Goal: Information Seeking & Learning: Learn about a topic

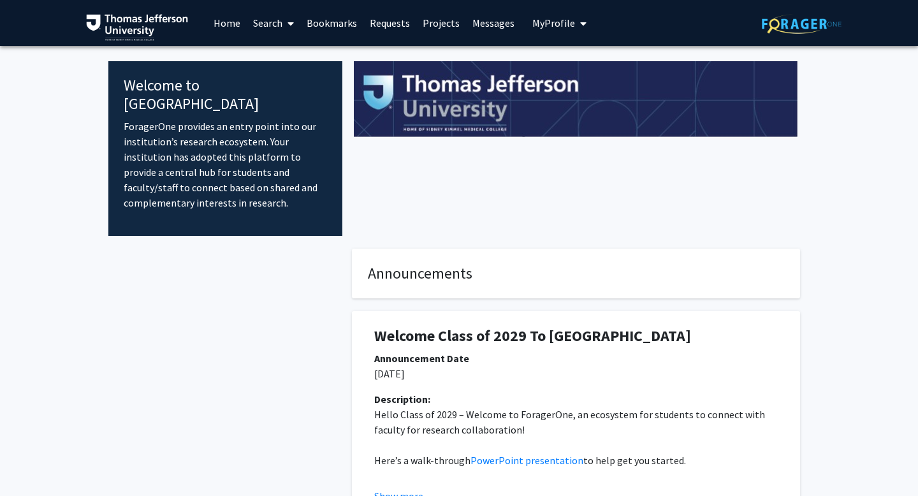
click at [547, 23] on span "My Profile" at bounding box center [553, 23] width 43 height 13
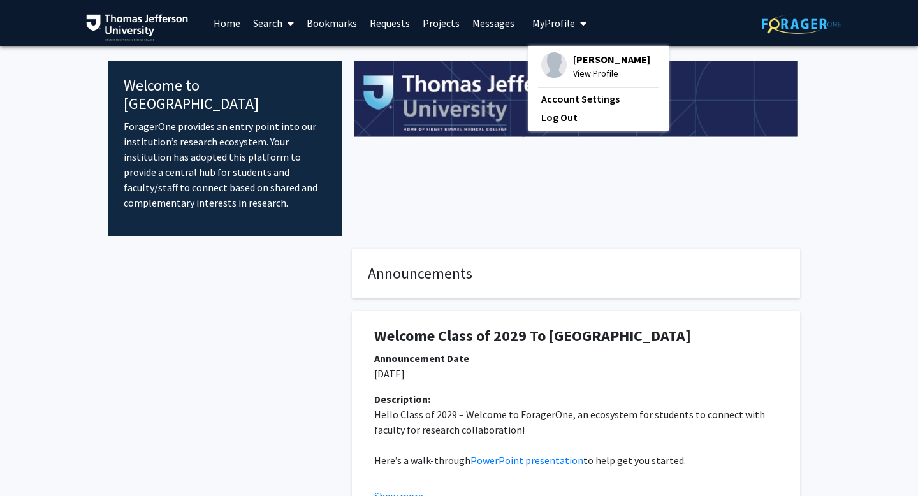
click at [554, 75] on img at bounding box center [554, 65] width 26 height 26
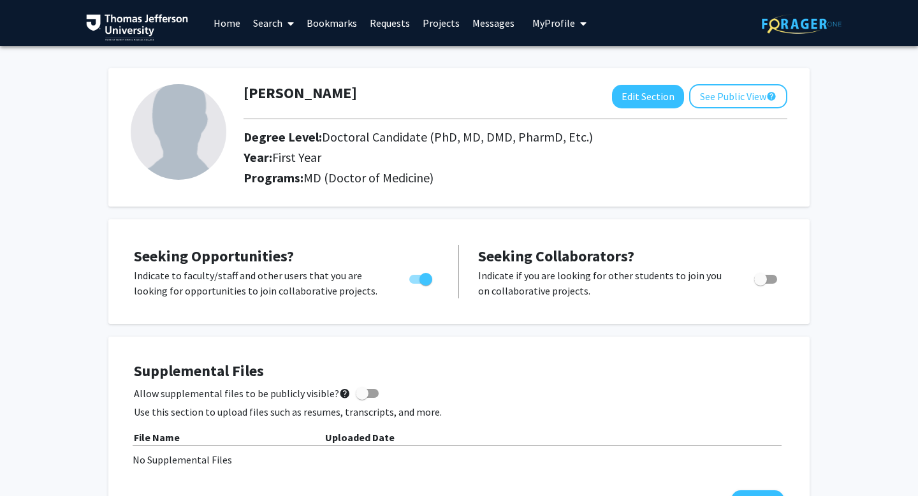
click at [228, 24] on link "Home" at bounding box center [227, 23] width 40 height 45
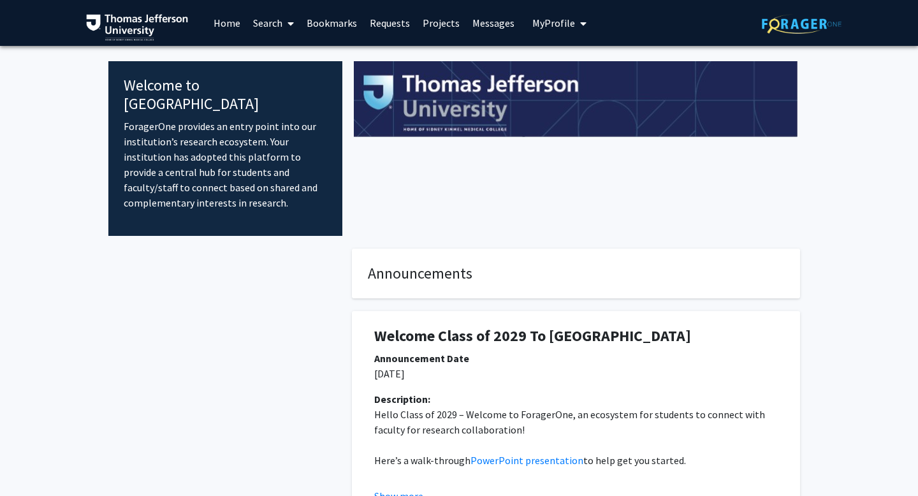
click at [280, 22] on link "Search" at bounding box center [274, 23] width 54 height 45
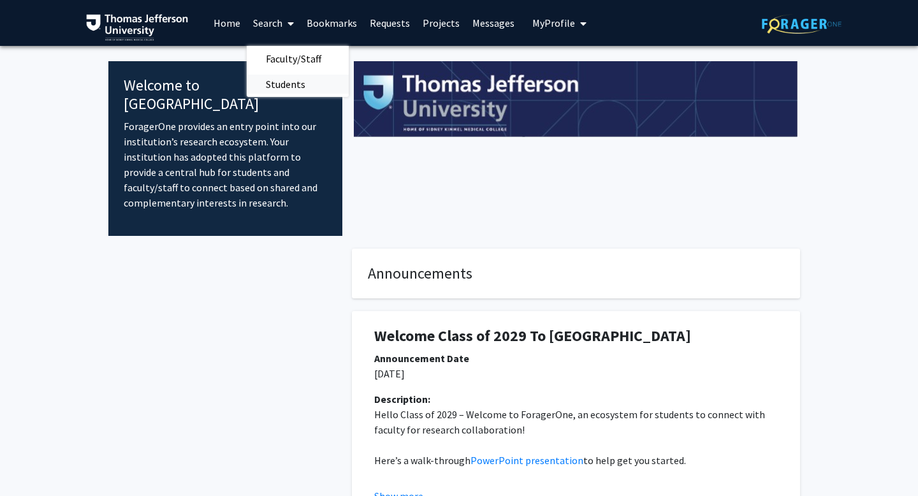
click at [281, 85] on span "Students" at bounding box center [286, 84] width 78 height 26
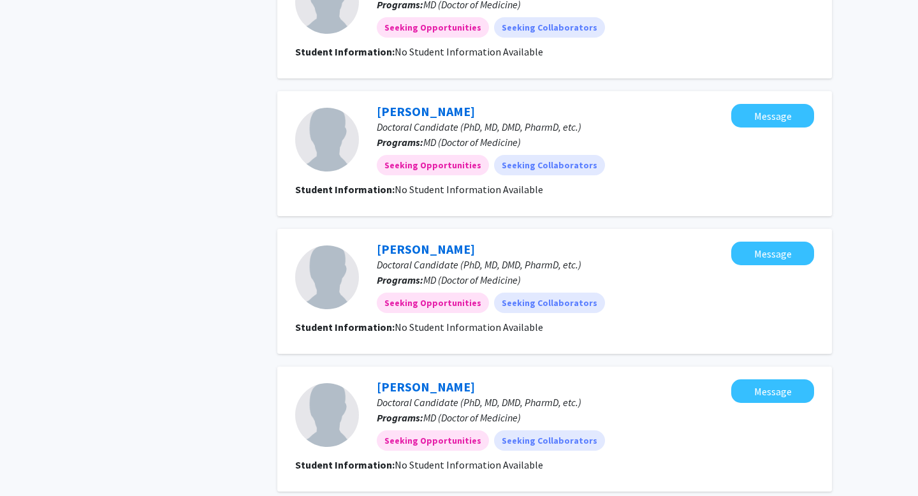
scroll to position [1261, 0]
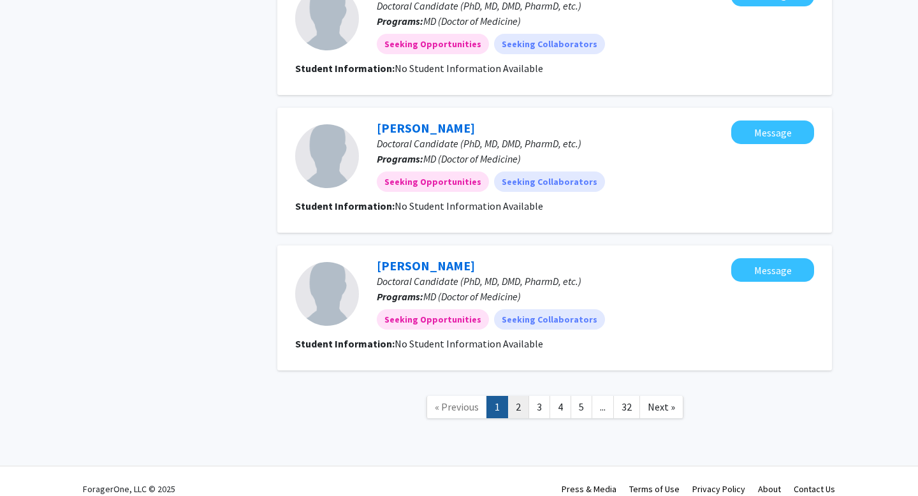
click at [521, 396] on link "2" at bounding box center [519, 407] width 22 height 22
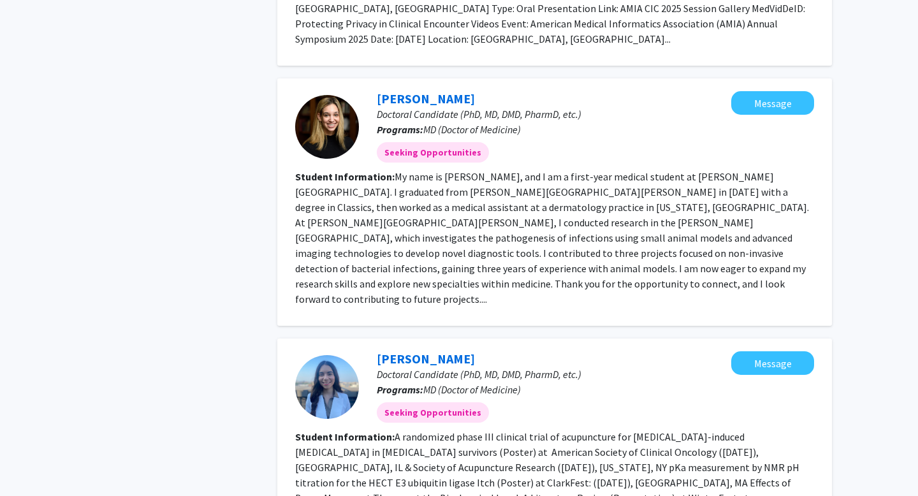
scroll to position [1747, 0]
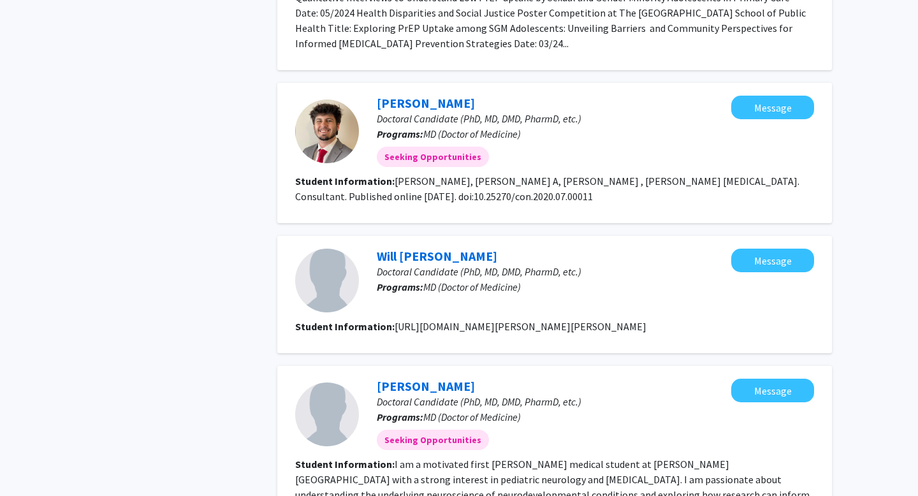
scroll to position [1611, 0]
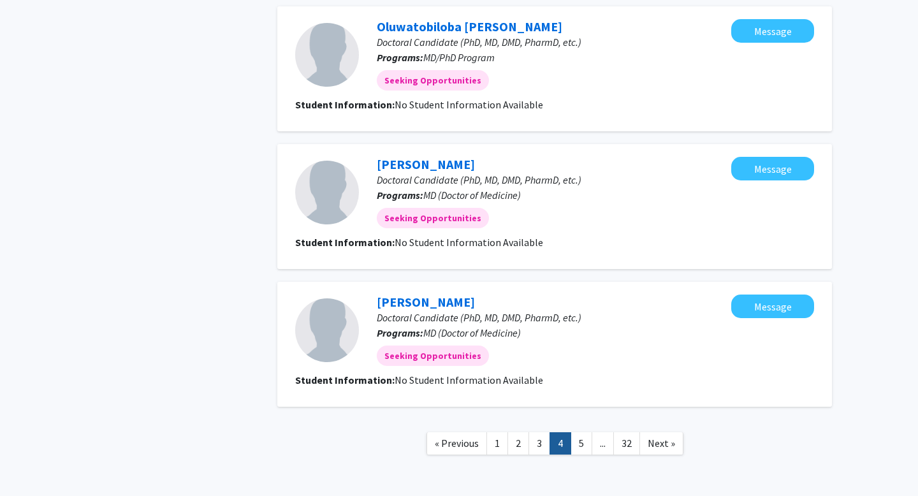
scroll to position [1307, 0]
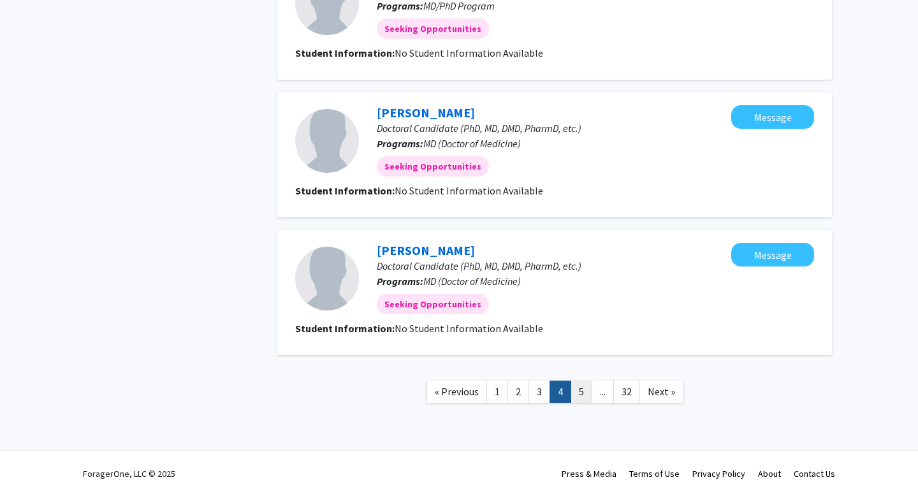
click at [581, 388] on link "5" at bounding box center [582, 392] width 22 height 22
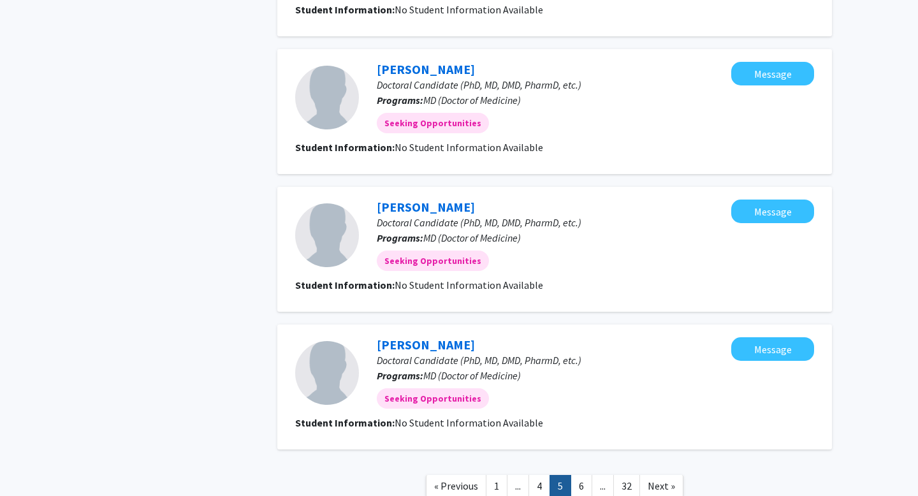
scroll to position [1064, 0]
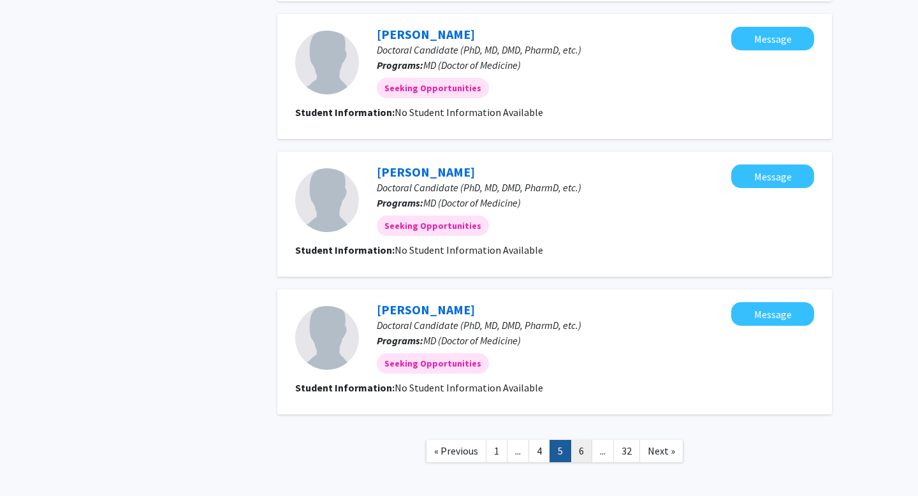
click at [580, 455] on link "6" at bounding box center [582, 451] width 22 height 22
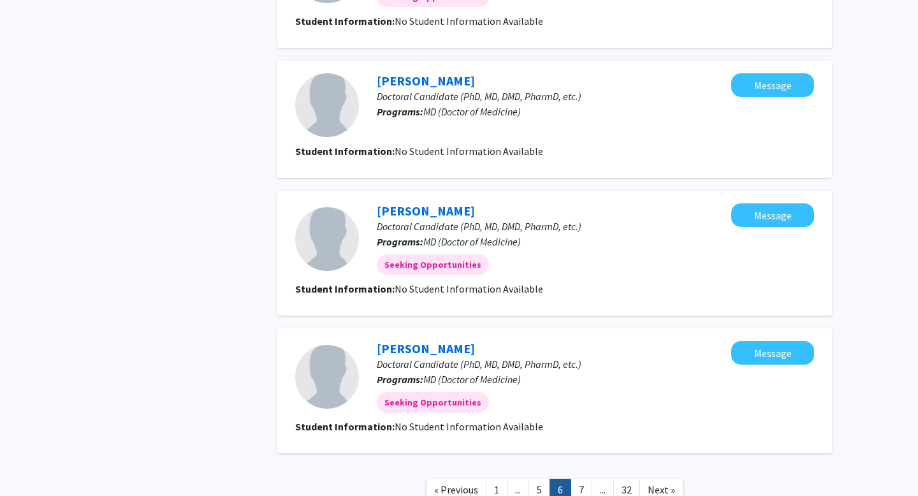
scroll to position [1035, 0]
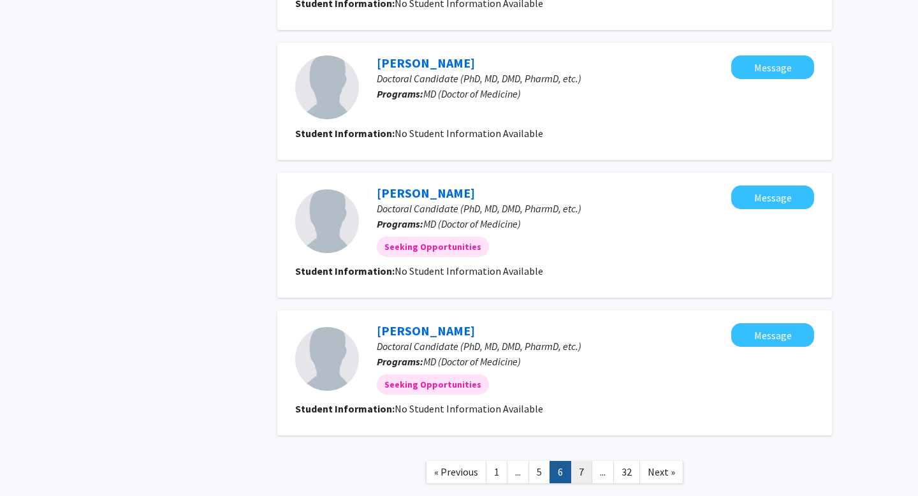
click at [585, 475] on link "7" at bounding box center [582, 472] width 22 height 22
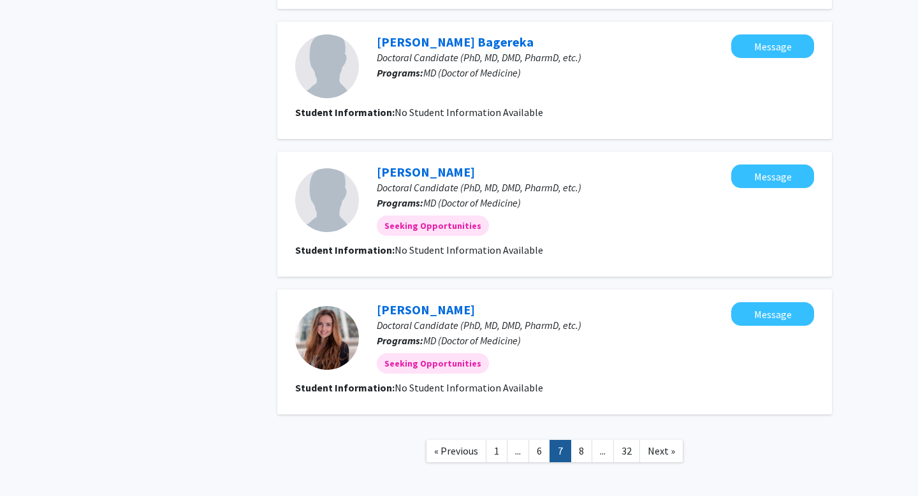
scroll to position [1071, 0]
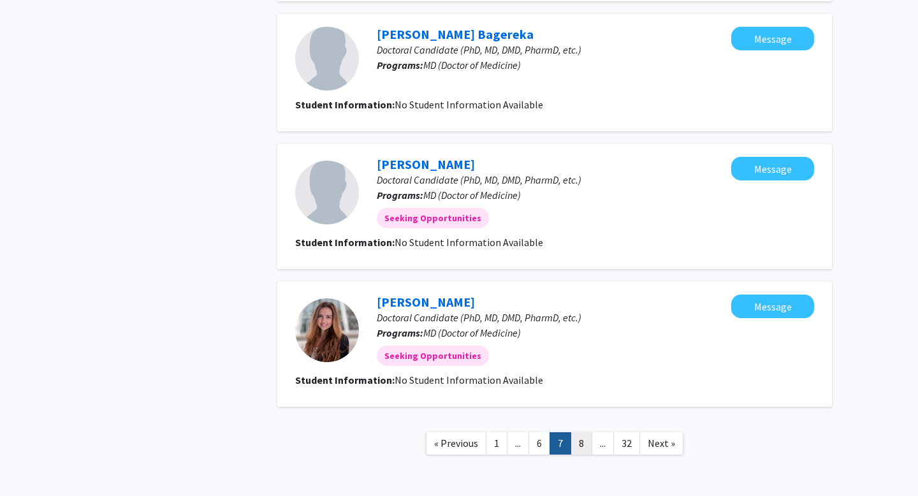
click at [580, 441] on link "8" at bounding box center [582, 443] width 22 height 22
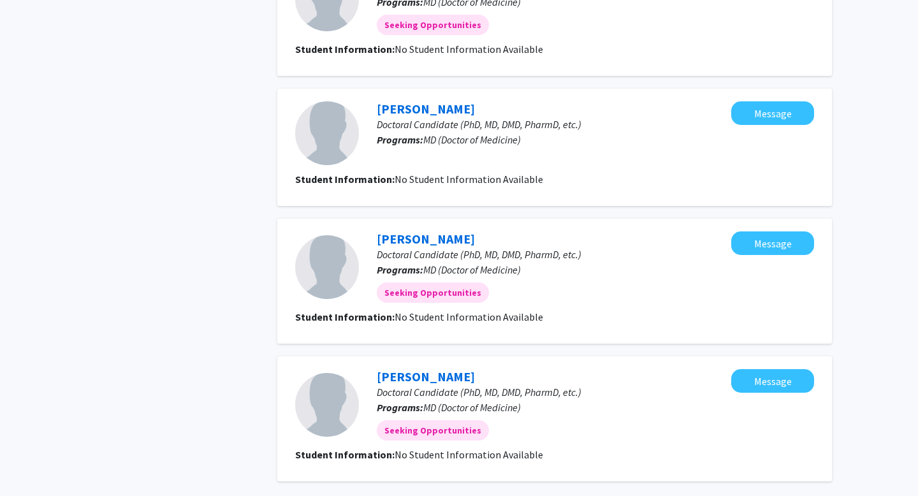
scroll to position [1123, 0]
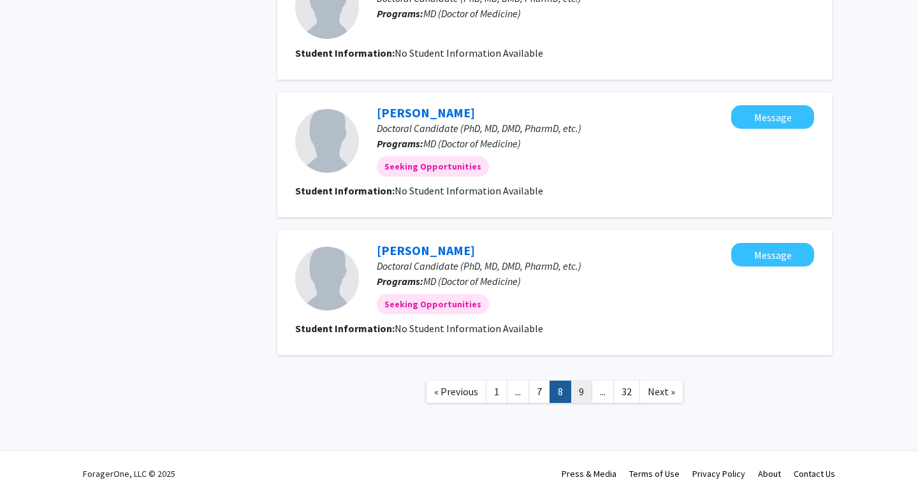
click at [580, 392] on link "9" at bounding box center [582, 392] width 22 height 22
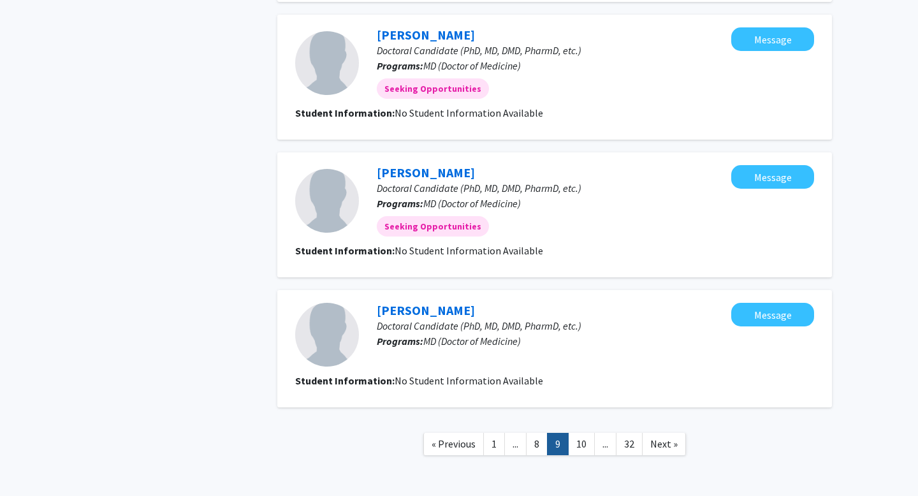
scroll to position [1123, 0]
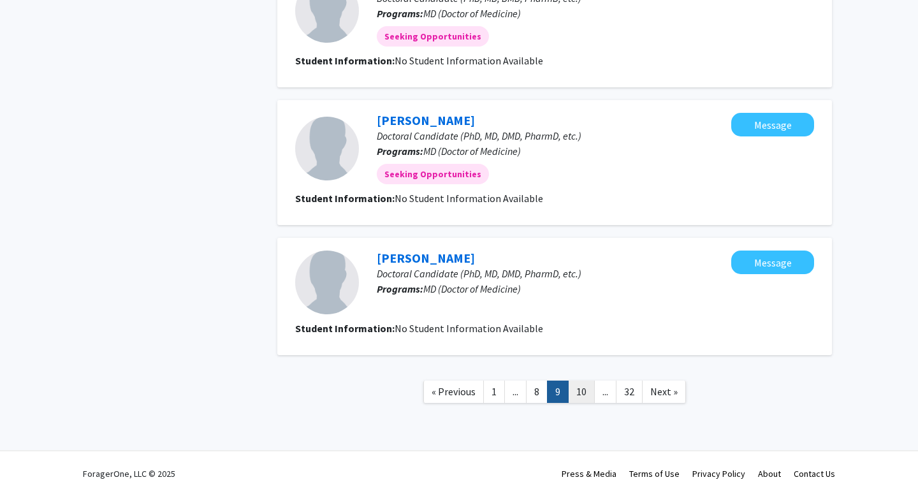
click at [582, 395] on link "10" at bounding box center [581, 392] width 27 height 22
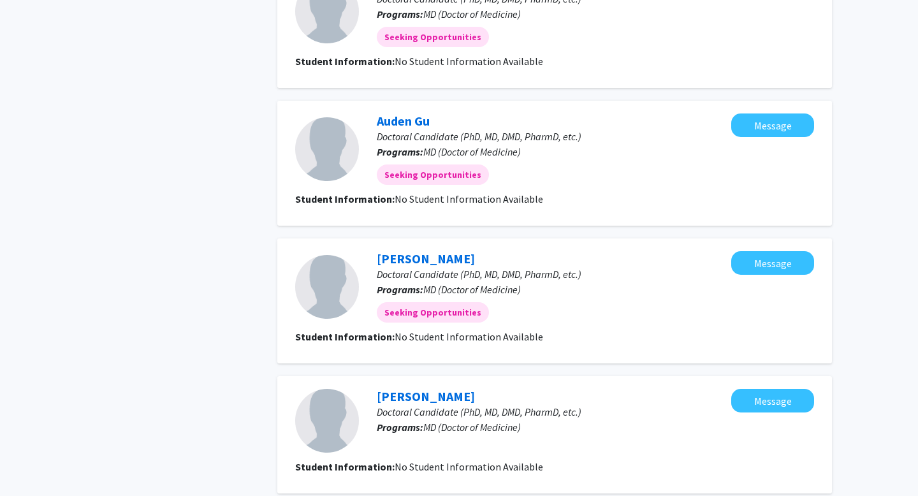
scroll to position [1055, 0]
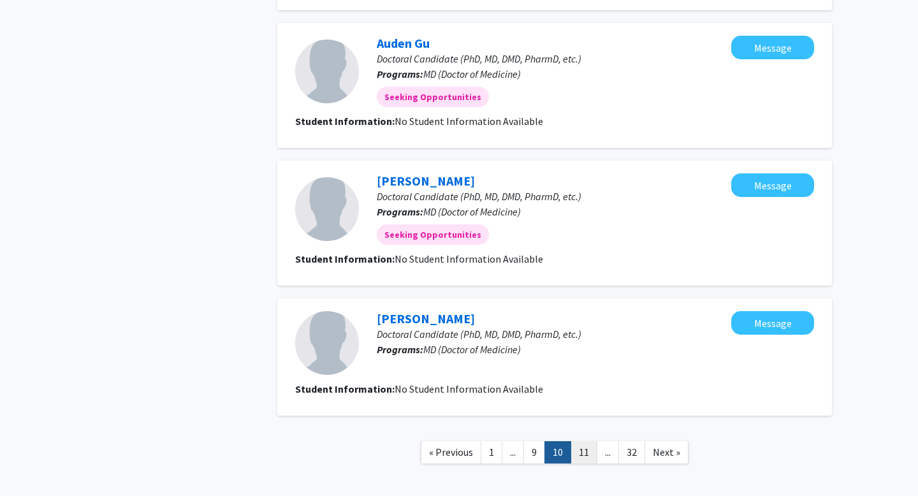
click at [580, 459] on link "11" at bounding box center [584, 452] width 27 height 22
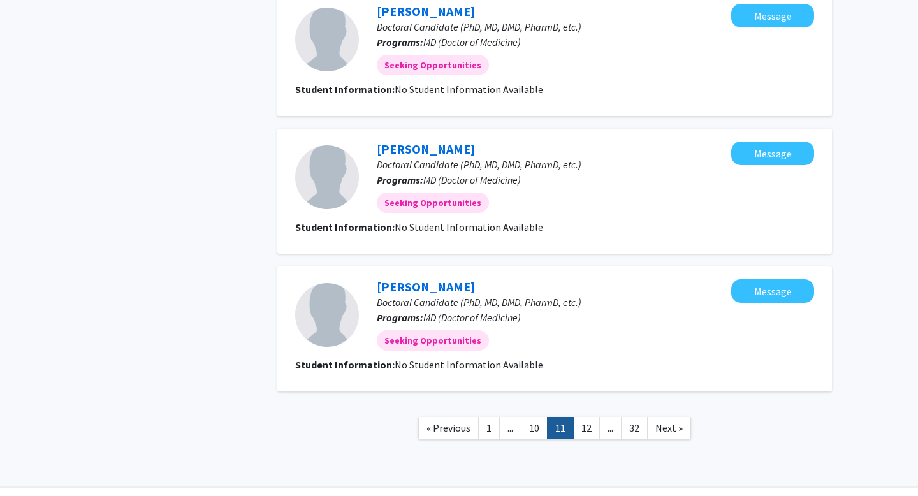
scroll to position [1131, 0]
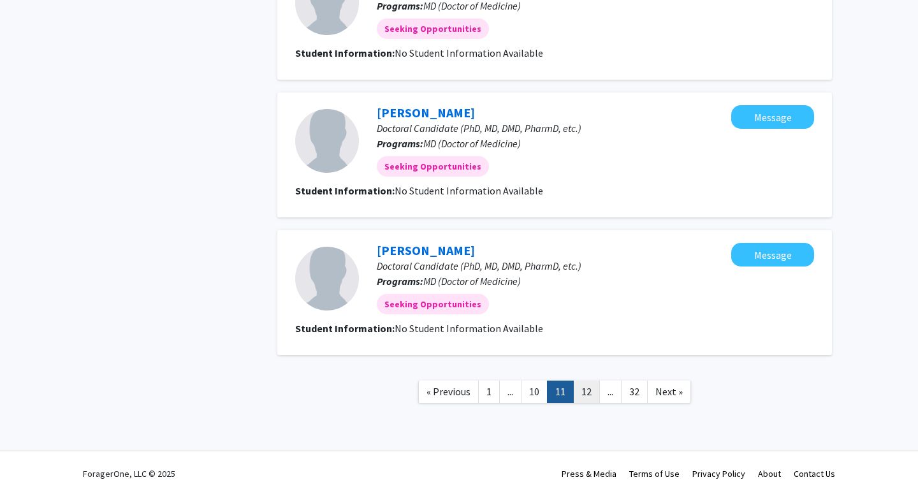
click at [583, 387] on link "12" at bounding box center [586, 392] width 27 height 22
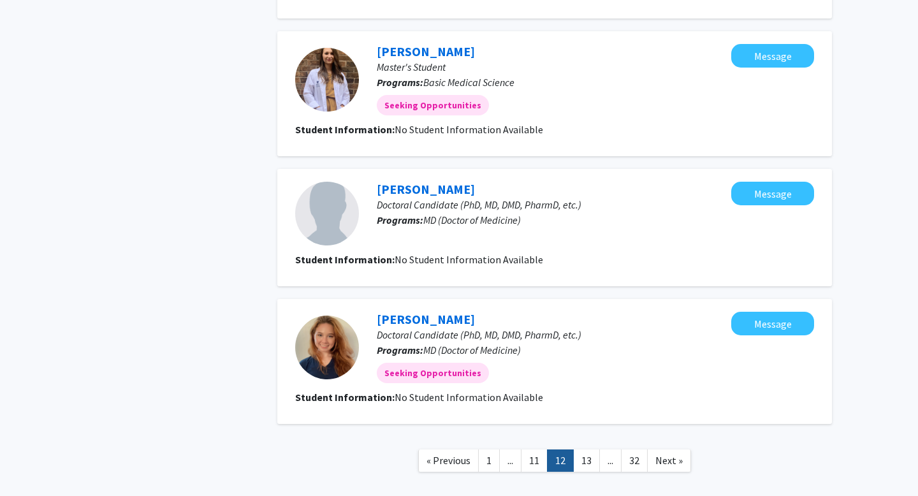
scroll to position [1069, 0]
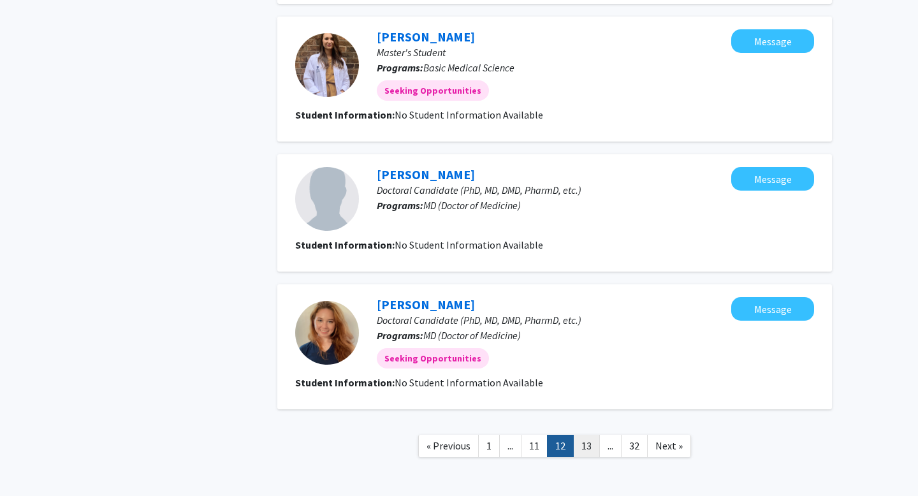
click at [582, 442] on link "13" at bounding box center [586, 446] width 27 height 22
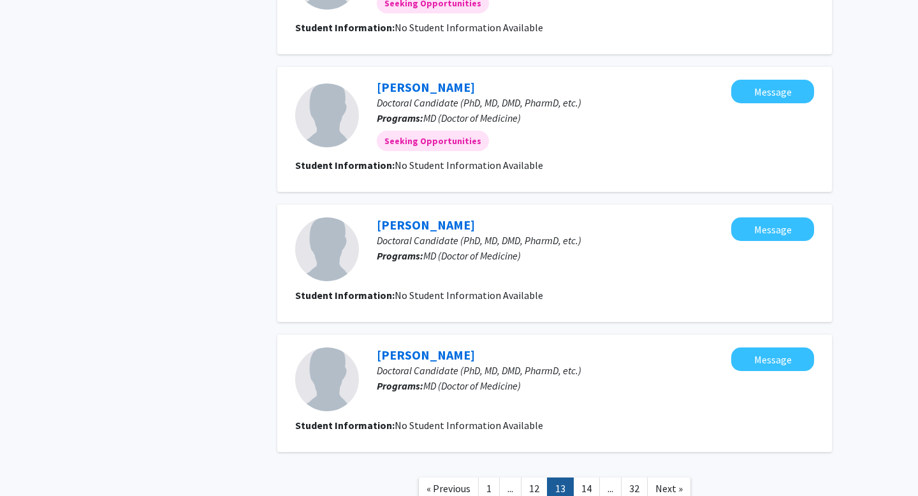
scroll to position [1108, 0]
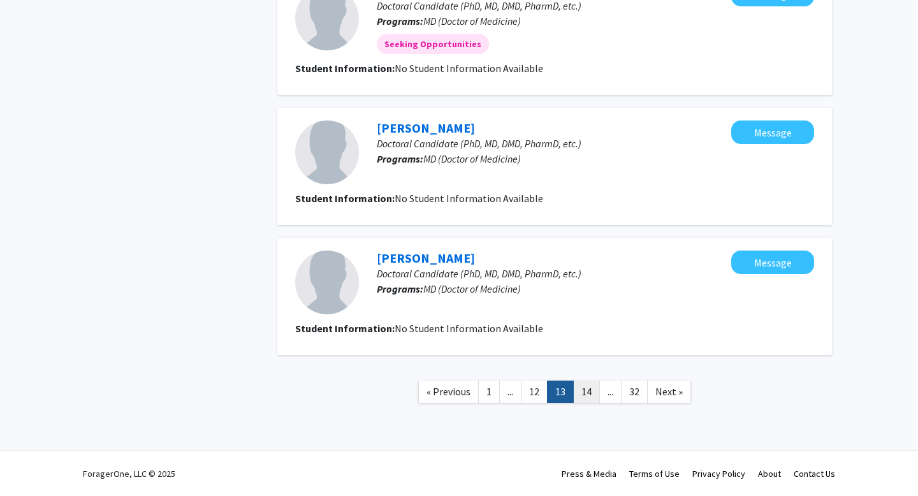
click at [584, 395] on link "14" at bounding box center [586, 392] width 27 height 22
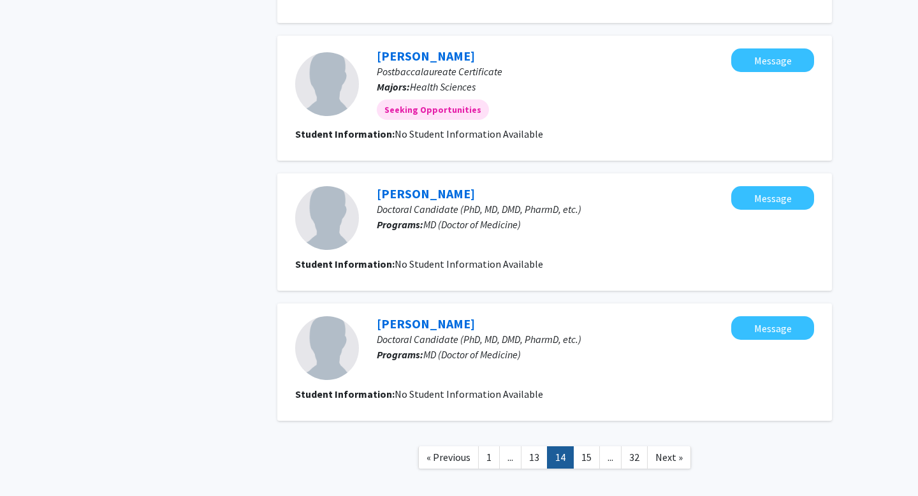
scroll to position [1095, 0]
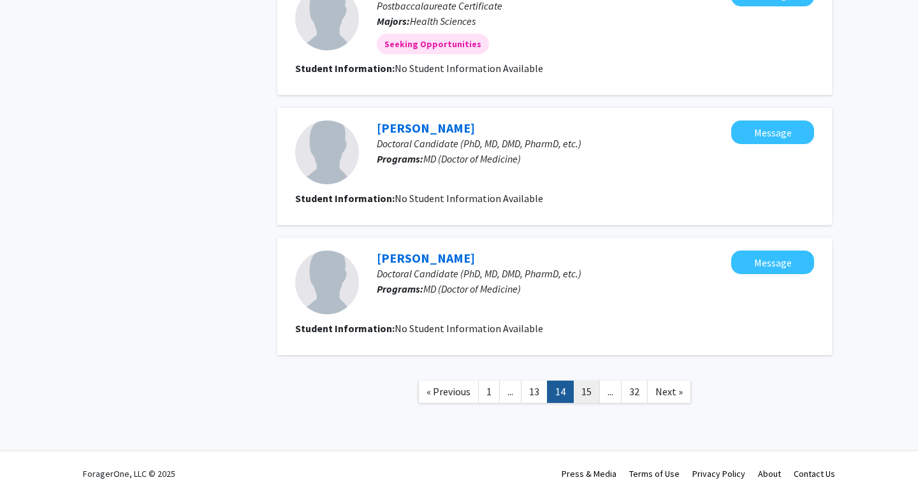
click at [587, 400] on link "15" at bounding box center [586, 392] width 27 height 22
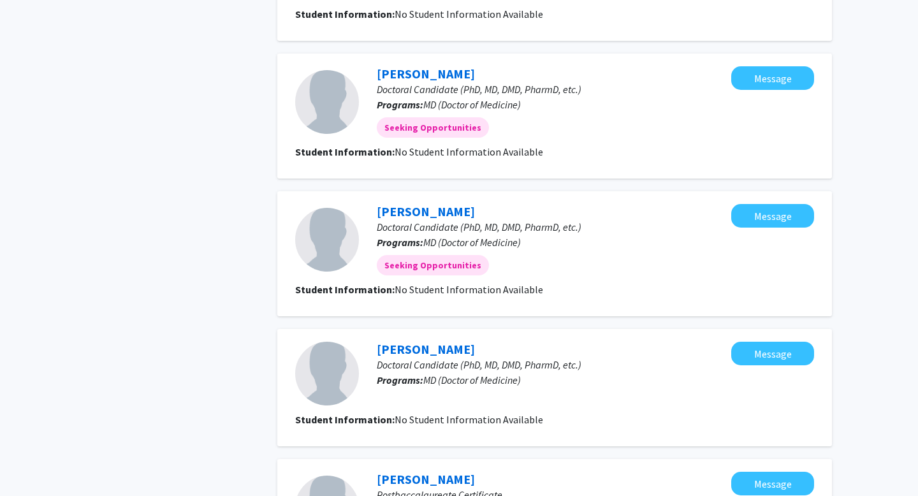
scroll to position [1108, 0]
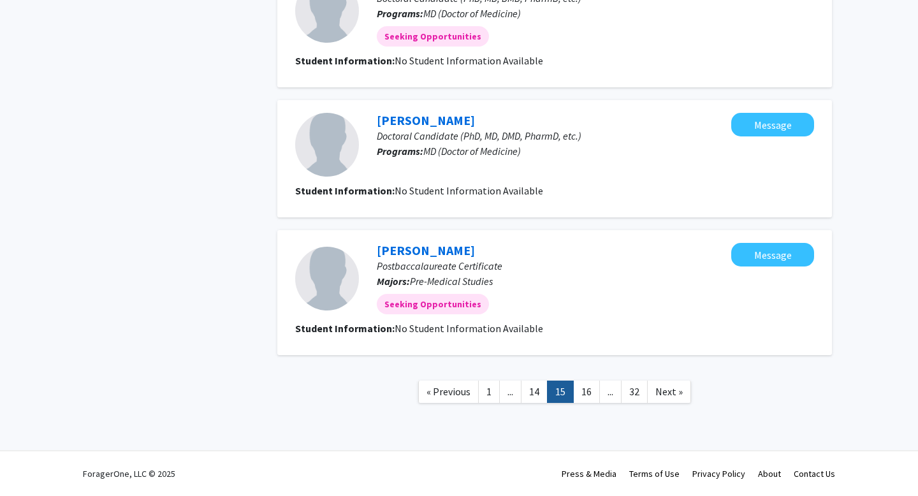
click at [585, 404] on nav "« Previous 1 ... 14 15 16 ... 32 Next »" at bounding box center [554, 394] width 555 height 52
click at [589, 390] on link "16" at bounding box center [586, 392] width 27 height 22
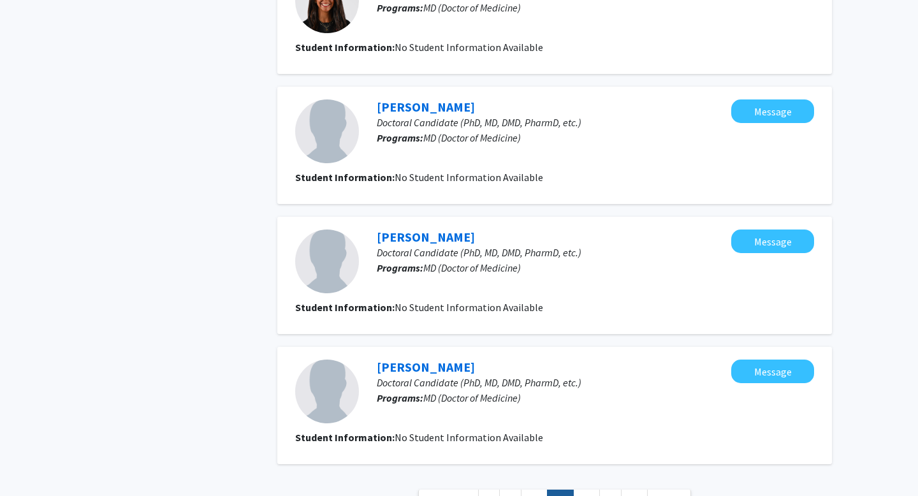
scroll to position [996, 0]
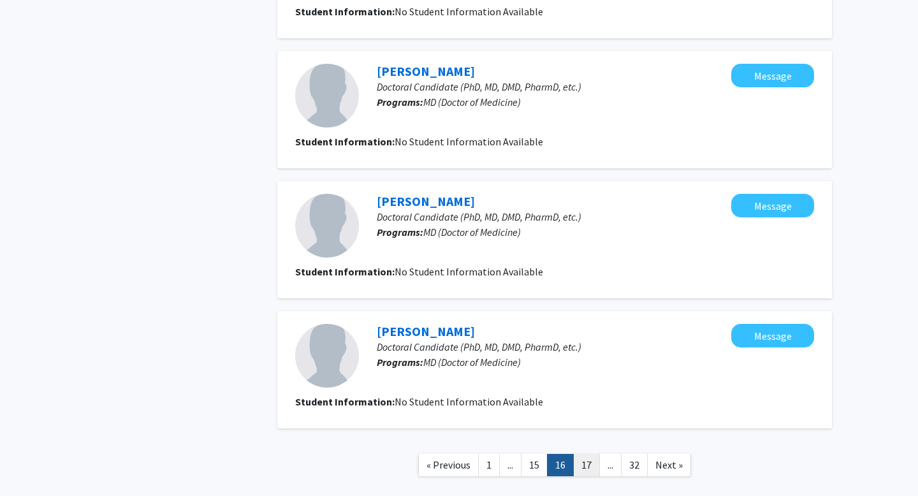
click at [591, 466] on link "17" at bounding box center [586, 465] width 27 height 22
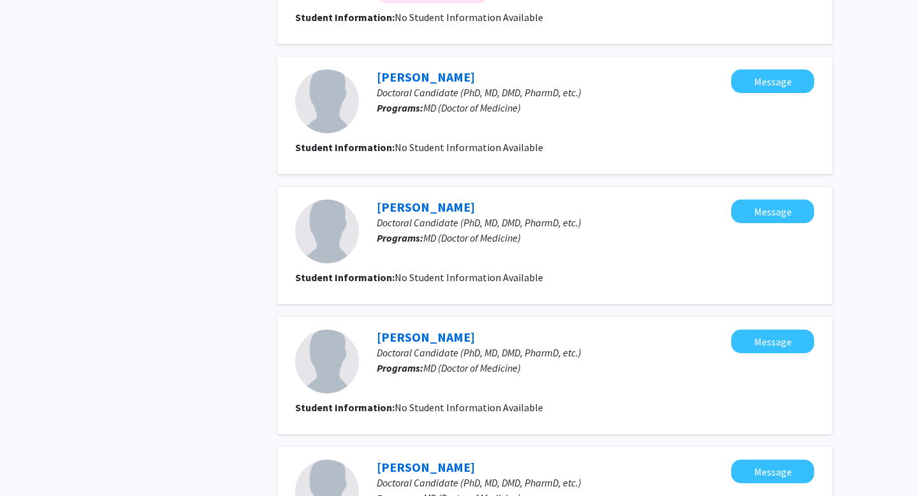
scroll to position [1045, 0]
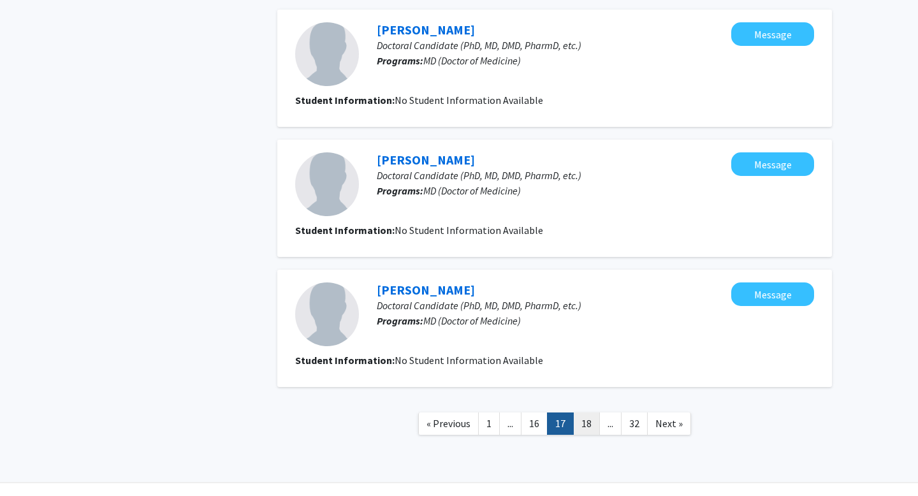
click at [582, 422] on link "18" at bounding box center [586, 424] width 27 height 22
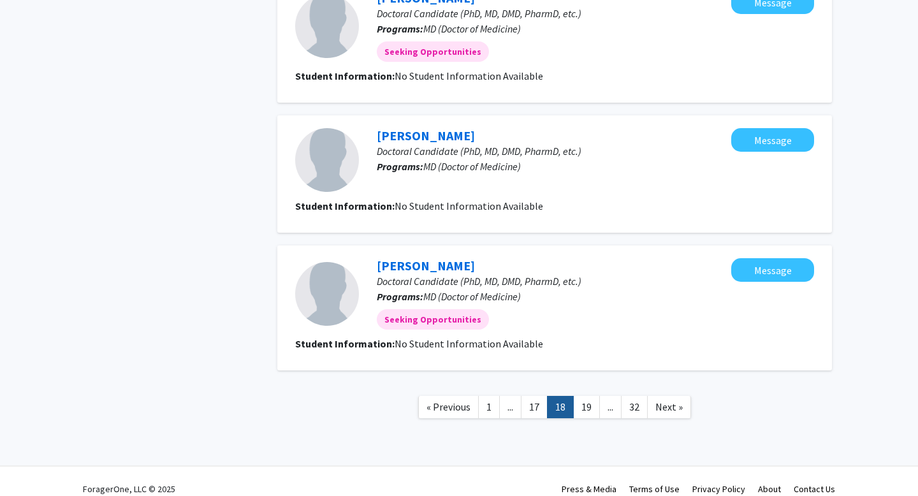
scroll to position [1100, 0]
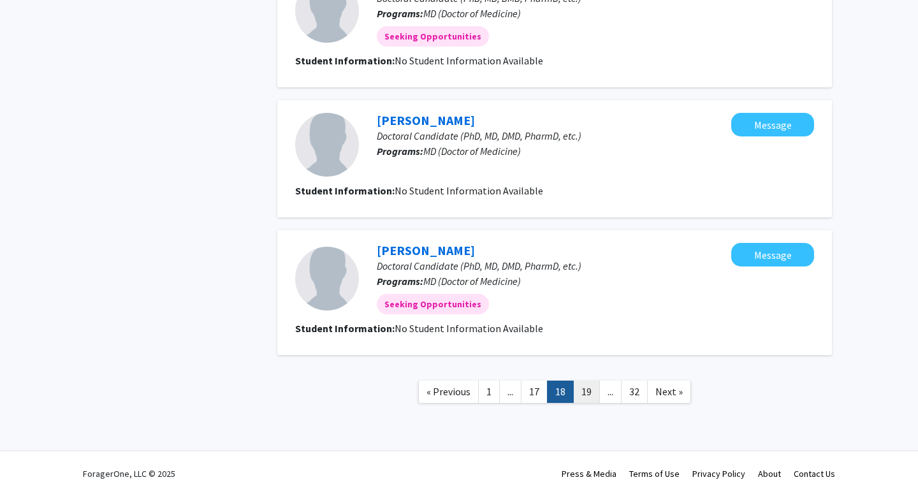
click at [582, 393] on link "19" at bounding box center [586, 392] width 27 height 22
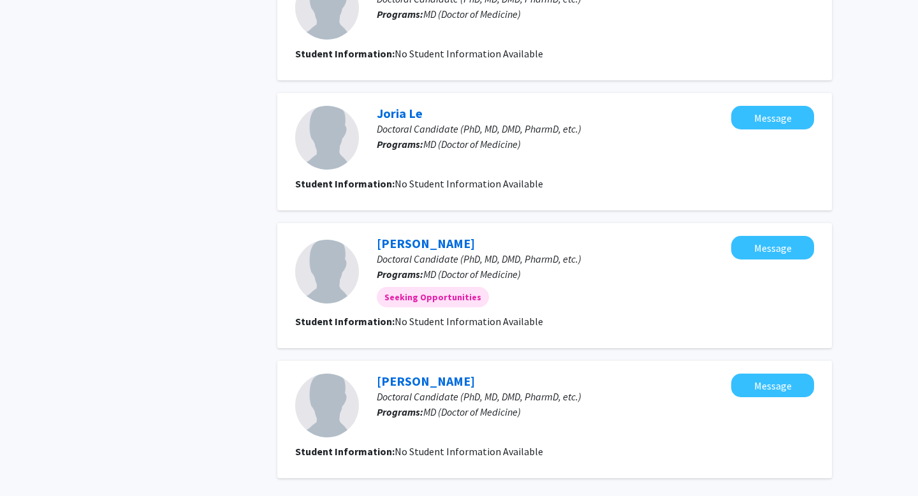
scroll to position [1092, 0]
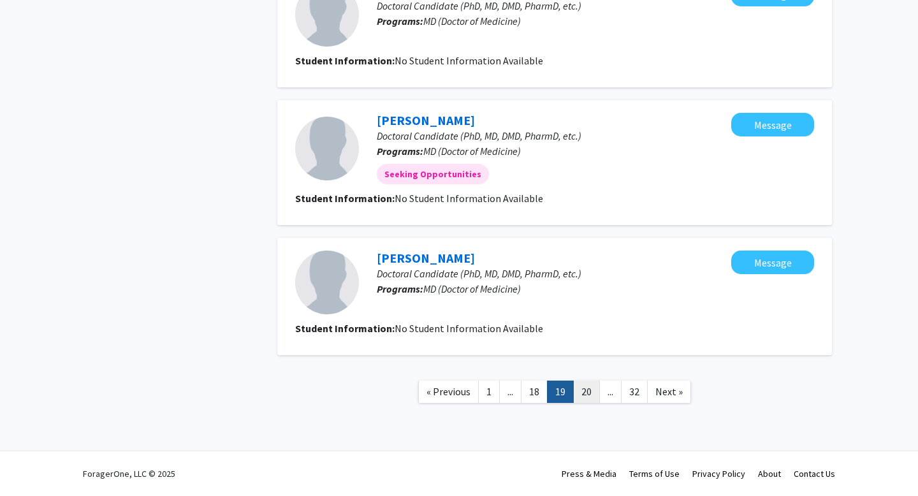
click at [589, 389] on link "20" at bounding box center [586, 392] width 27 height 22
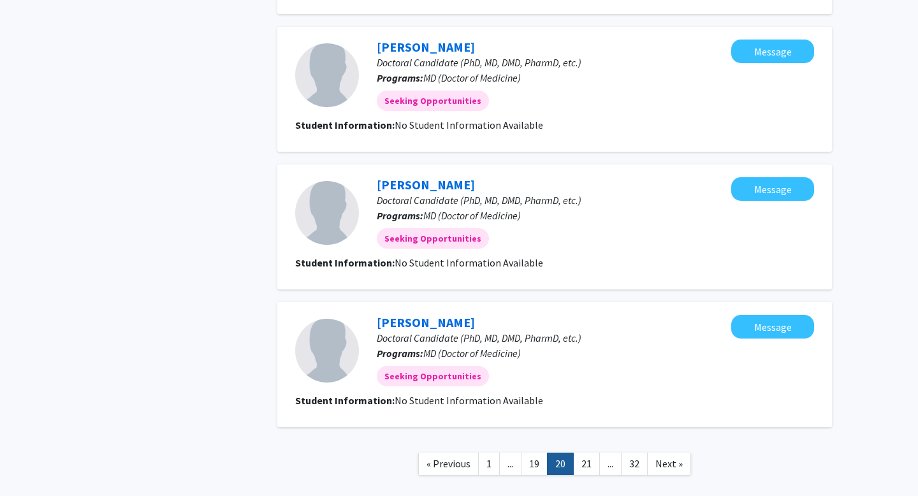
scroll to position [1115, 0]
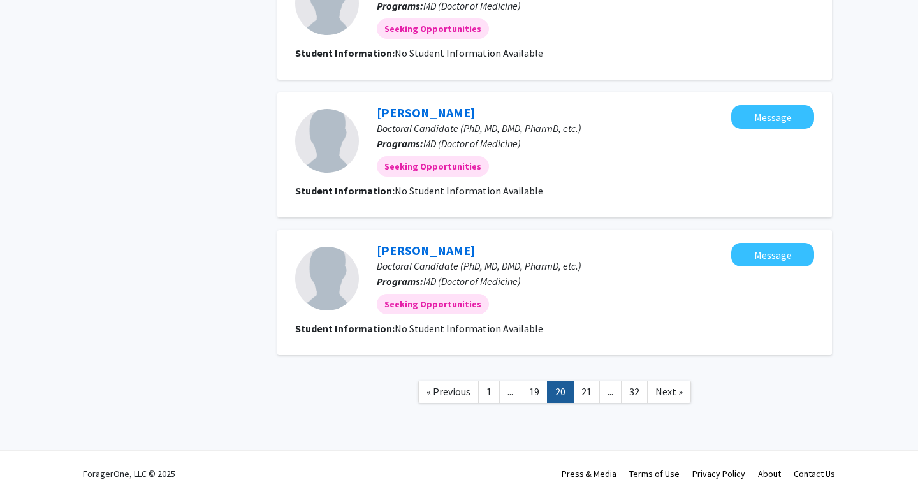
click at [589, 389] on link "21" at bounding box center [586, 392] width 27 height 22
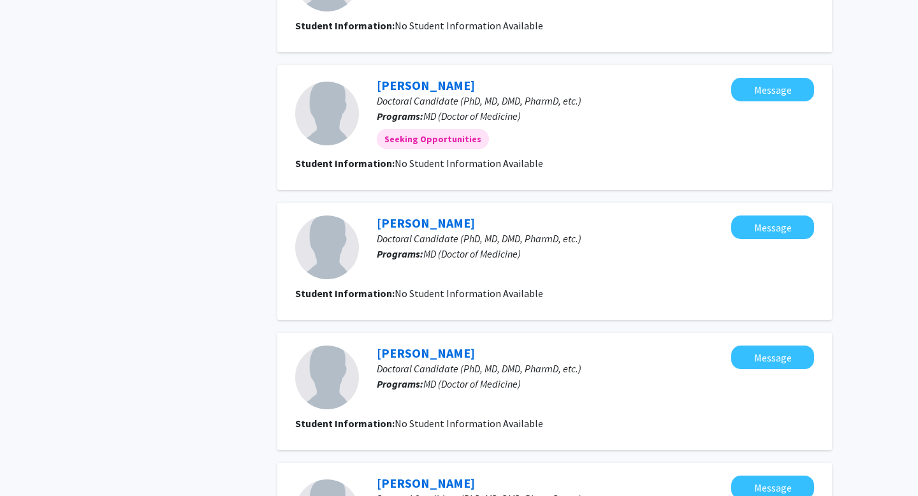
scroll to position [1100, 0]
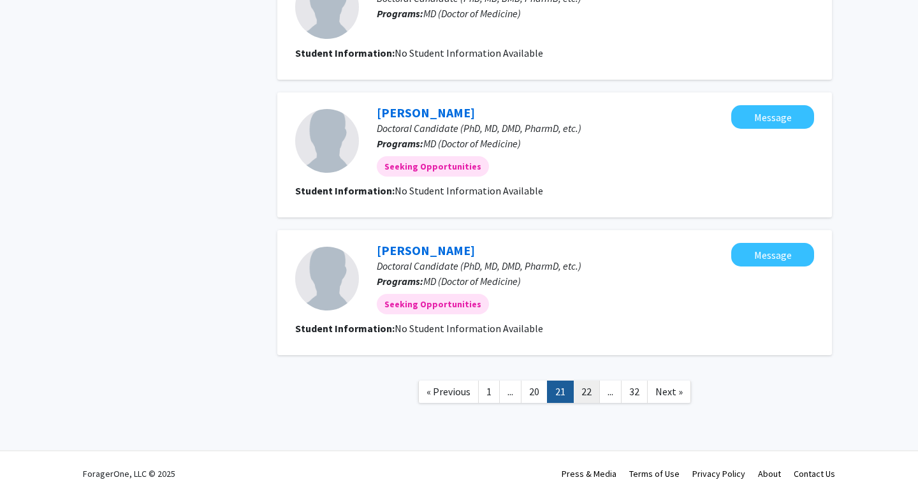
click at [589, 392] on link "22" at bounding box center [586, 392] width 27 height 22
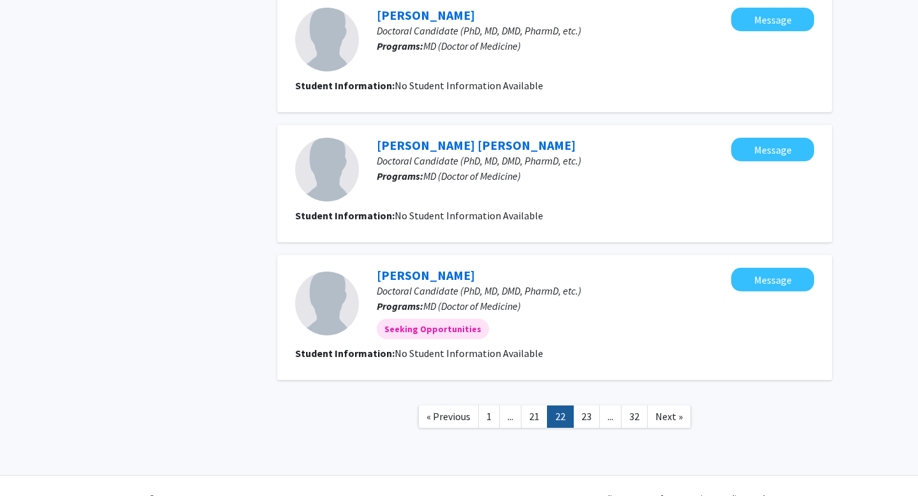
scroll to position [1085, 0]
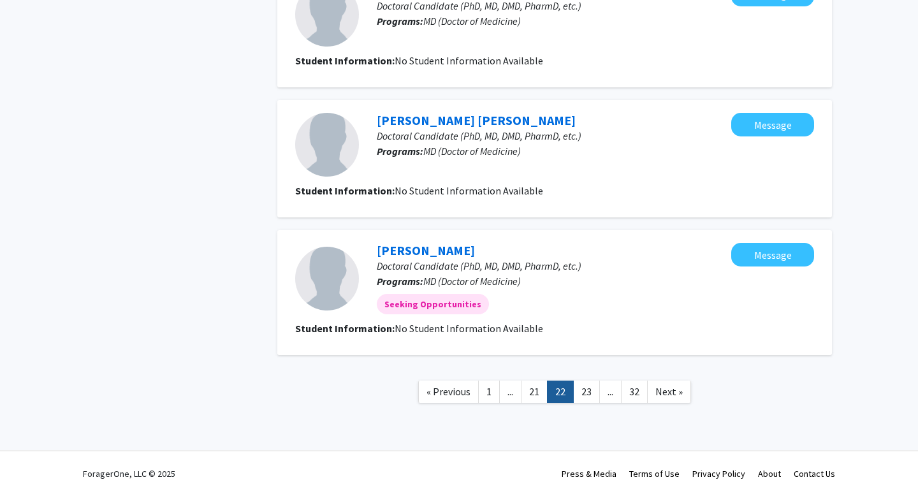
click at [589, 392] on link "23" at bounding box center [586, 392] width 27 height 22
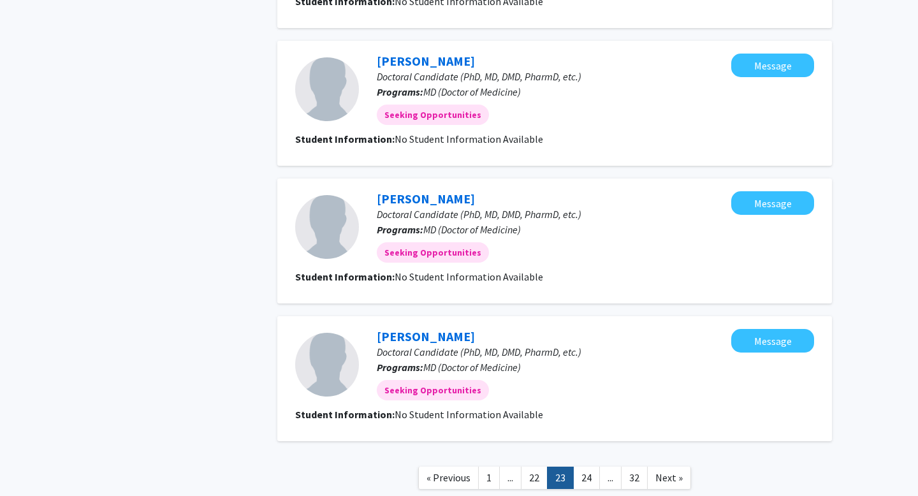
scroll to position [1115, 0]
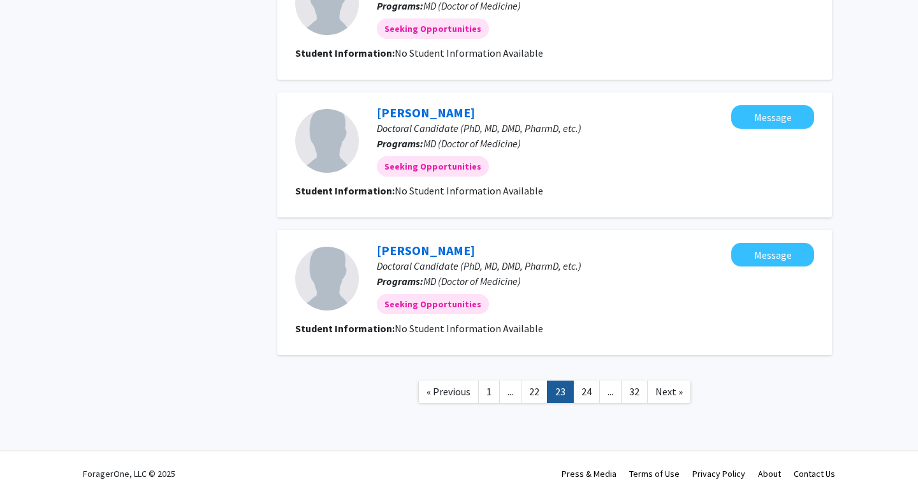
click at [589, 392] on link "24" at bounding box center [586, 392] width 27 height 22
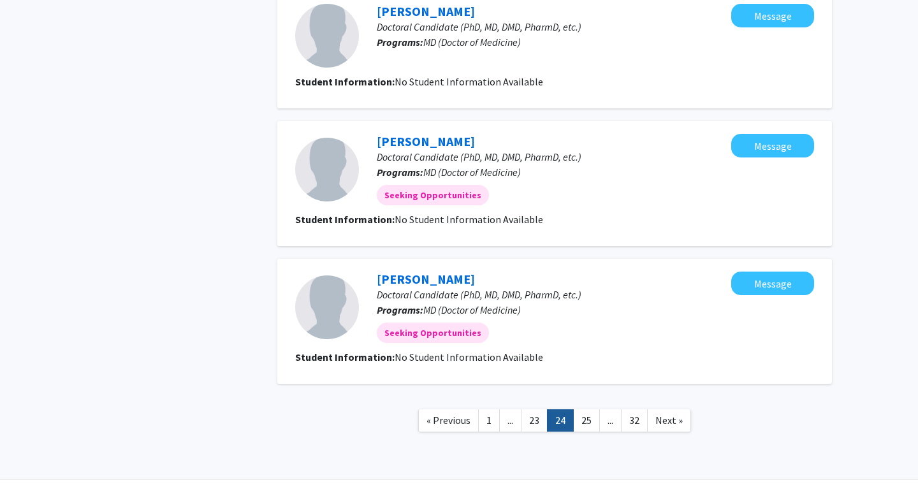
scroll to position [1092, 0]
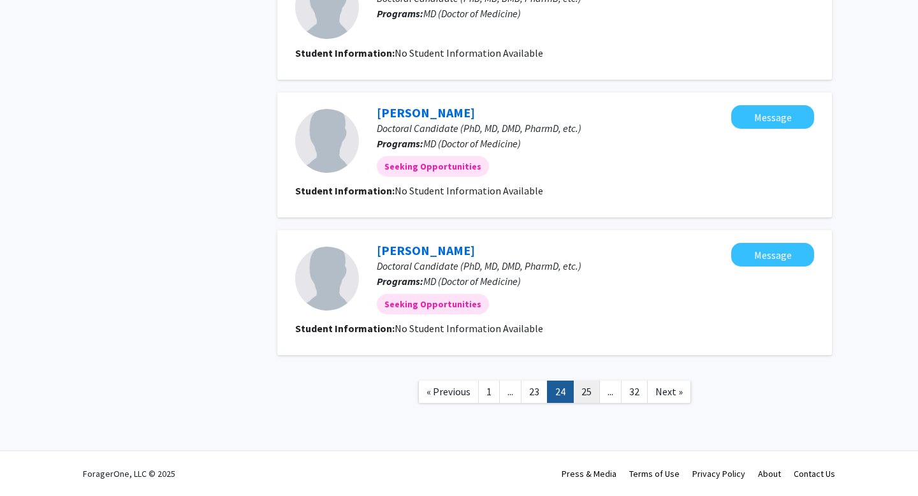
click at [588, 391] on link "25" at bounding box center [586, 392] width 27 height 22
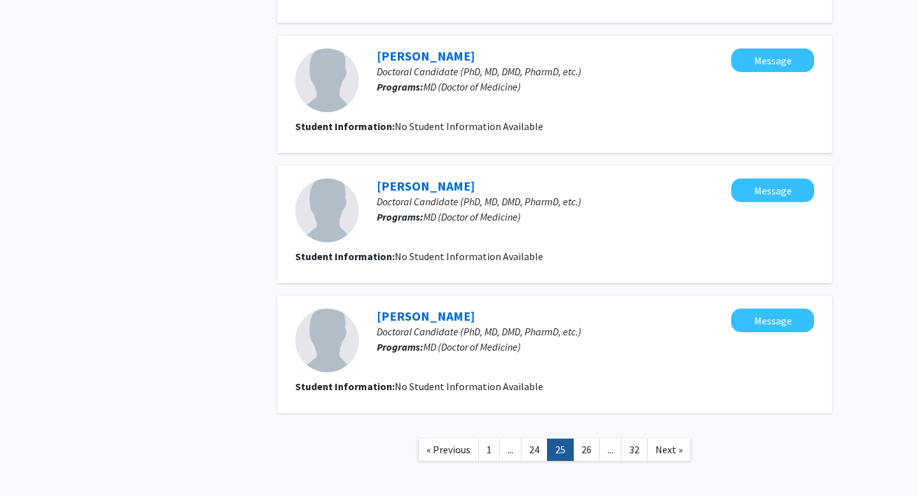
scroll to position [1085, 0]
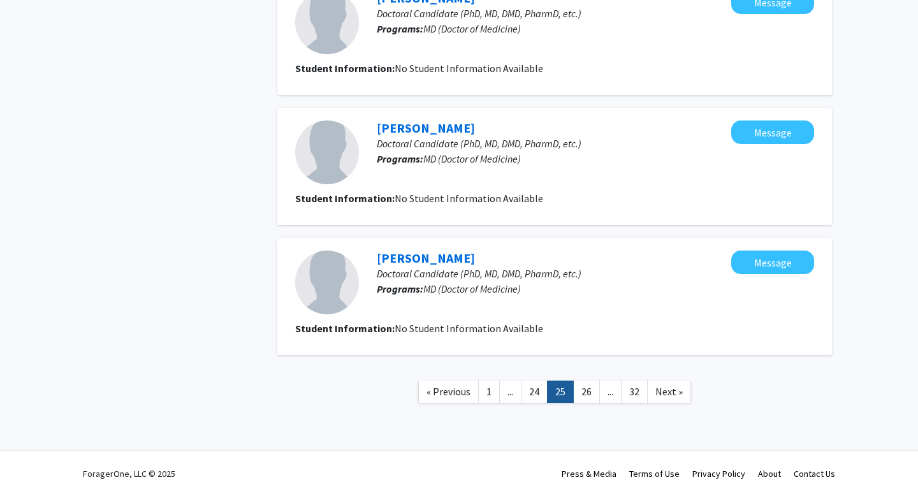
click at [588, 391] on link "26" at bounding box center [586, 392] width 27 height 22
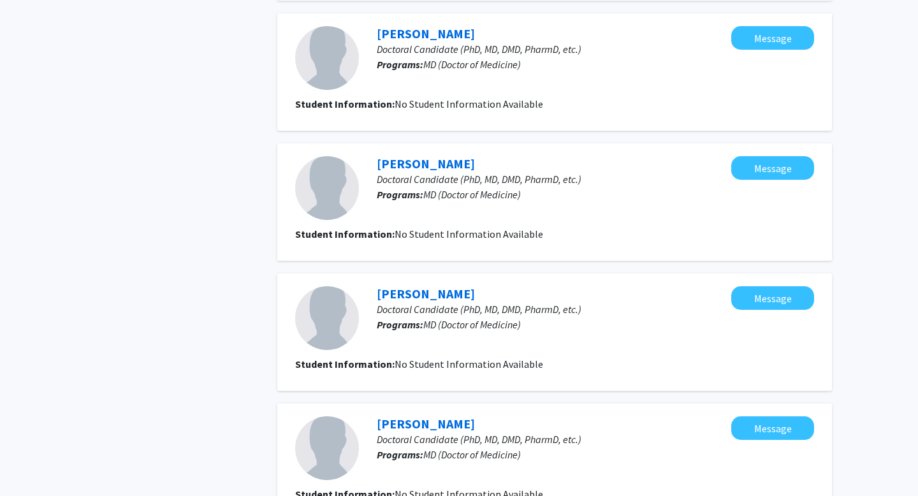
scroll to position [1069, 0]
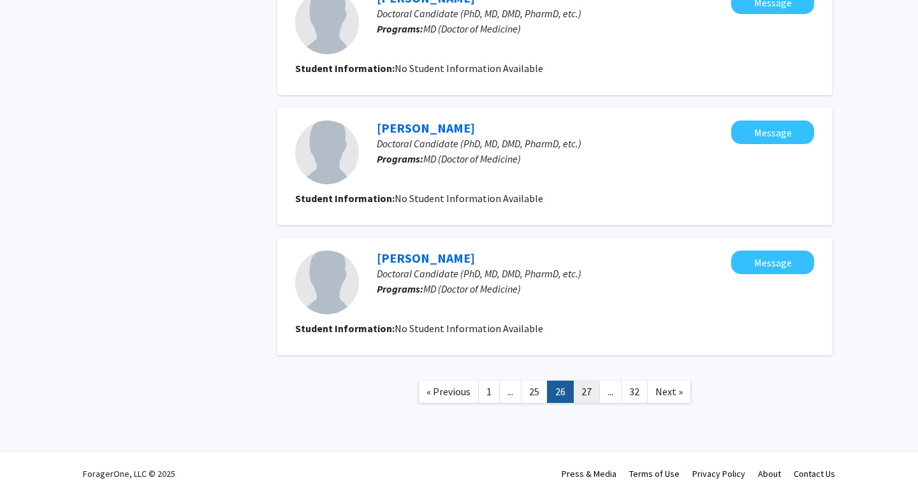
click at [587, 393] on link "27" at bounding box center [586, 392] width 27 height 22
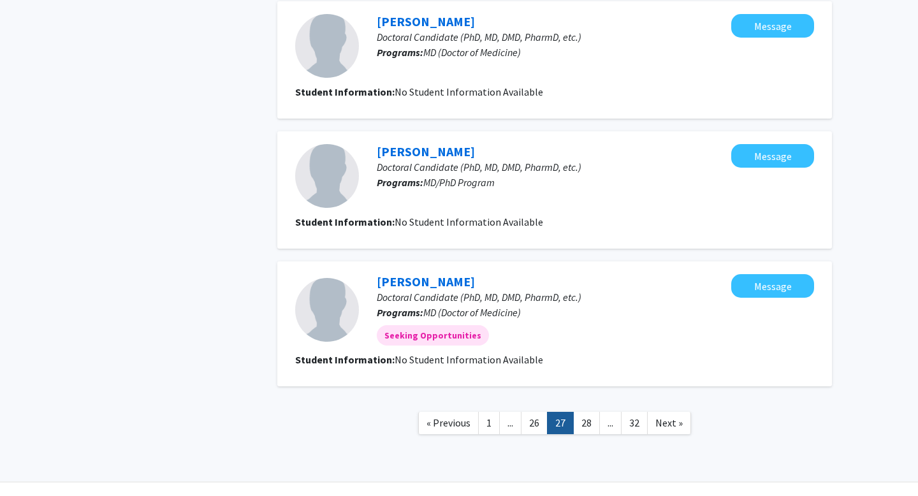
scroll to position [1085, 0]
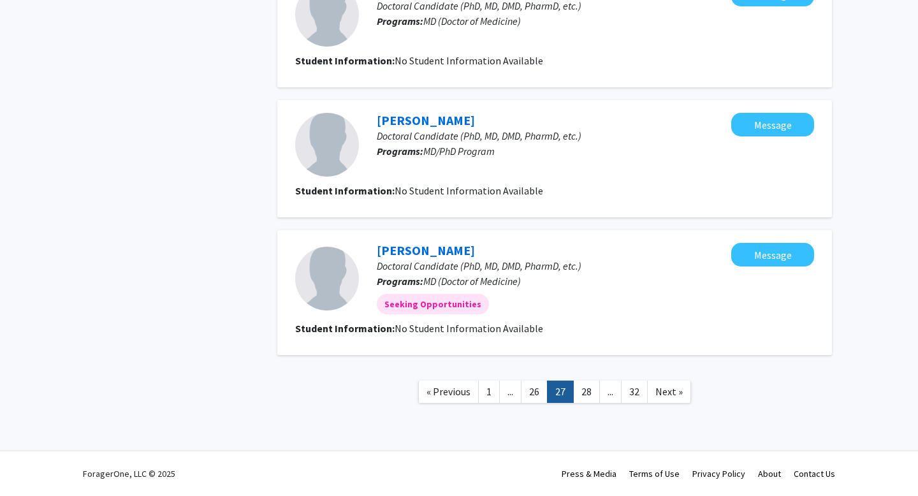
click at [587, 393] on link "28" at bounding box center [586, 392] width 27 height 22
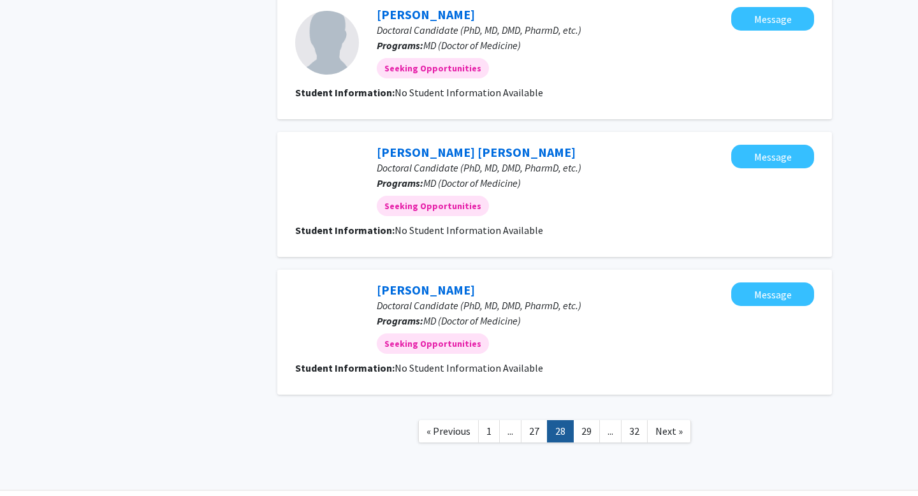
scroll to position [1059, 0]
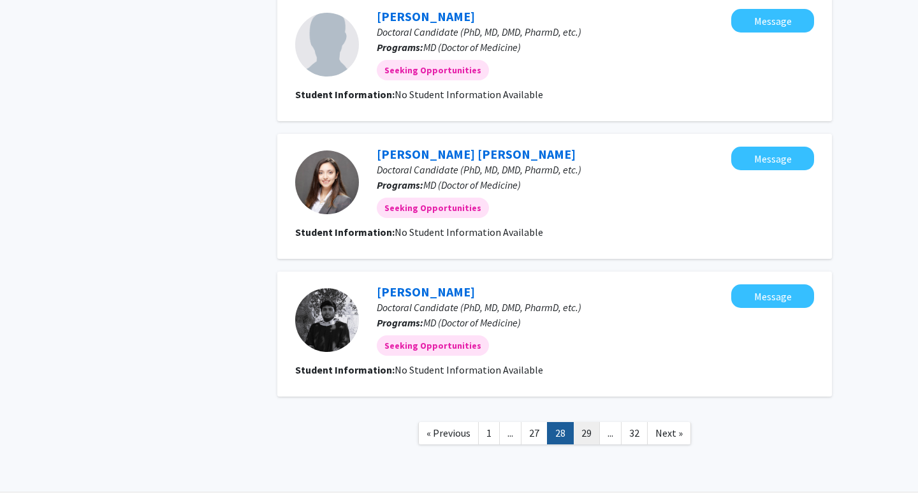
click at [589, 440] on link "29" at bounding box center [586, 433] width 27 height 22
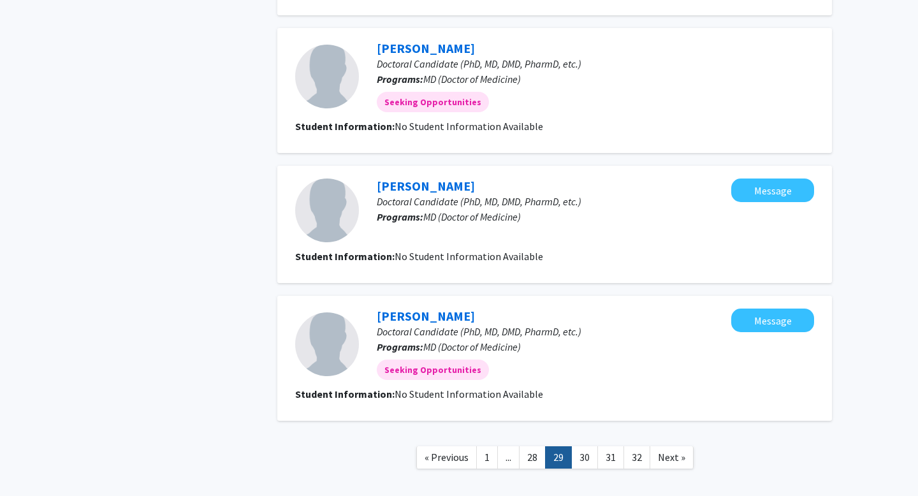
scroll to position [1100, 0]
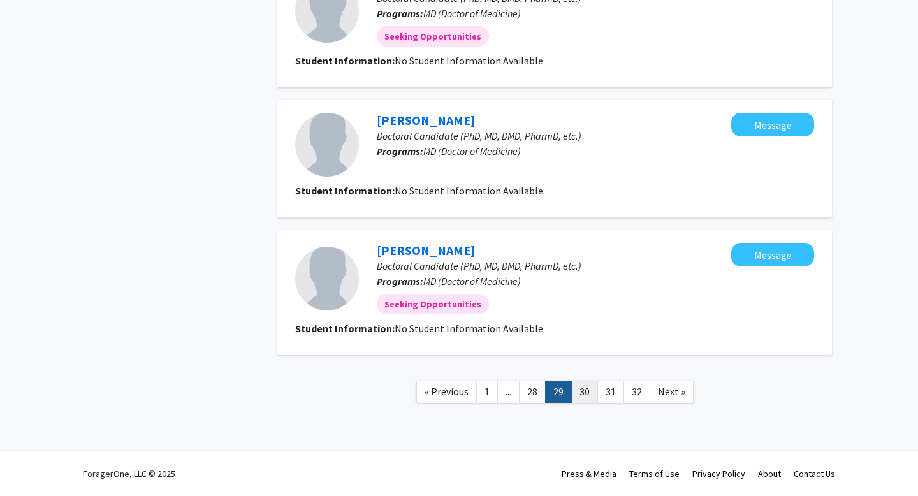
click at [584, 394] on link "30" at bounding box center [584, 392] width 27 height 22
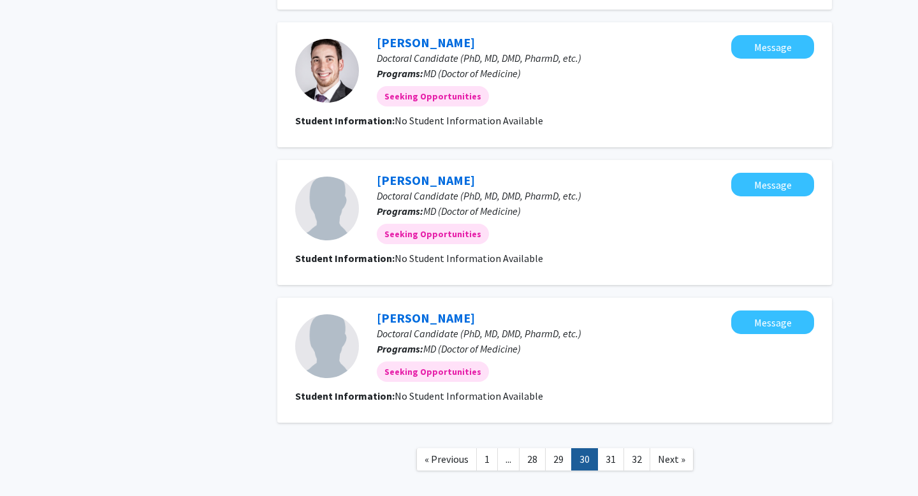
scroll to position [1123, 0]
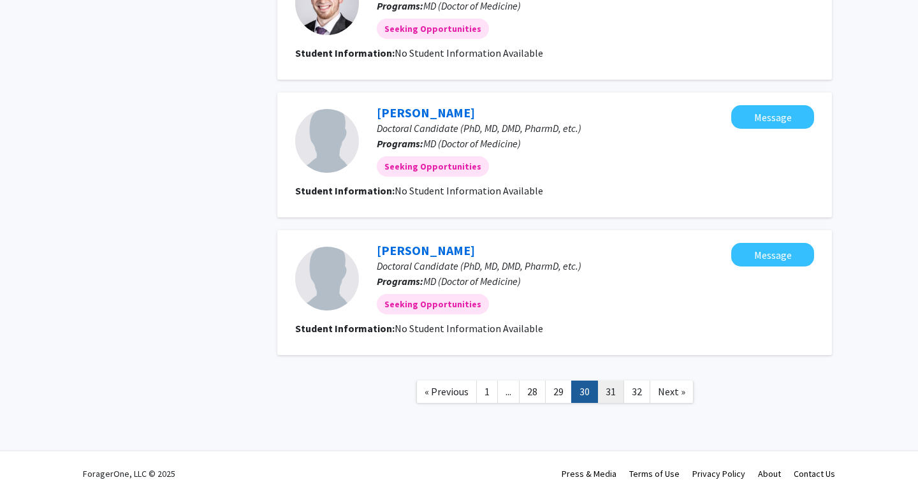
click at [609, 399] on link "31" at bounding box center [611, 392] width 27 height 22
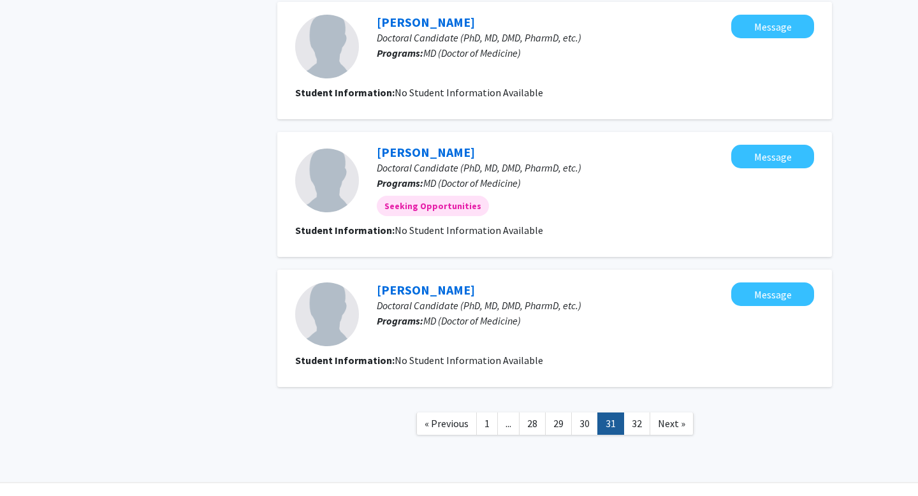
scroll to position [1115, 0]
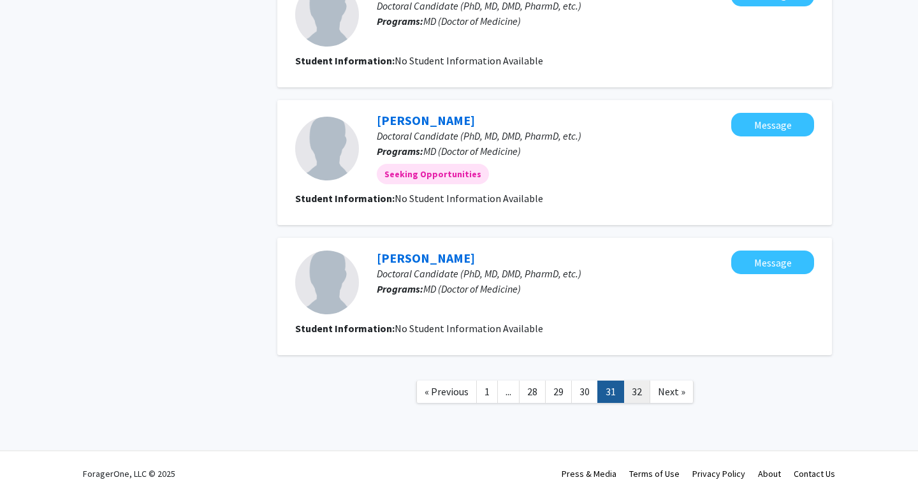
click at [627, 397] on link "32" at bounding box center [637, 392] width 27 height 22
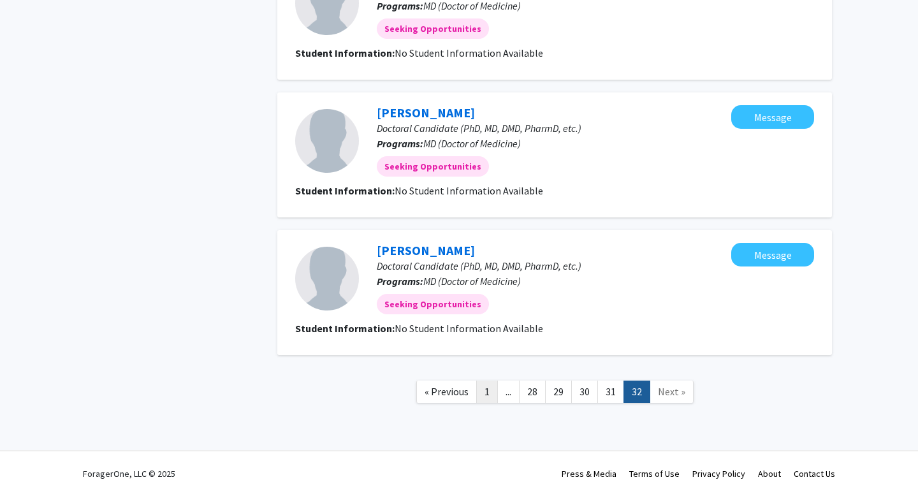
click at [484, 395] on link "1" at bounding box center [487, 392] width 22 height 22
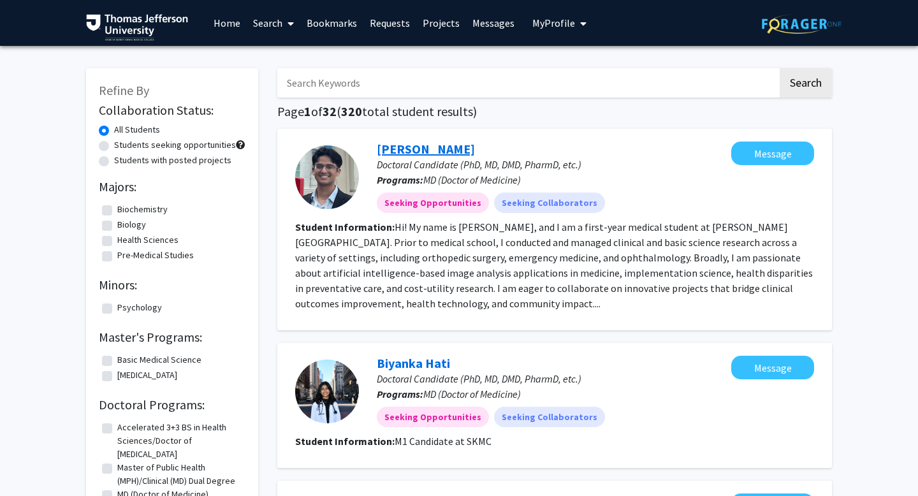
click at [432, 149] on link "[PERSON_NAME]" at bounding box center [426, 149] width 98 height 16
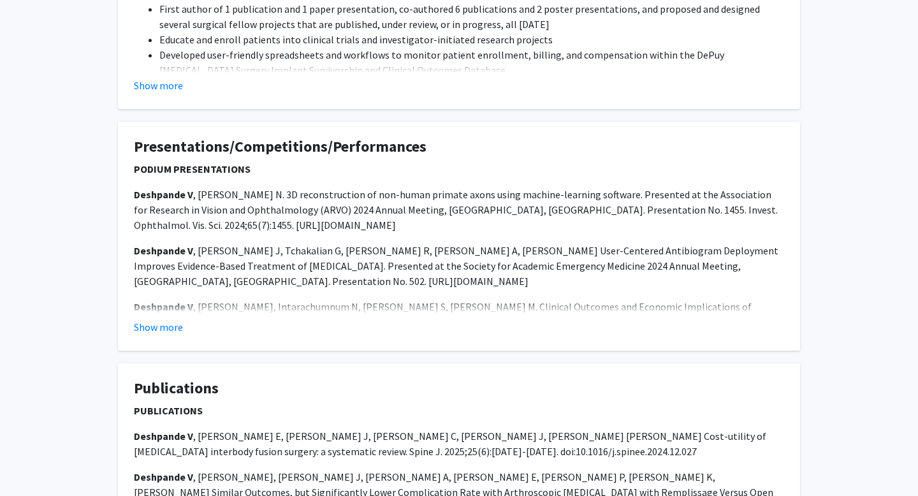
scroll to position [808, 0]
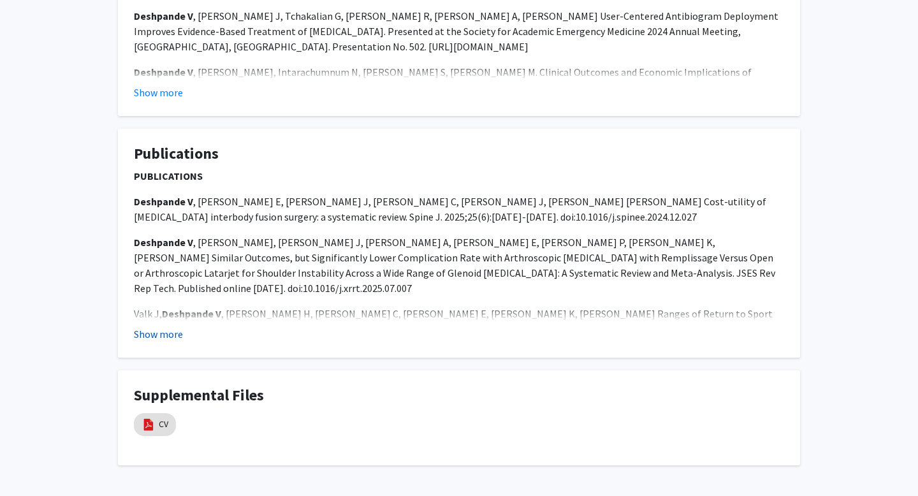
click at [163, 336] on button "Show more" at bounding box center [158, 334] width 49 height 15
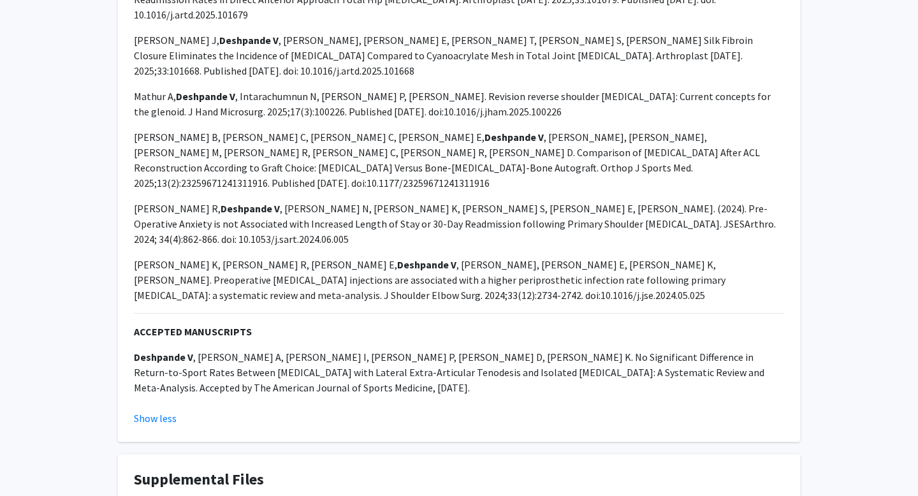
scroll to position [1373, 0]
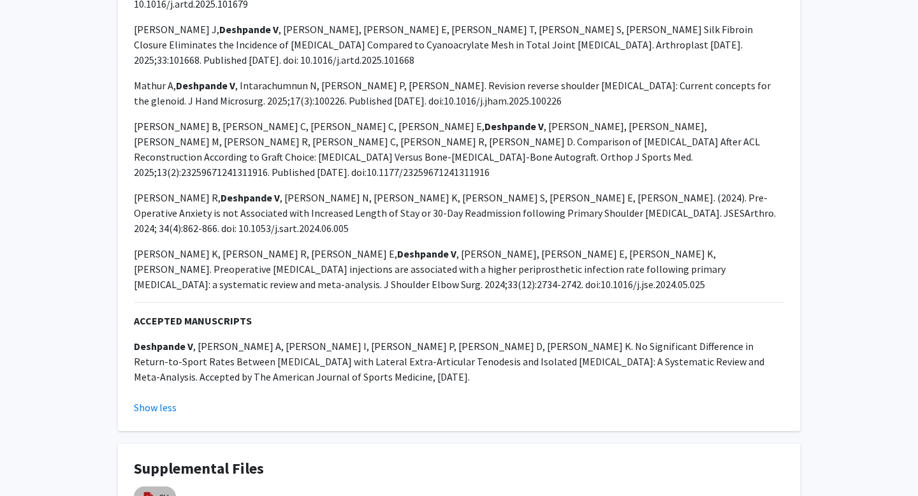
click at [156, 487] on mat-chip "CV" at bounding box center [155, 498] width 42 height 23
click at [166, 491] on link "CV" at bounding box center [164, 497] width 10 height 13
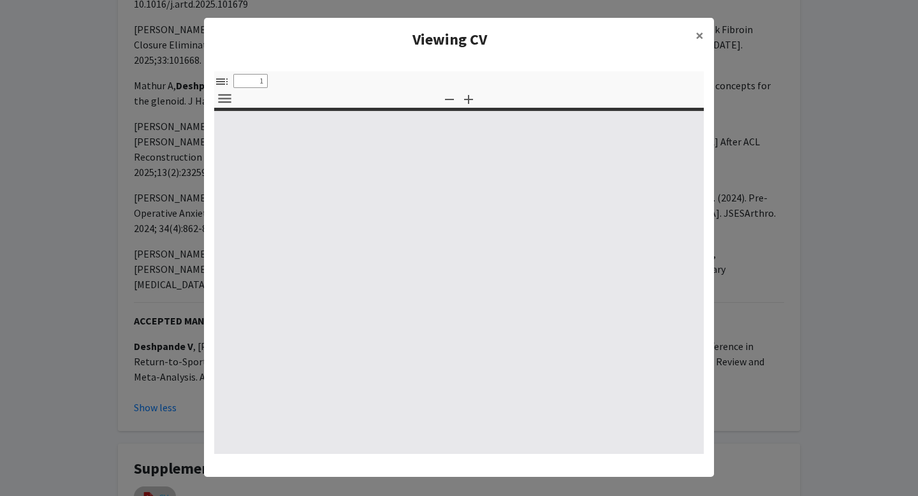
select select "custom"
type input "0"
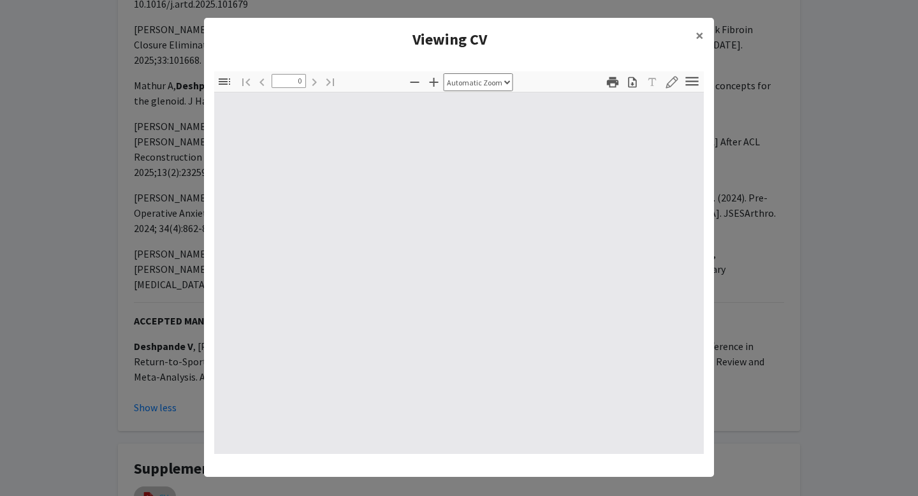
select select "custom"
type input "1"
select select "auto"
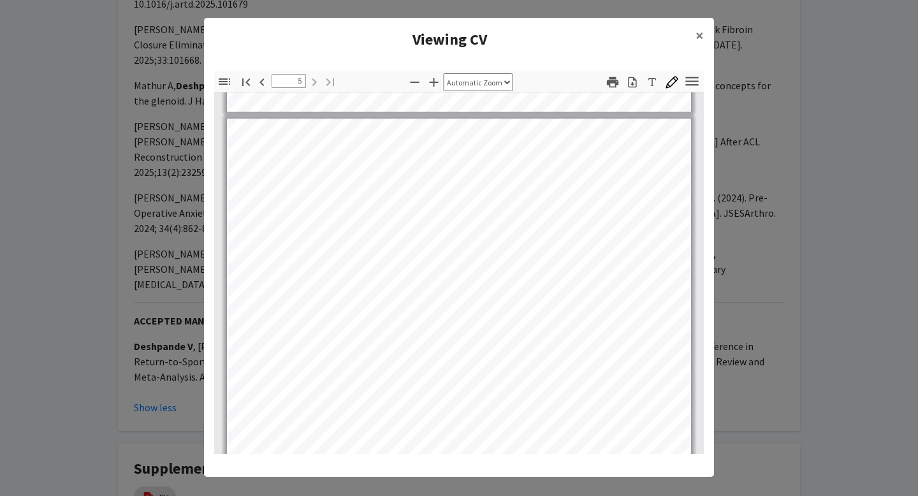
scroll to position [2477, 0]
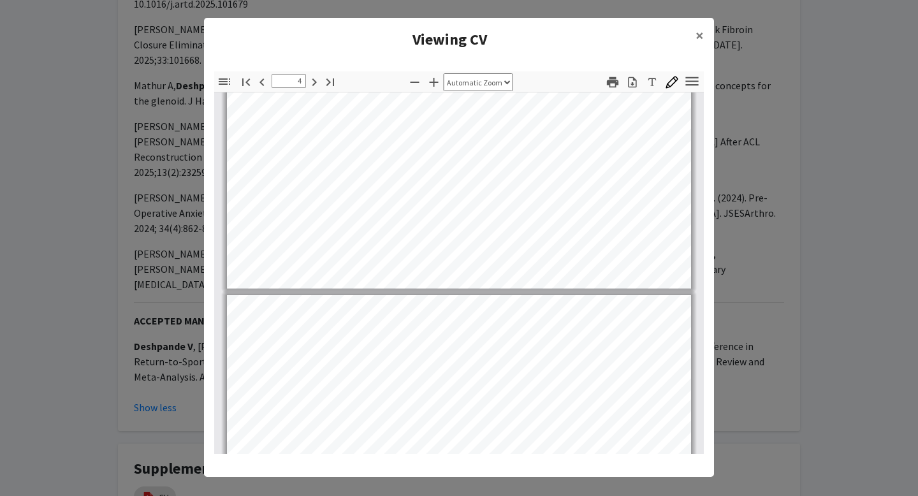
type input "5"
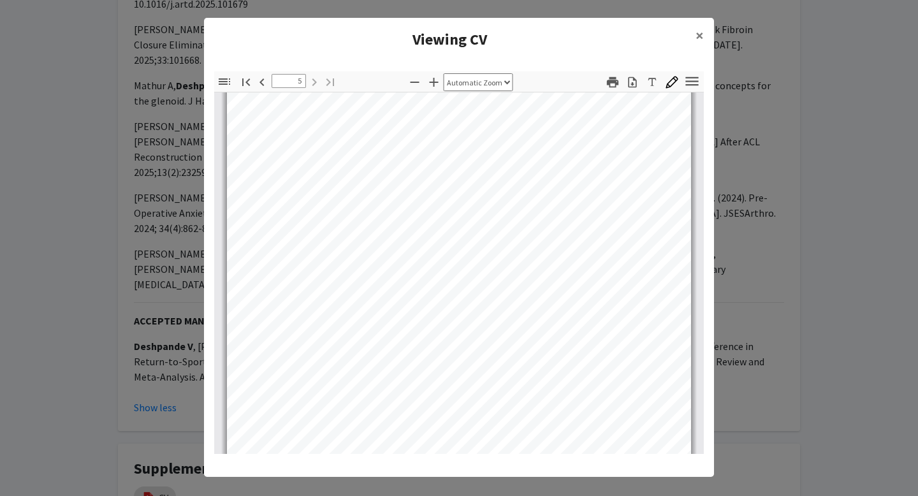
scroll to position [2682, 0]
click at [701, 37] on span "×" at bounding box center [700, 36] width 8 height 20
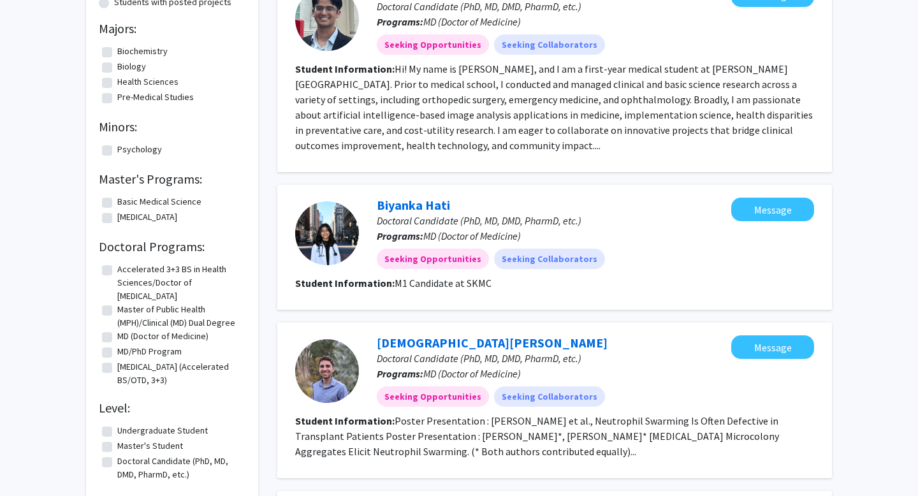
scroll to position [219, 0]
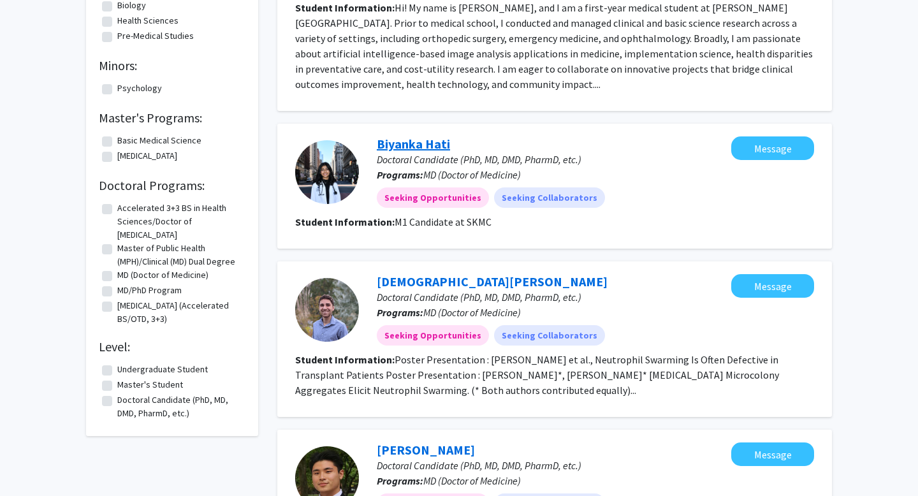
click at [415, 145] on link "Biyanka Hati" at bounding box center [413, 144] width 73 height 16
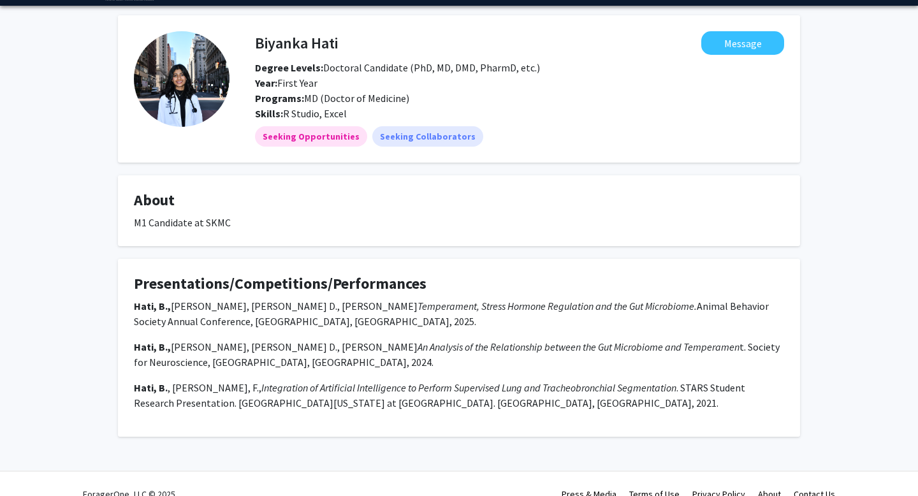
scroll to position [60, 0]
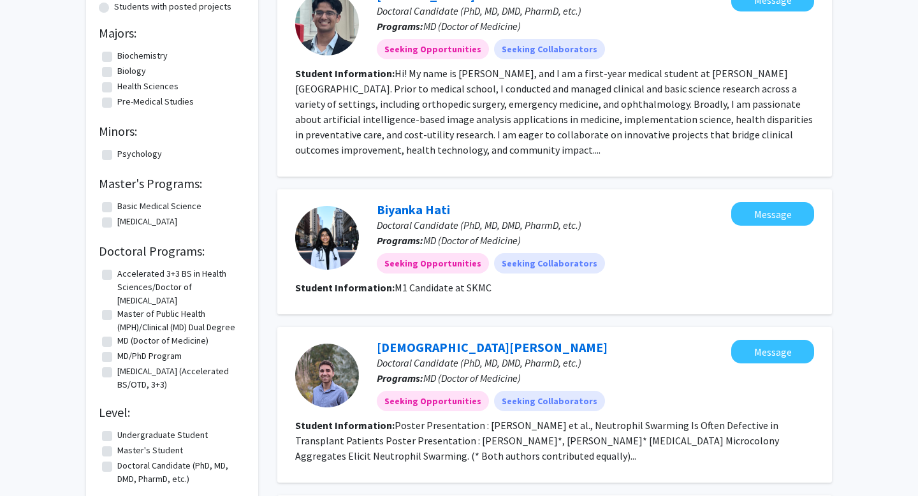
scroll to position [218, 0]
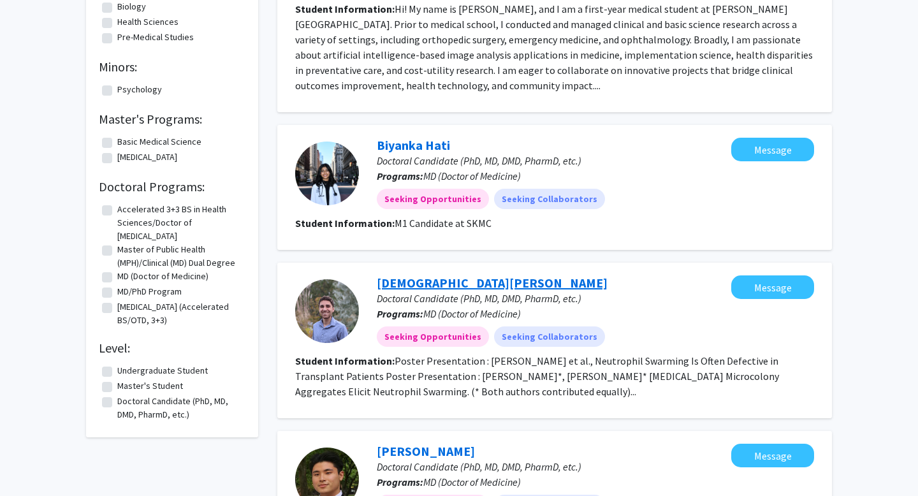
click at [408, 283] on link "[DEMOGRAPHIC_DATA][PERSON_NAME]" at bounding box center [492, 283] width 231 height 16
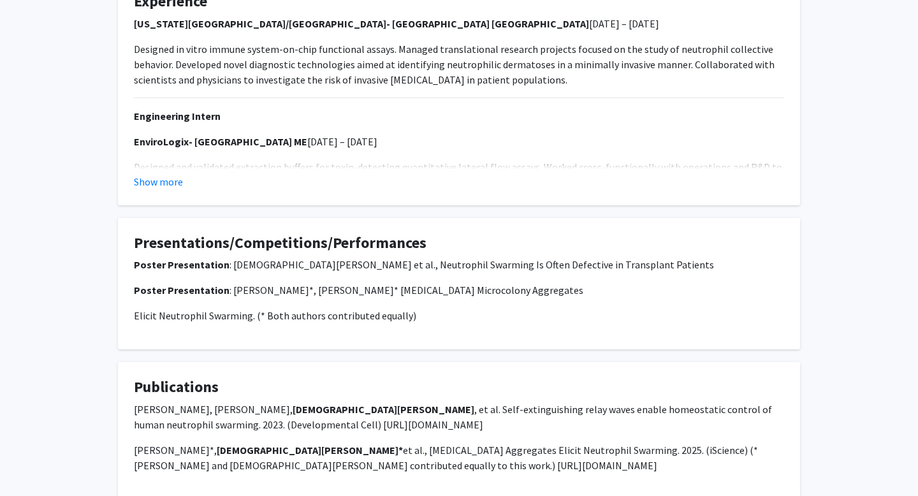
scroll to position [390, 0]
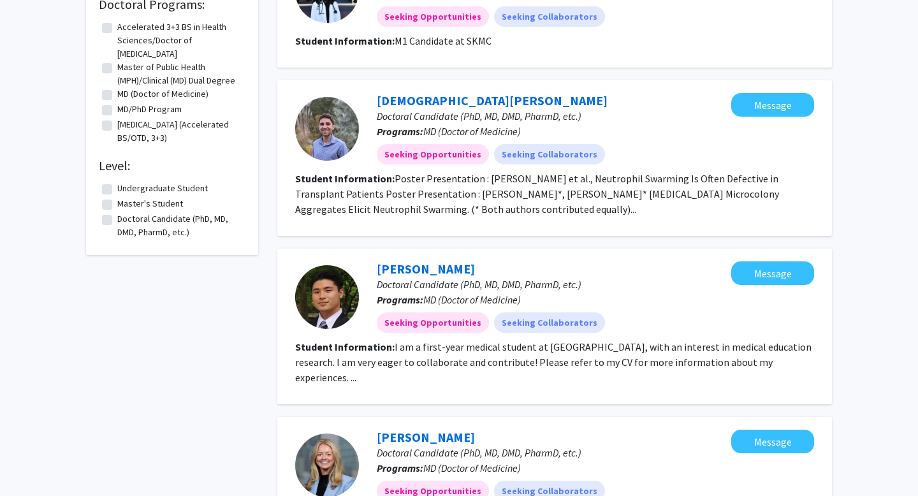
scroll to position [479, 0]
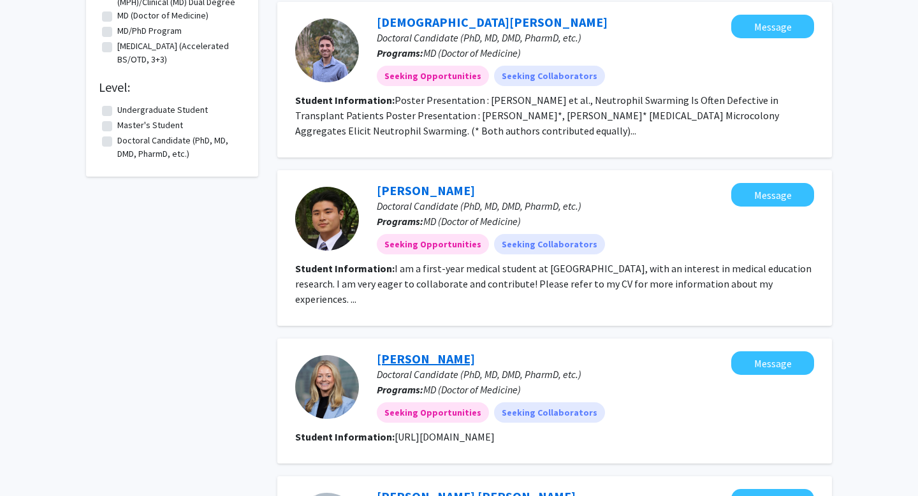
click at [413, 351] on link "[PERSON_NAME]" at bounding box center [426, 359] width 98 height 16
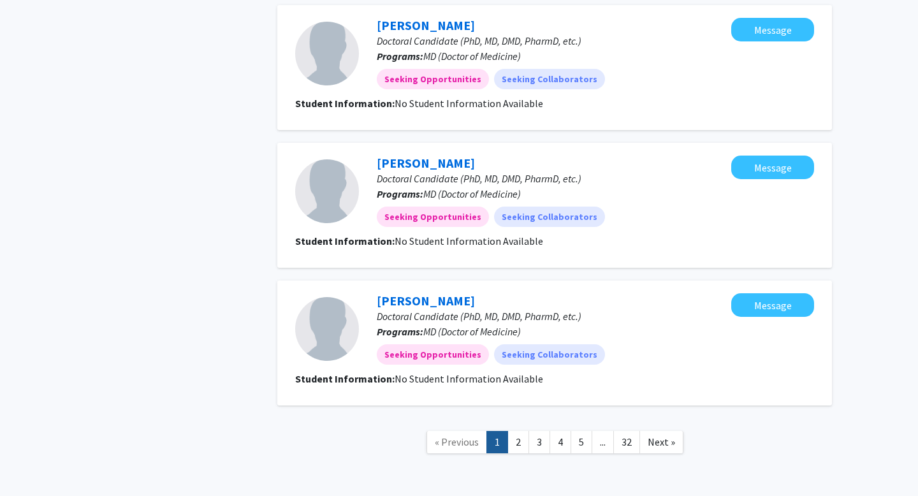
scroll to position [1261, 0]
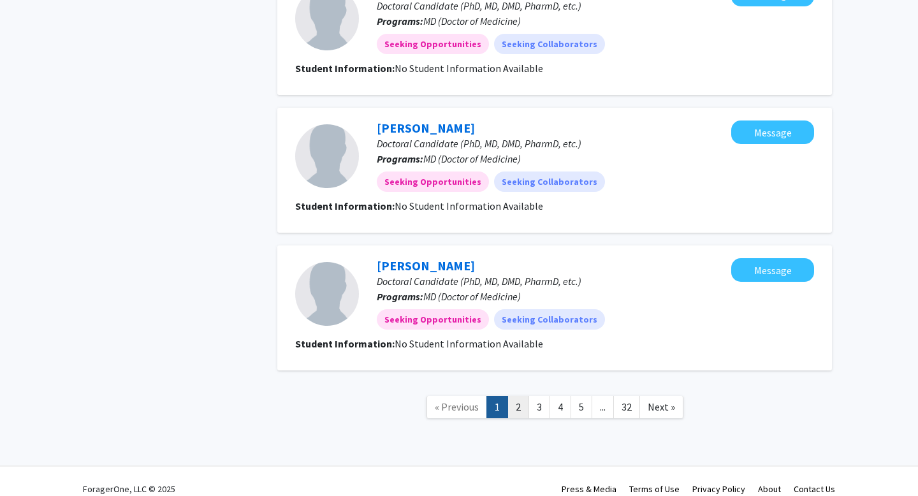
click at [516, 396] on link "2" at bounding box center [519, 407] width 22 height 22
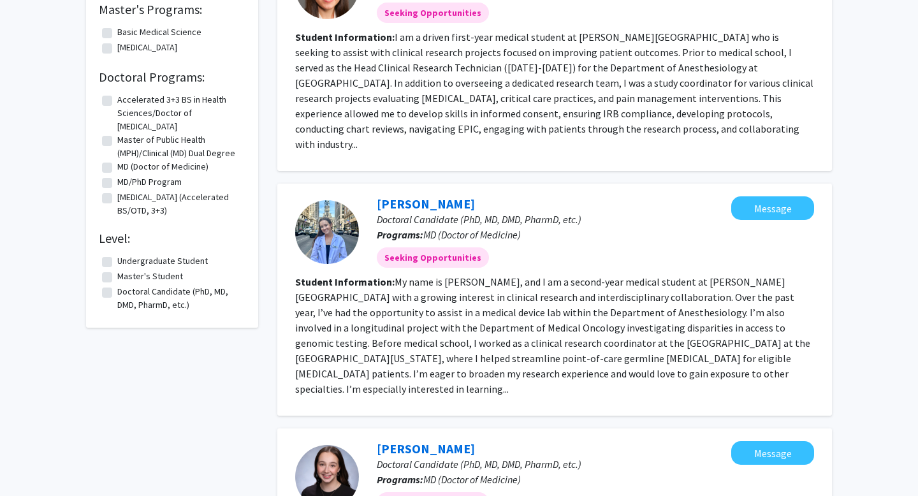
scroll to position [256, 0]
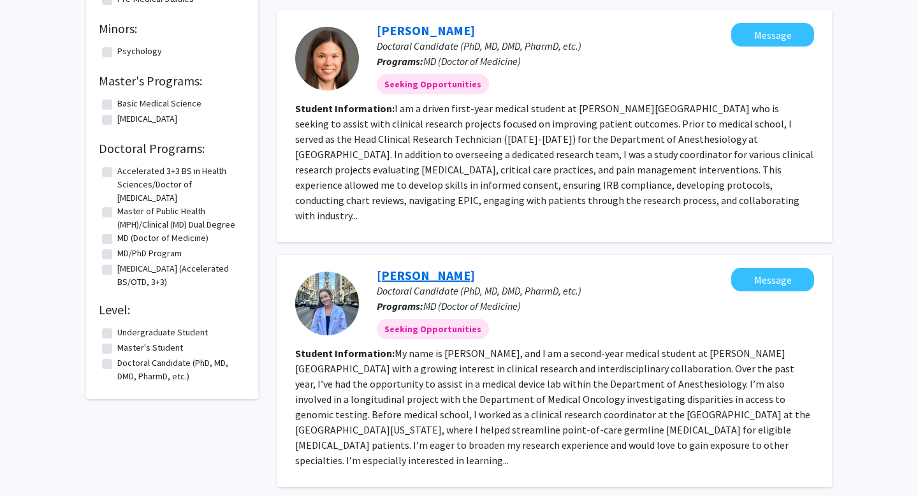
click at [408, 267] on link "Erin Welch" at bounding box center [426, 275] width 98 height 16
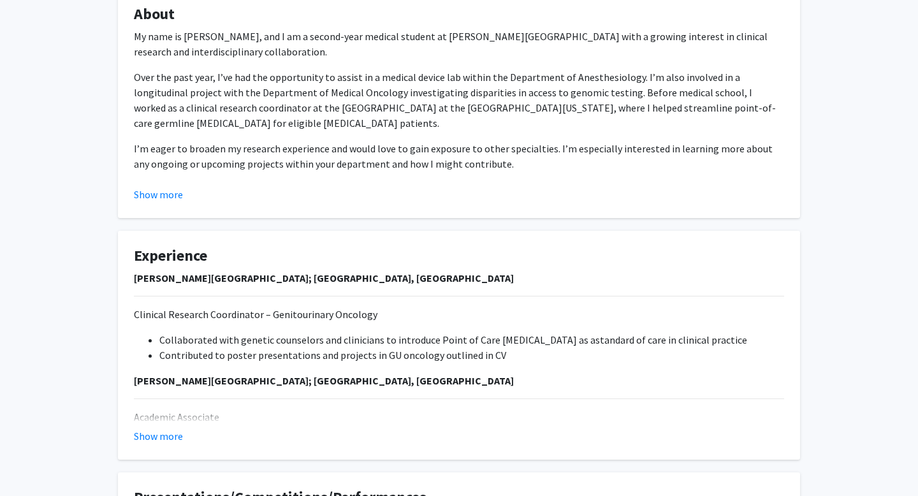
scroll to position [277, 0]
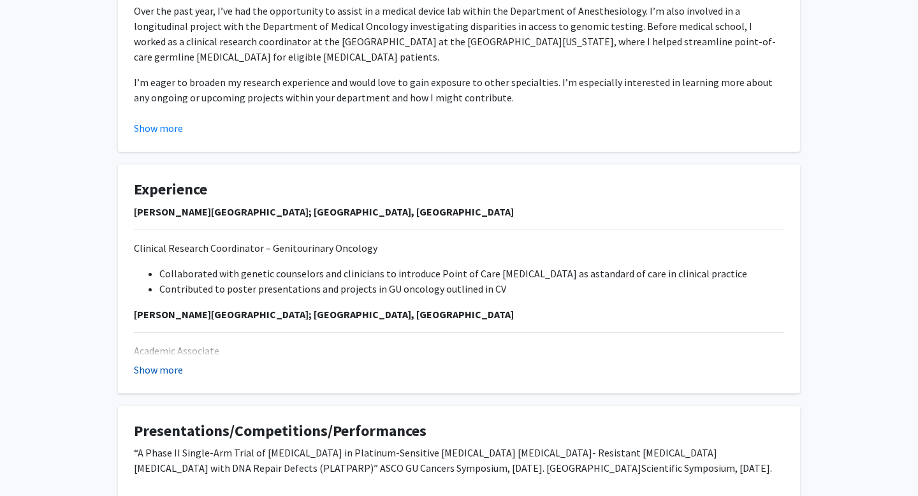
click at [170, 369] on button "Show more" at bounding box center [158, 369] width 49 height 15
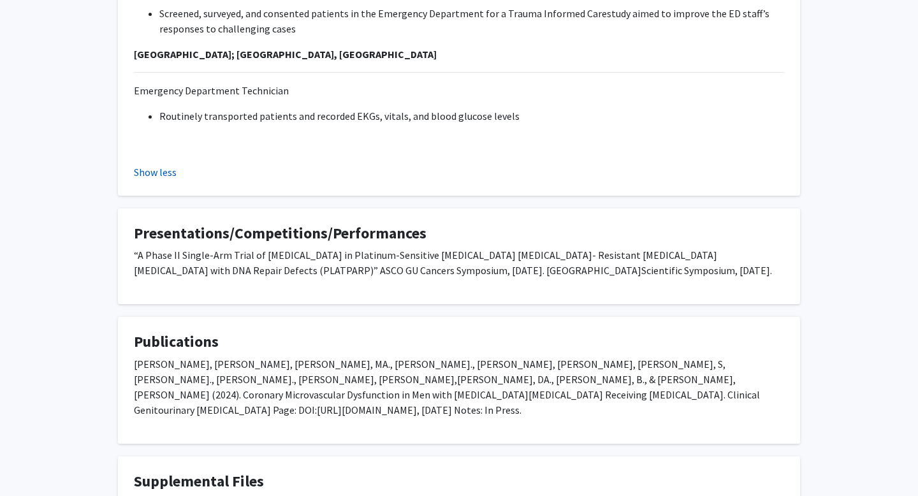
scroll to position [760, 0]
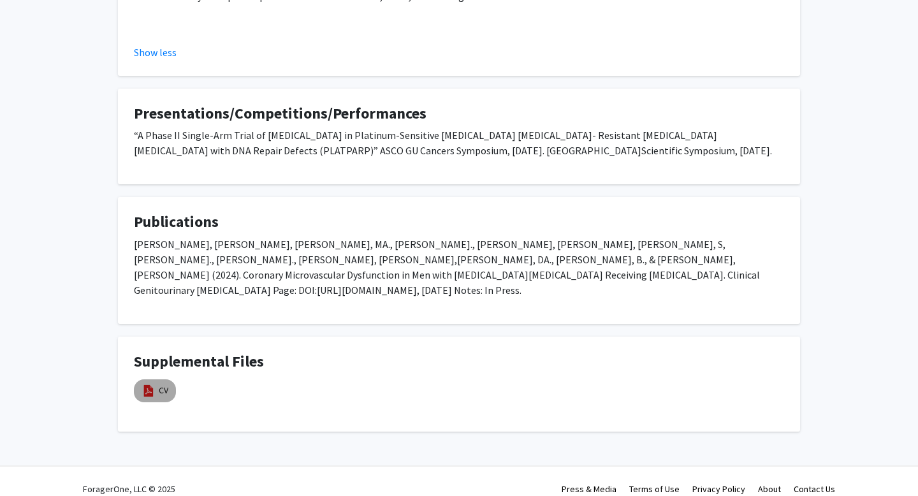
click at [159, 383] on mat-chip "CV" at bounding box center [155, 390] width 42 height 23
click at [161, 384] on link "CV" at bounding box center [164, 390] width 10 height 13
select select "custom"
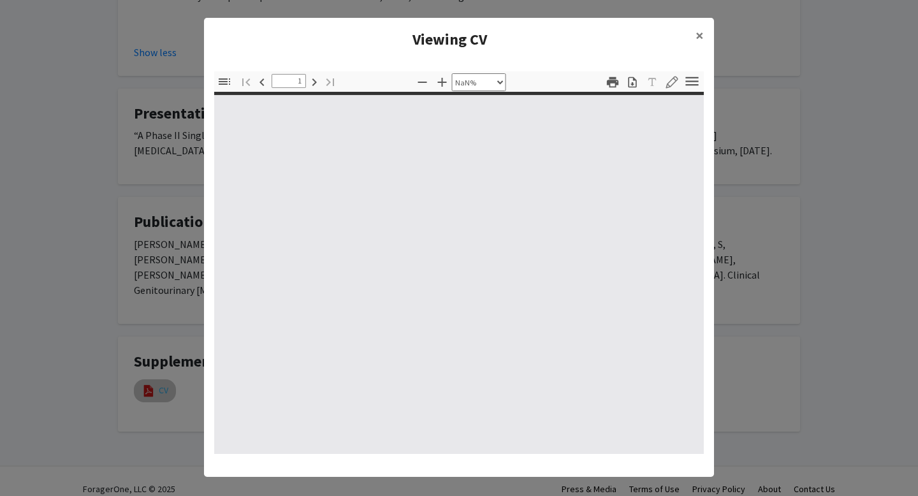
type input "0"
select select "custom"
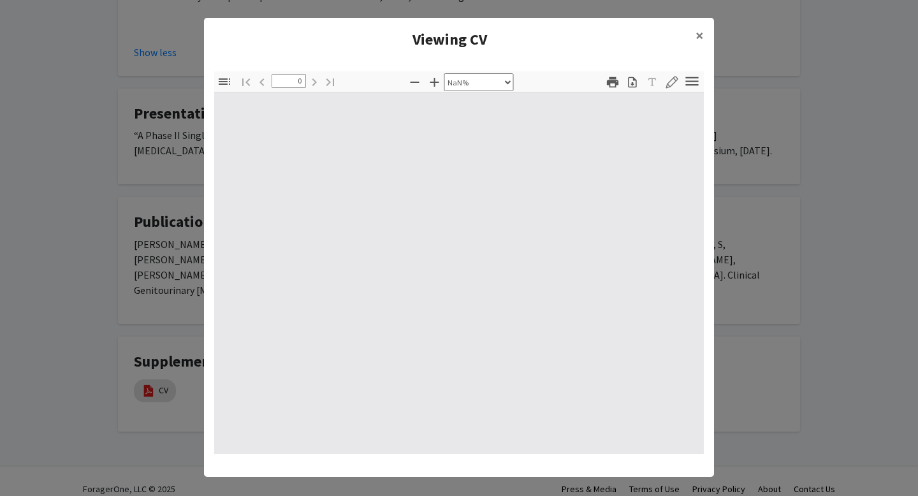
type input "1"
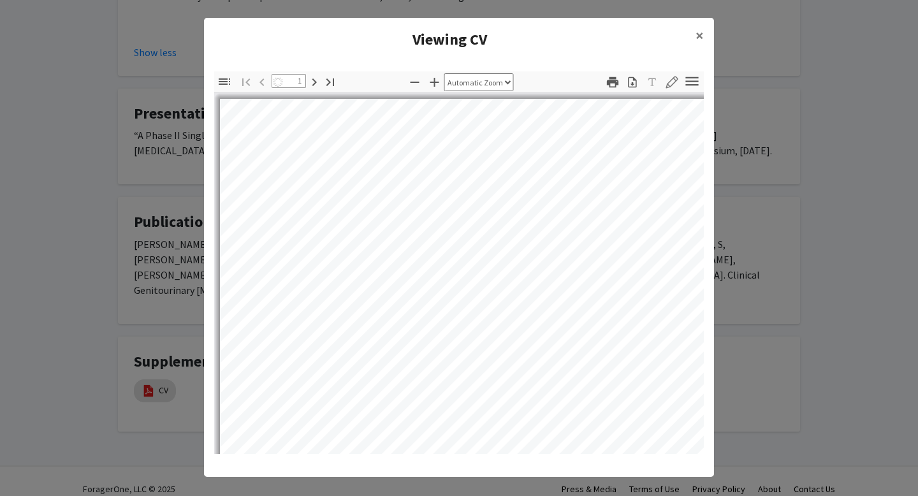
select select "auto"
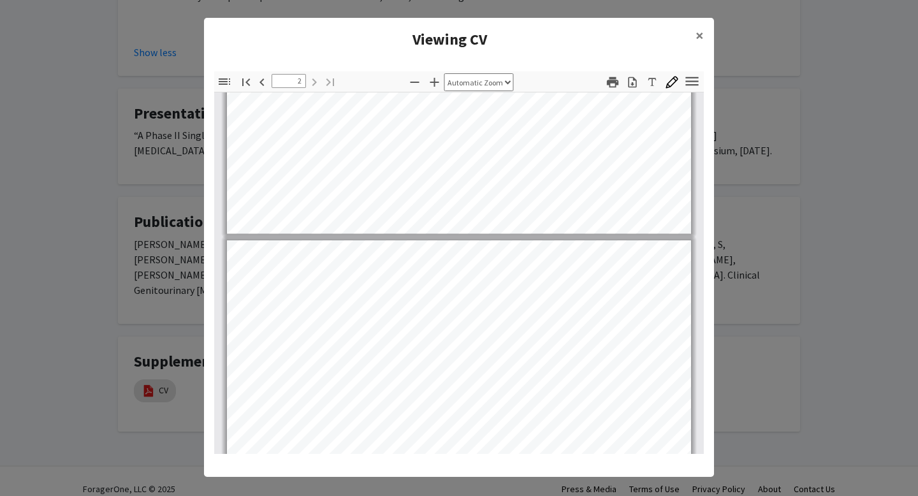
scroll to position [454, 0]
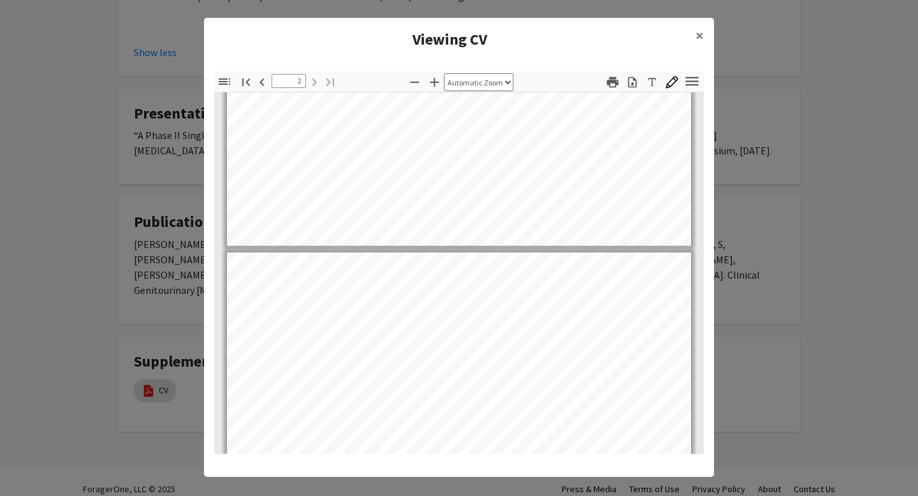
type input "1"
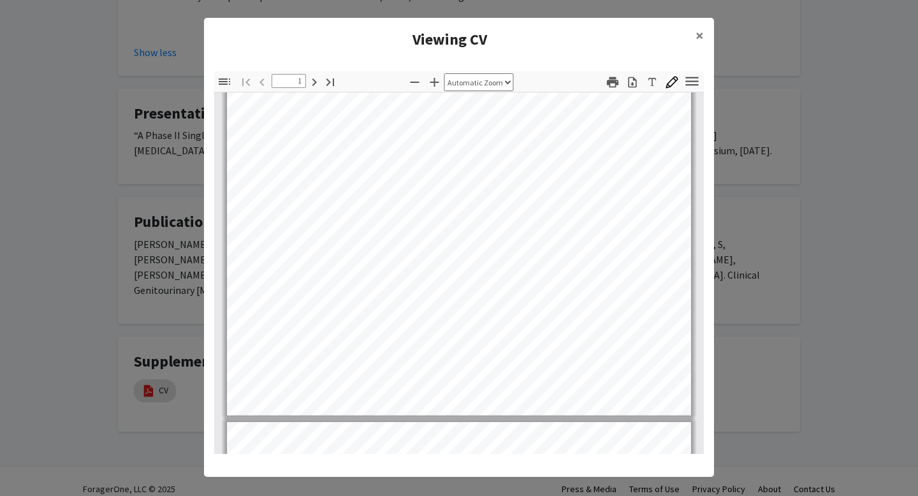
scroll to position [0, 0]
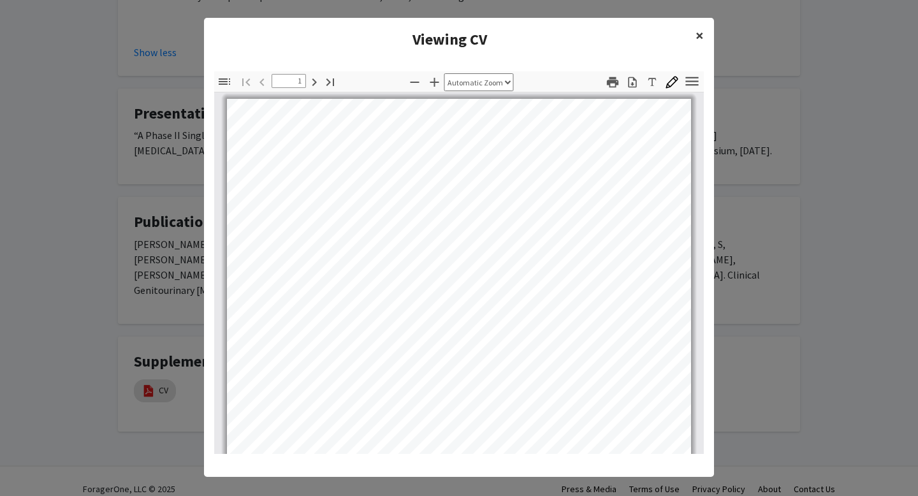
click at [698, 35] on span "×" at bounding box center [700, 36] width 8 height 20
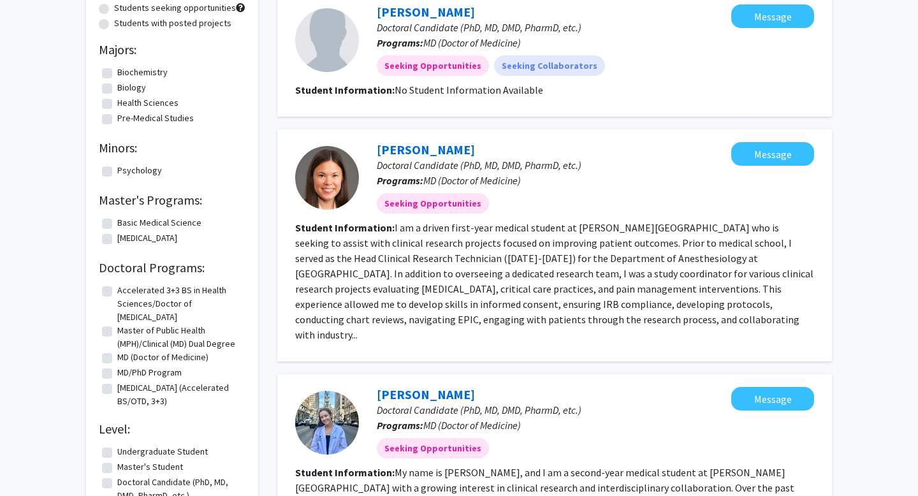
scroll to position [31, 0]
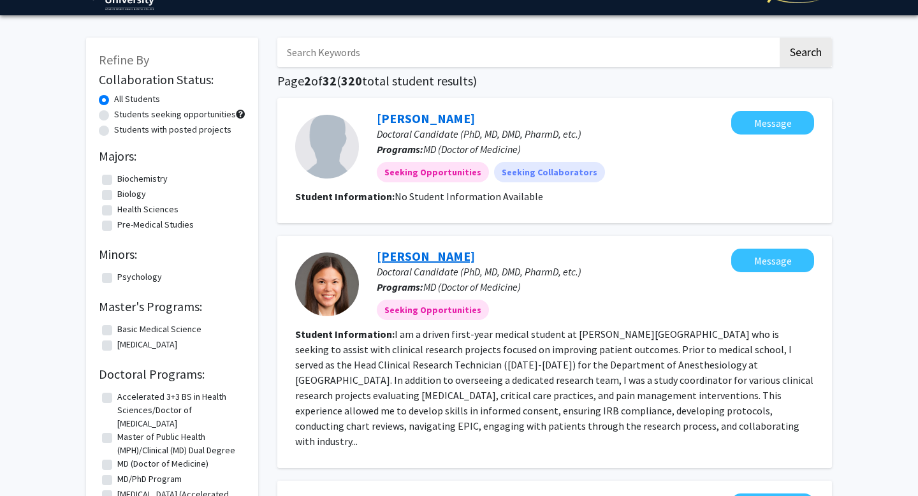
click at [432, 257] on link "Emily Deschler" at bounding box center [426, 256] width 98 height 16
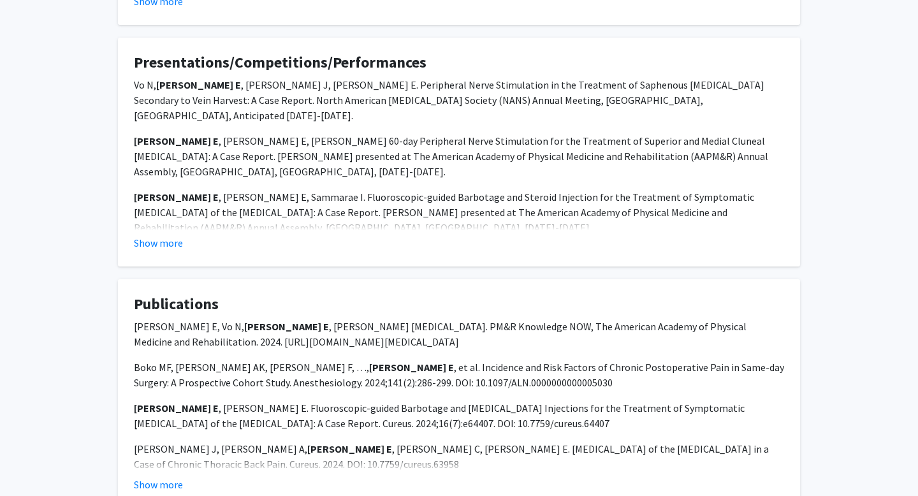
scroll to position [848, 0]
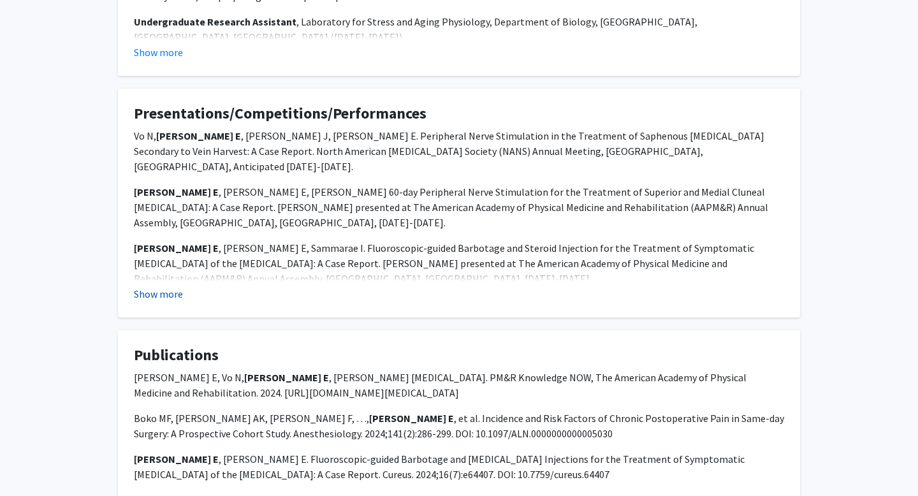
click at [176, 286] on button "Show more" at bounding box center [158, 293] width 49 height 15
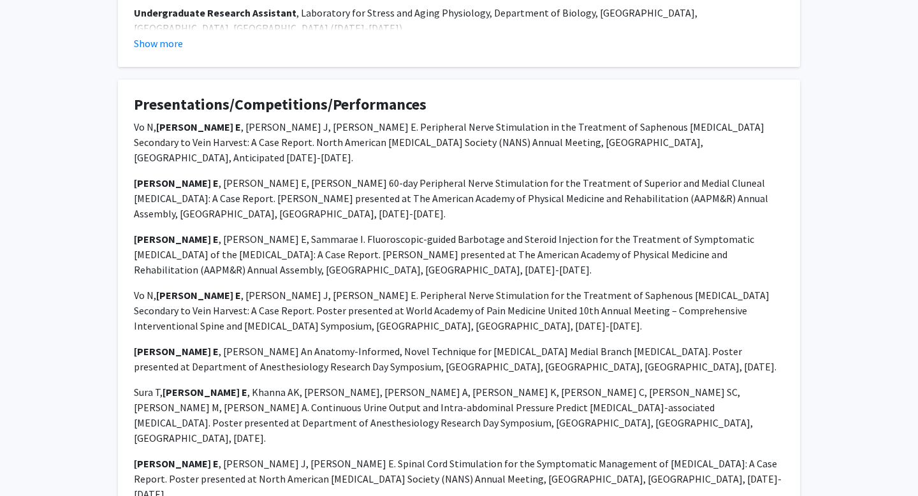
scroll to position [0, 0]
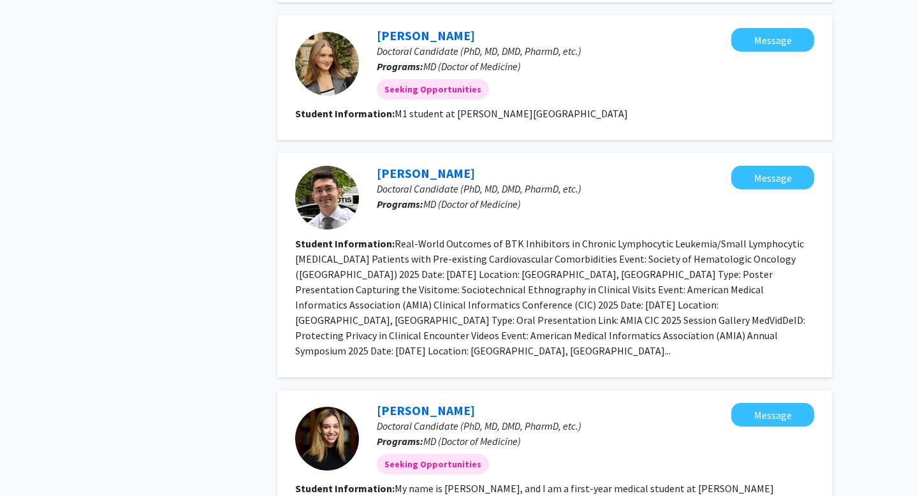
scroll to position [1452, 0]
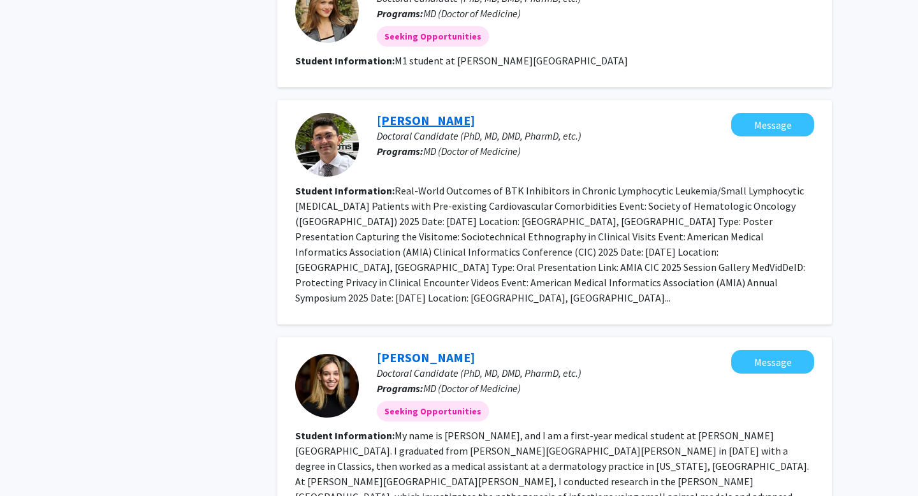
click at [410, 112] on link "Basam Alasaly" at bounding box center [426, 120] width 98 height 16
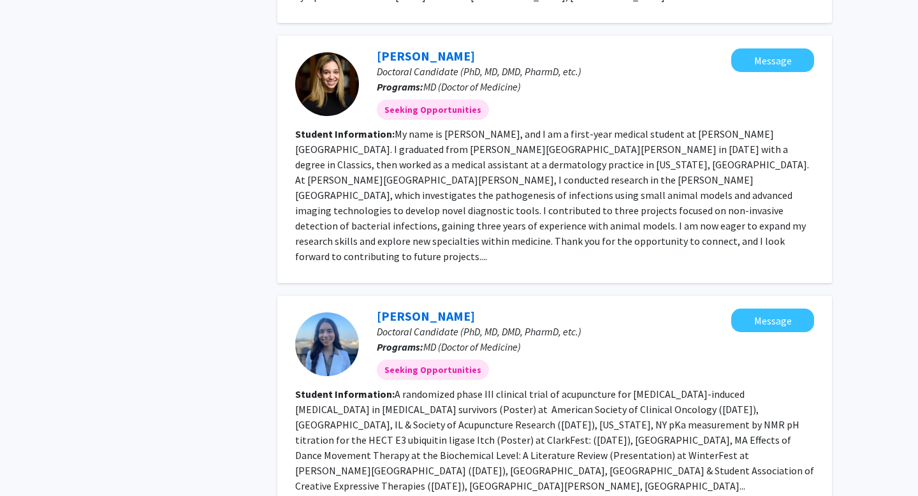
scroll to position [1819, 0]
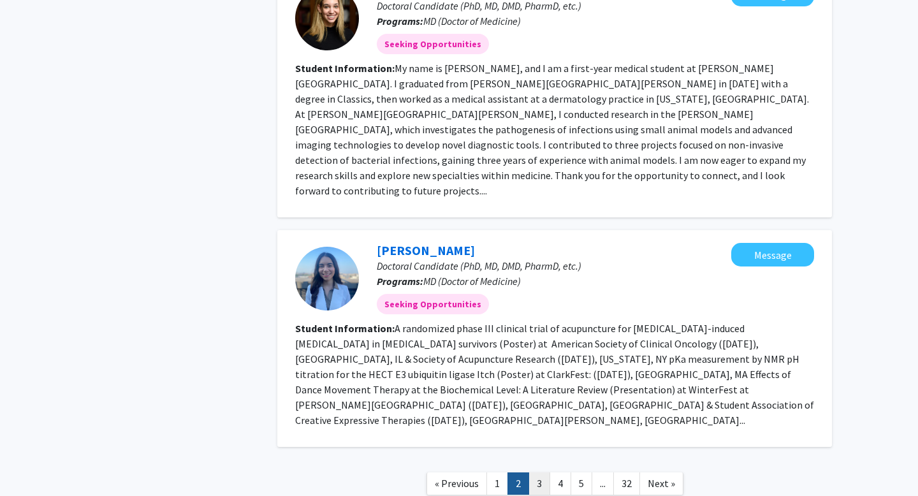
click at [543, 473] on link "3" at bounding box center [540, 484] width 22 height 22
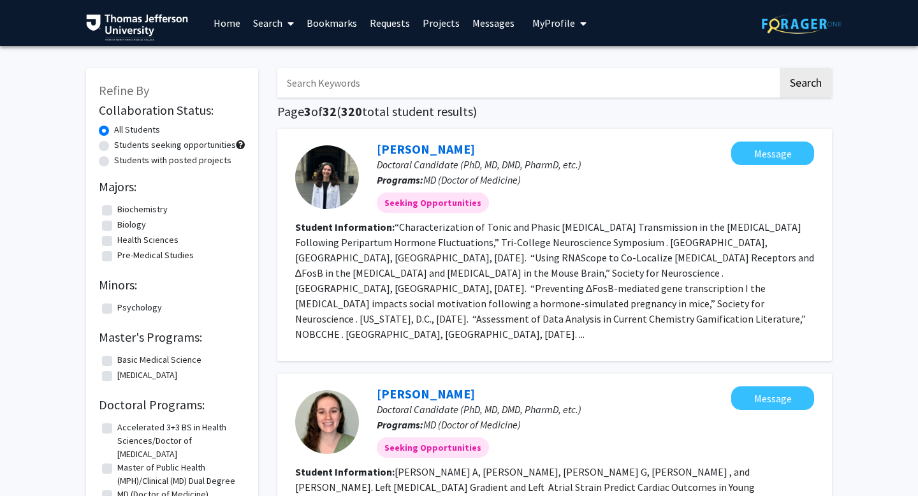
click at [541, 27] on span "My Profile" at bounding box center [553, 23] width 43 height 13
click at [555, 68] on img at bounding box center [554, 65] width 26 height 26
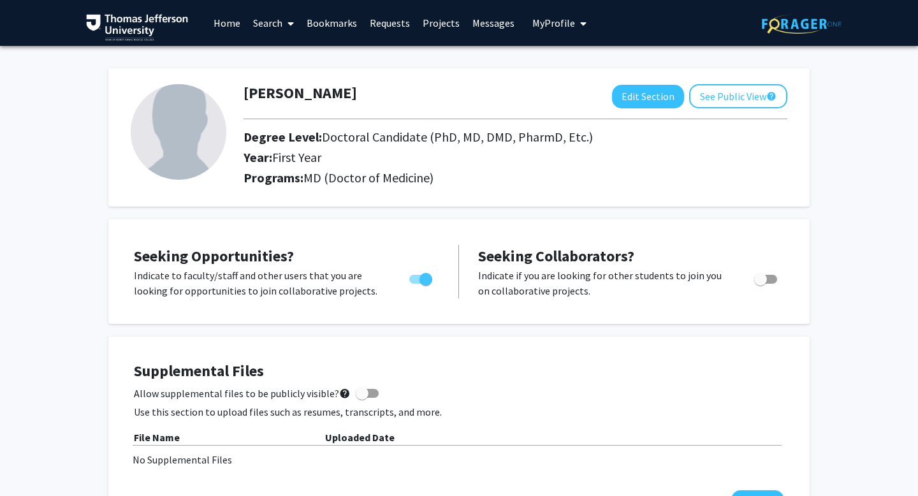
click at [235, 20] on link "Home" at bounding box center [227, 23] width 40 height 45
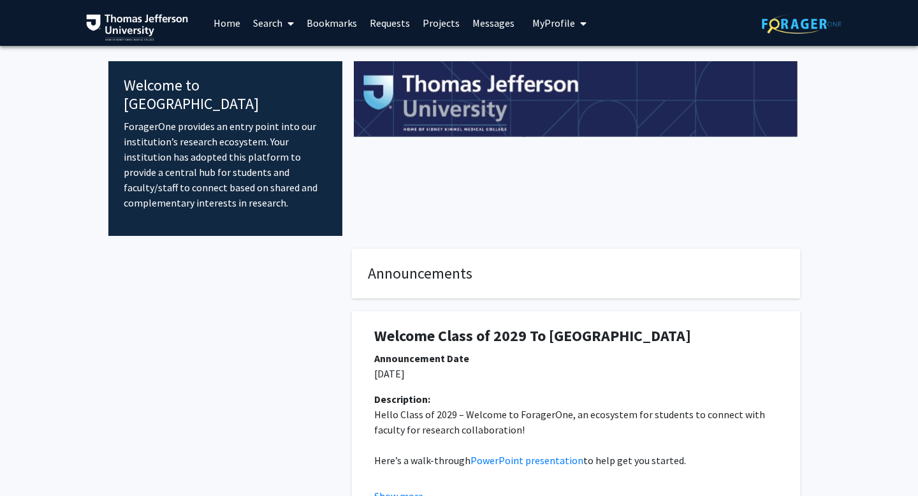
click at [275, 24] on link "Search" at bounding box center [274, 23] width 54 height 45
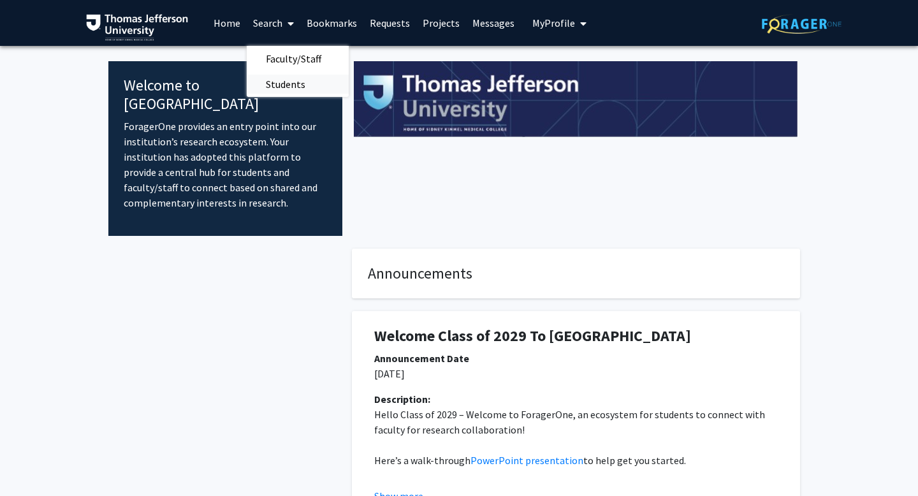
click at [279, 92] on span "Students" at bounding box center [286, 84] width 78 height 26
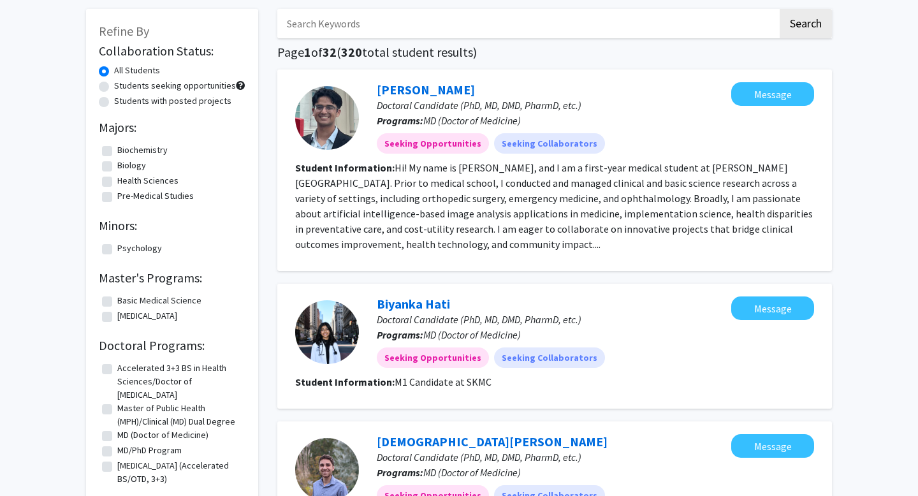
scroll to position [207, 0]
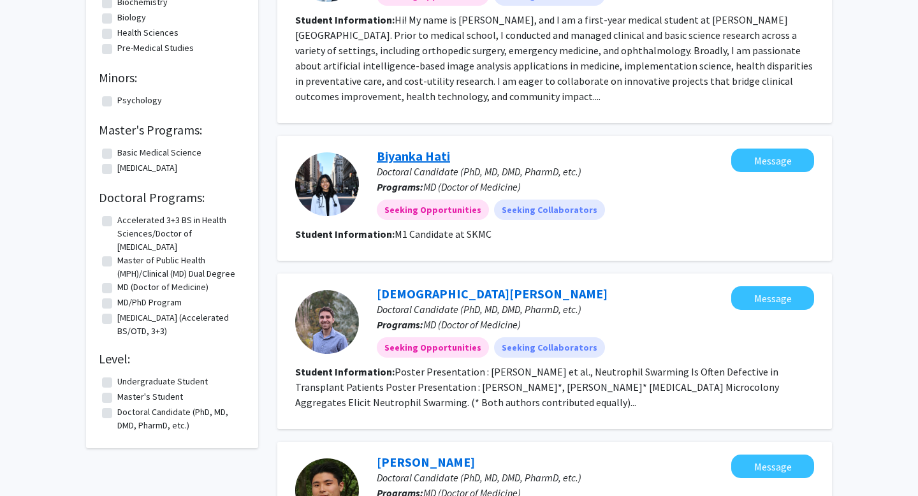
click at [390, 154] on link "Biyanka Hati" at bounding box center [413, 156] width 73 height 16
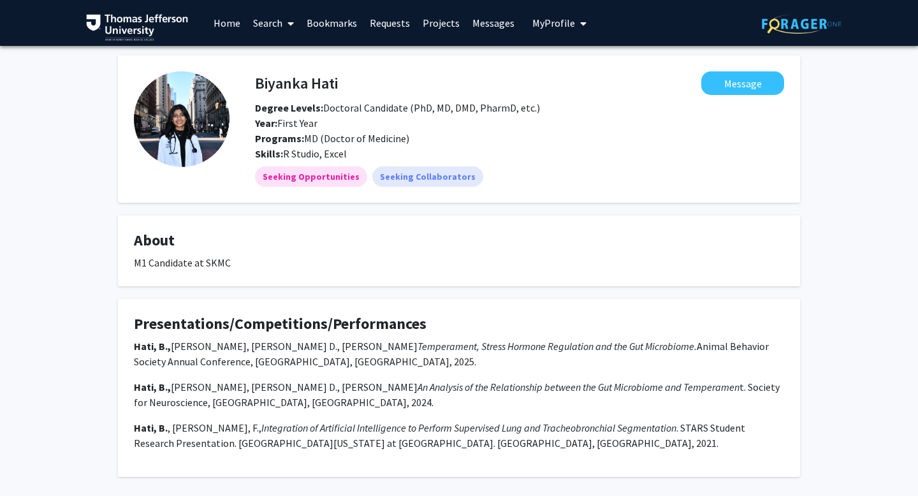
scroll to position [60, 0]
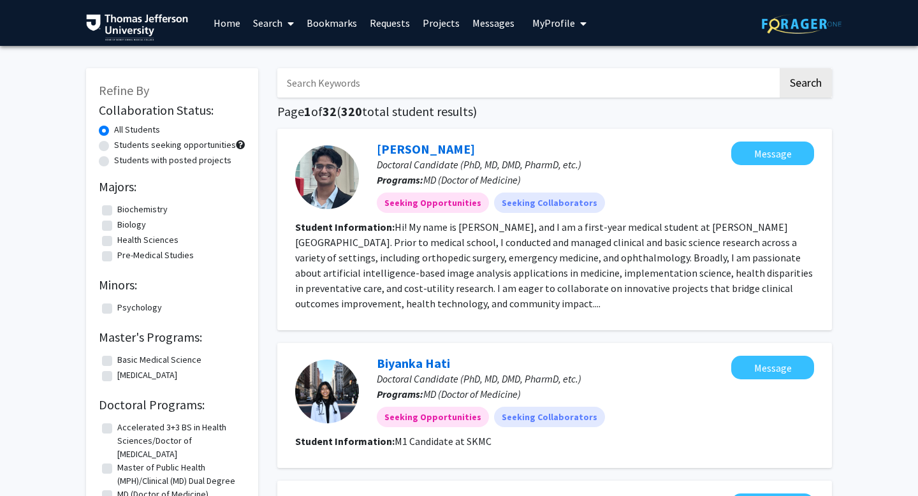
click at [408, 157] on p "Doctoral Candidate (PhD, MD, DMD, PharmD, etc.)" at bounding box center [554, 164] width 355 height 15
click at [417, 142] on link "[PERSON_NAME]" at bounding box center [426, 149] width 98 height 16
click at [405, 365] on link "Biyanka Hati" at bounding box center [413, 363] width 73 height 16
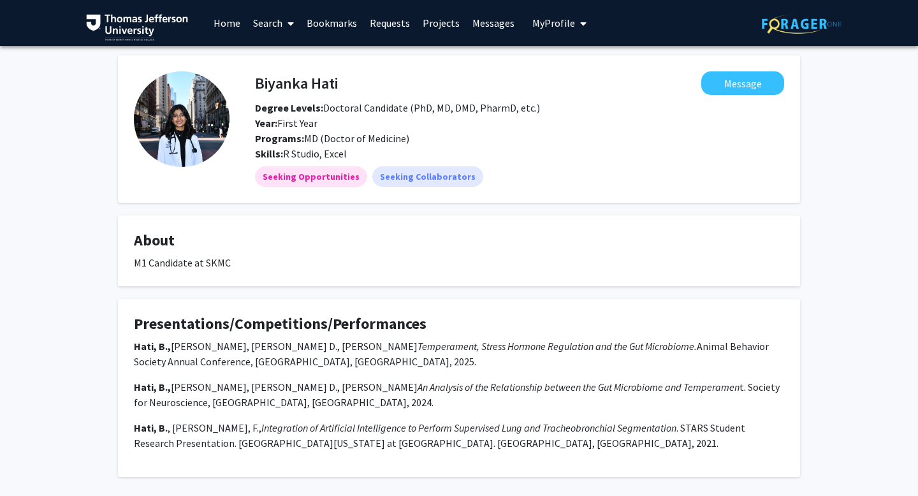
scroll to position [60, 0]
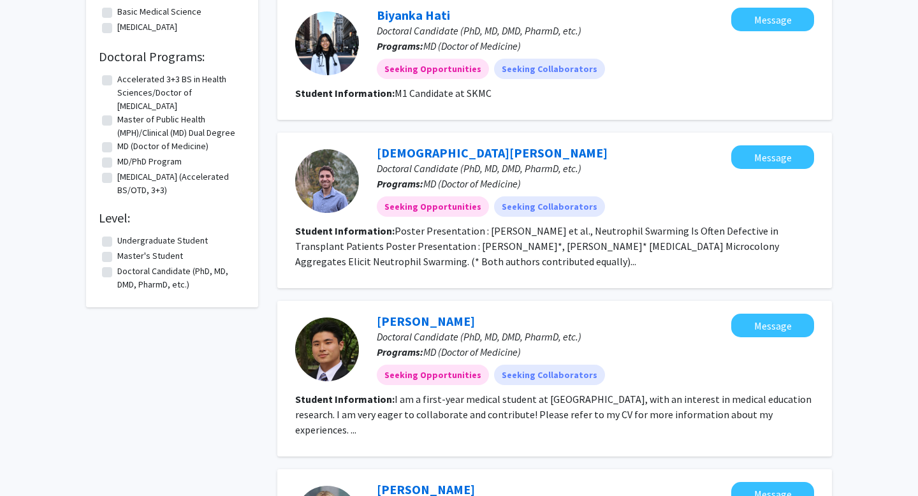
scroll to position [382, 0]
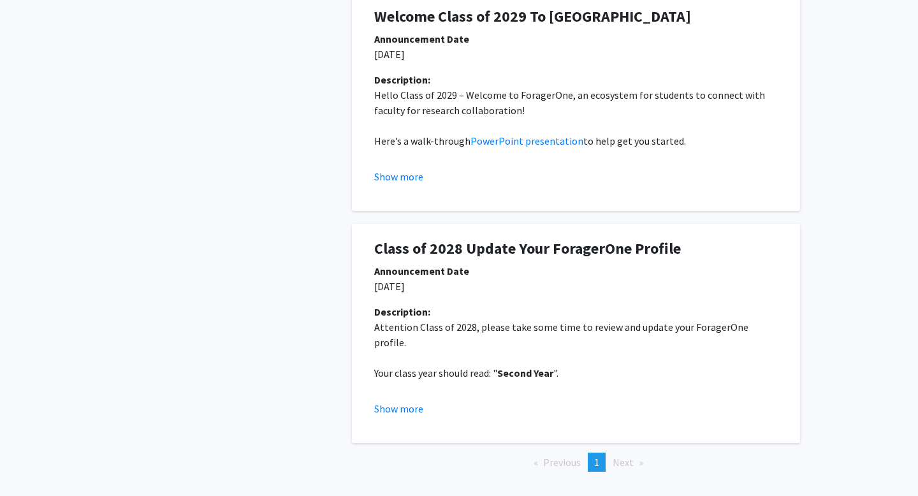
scroll to position [352, 0]
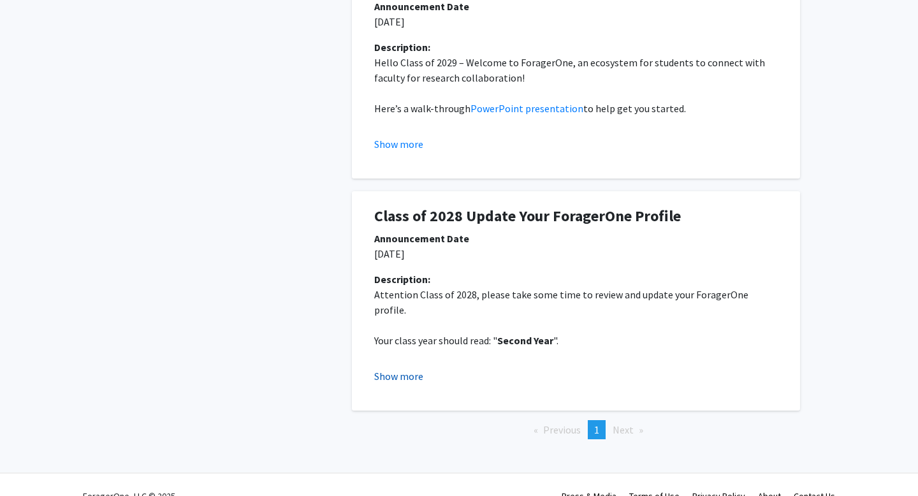
click at [407, 369] on button "Show more" at bounding box center [398, 376] width 49 height 15
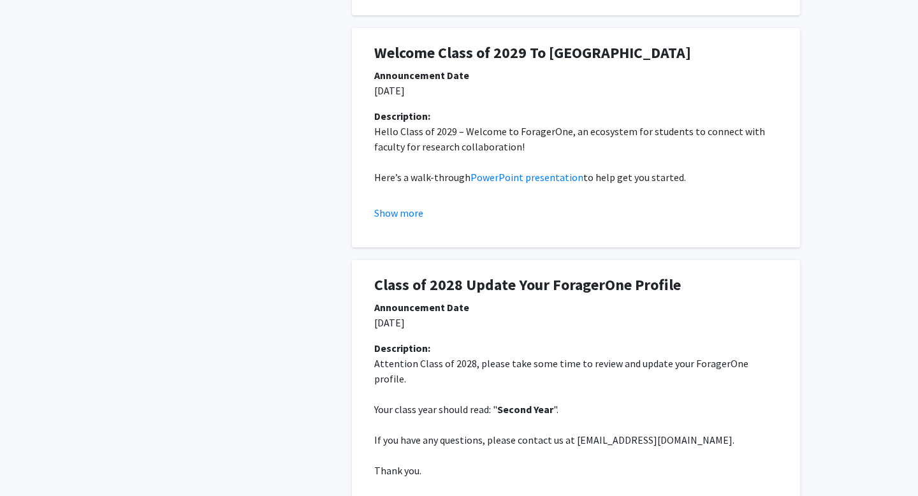
scroll to position [233, 0]
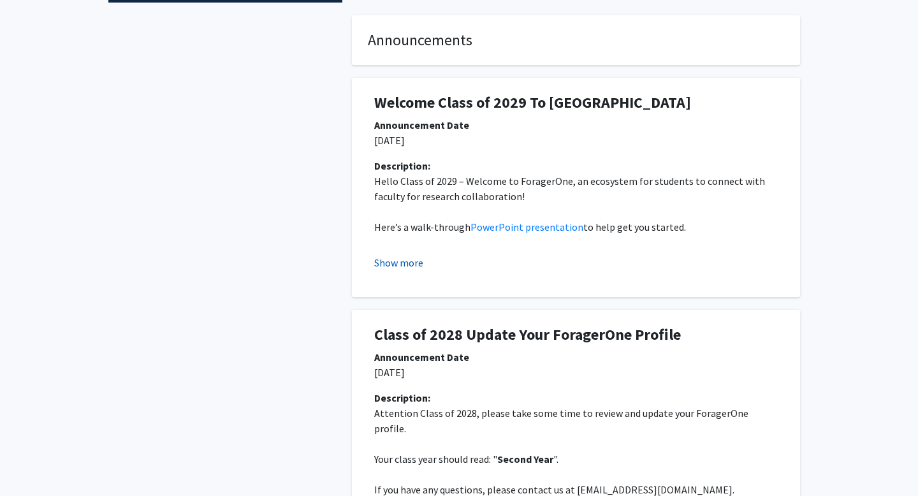
click at [395, 255] on button "Show more" at bounding box center [398, 262] width 49 height 15
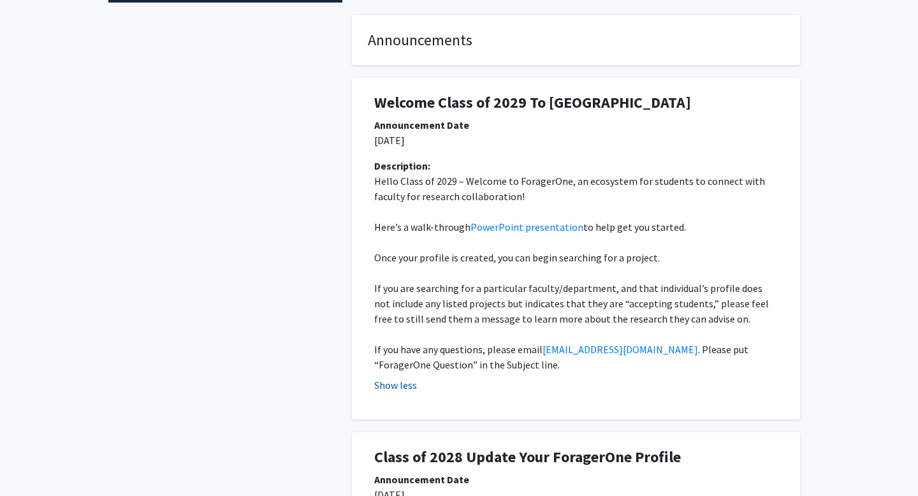
scroll to position [0, 0]
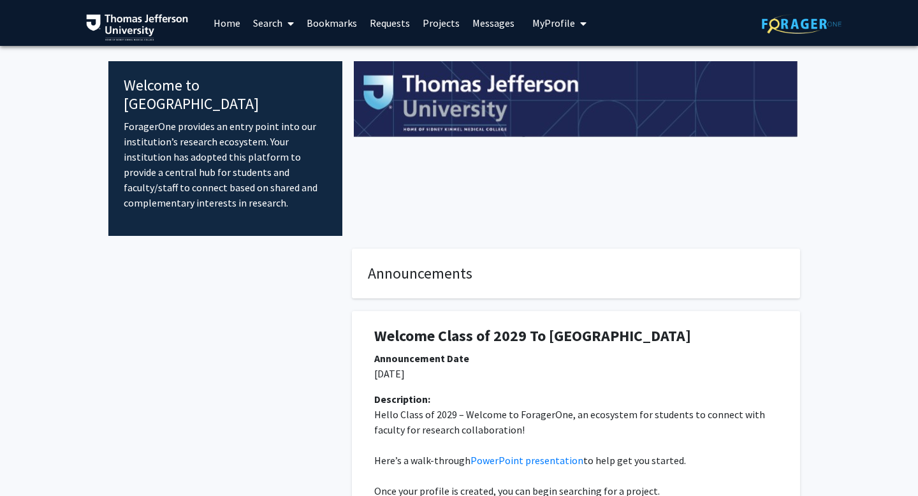
click at [267, 24] on link "Search" at bounding box center [274, 23] width 54 height 45
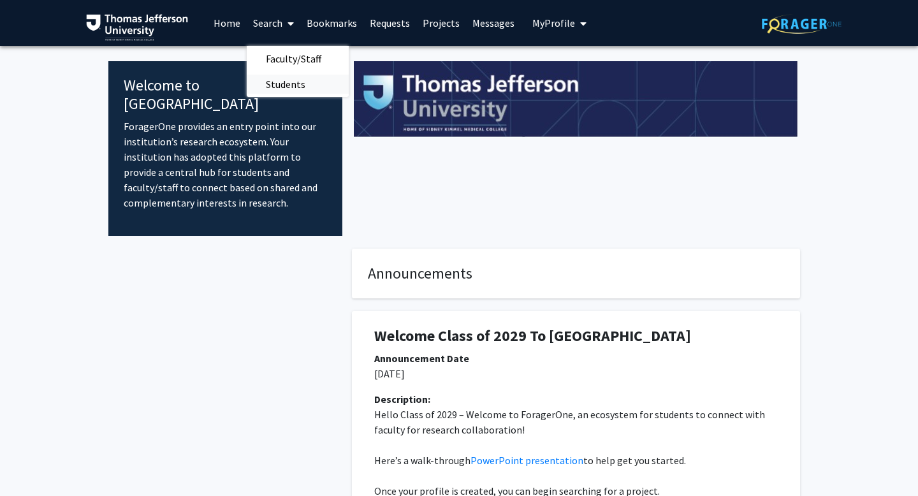
click at [291, 80] on span "Students" at bounding box center [286, 84] width 78 height 26
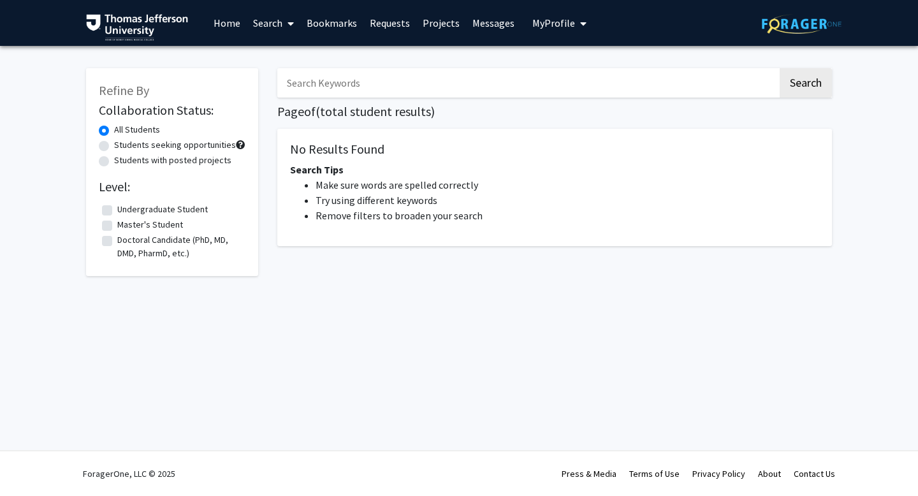
click at [224, 23] on link "Home" at bounding box center [227, 23] width 40 height 45
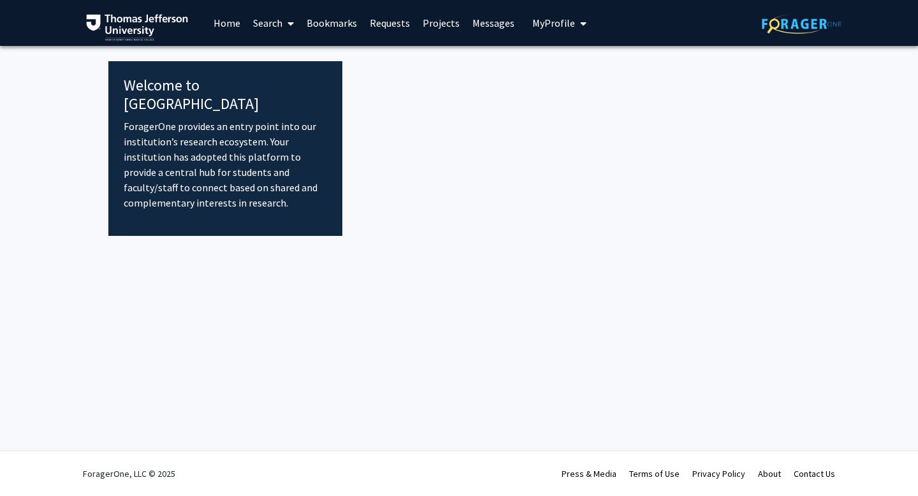
click at [260, 29] on link "Search" at bounding box center [274, 23] width 54 height 45
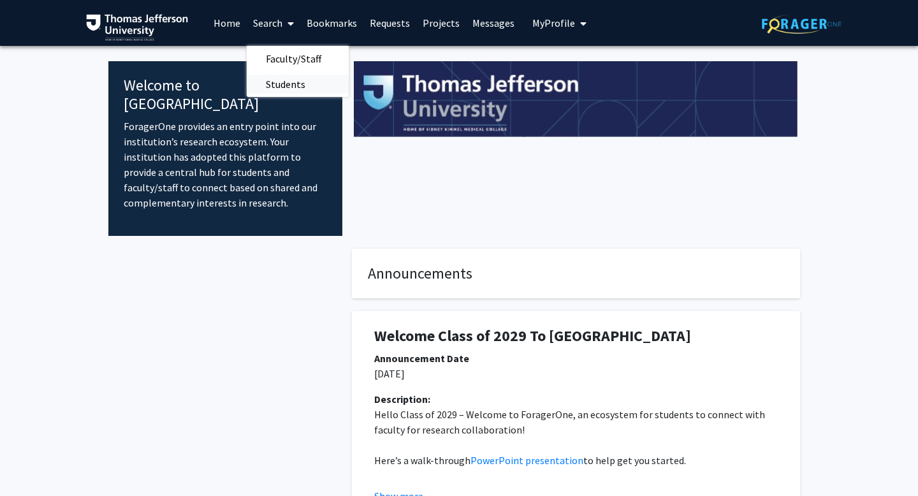
click at [275, 88] on span "Students" at bounding box center [286, 84] width 78 height 26
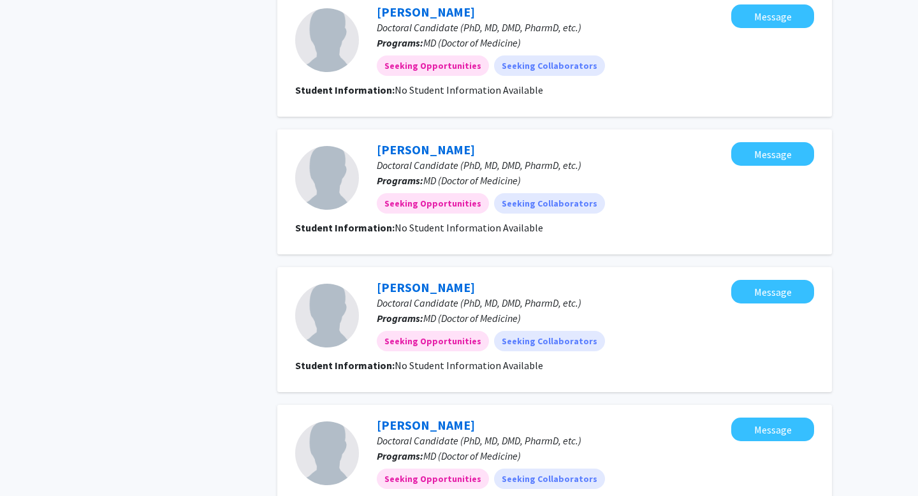
scroll to position [1243, 0]
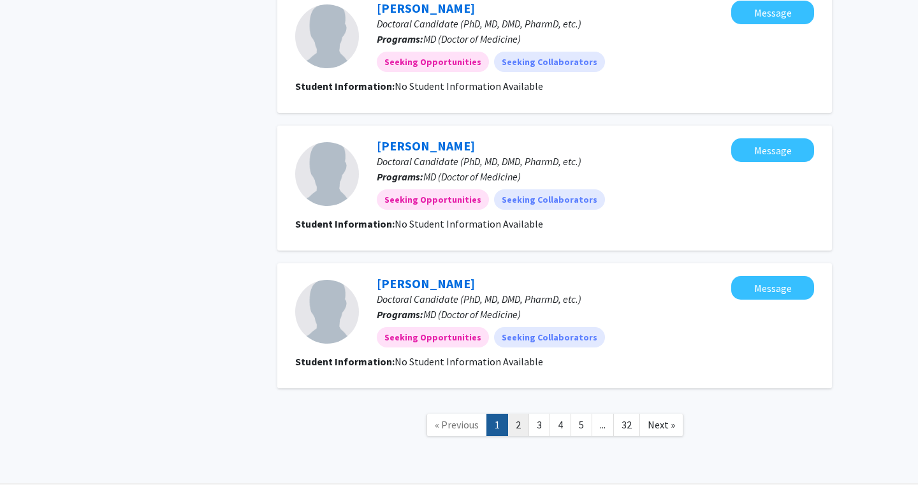
click at [514, 414] on link "2" at bounding box center [519, 425] width 22 height 22
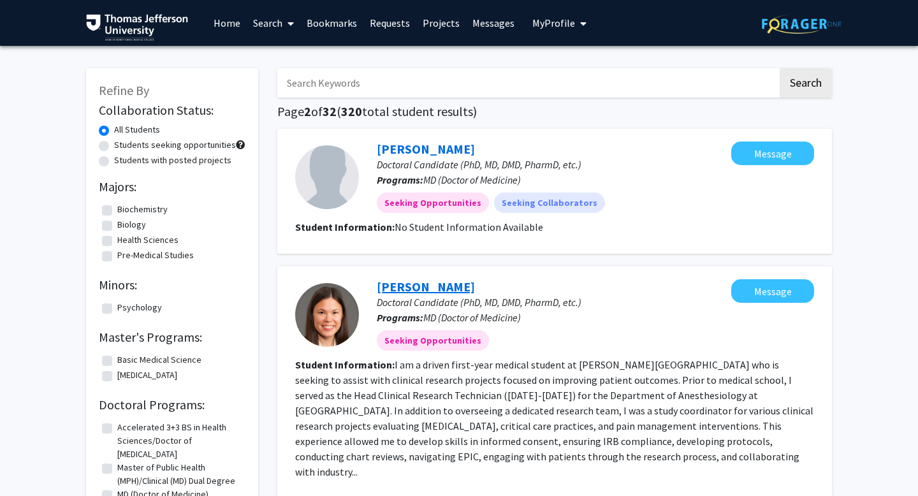
click at [426, 283] on link "Emily Deschler" at bounding box center [426, 287] width 98 height 16
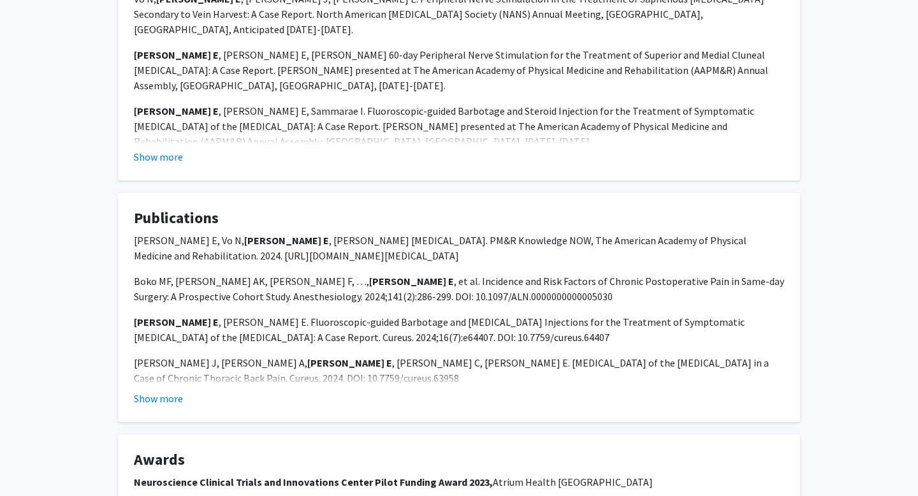
scroll to position [1003, 0]
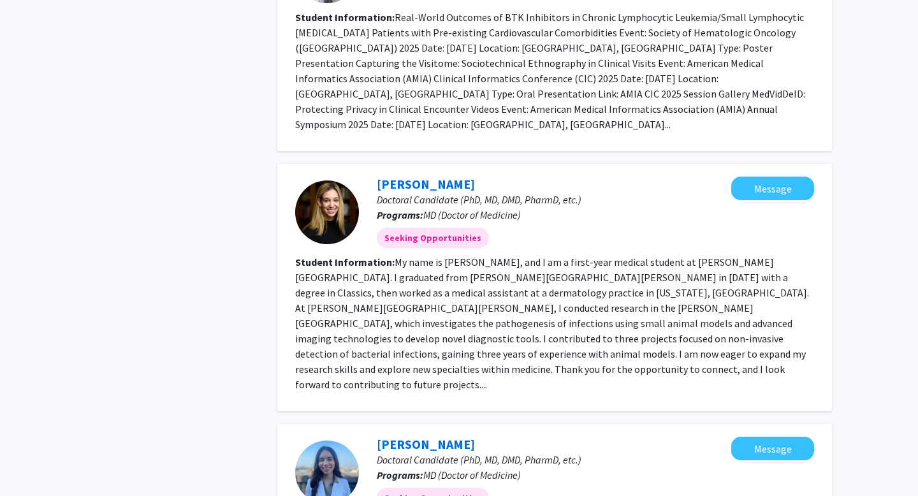
scroll to position [1819, 0]
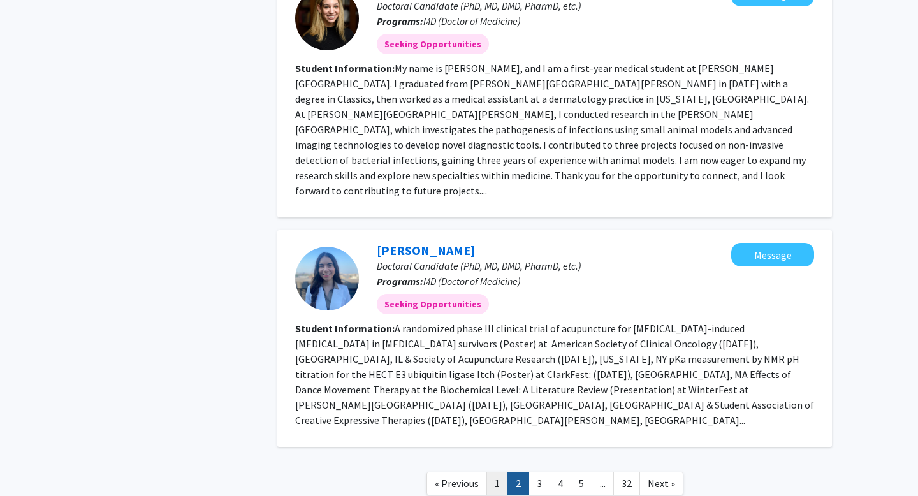
click at [493, 416] on link "1" at bounding box center [498, 484] width 22 height 22
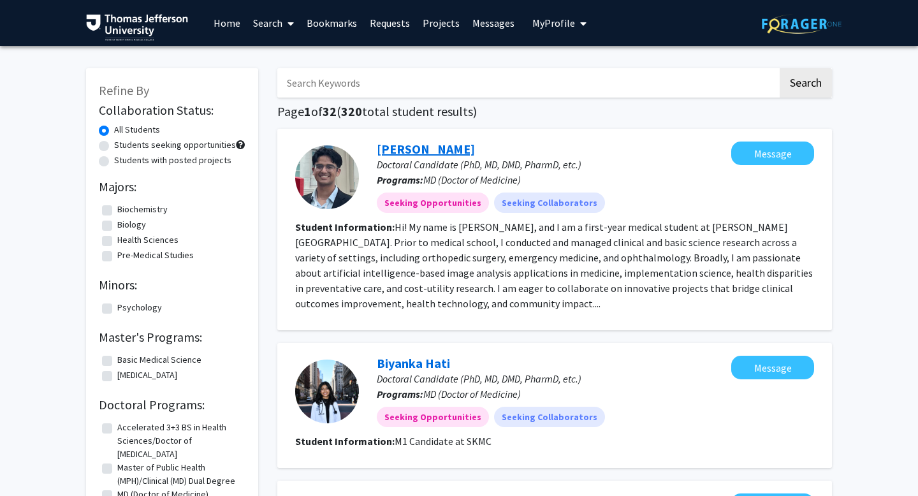
click at [402, 147] on link "[PERSON_NAME]" at bounding box center [426, 149] width 98 height 16
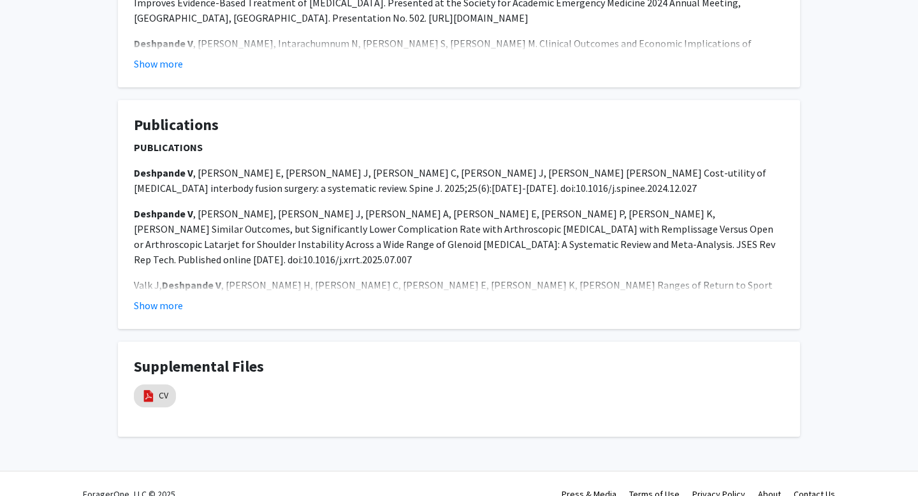
scroll to position [857, 0]
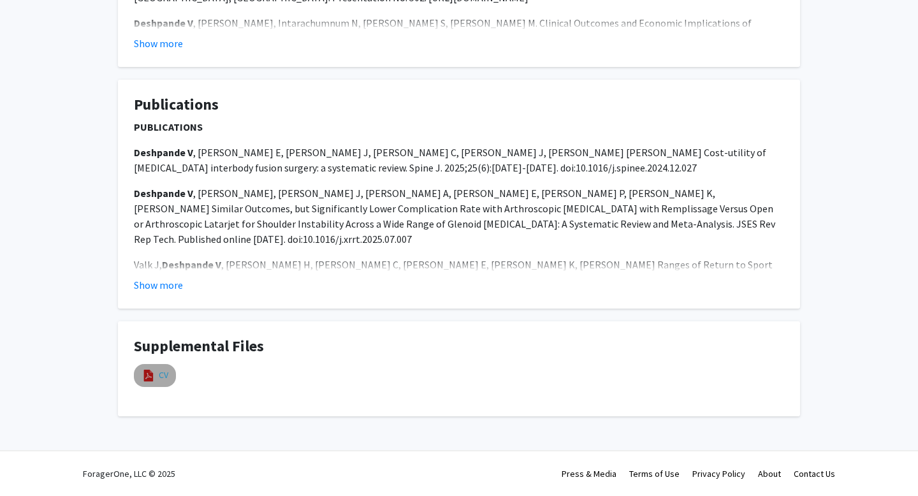
click at [164, 372] on link "CV" at bounding box center [164, 375] width 10 height 13
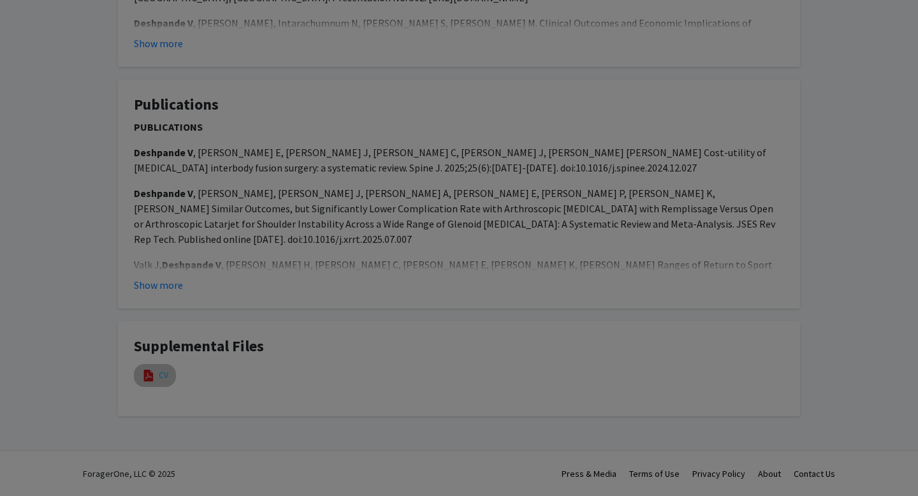
select select "custom"
type input "0"
select select "custom"
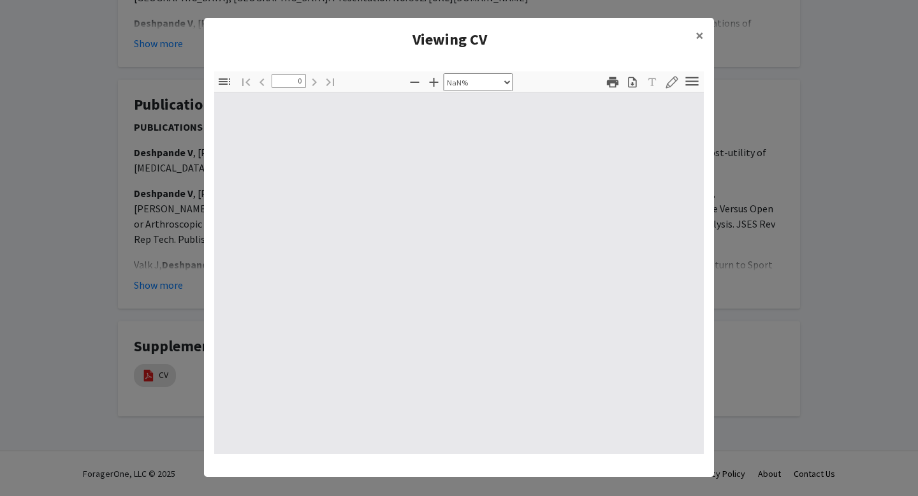
type input "1"
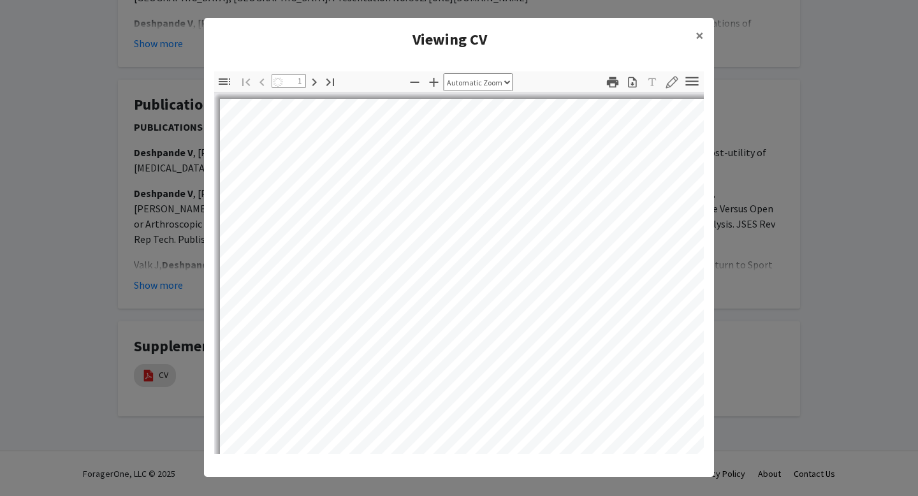
select select "auto"
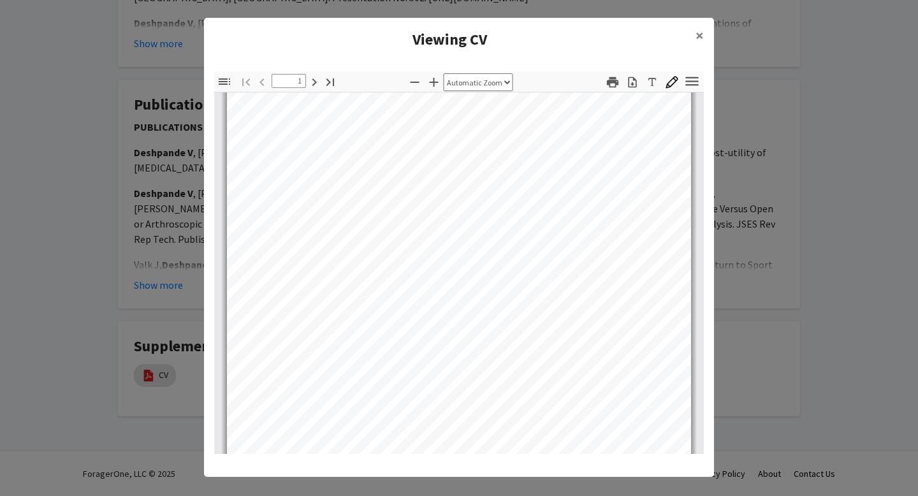
scroll to position [0, 0]
type input "5"
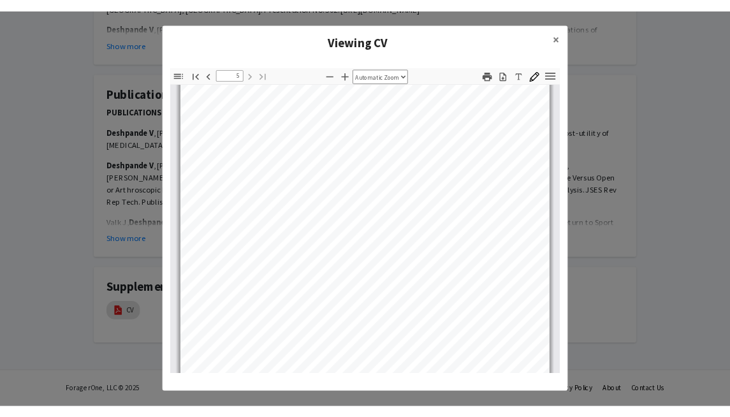
scroll to position [2682, 0]
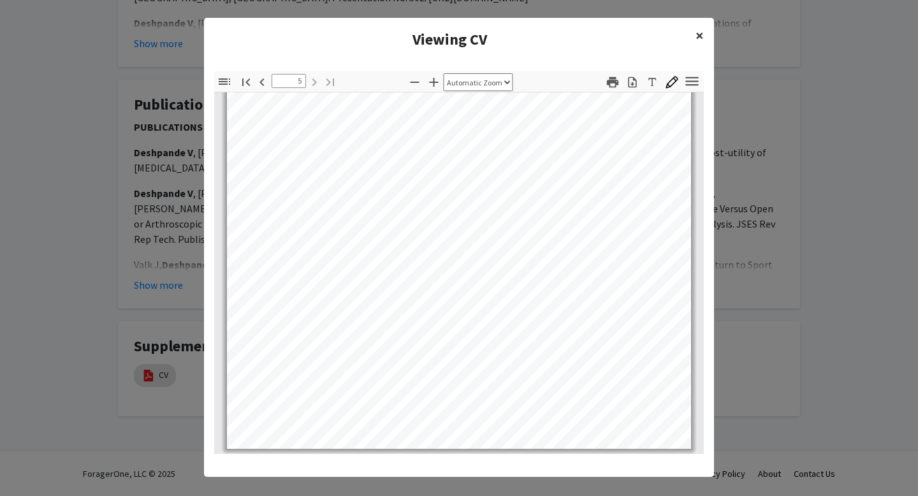
click at [688, 35] on span "×" at bounding box center [700, 36] width 8 height 20
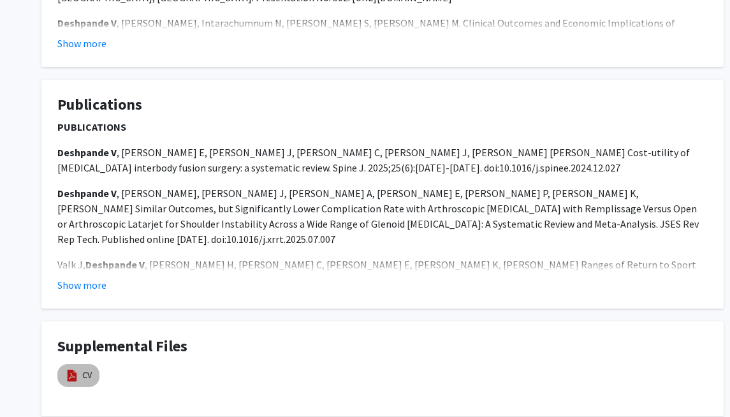
click at [78, 367] on mat-chip "CV" at bounding box center [78, 375] width 42 height 23
click at [84, 376] on link "CV" at bounding box center [87, 375] width 10 height 13
select select "custom"
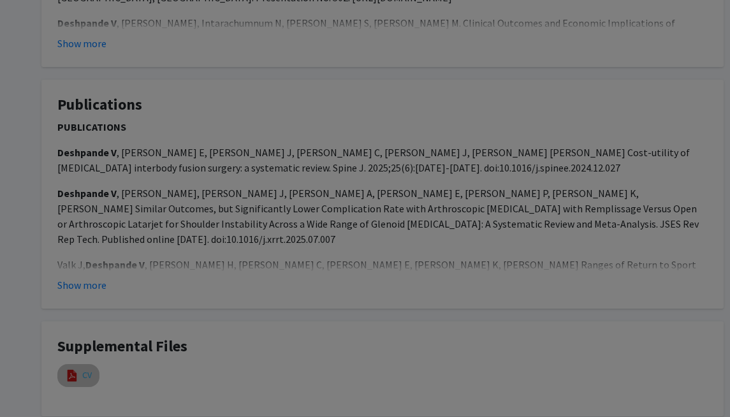
type input "0"
select select "custom"
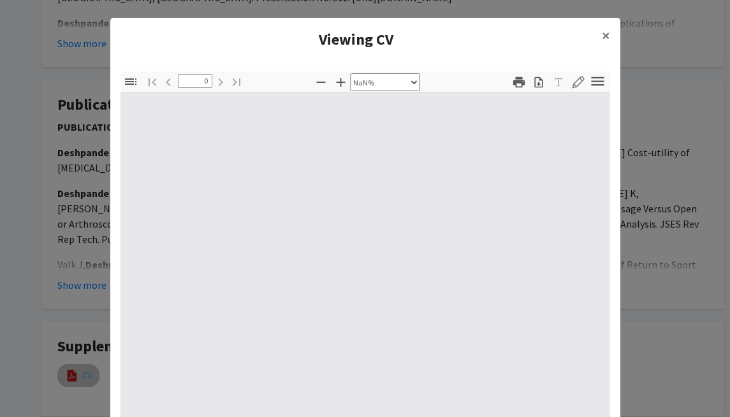
type input "1"
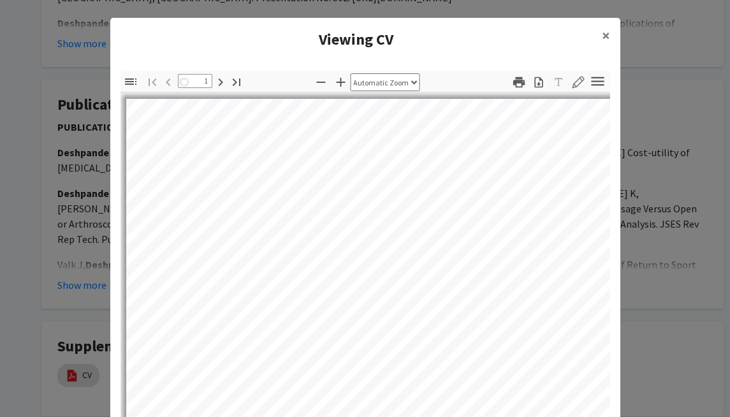
select select "auto"
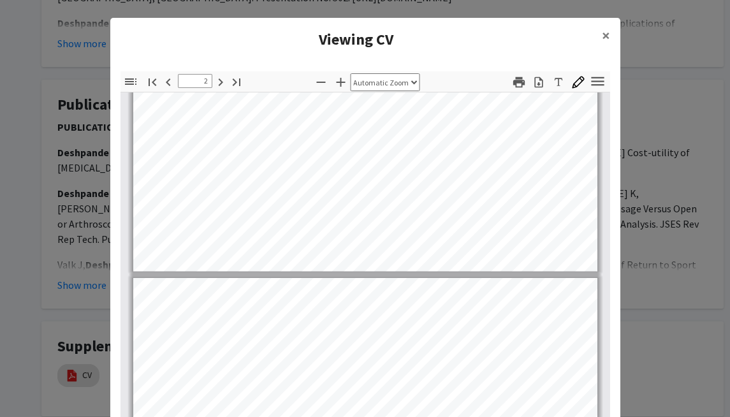
type input "1"
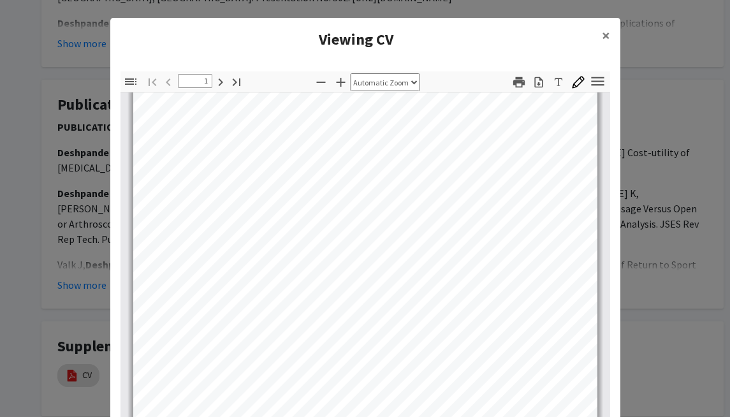
scroll to position [0, 0]
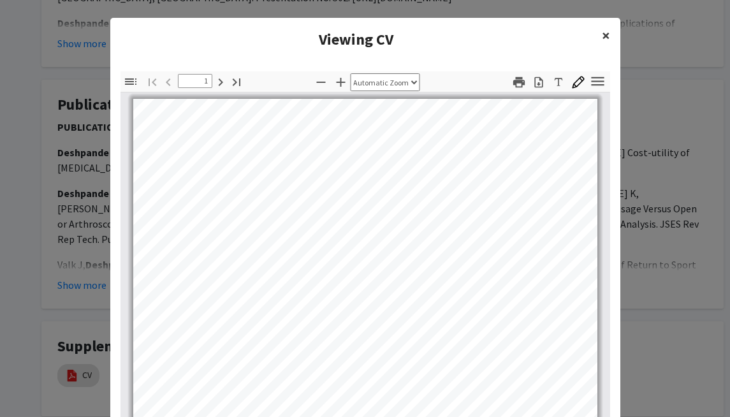
click at [607, 33] on span "×" at bounding box center [606, 36] width 8 height 20
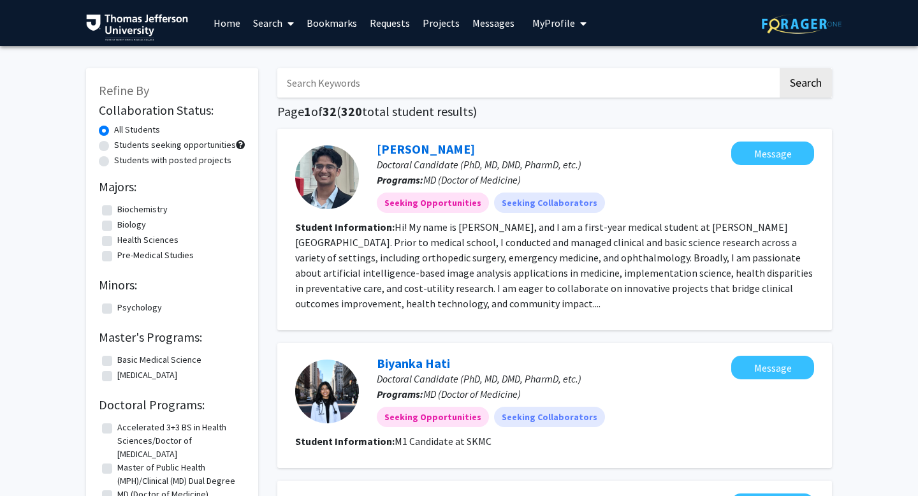
click at [532, 24] on span "My Profile" at bounding box center [553, 23] width 43 height 13
click at [583, 75] on span "View Profile" at bounding box center [611, 73] width 77 height 14
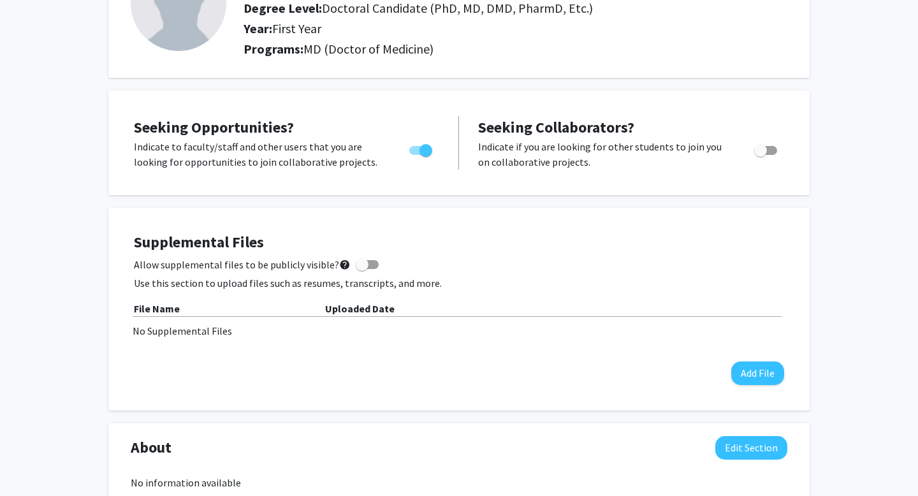
scroll to position [213, 0]
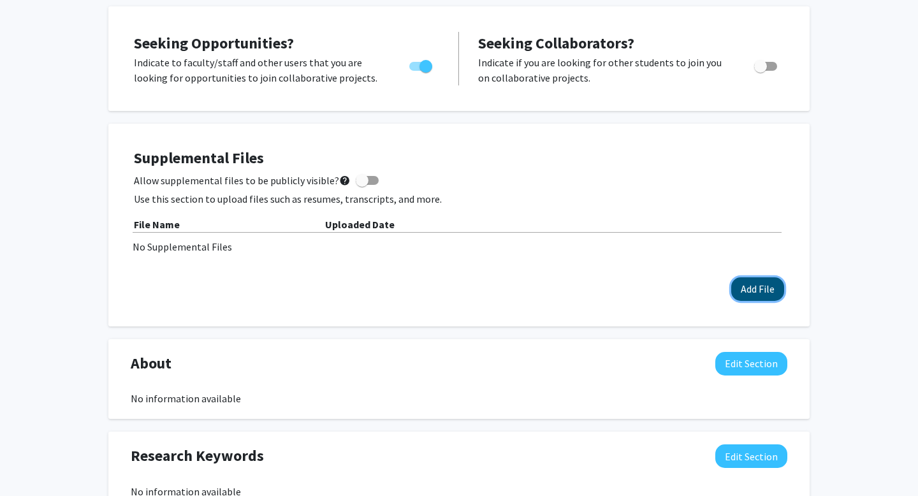
click at [758, 286] on button "Add File" at bounding box center [757, 289] width 53 height 24
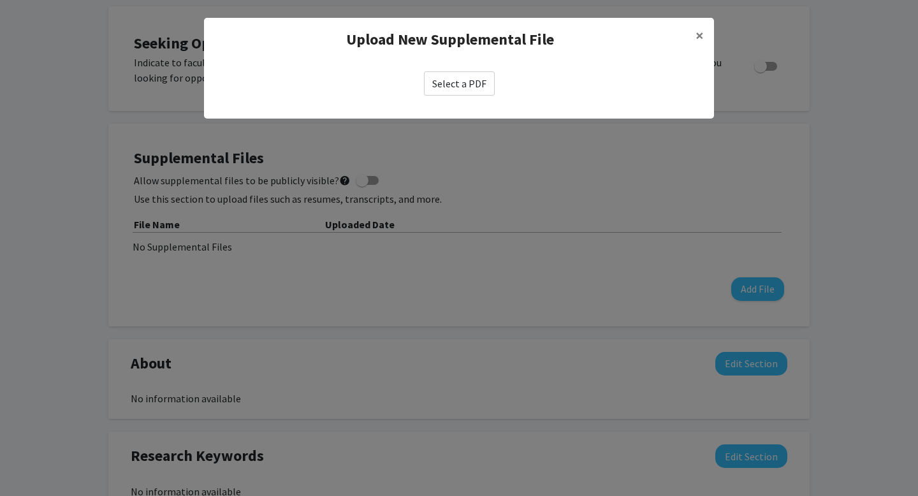
click at [465, 84] on label "Select a PDF" at bounding box center [459, 83] width 71 height 24
click at [0, 0] on input "Select a PDF" at bounding box center [0, 0] width 0 height 0
select select "custom"
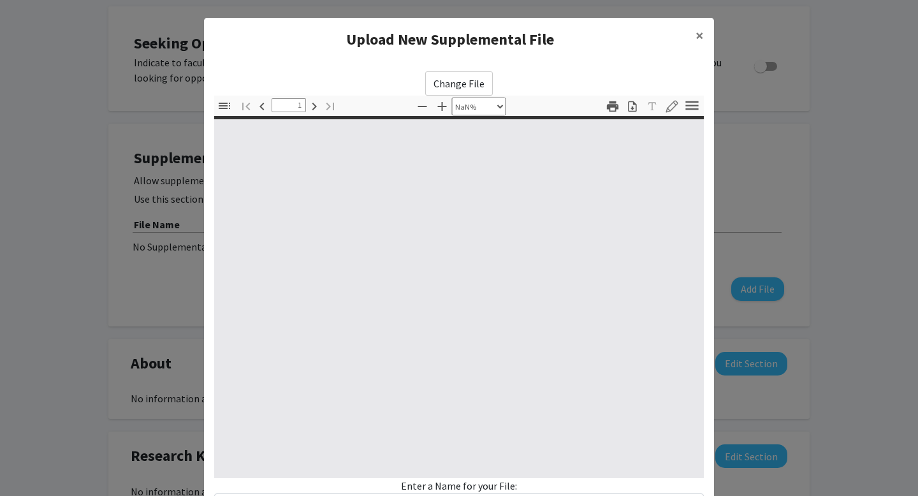
type input "0"
select select "auto"
type input "1"
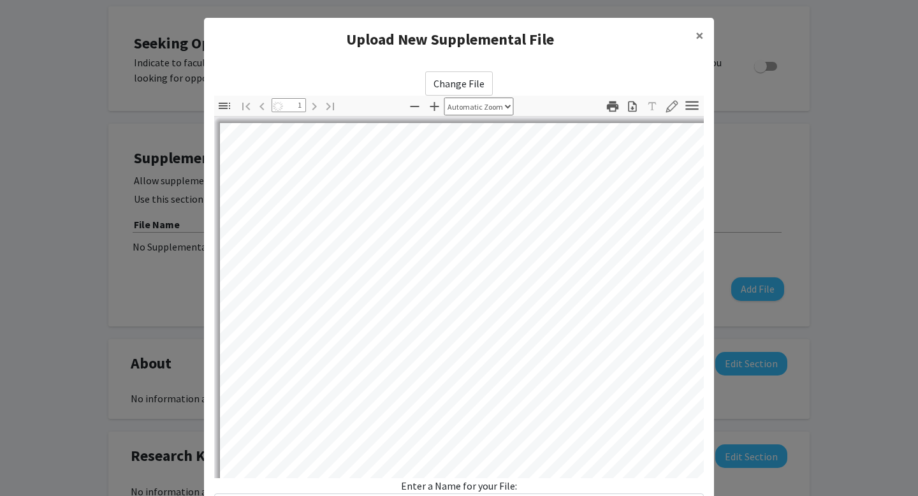
select select "auto"
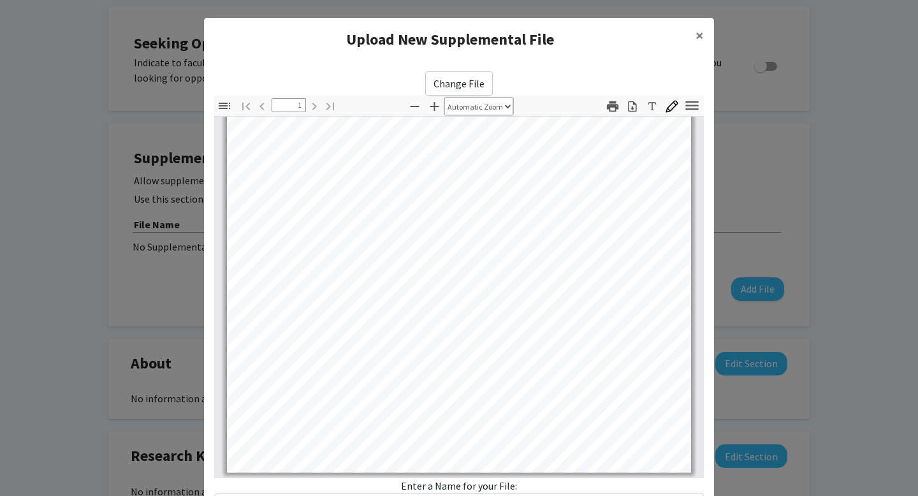
scroll to position [108, 0]
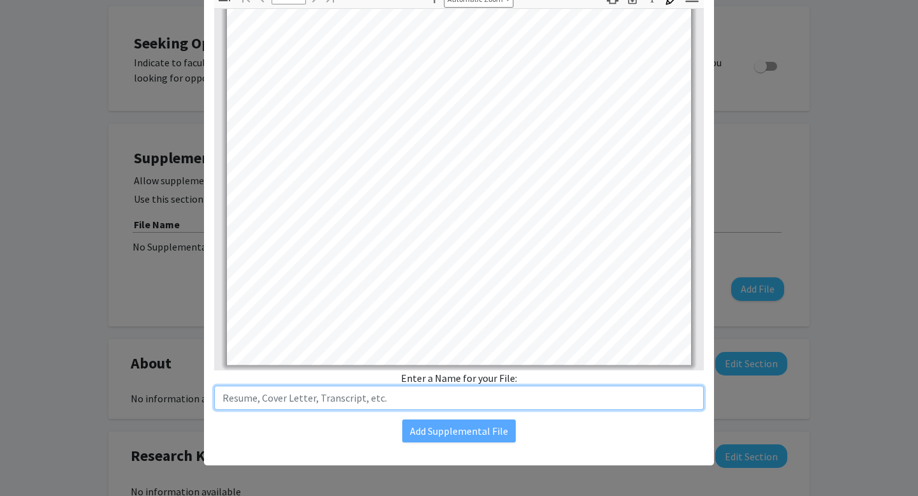
click at [300, 397] on input "text" at bounding box center [459, 398] width 490 height 24
type input "Resume"
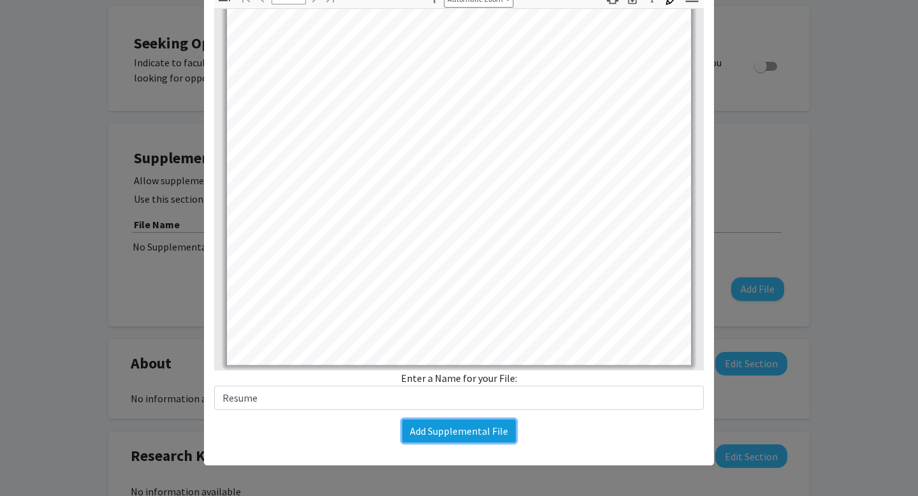
click at [439, 432] on button "Add Supplemental File" at bounding box center [459, 431] width 114 height 23
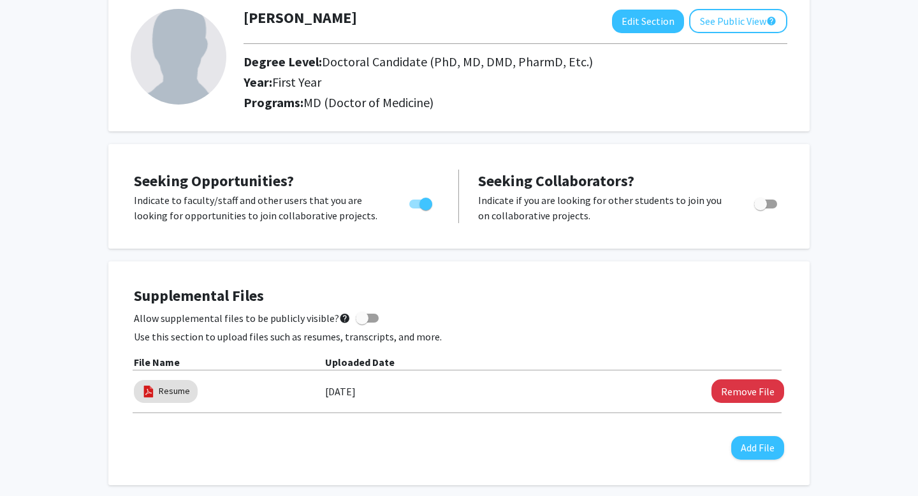
scroll to position [151, 0]
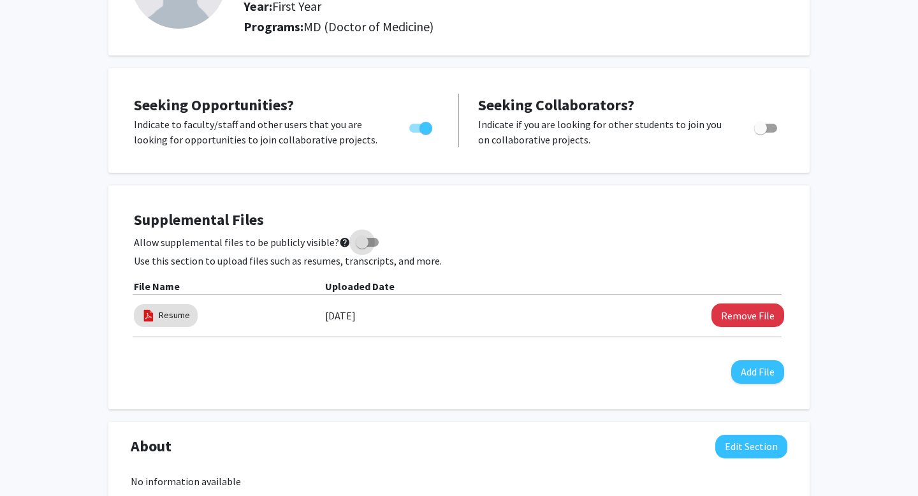
click at [356, 243] on span at bounding box center [362, 242] width 13 height 13
click at [362, 247] on input "Allow supplemental files to be publicly visible? help" at bounding box center [362, 247] width 1 height 1
checkbox input "true"
click at [395, 223] on h4 "Supplemental Files" at bounding box center [459, 220] width 650 height 18
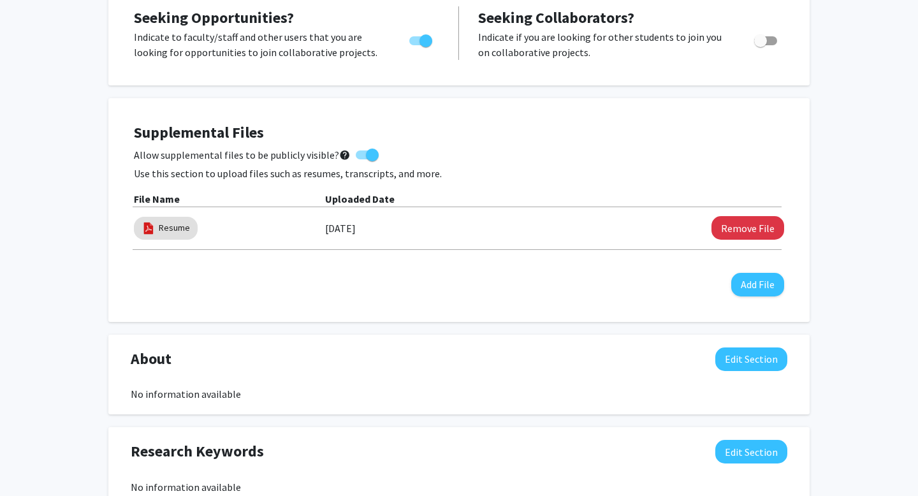
click at [80, 190] on div "Greta Hiehle Edit Section See Public View help Degree Level: Doctoral Candidate…" at bounding box center [459, 410] width 918 height 1206
click at [163, 233] on link "Resume" at bounding box center [174, 227] width 31 height 13
select select "custom"
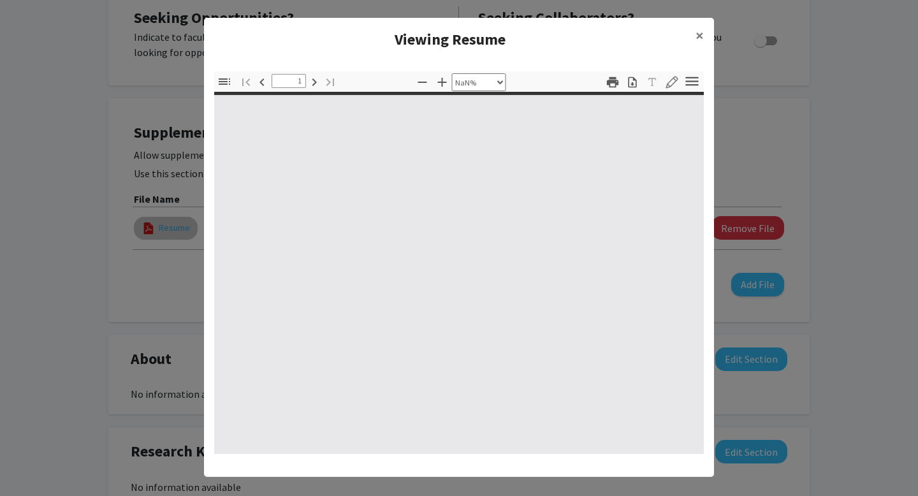
type input "0"
select select "custom"
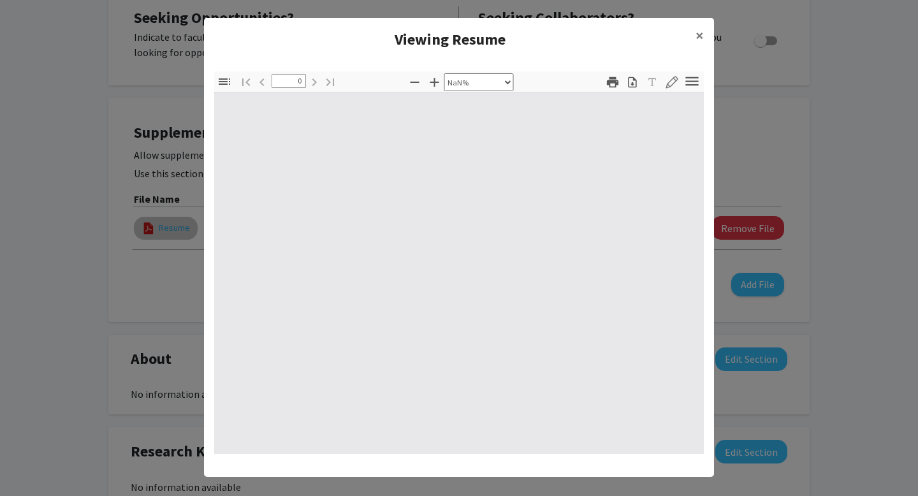
type input "1"
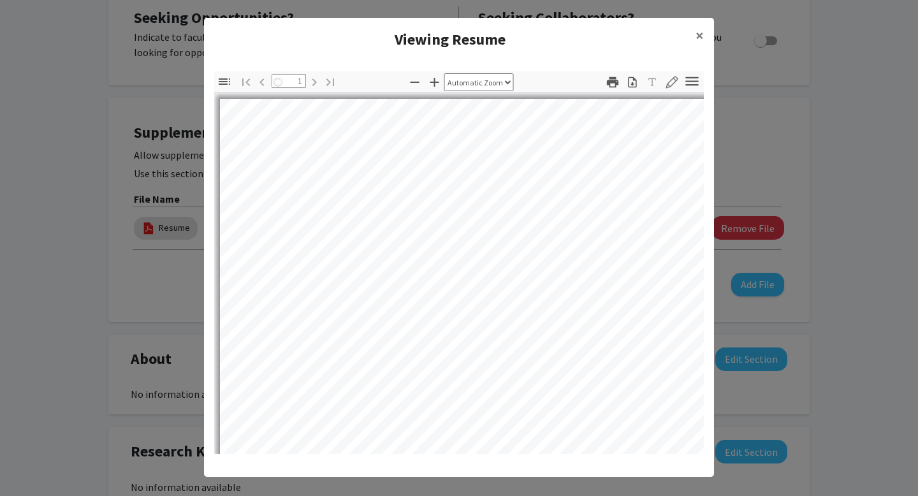
select select "auto"
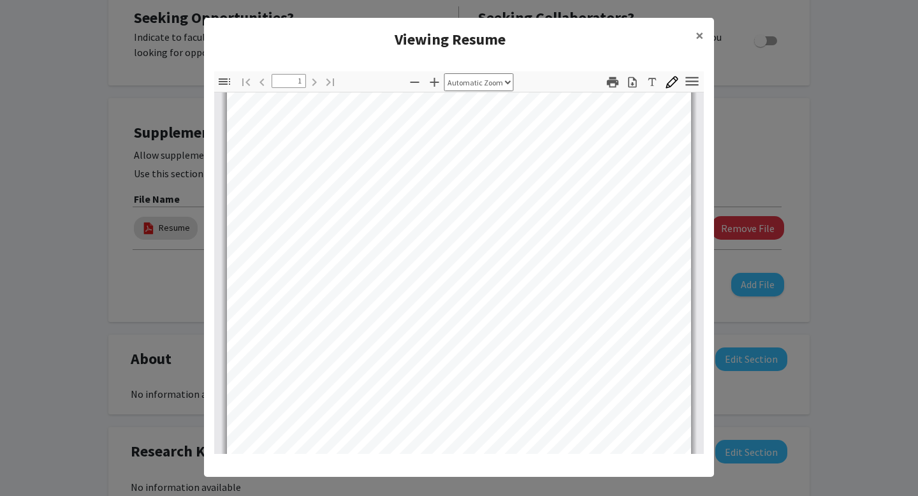
scroll to position [0, 0]
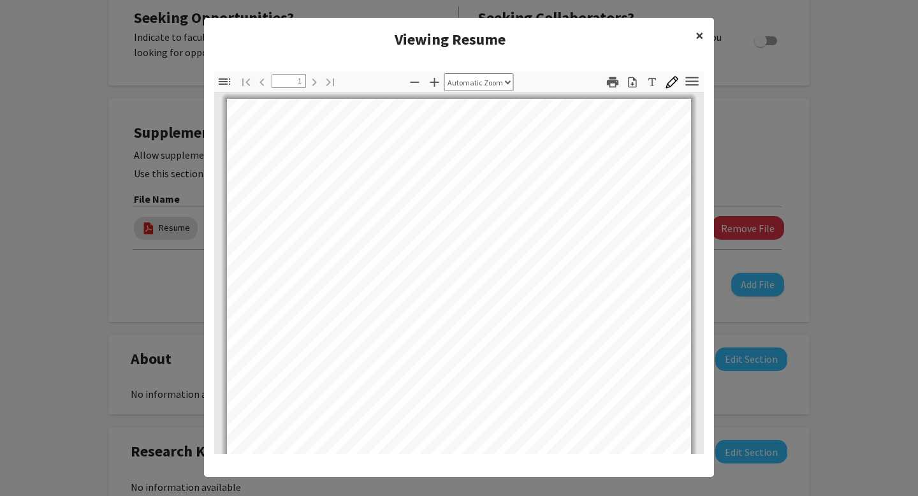
click at [700, 33] on span "×" at bounding box center [700, 36] width 8 height 20
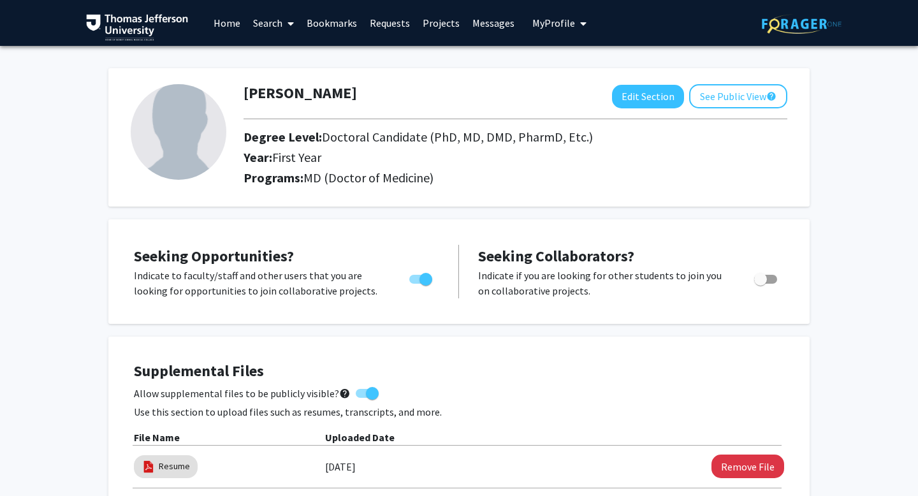
click at [259, 28] on link "Search" at bounding box center [274, 23] width 54 height 45
click at [319, 27] on link "Bookmarks" at bounding box center [331, 23] width 63 height 45
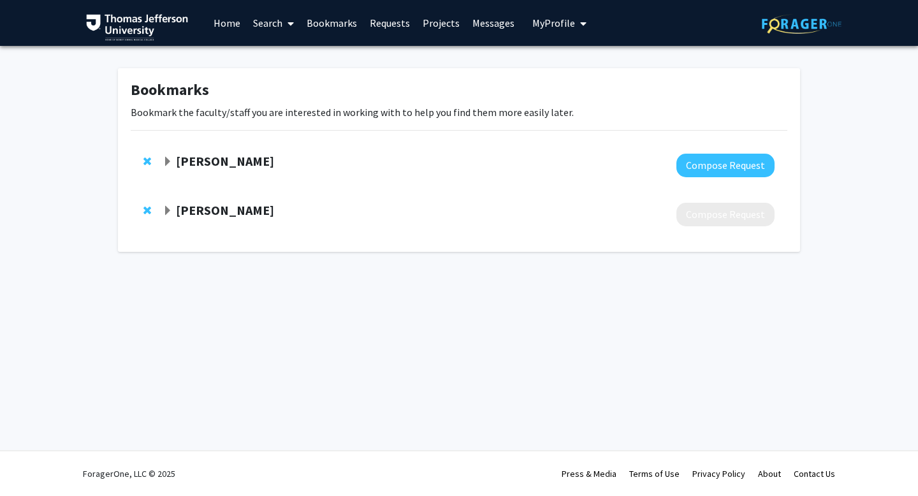
click at [167, 212] on span "Expand Leslie Hyman Bookmark" at bounding box center [168, 211] width 10 height 10
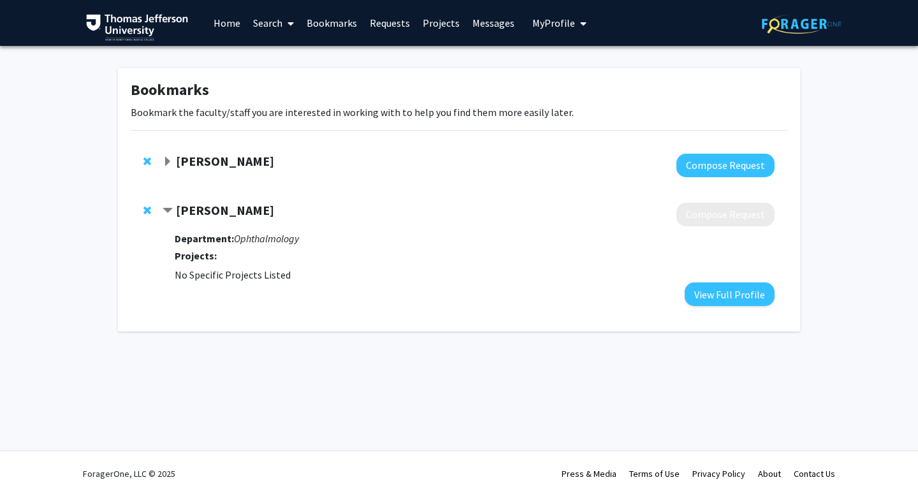
click at [167, 212] on span "Contract Leslie Hyman Bookmark" at bounding box center [168, 211] width 10 height 10
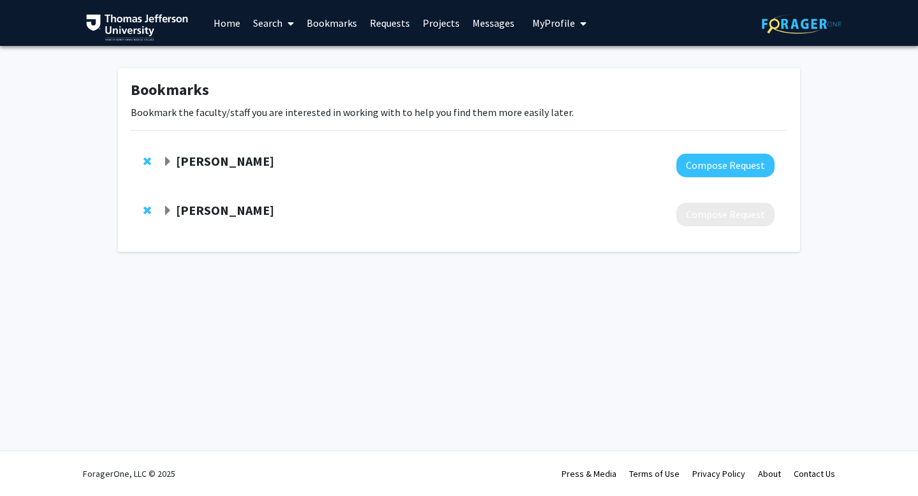
click at [206, 161] on strong "Dennis Hand" at bounding box center [225, 161] width 98 height 16
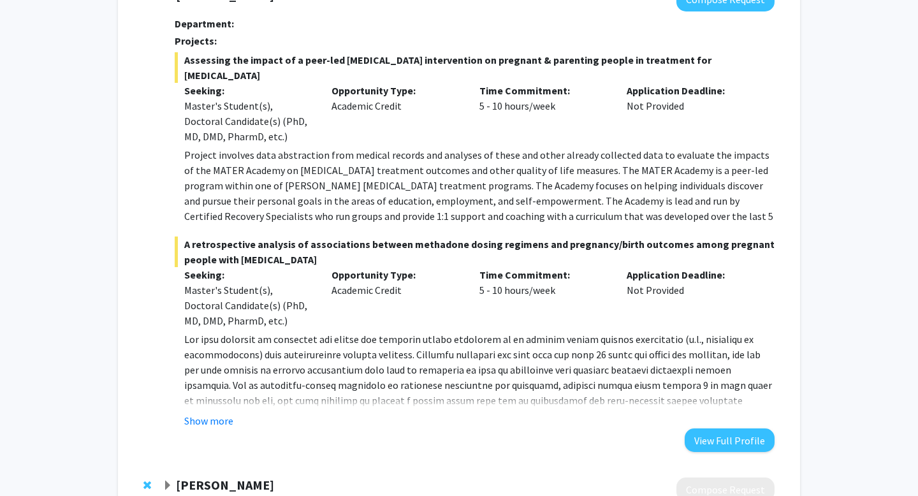
scroll to position [181, 0]
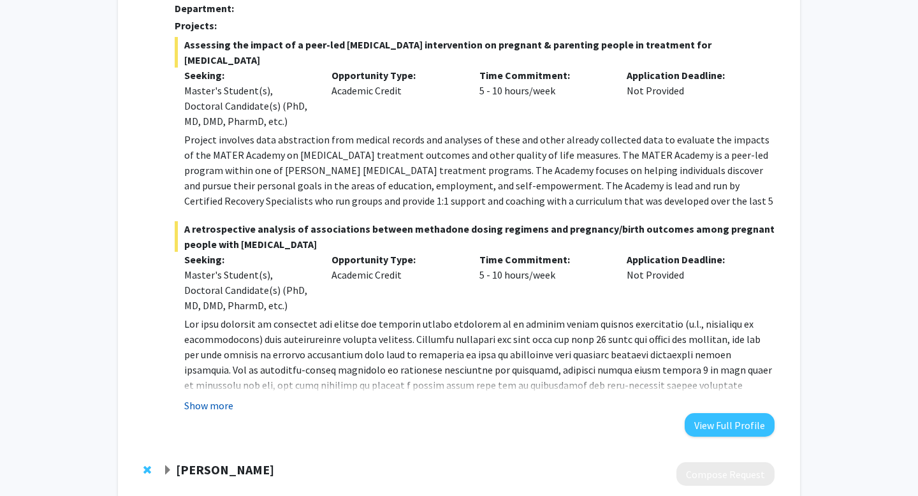
click at [219, 409] on button "Show more" at bounding box center [208, 405] width 49 height 15
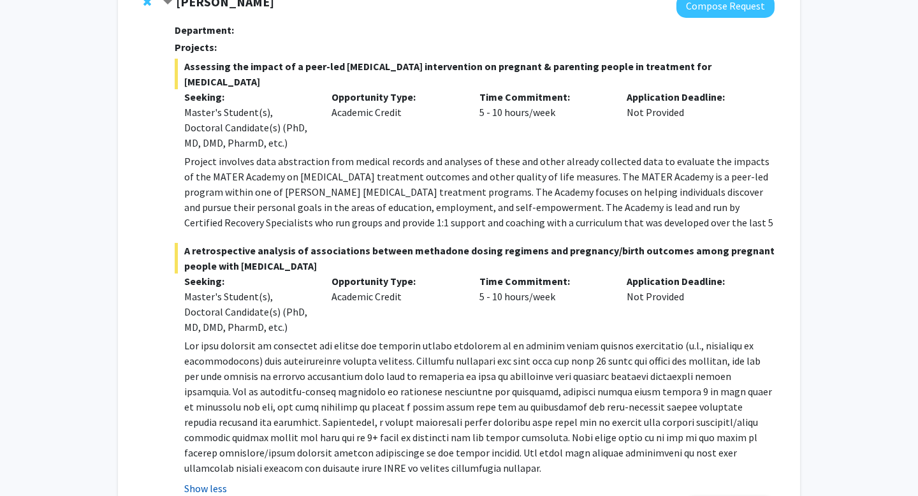
scroll to position [0, 0]
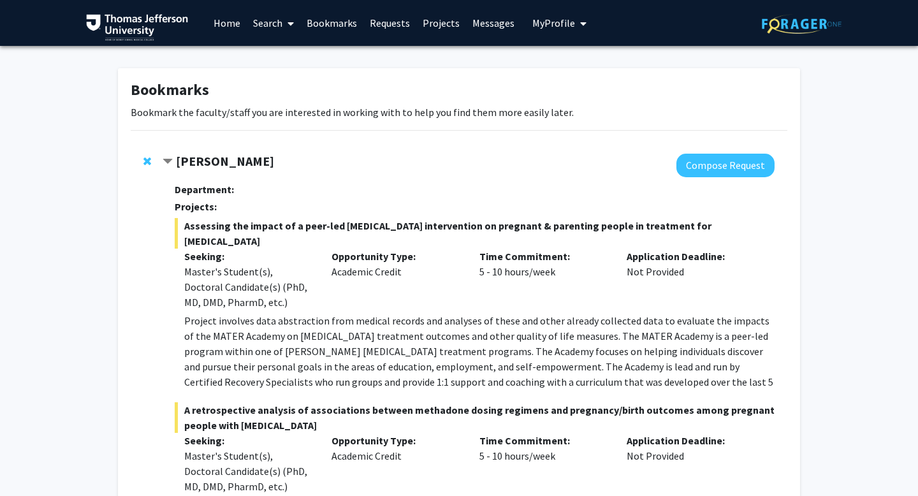
click at [170, 157] on span "Contract Dennis Hand Bookmark" at bounding box center [168, 162] width 10 height 10
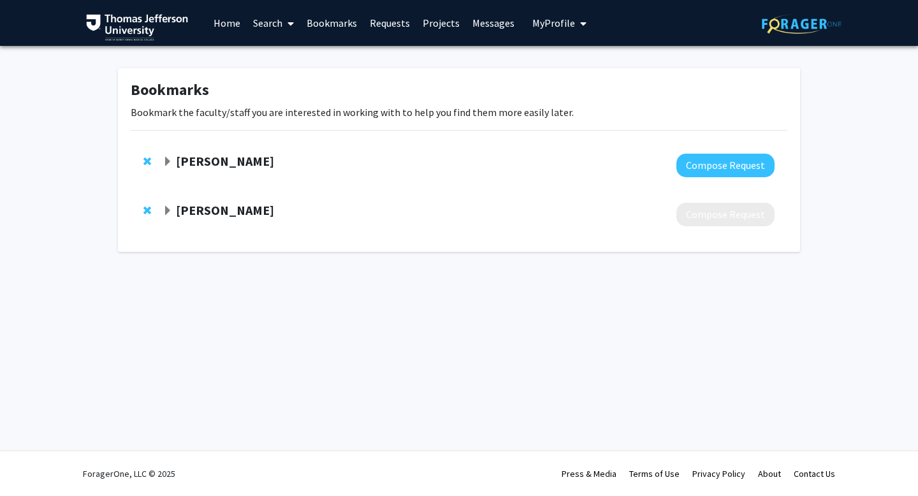
click at [272, 24] on link "Search" at bounding box center [274, 23] width 54 height 45
click at [288, 64] on span "Faculty/Staff" at bounding box center [294, 59] width 94 height 26
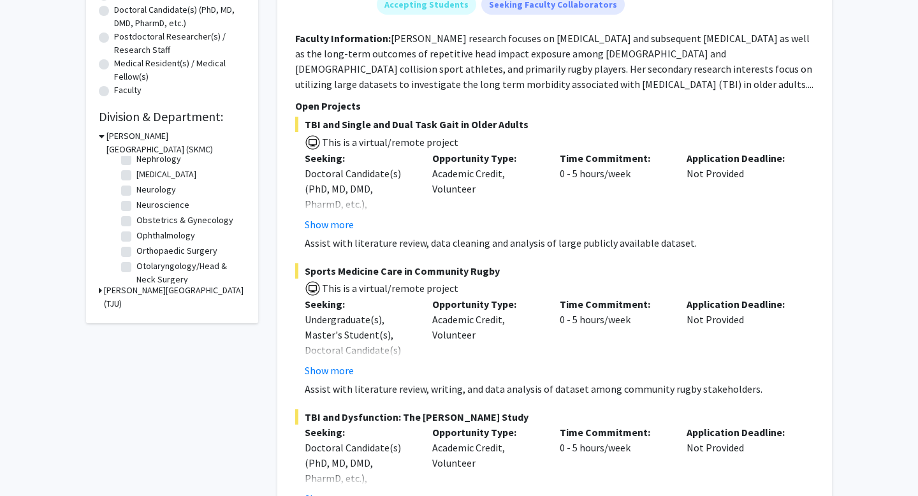
scroll to position [348, 0]
click at [136, 225] on label "Ophthalmology" at bounding box center [165, 222] width 59 height 13
click at [136, 224] on input "Ophthalmology" at bounding box center [140, 220] width 8 height 8
checkbox input "true"
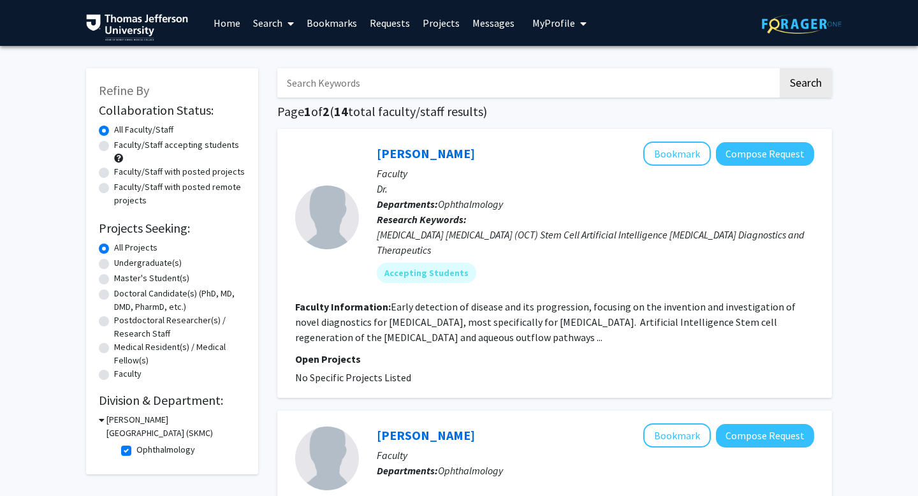
click at [478, 338] on fg-read-more "Early detection of disease and its progression, focusing on the invention and i…" at bounding box center [545, 321] width 501 height 43
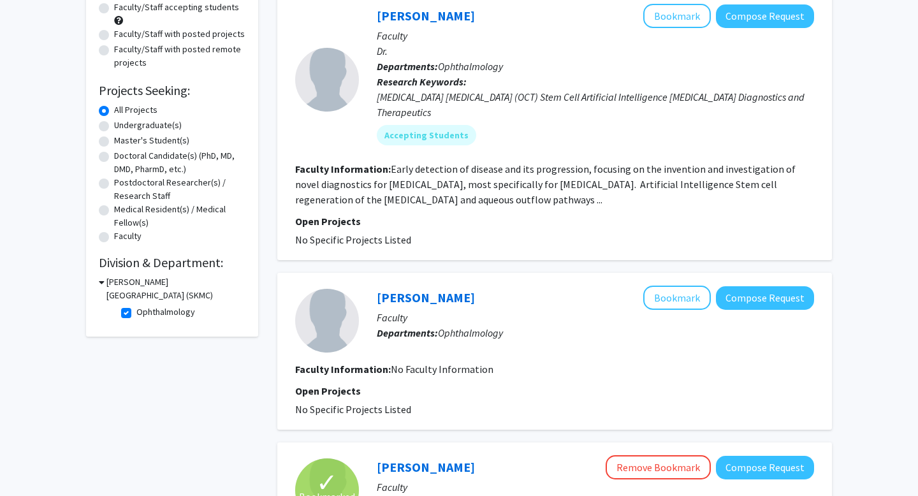
scroll to position [45, 0]
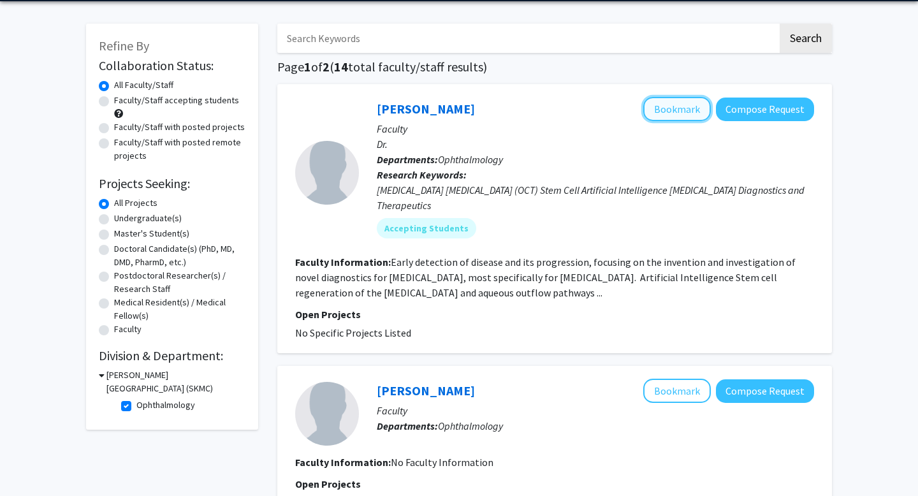
click at [683, 114] on button "Bookmark" at bounding box center [677, 109] width 68 height 24
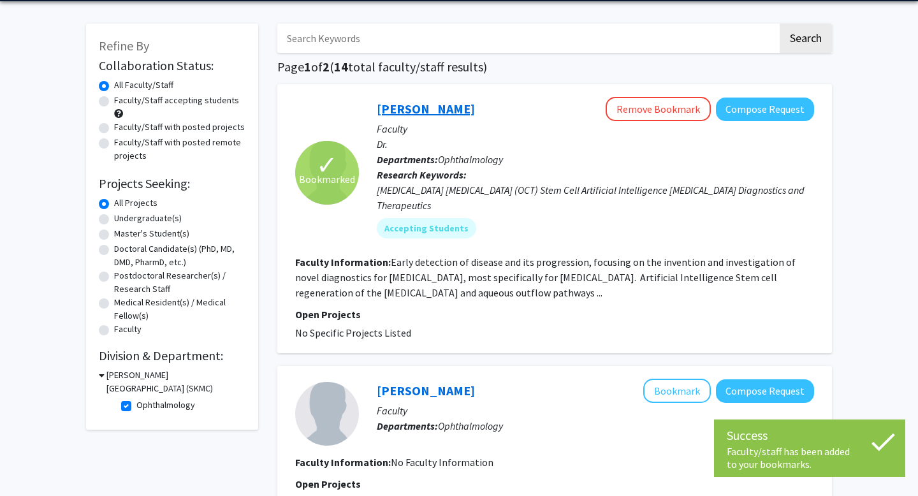
click at [427, 108] on link "[PERSON_NAME]" at bounding box center [426, 109] width 98 height 16
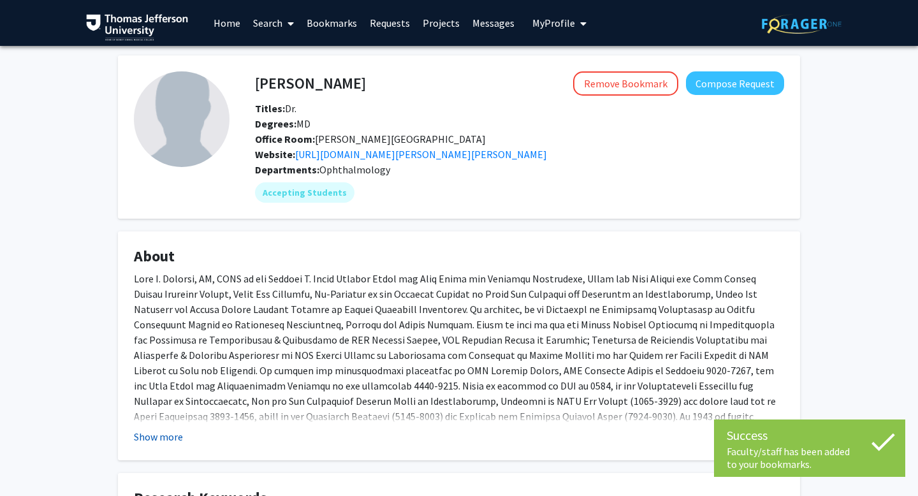
click at [173, 434] on button "Show more" at bounding box center [158, 436] width 49 height 15
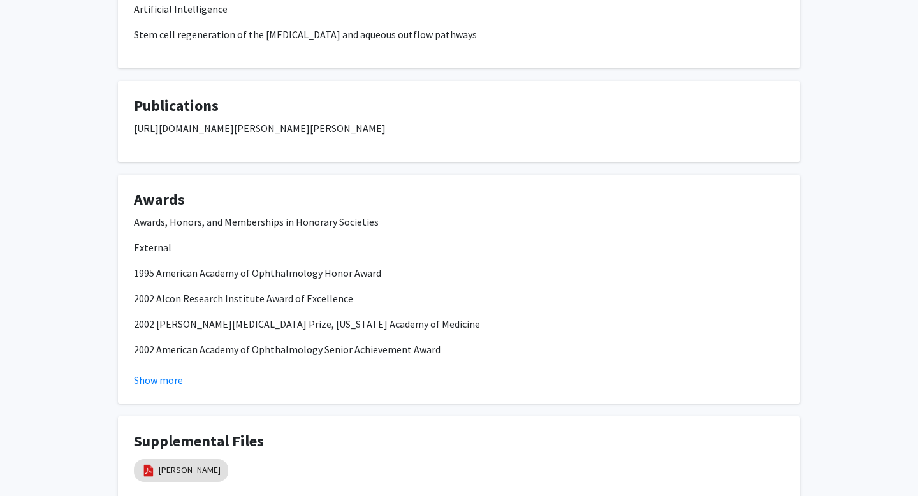
scroll to position [1046, 0]
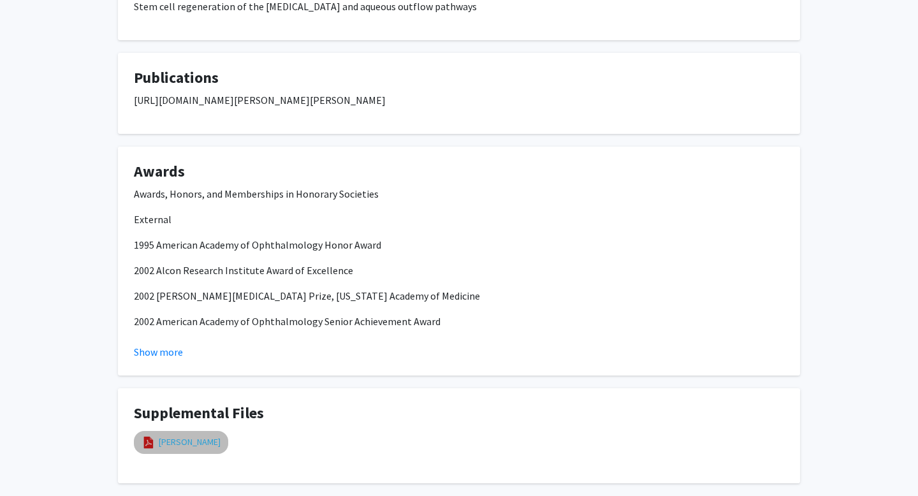
click at [172, 436] on link "j schuman cv" at bounding box center [190, 442] width 62 height 13
select select "custom"
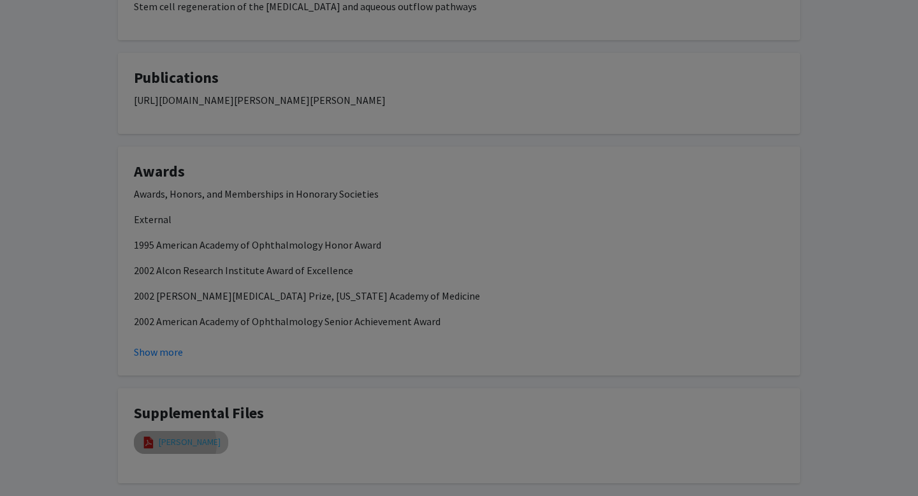
type input "0"
select select "custom"
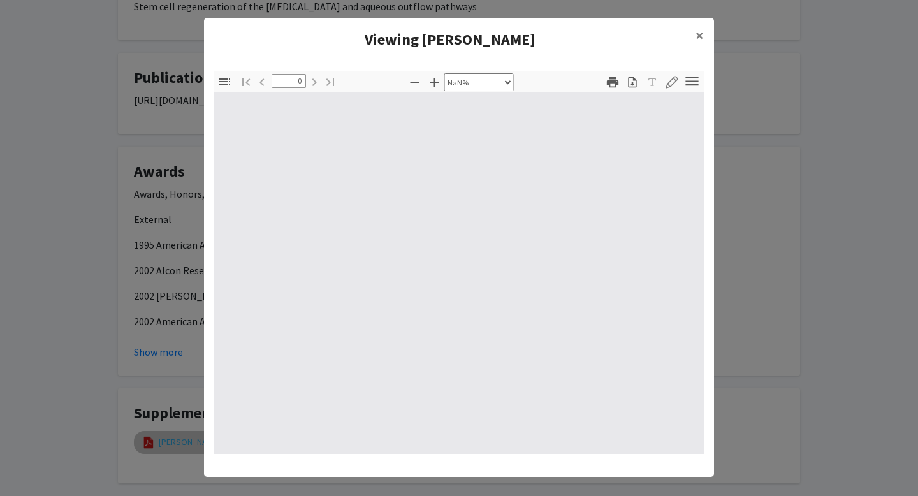
type input "1"
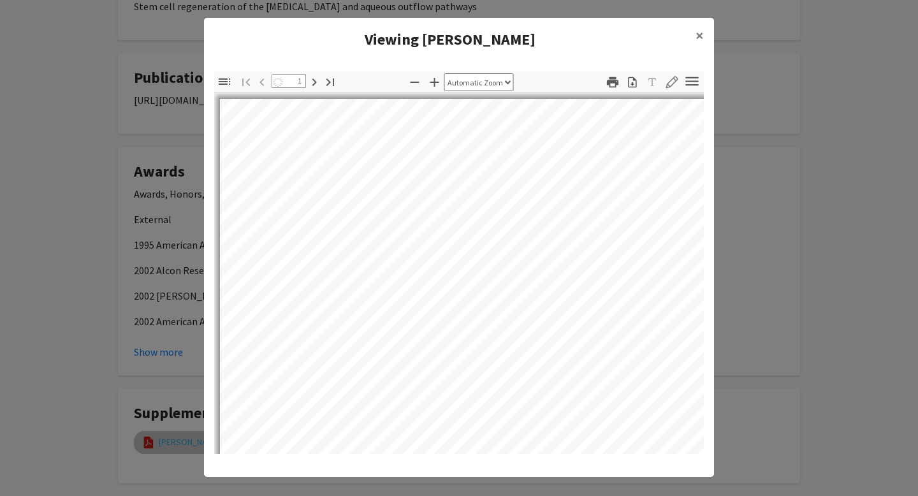
select select "auto"
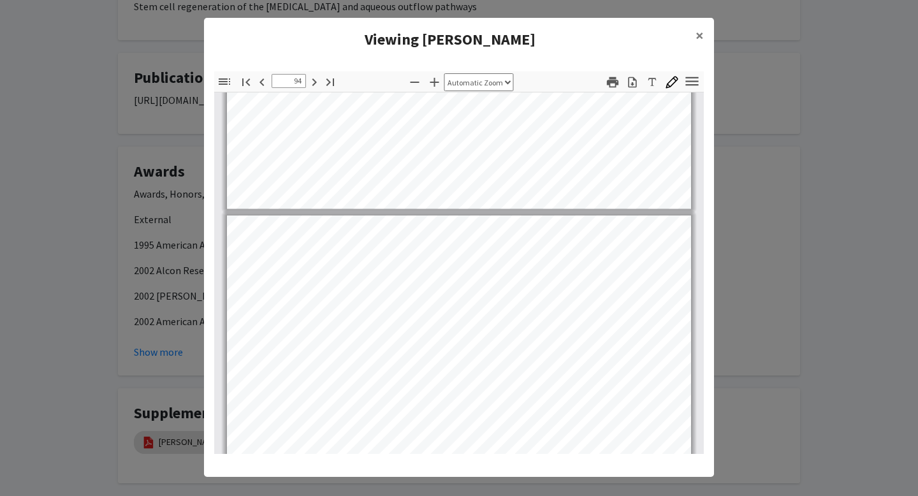
scroll to position [56419, 0]
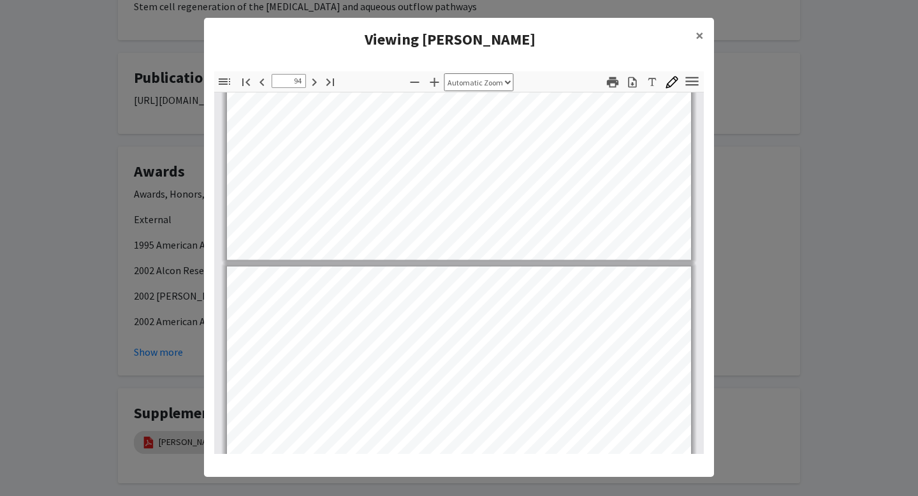
type input "95"
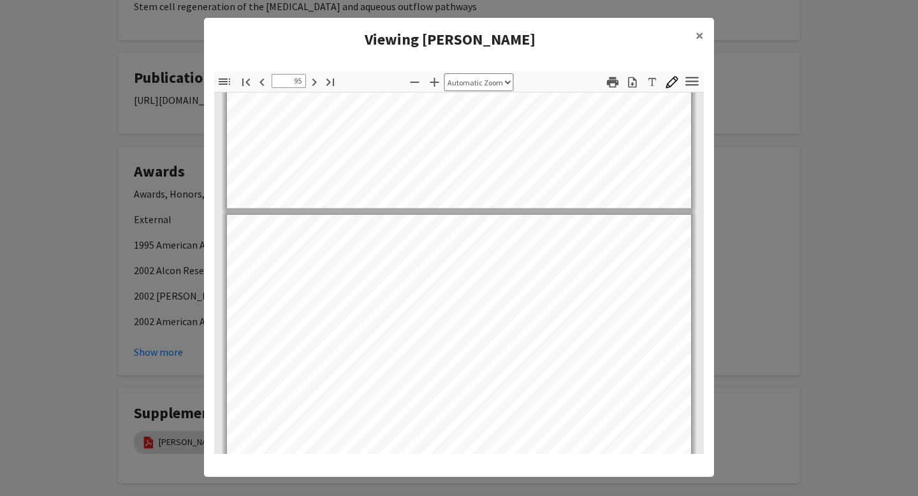
scroll to position [57125, 0]
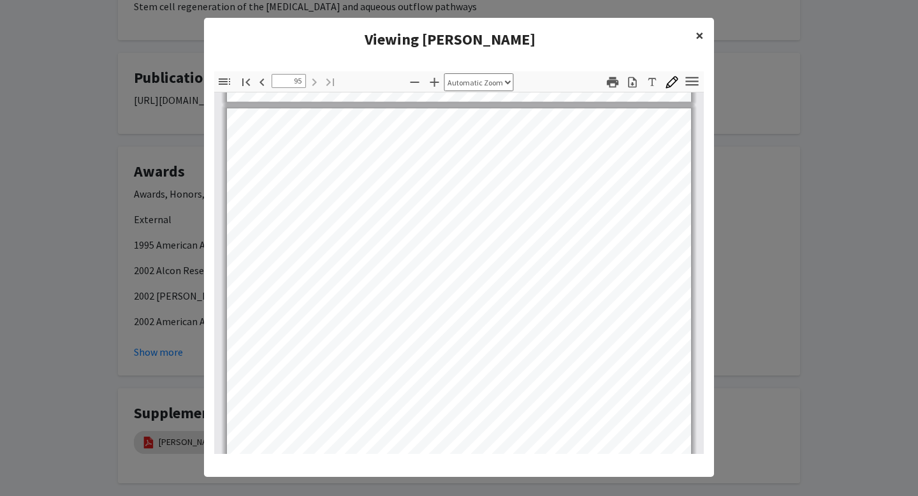
click at [700, 34] on span "×" at bounding box center [700, 36] width 8 height 20
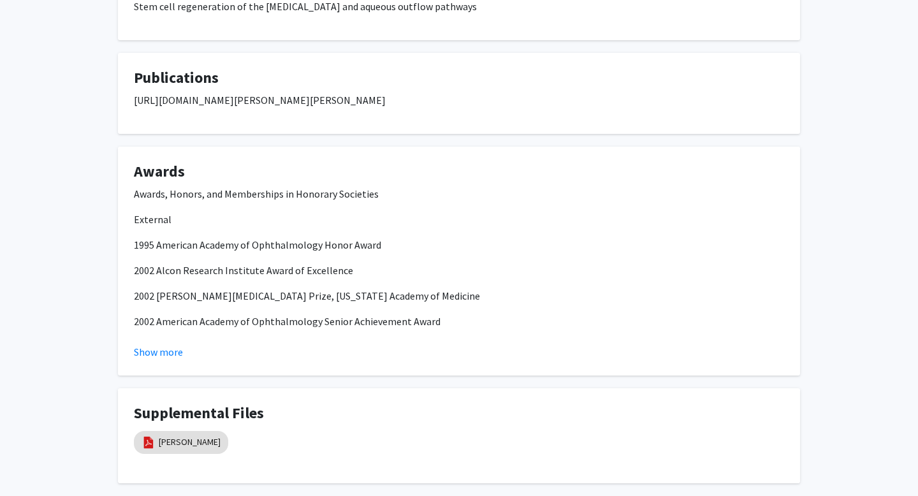
click at [166, 344] on button "Show more" at bounding box center [158, 351] width 49 height 15
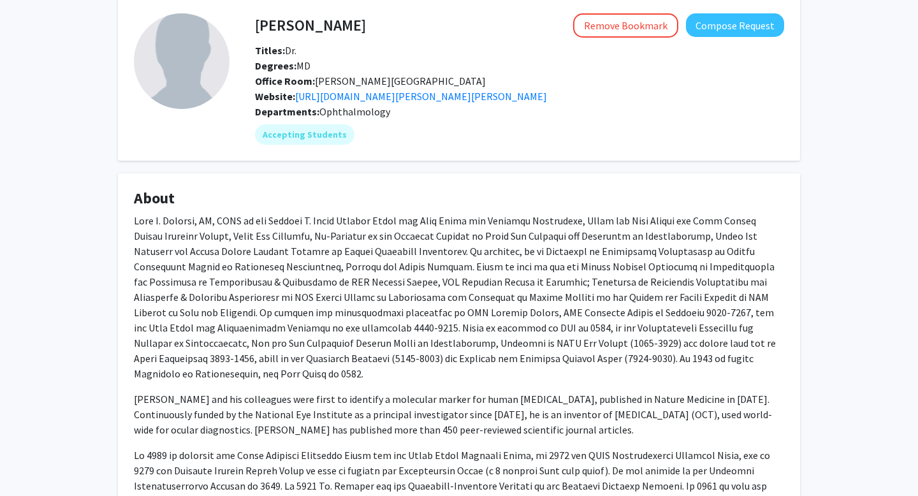
scroll to position [0, 0]
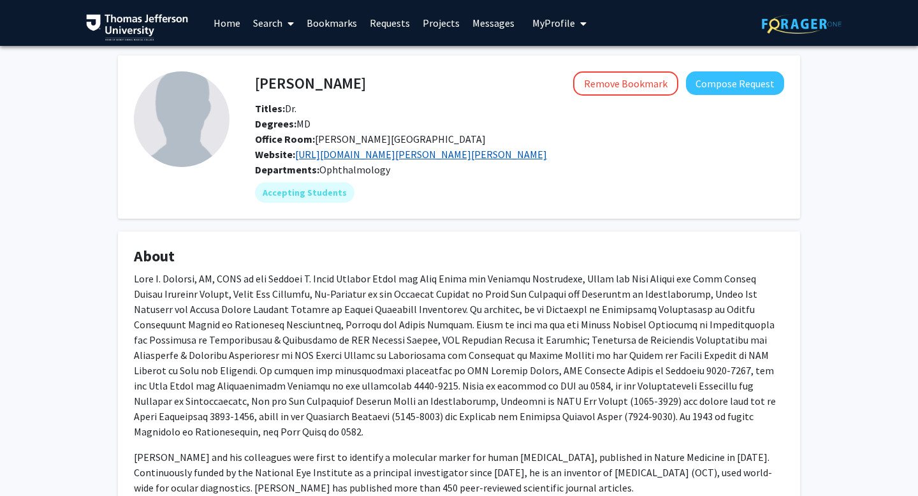
click at [376, 156] on link "https://www.willseye.org/doctor/joel-s-schuman-md/" at bounding box center [421, 154] width 252 height 13
click at [390, 152] on link "https://www.willseye.org/doctor/joel-s-schuman-md/" at bounding box center [421, 154] width 252 height 13
click at [381, 156] on link "https://www.willseye.org/doctor/joel-s-schuman-md/" at bounding box center [421, 154] width 252 height 13
click at [422, 365] on span at bounding box center [455, 355] width 642 height 166
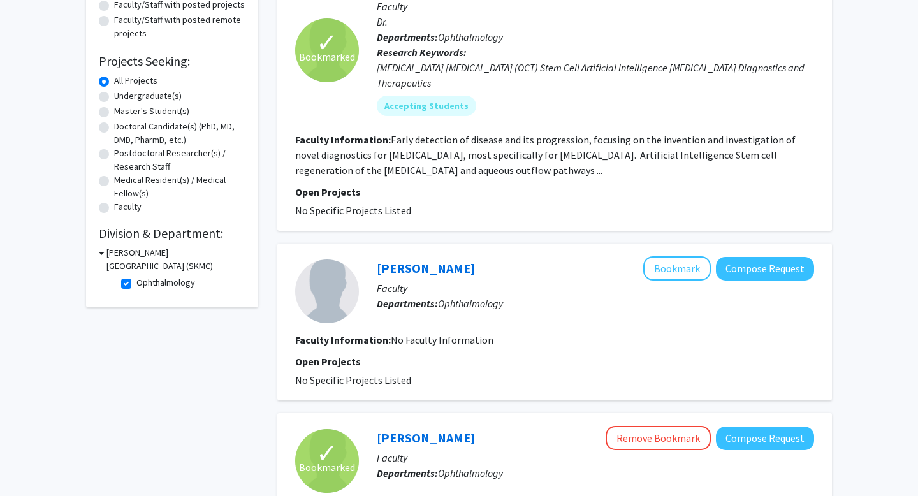
scroll to position [212, 0]
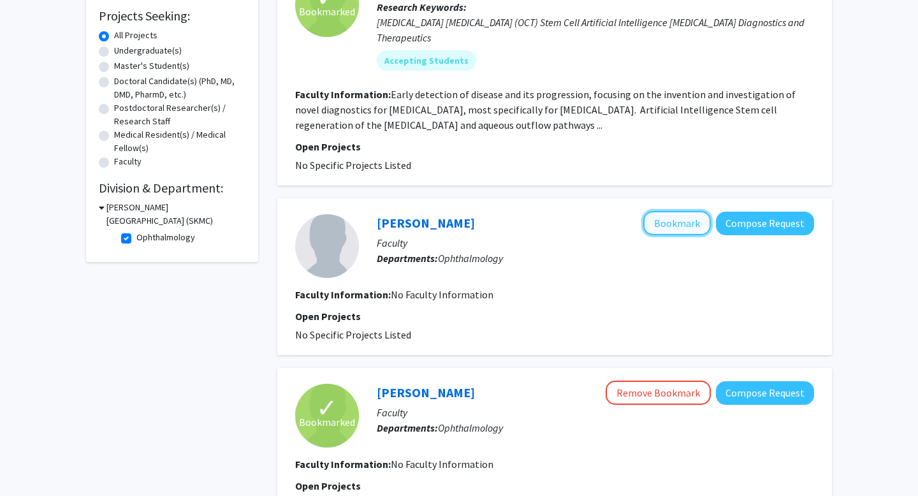
click at [672, 219] on button "Bookmark" at bounding box center [677, 223] width 68 height 24
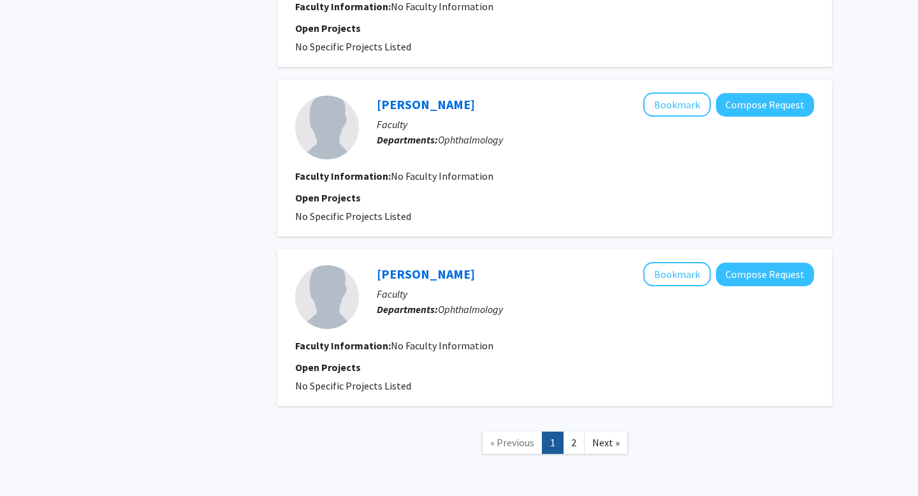
scroll to position [1585, 0]
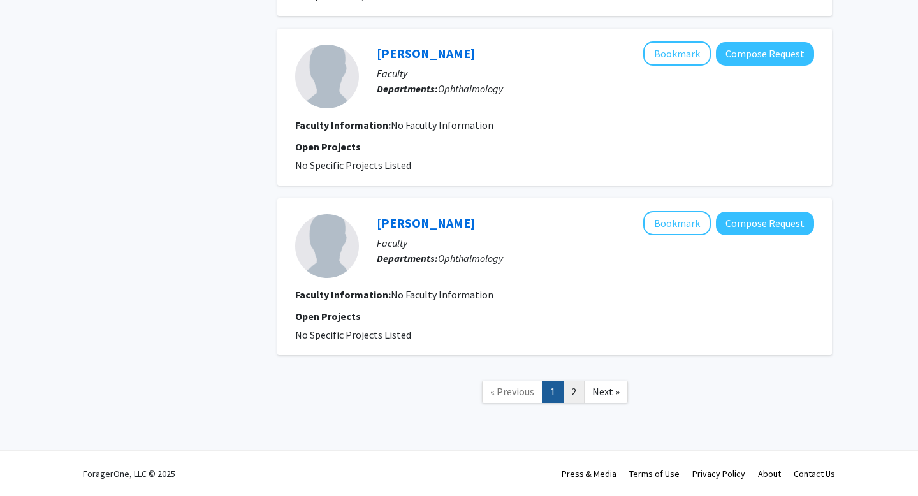
click at [574, 395] on link "2" at bounding box center [574, 392] width 22 height 22
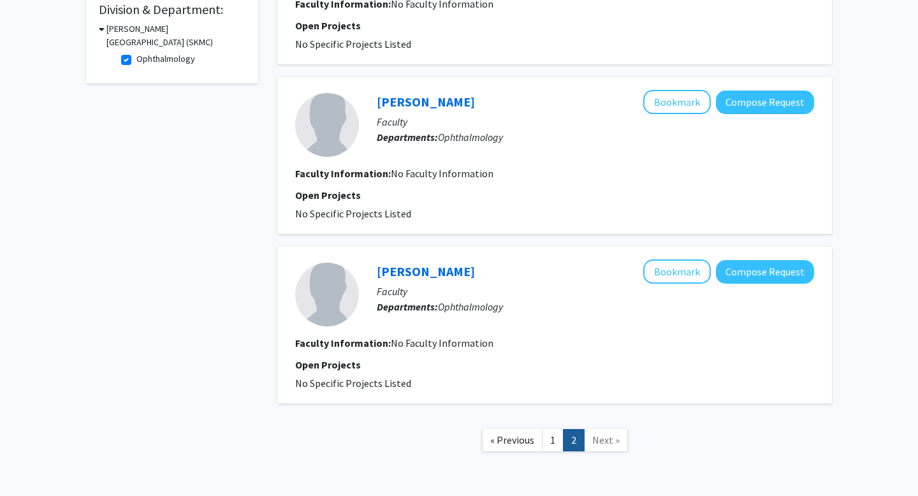
scroll to position [439, 0]
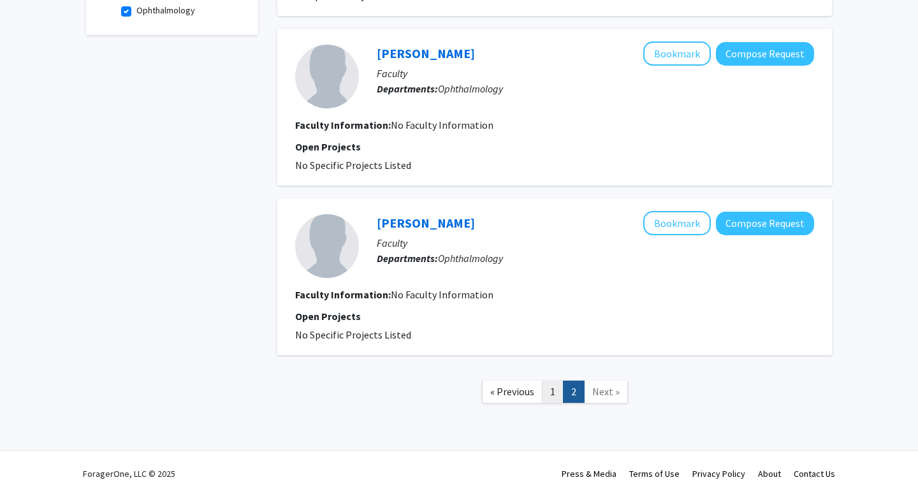
click at [551, 393] on link "1" at bounding box center [553, 392] width 22 height 22
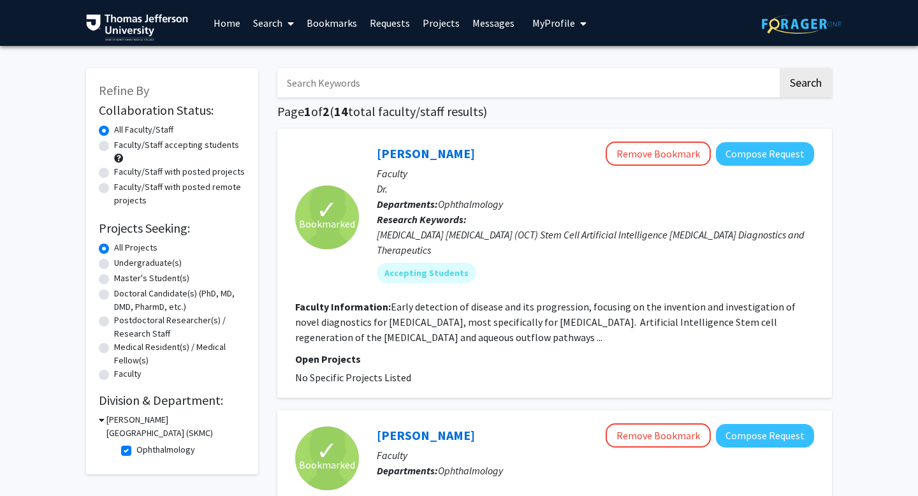
click at [480, 337] on fg-read-more "Early detection of disease and its progression, focusing on the invention and i…" at bounding box center [545, 321] width 501 height 43
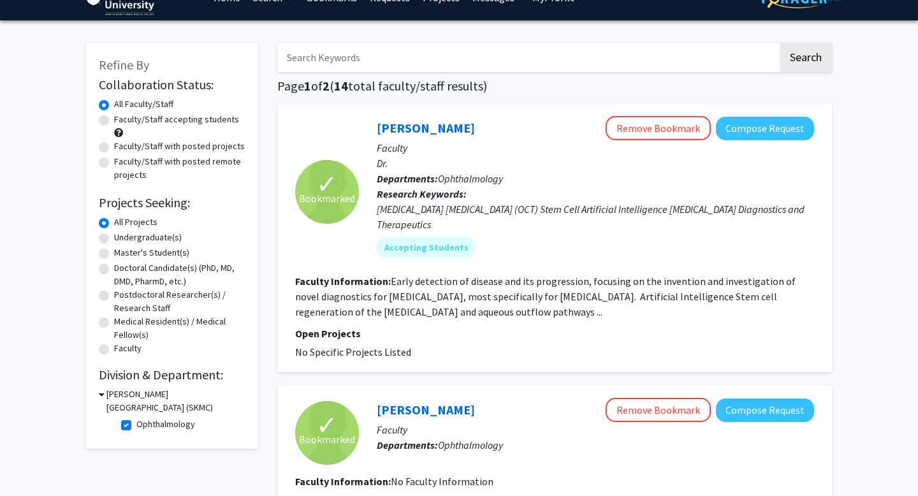
scroll to position [24, 0]
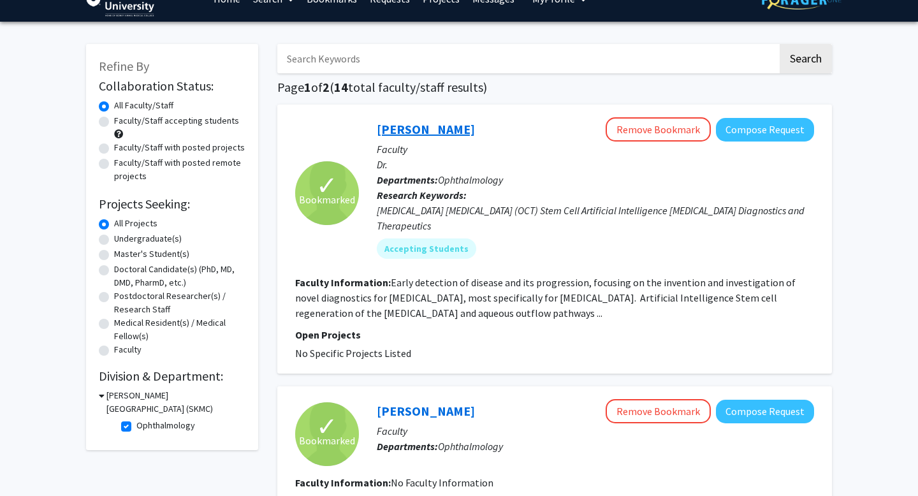
click at [422, 130] on link "[PERSON_NAME]" at bounding box center [426, 129] width 98 height 16
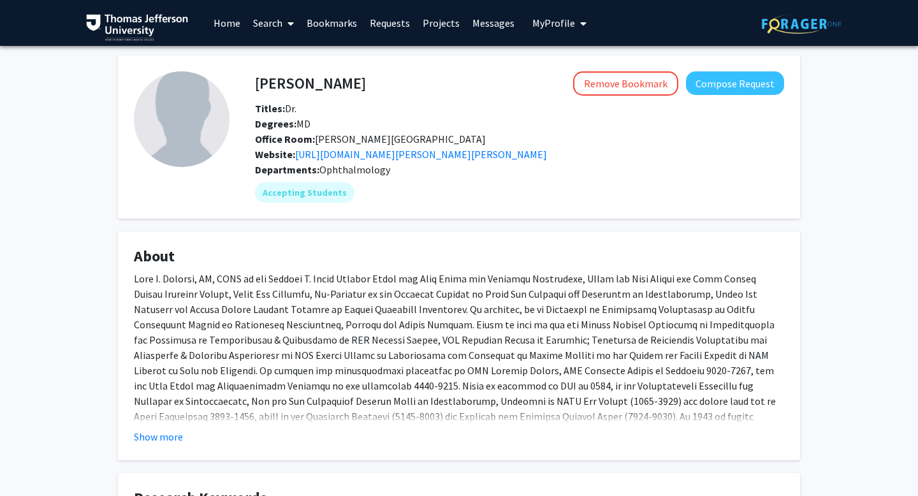
click at [327, 22] on link "Bookmarks" at bounding box center [331, 23] width 63 height 45
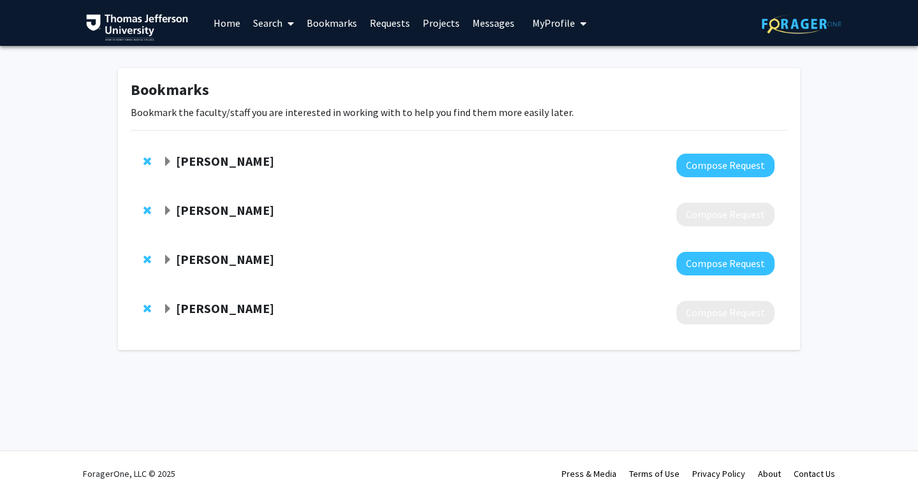
click at [165, 309] on span "Expand Zeba Syed Bookmark" at bounding box center [168, 309] width 10 height 10
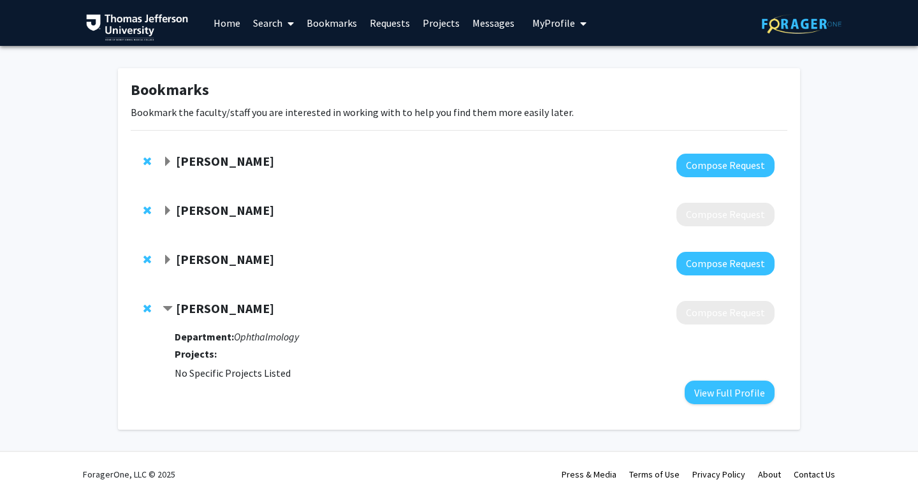
click at [165, 309] on span "Contract Zeba Syed Bookmark" at bounding box center [168, 309] width 10 height 10
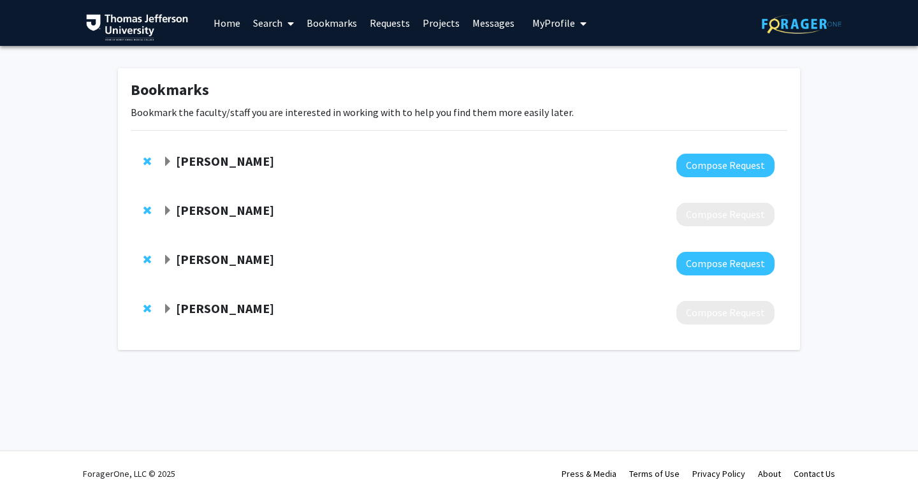
click at [165, 309] on span "Expand Zeba Syed Bookmark" at bounding box center [168, 309] width 10 height 10
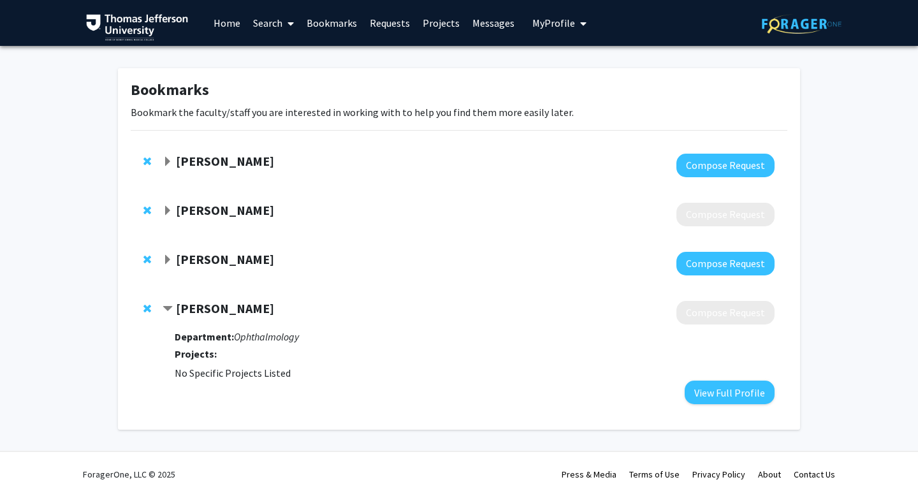
click at [165, 309] on span "Contract Zeba Syed Bookmark" at bounding box center [168, 309] width 10 height 10
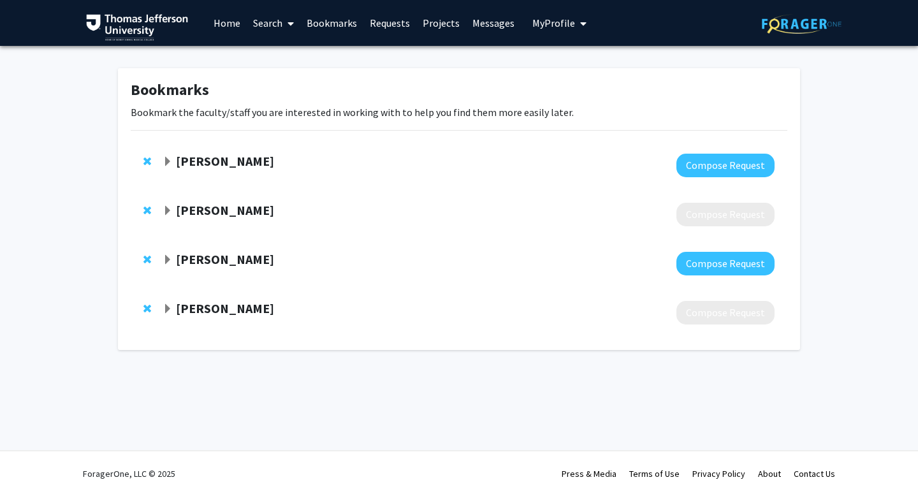
click at [229, 26] on link "Home" at bounding box center [227, 23] width 40 height 45
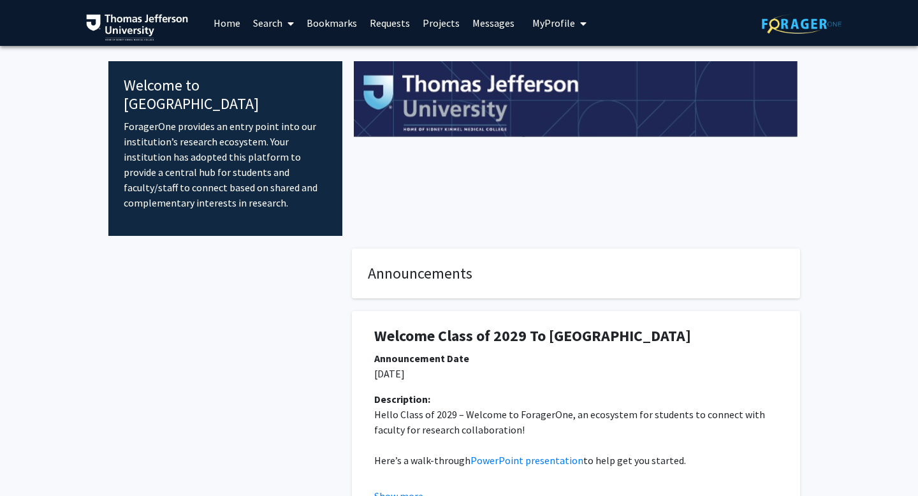
click at [262, 27] on link "Search" at bounding box center [274, 23] width 54 height 45
click at [292, 61] on span "Faculty/Staff" at bounding box center [294, 59] width 94 height 26
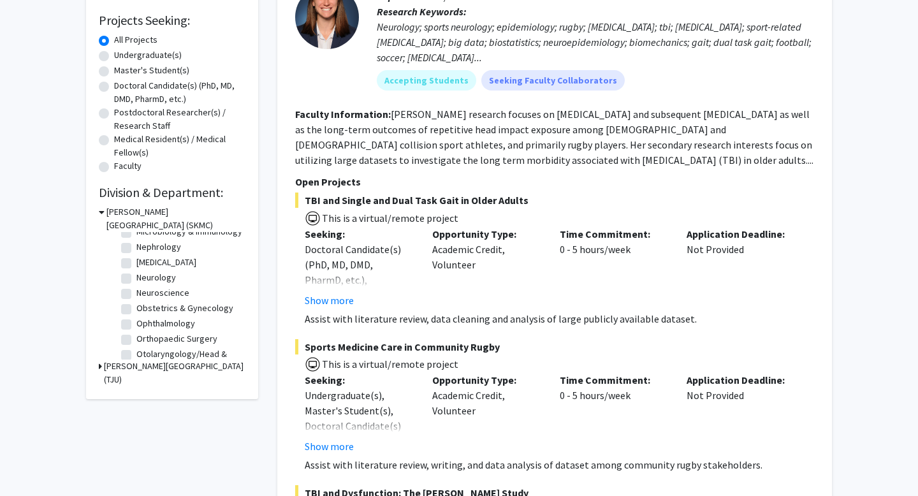
scroll to position [321, 0]
click at [136, 330] on label "Ophthalmology" at bounding box center [165, 324] width 59 height 13
click at [136, 327] on input "Ophthalmology" at bounding box center [140, 322] width 8 height 8
checkbox input "true"
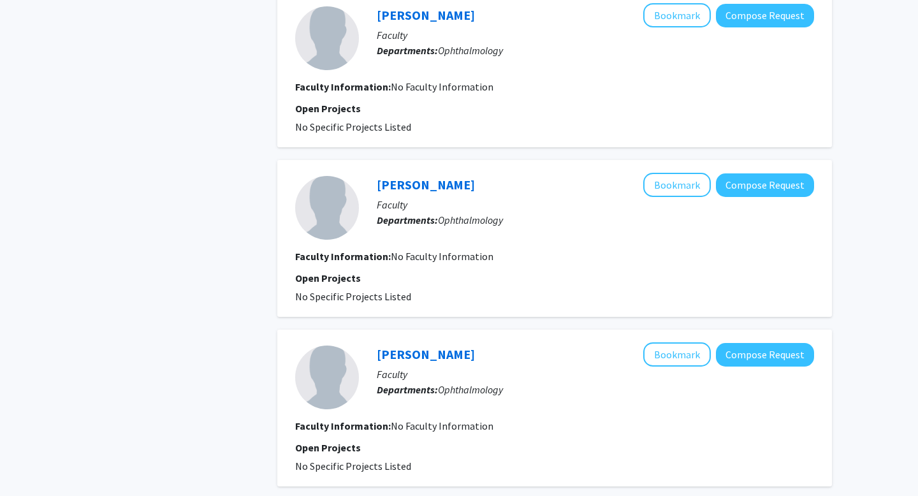
scroll to position [1585, 0]
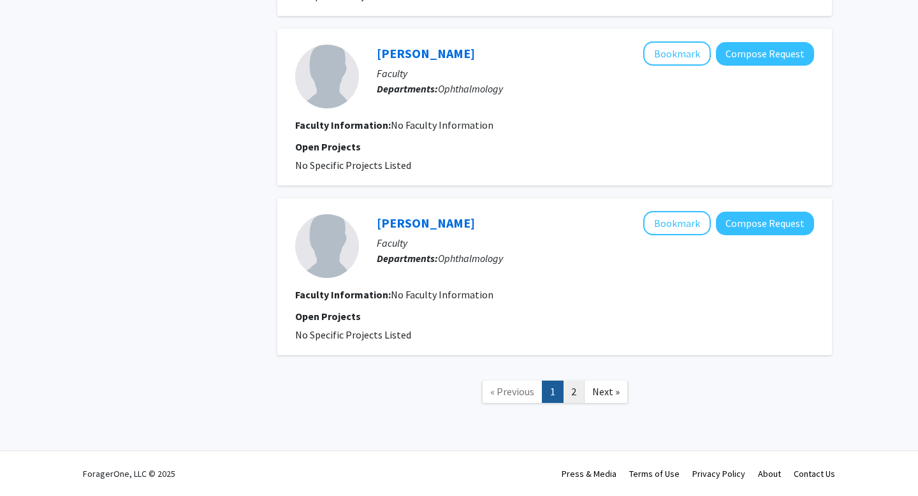
click at [572, 397] on link "2" at bounding box center [574, 392] width 22 height 22
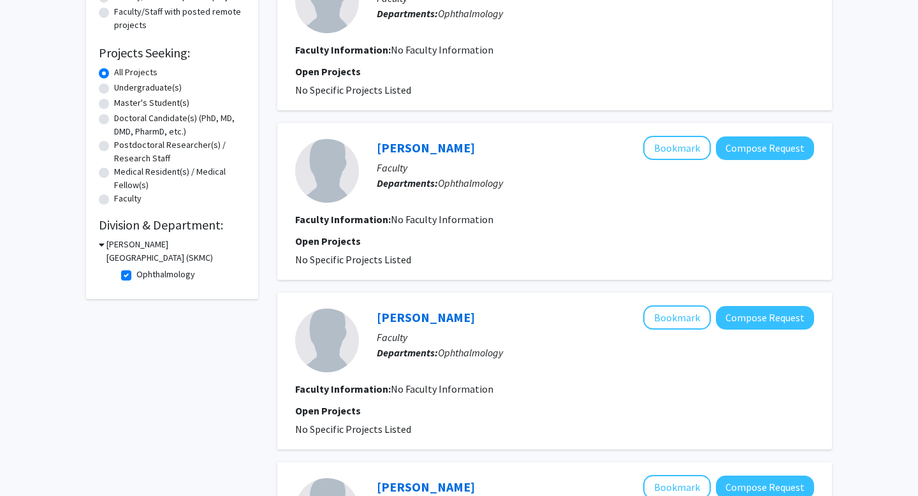
scroll to position [439, 0]
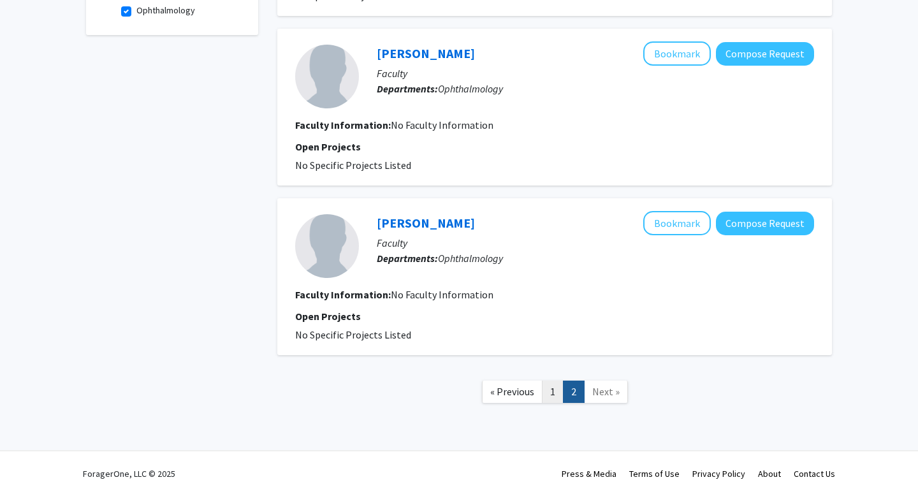
click at [552, 389] on link "1" at bounding box center [553, 392] width 22 height 22
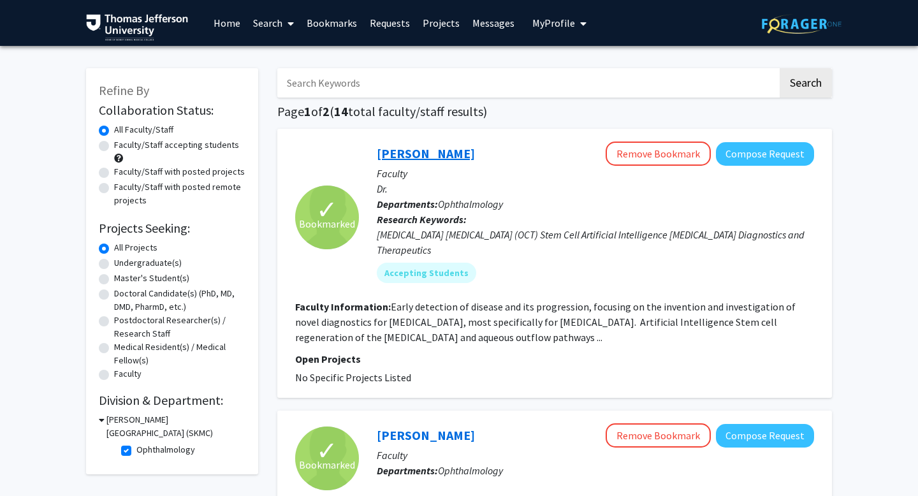
click at [442, 158] on link "[PERSON_NAME]" at bounding box center [426, 153] width 98 height 16
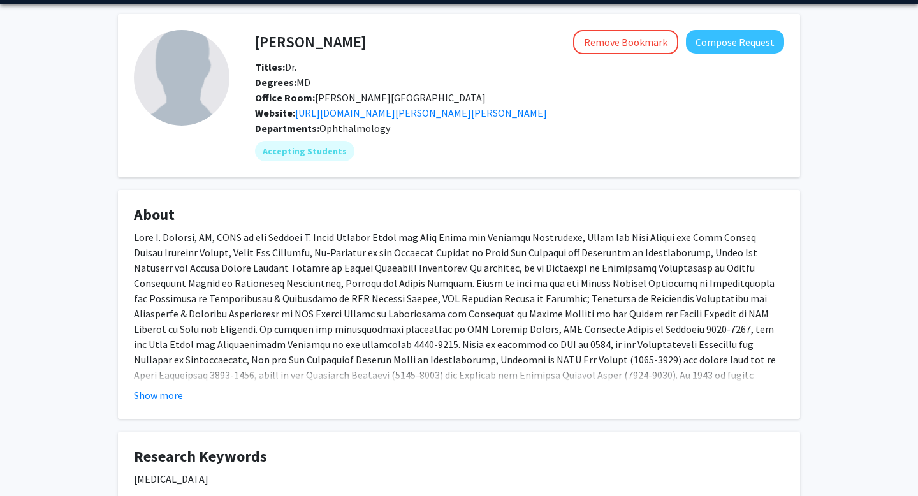
scroll to position [105, 0]
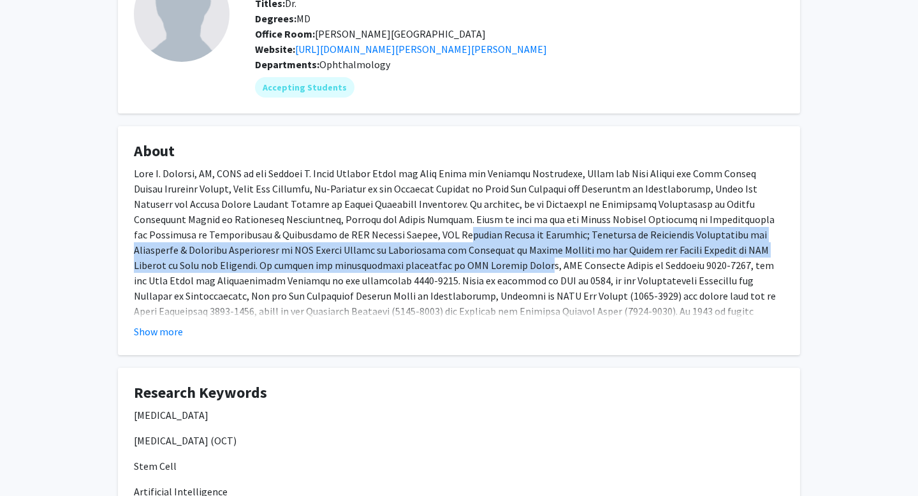
drag, startPoint x: 323, startPoint y: 231, endPoint x: 346, endPoint y: 269, distance: 43.7
click at [346, 269] on span at bounding box center [455, 250] width 642 height 166
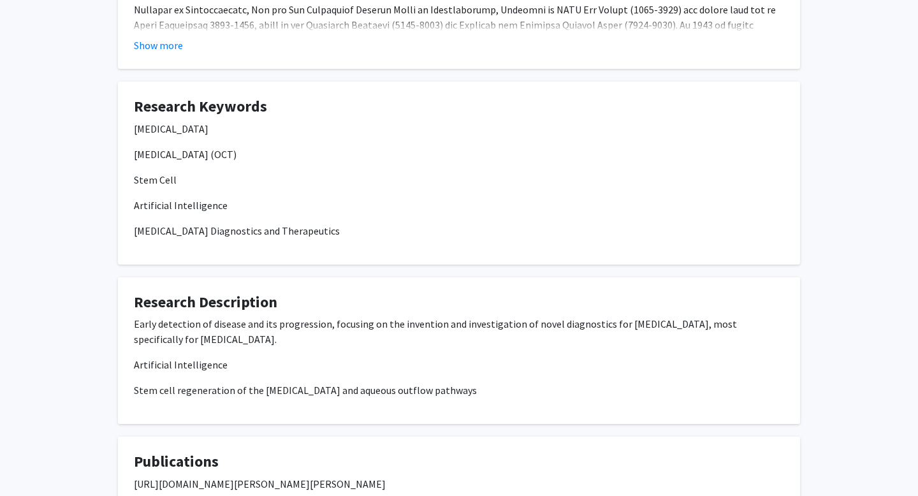
scroll to position [487, 0]
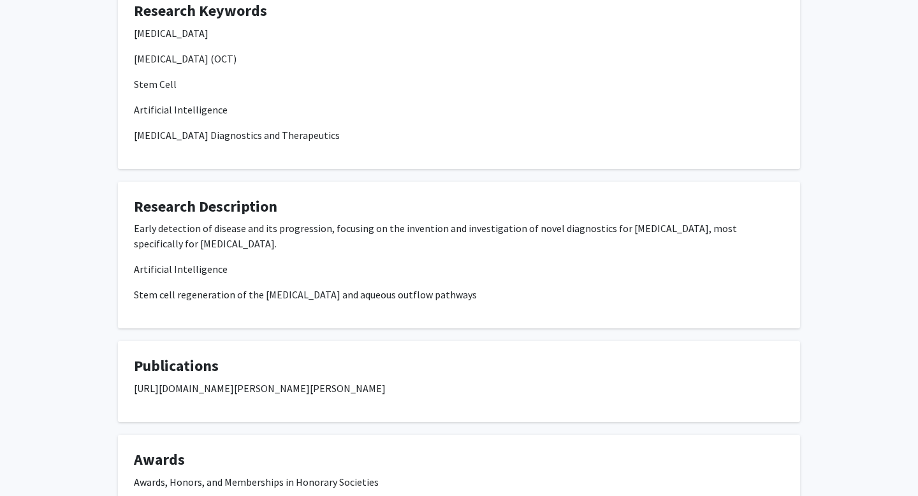
drag, startPoint x: 135, startPoint y: 389, endPoint x: 460, endPoint y: 385, distance: 325.3
click at [460, 385] on p "https://www.ncbi.nlm.nih.gov/myncbi/joel.schuman.1/bibliography/public/" at bounding box center [459, 388] width 650 height 15
copy p "https://www.ncbi.nlm.nih.gov/myncbi/joel.schuman.1/bibliography/public/"
click at [437, 330] on div "Joel Schuman Remove Bookmark Compose Request Titles: Dr. Degrees: MD Office Roo…" at bounding box center [458, 169] width 701 height 1203
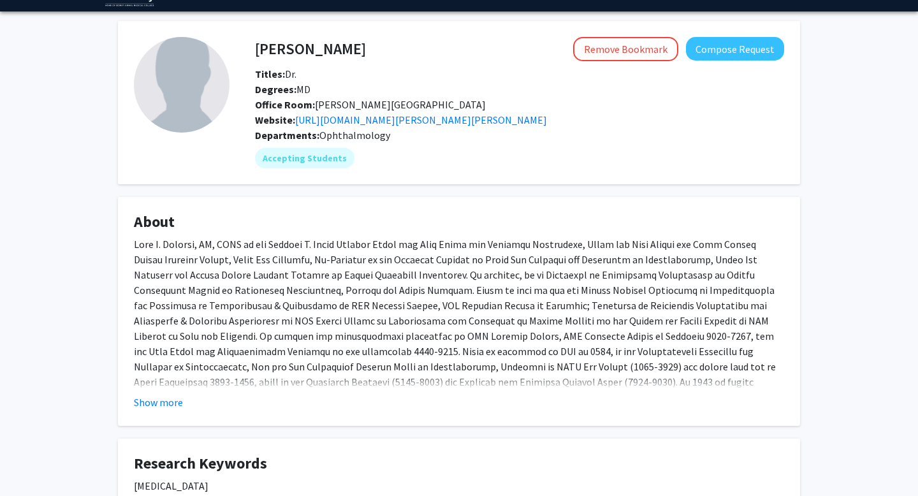
scroll to position [0, 0]
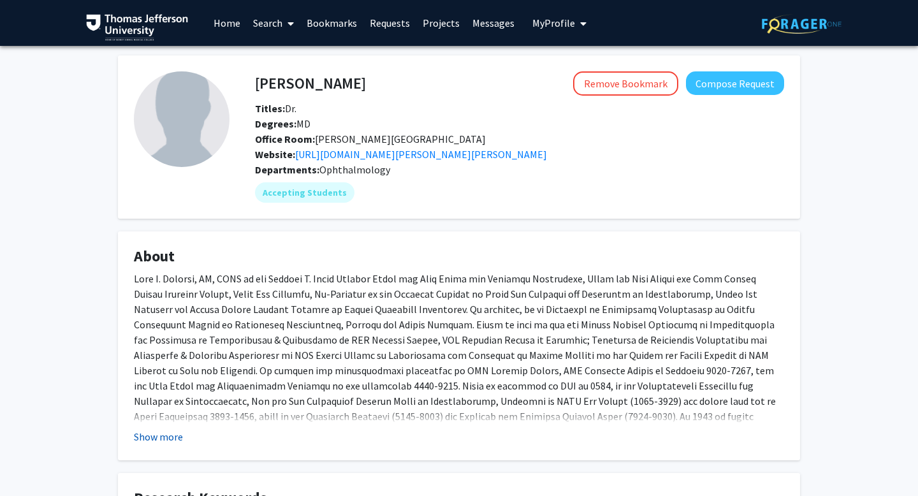
click at [157, 434] on button "Show more" at bounding box center [158, 436] width 49 height 15
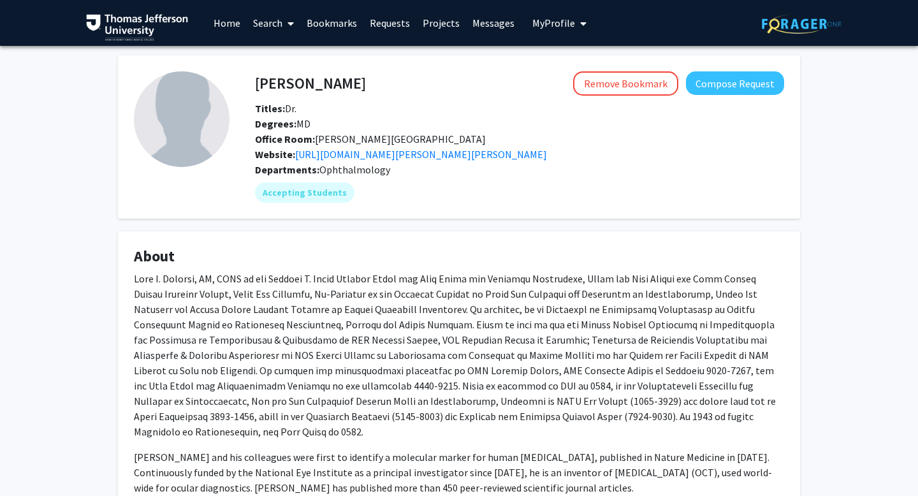
click at [233, 26] on link "Home" at bounding box center [227, 23] width 40 height 45
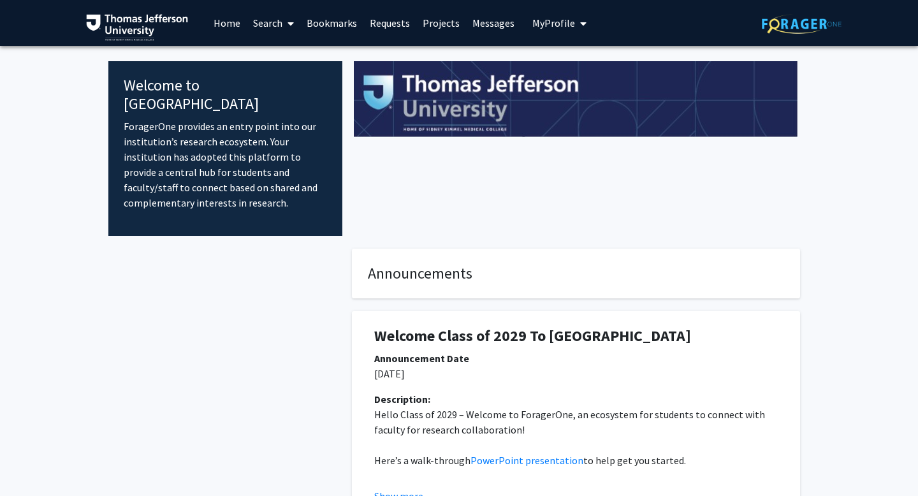
click at [265, 27] on link "Search" at bounding box center [274, 23] width 54 height 45
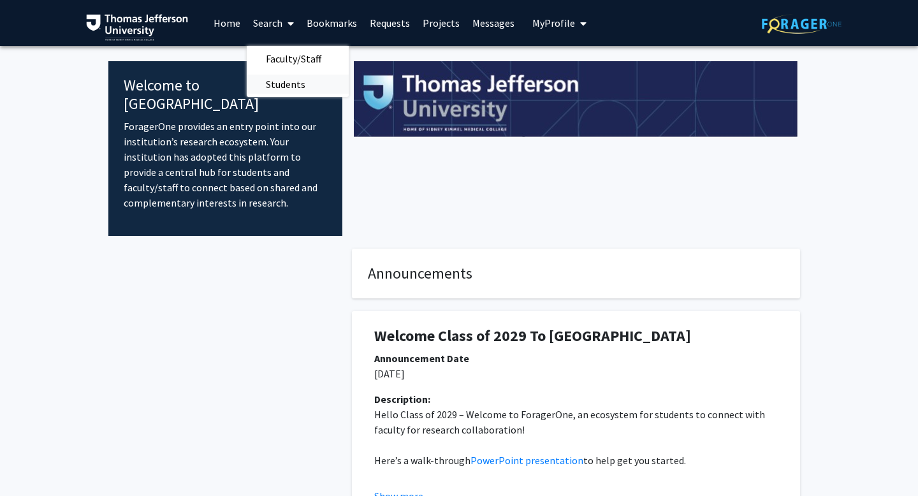
click at [284, 86] on span "Students" at bounding box center [286, 84] width 78 height 26
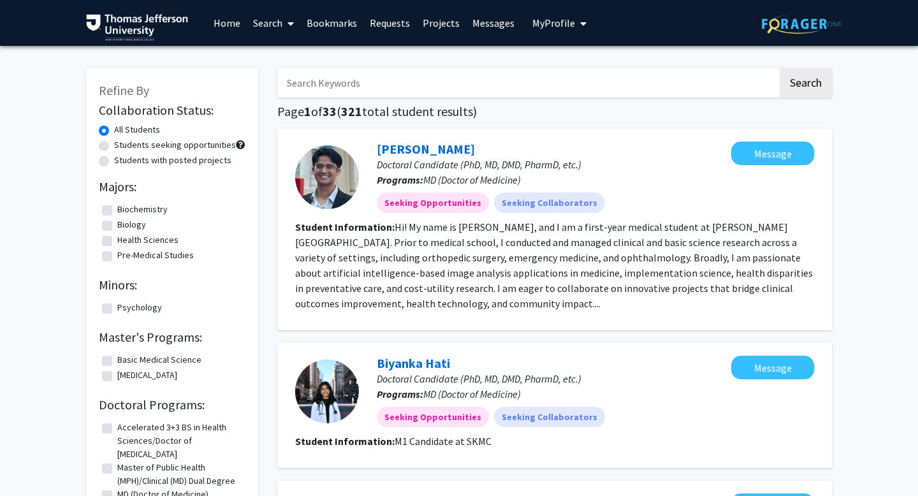
click at [270, 27] on link "Search" at bounding box center [274, 23] width 54 height 45
click at [286, 52] on span "Faculty/Staff" at bounding box center [294, 59] width 94 height 26
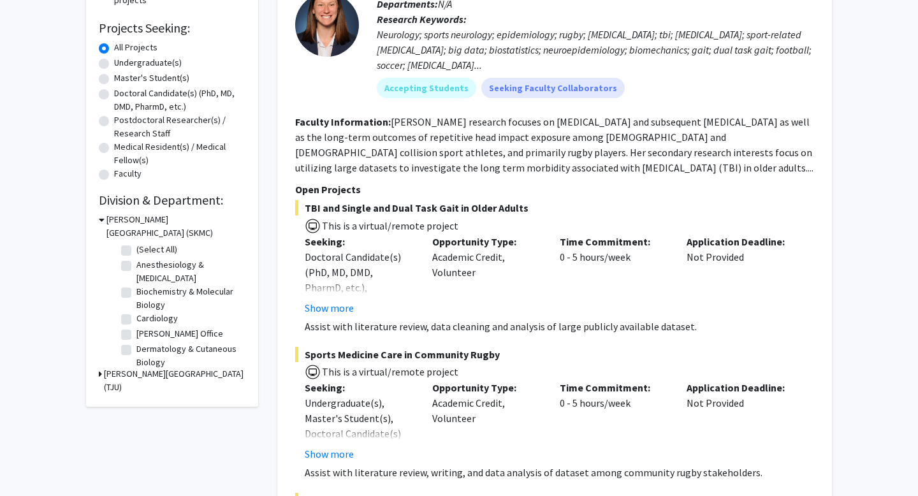
scroll to position [193, 0]
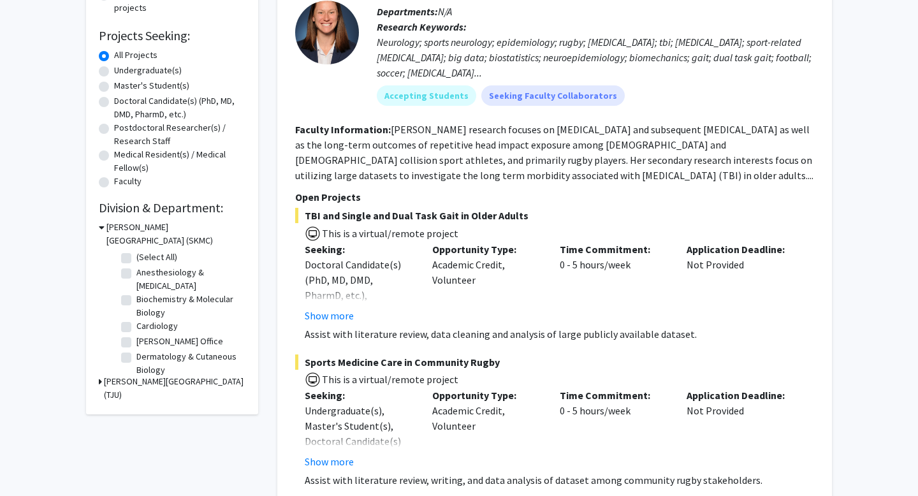
click at [136, 273] on label "Anesthesiology & [MEDICAL_DATA]" at bounding box center [189, 279] width 106 height 27
click at [136, 273] on input "Anesthesiology & [MEDICAL_DATA]" at bounding box center [140, 270] width 8 height 8
checkbox input "true"
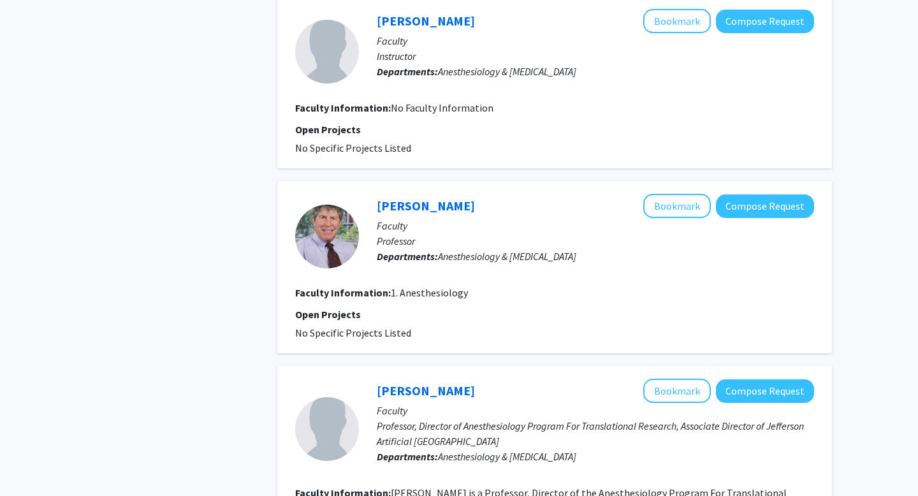
scroll to position [1223, 0]
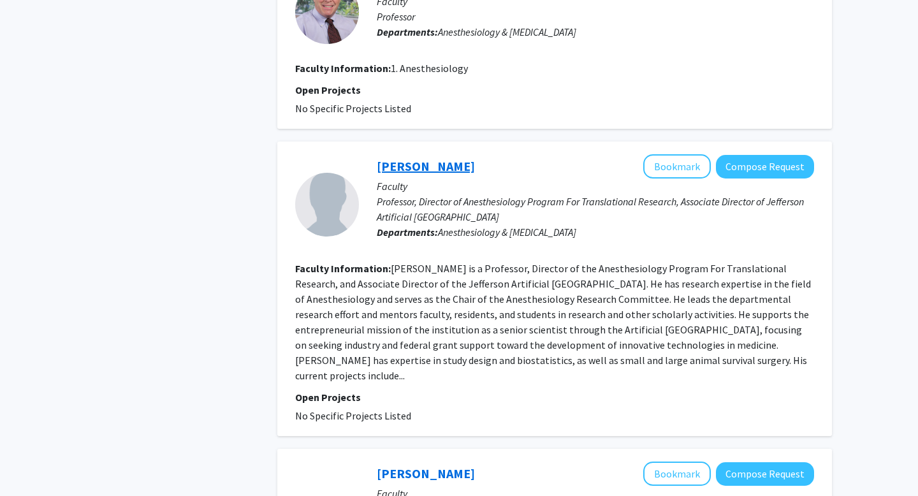
click at [423, 166] on link "Marc Torjman" at bounding box center [426, 166] width 98 height 16
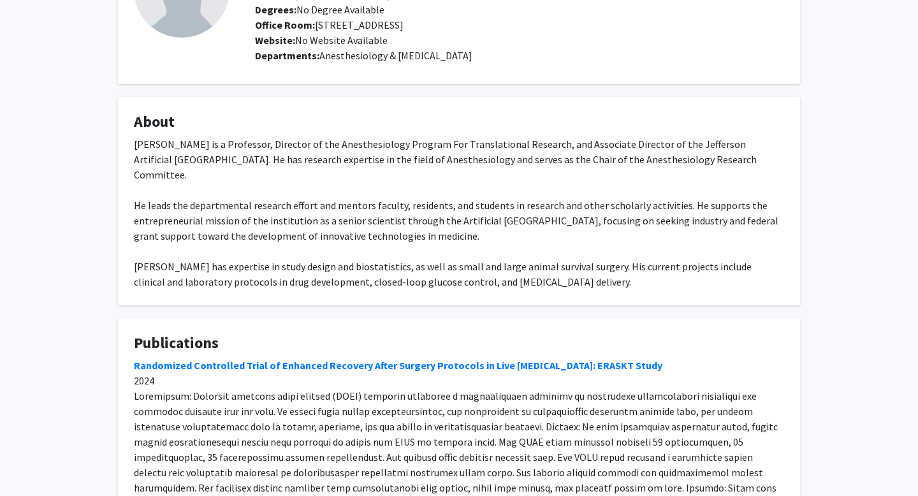
scroll to position [192, 0]
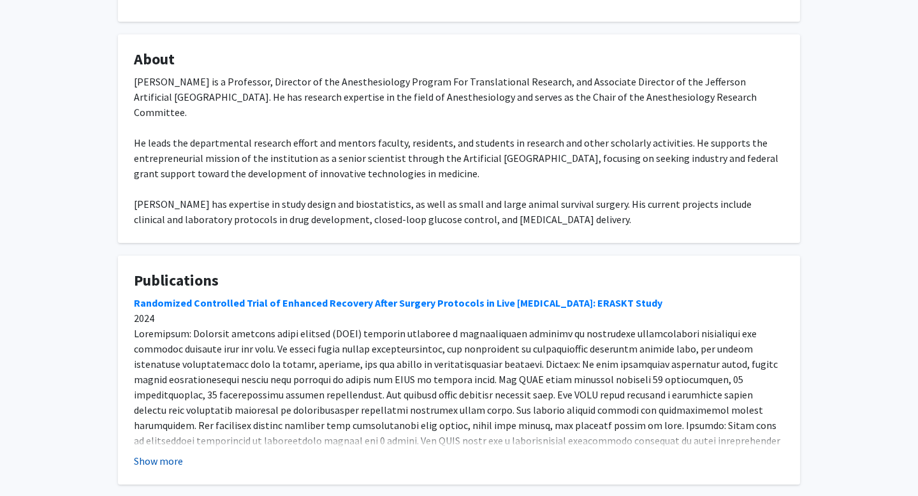
click at [159, 453] on button "Show more" at bounding box center [158, 460] width 49 height 15
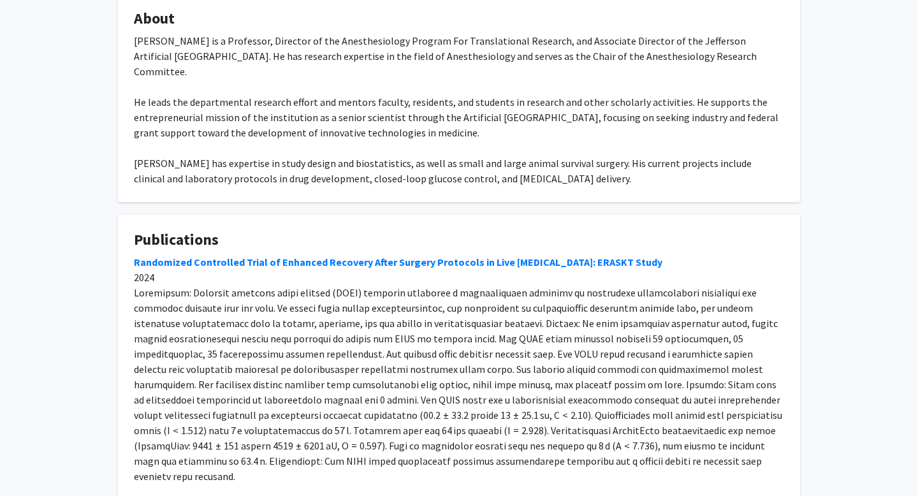
scroll to position [301, 0]
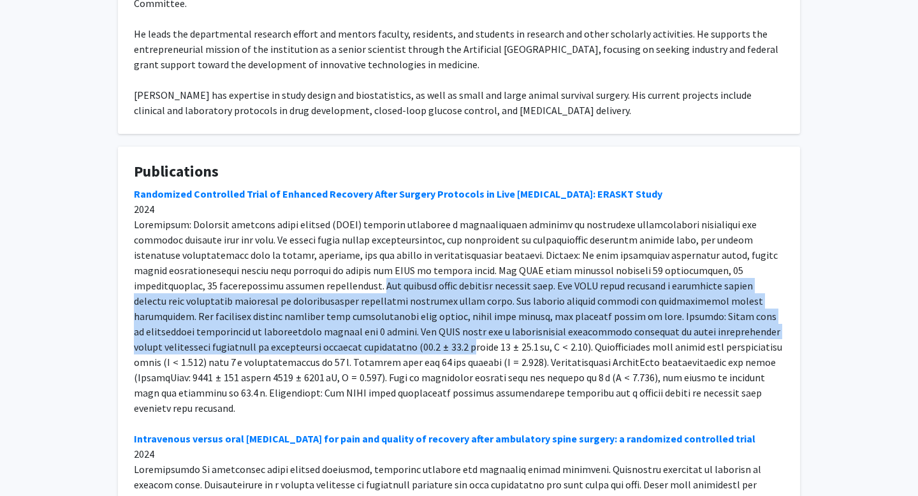
drag, startPoint x: 291, startPoint y: 270, endPoint x: 336, endPoint y: 330, distance: 74.2
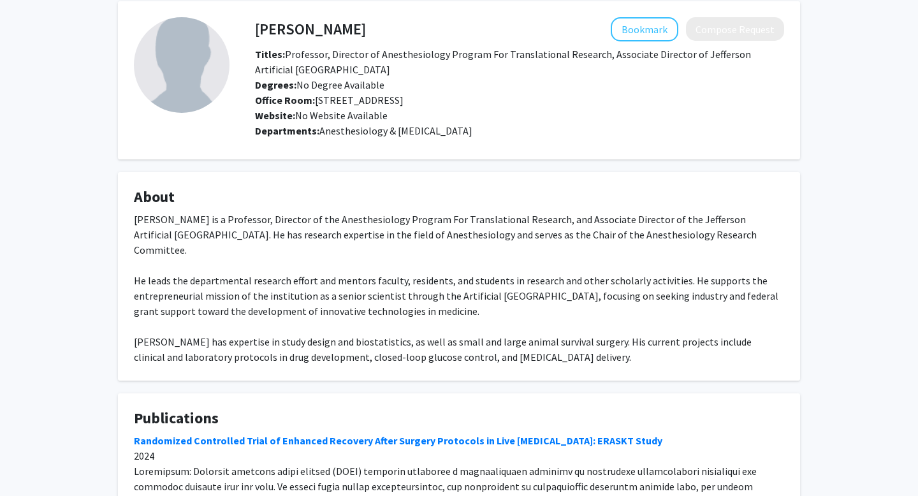
scroll to position [0, 0]
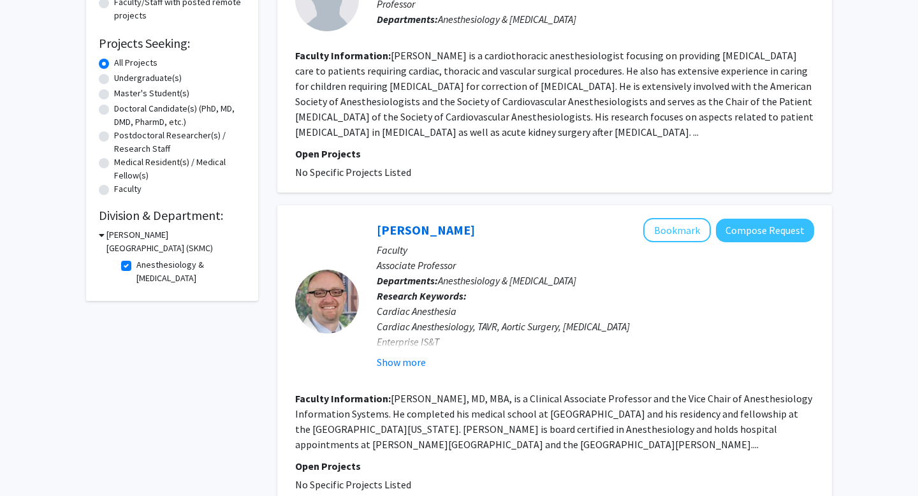
scroll to position [270, 0]
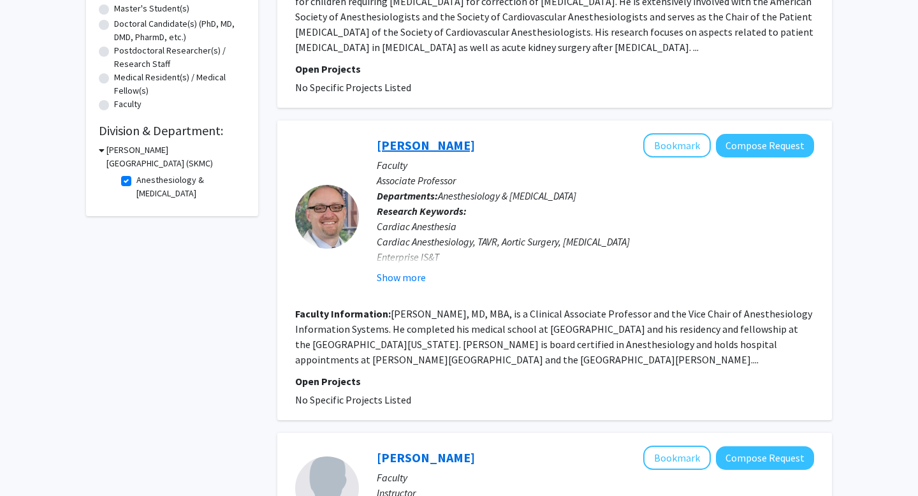
click at [406, 141] on link "Kent Berg" at bounding box center [426, 145] width 98 height 16
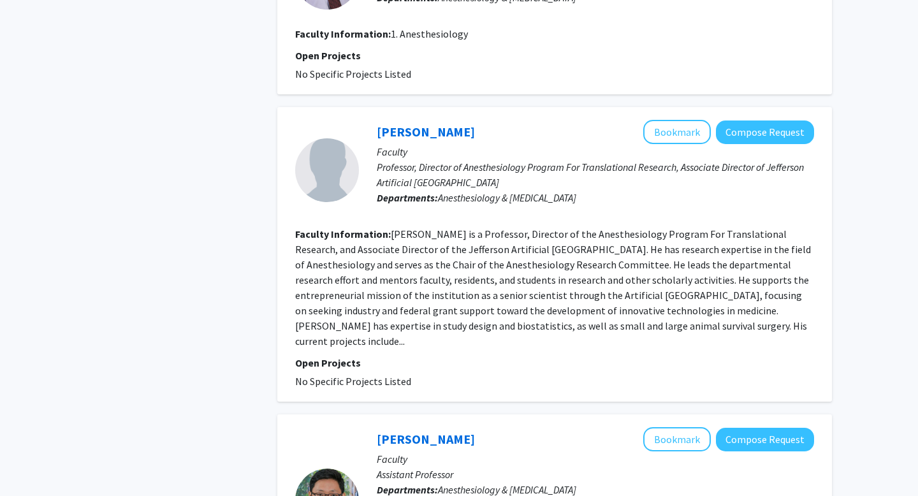
scroll to position [1314, 0]
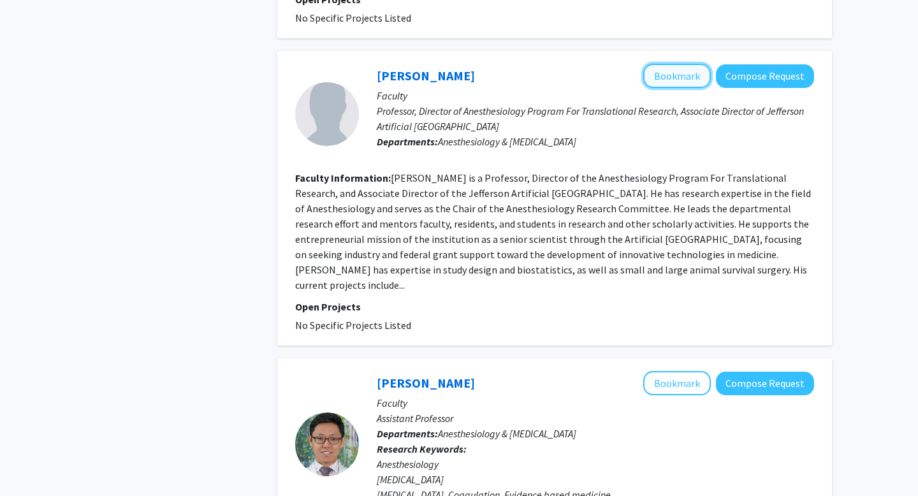
click at [677, 76] on button "Bookmark" at bounding box center [677, 76] width 68 height 24
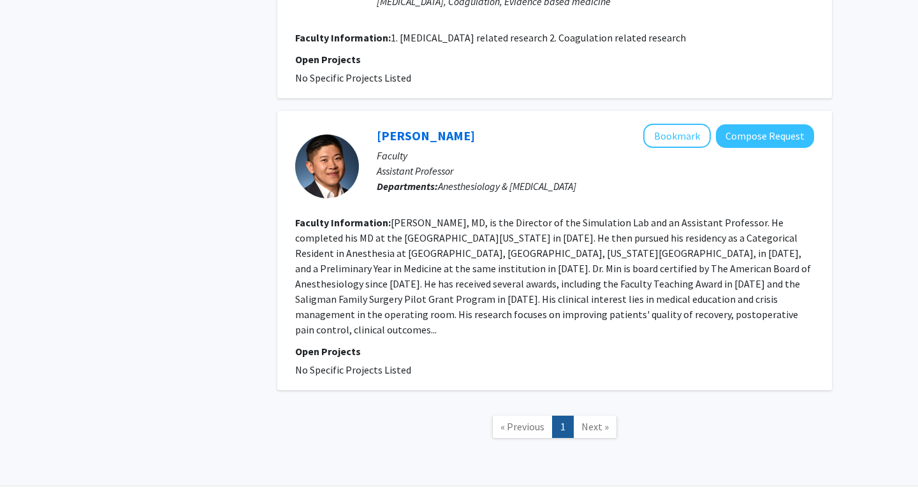
scroll to position [1812, 0]
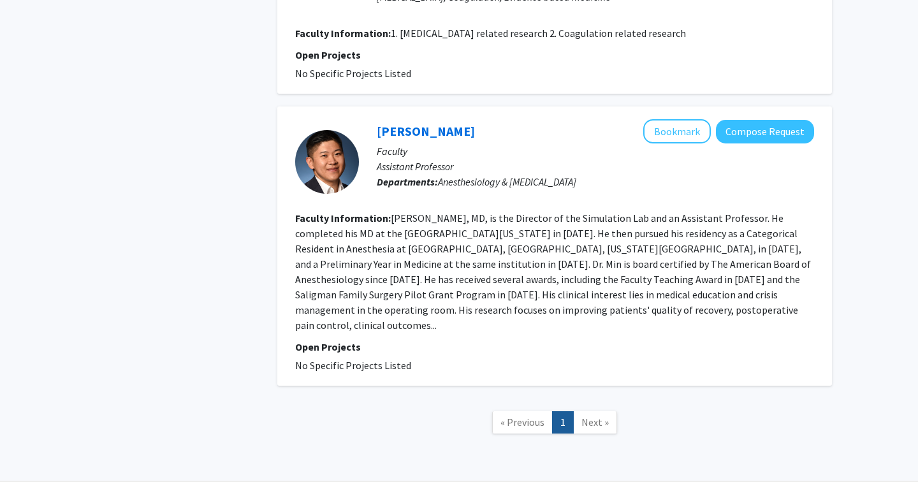
click at [534, 264] on fg-read-more "Kevin Min, MD, is the Director of the Simulation Lab and an Assistant Professor…" at bounding box center [553, 272] width 516 height 120
click at [412, 123] on link "Kevin Min" at bounding box center [426, 131] width 98 height 16
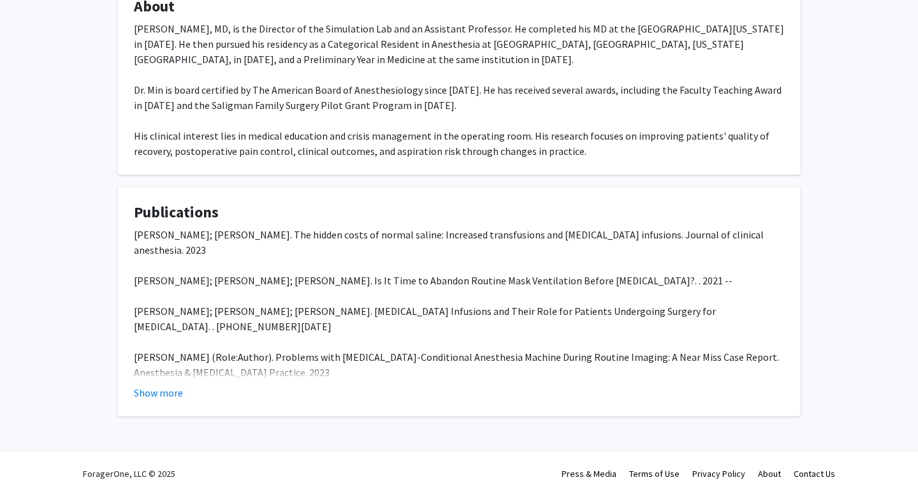
scroll to position [244, 0]
click at [177, 393] on button "Show more" at bounding box center [158, 392] width 49 height 15
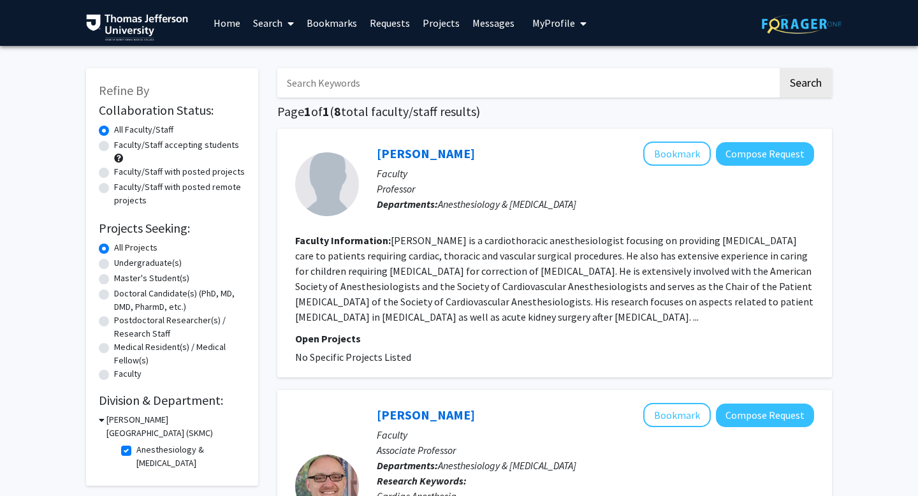
click at [136, 449] on label "Anesthesiology & [MEDICAL_DATA]" at bounding box center [189, 456] width 106 height 27
click at [136, 449] on input "Anesthesiology & [MEDICAL_DATA]" at bounding box center [140, 447] width 8 height 8
checkbox input "false"
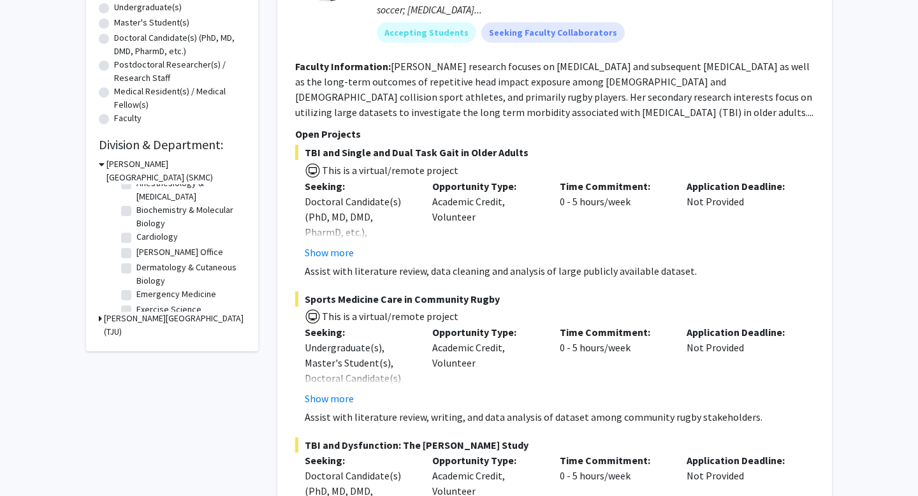
scroll to position [43, 0]
click at [136, 252] on label "Dermatology & Cutaneous Biology" at bounding box center [189, 257] width 106 height 27
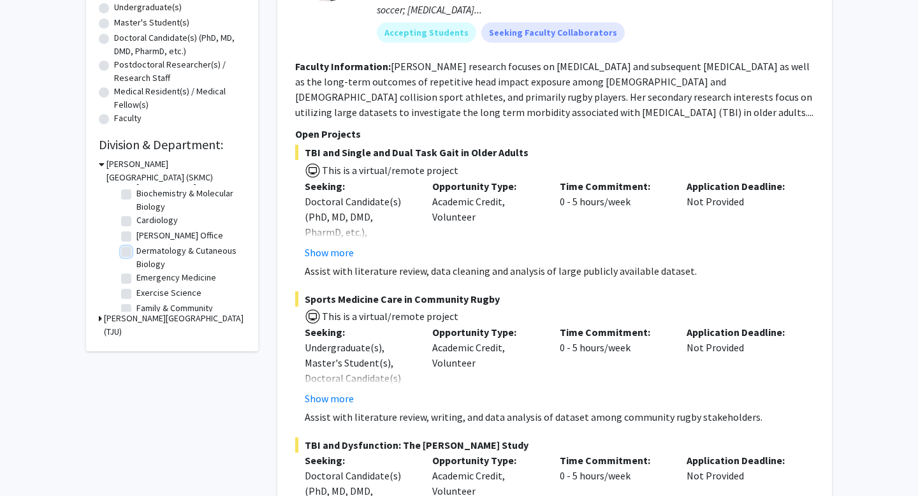
click at [136, 252] on input "Dermatology & Cutaneous Biology" at bounding box center [140, 248] width 8 height 8
checkbox input "true"
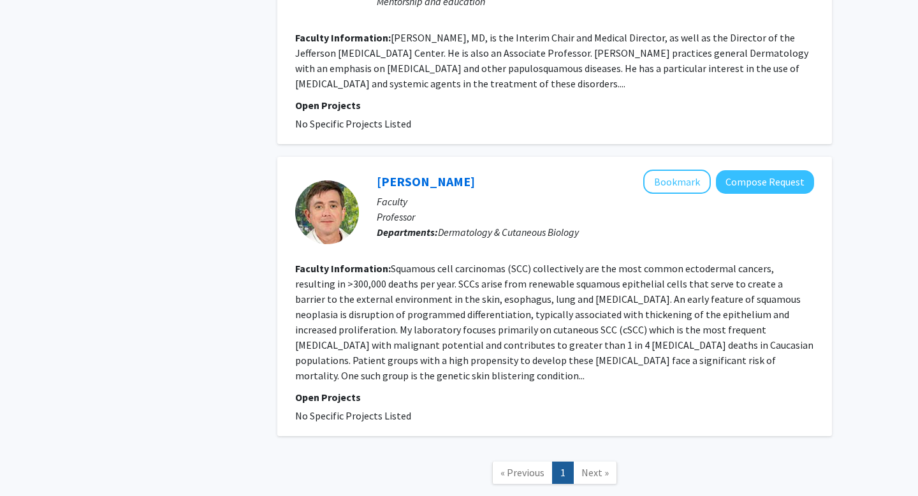
scroll to position [1396, 0]
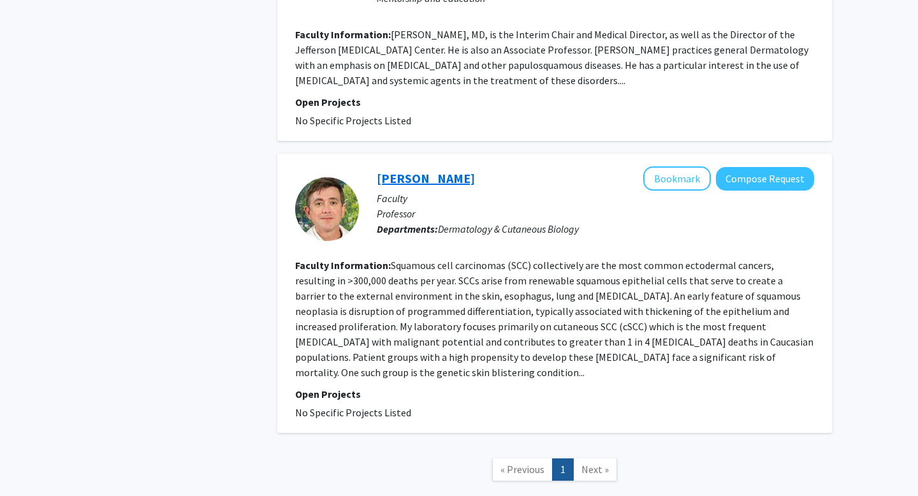
click at [402, 175] on link "Andrew South" at bounding box center [426, 178] width 98 height 16
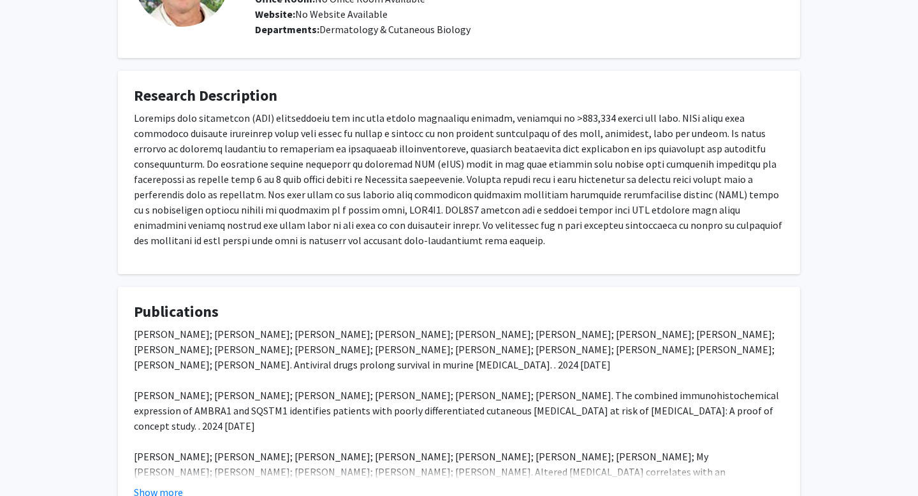
scroll to position [239, 0]
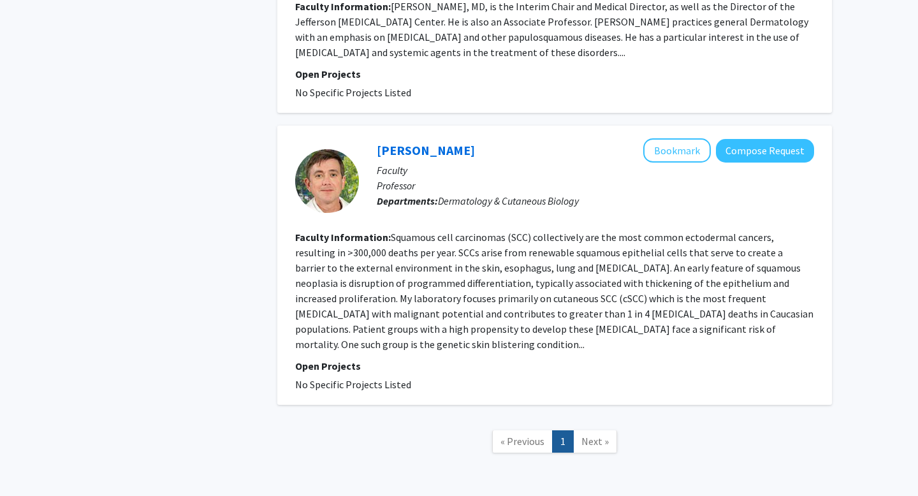
scroll to position [1458, 0]
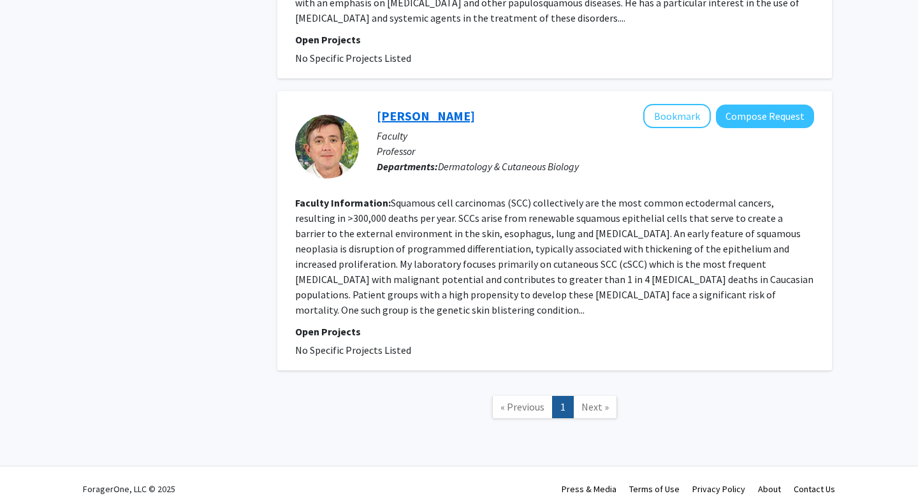
click at [425, 118] on link "Andrew South" at bounding box center [426, 116] width 98 height 16
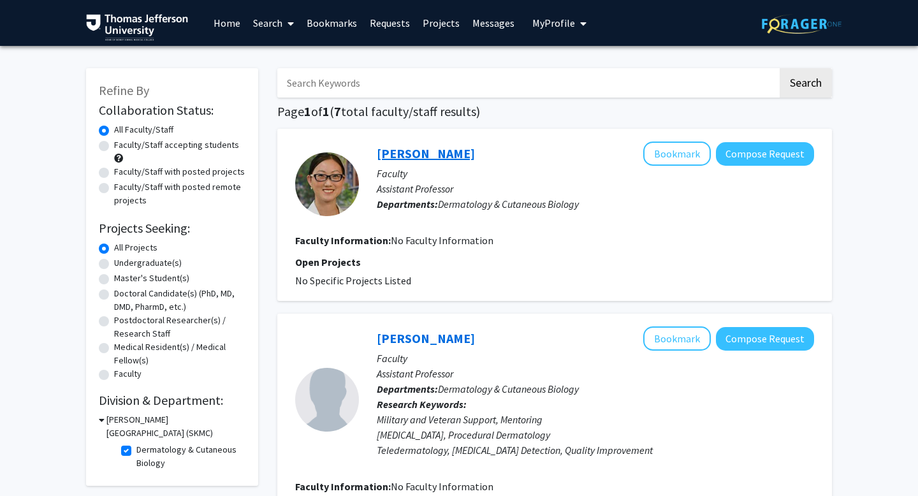
click at [388, 156] on link "Sherry Yang" at bounding box center [426, 153] width 98 height 16
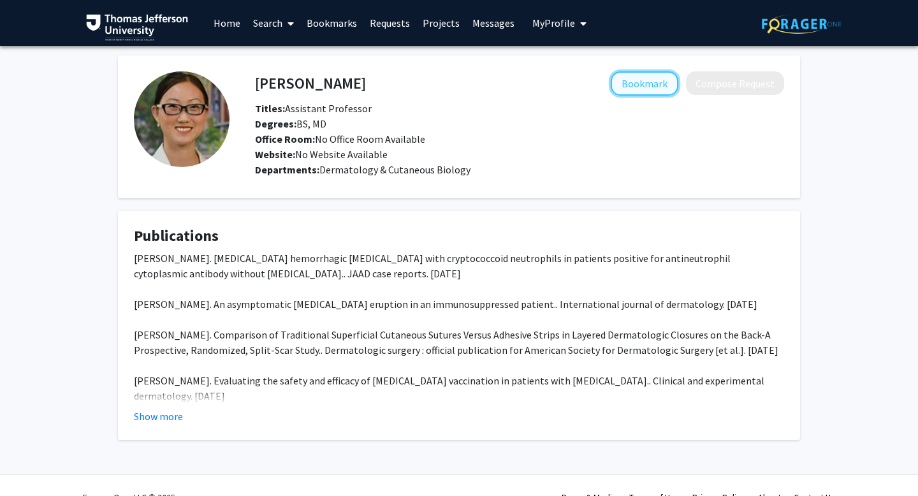
click at [643, 83] on button "Bookmark" at bounding box center [645, 83] width 68 height 24
click at [617, 77] on button "Remove Bookmark" at bounding box center [625, 83] width 105 height 24
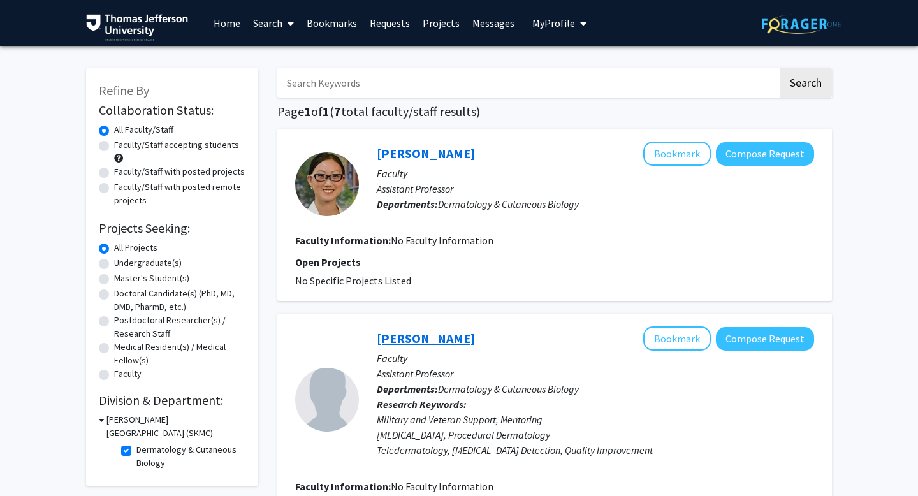
click at [399, 341] on link "Elizabeth Jones" at bounding box center [426, 338] width 98 height 16
click at [753, 151] on button "Compose Request" at bounding box center [765, 154] width 98 height 24
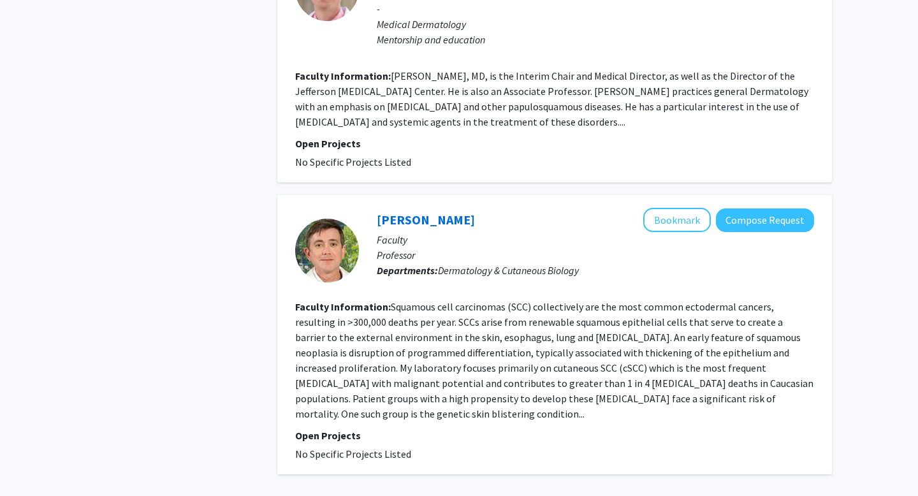
scroll to position [1458, 0]
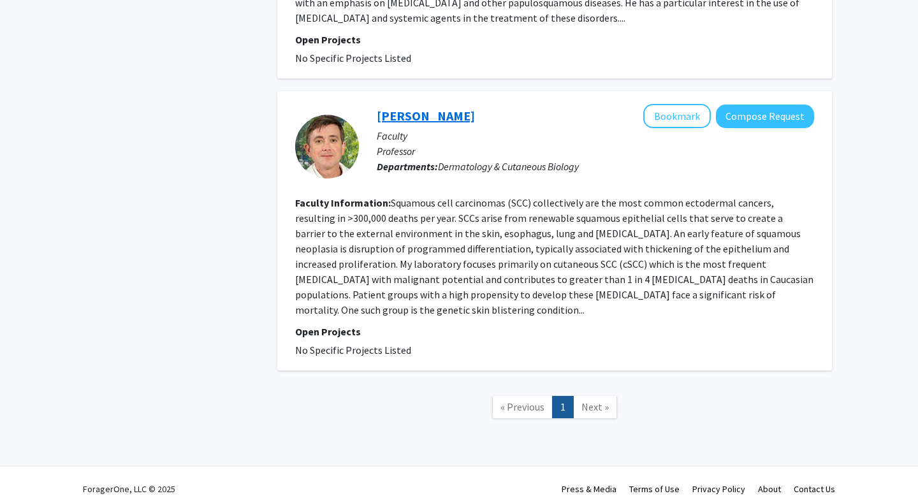
click at [407, 119] on link "Andrew South" at bounding box center [426, 116] width 98 height 16
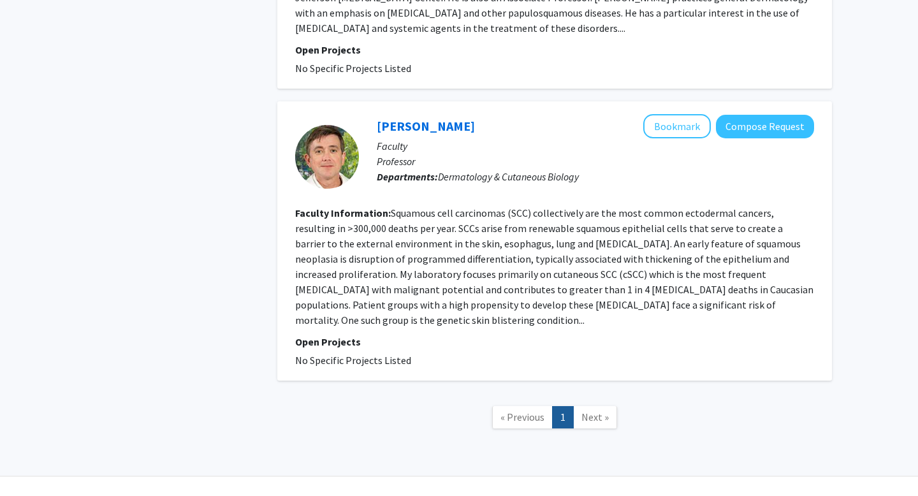
scroll to position [1458, 0]
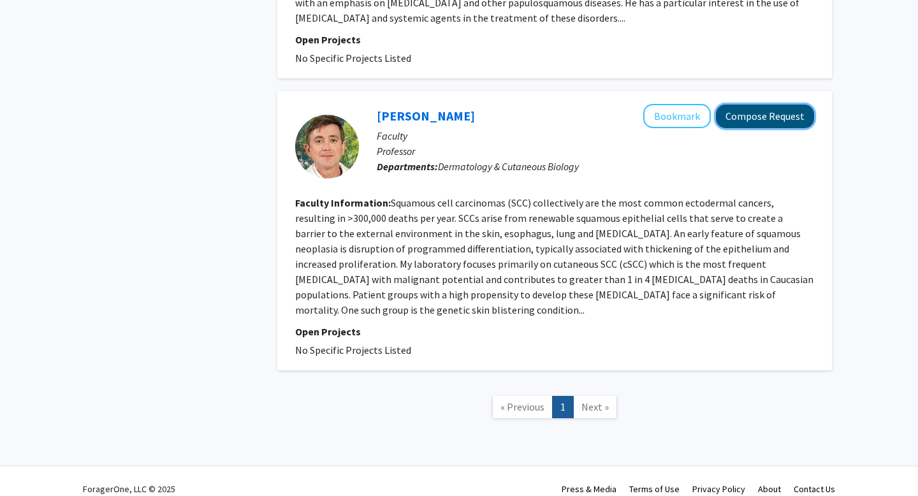
click at [770, 122] on button "Compose Request" at bounding box center [765, 117] width 98 height 24
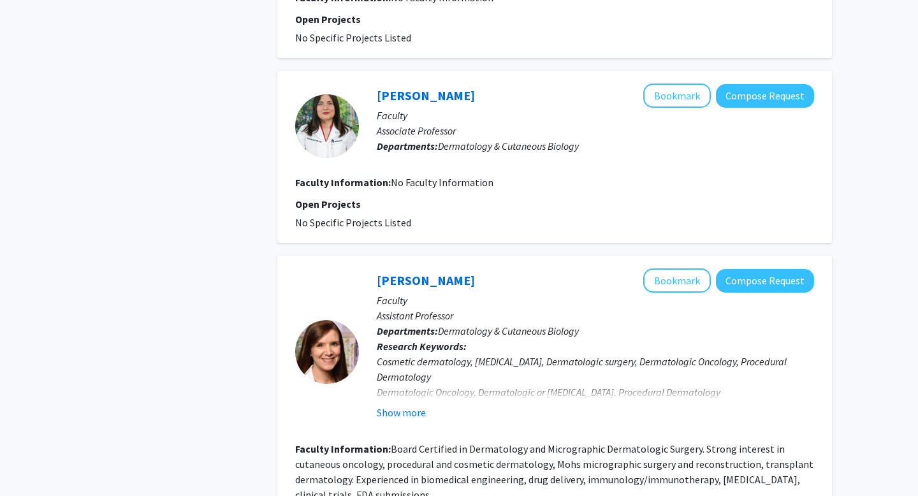
scroll to position [638, 0]
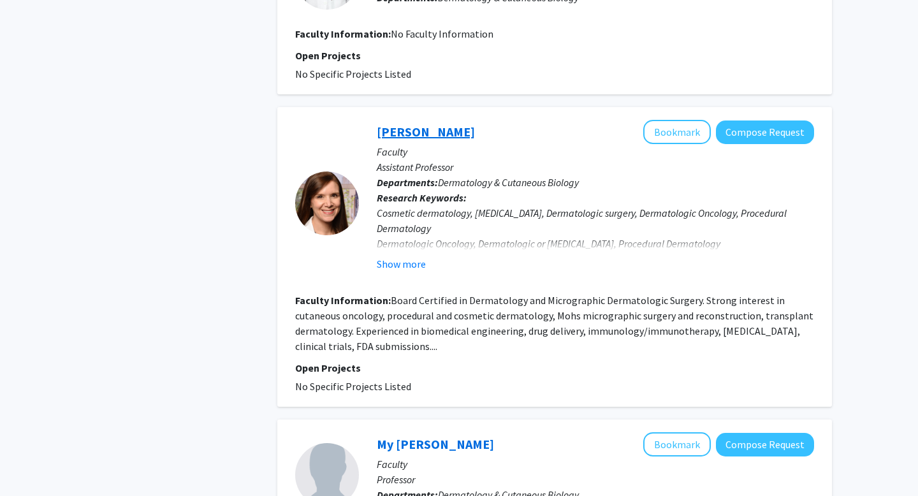
click at [456, 128] on link "Stephanie Jackson-Cullison" at bounding box center [426, 132] width 98 height 16
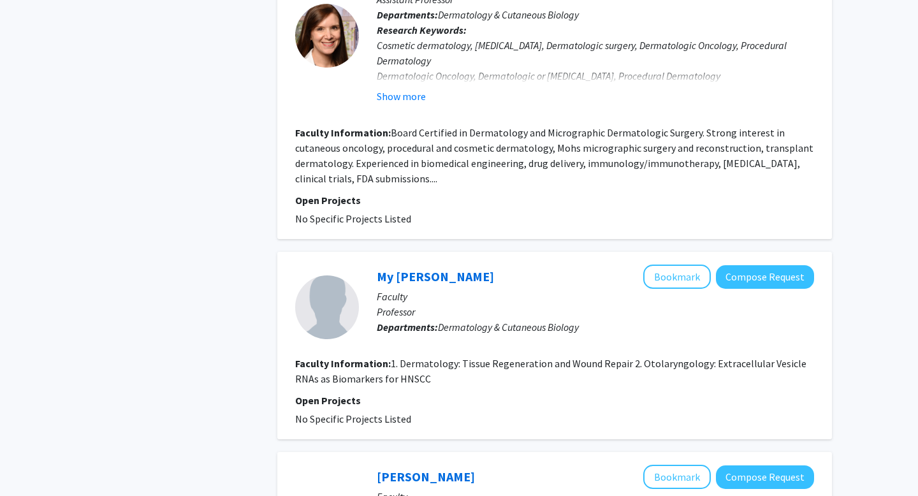
scroll to position [818, 0]
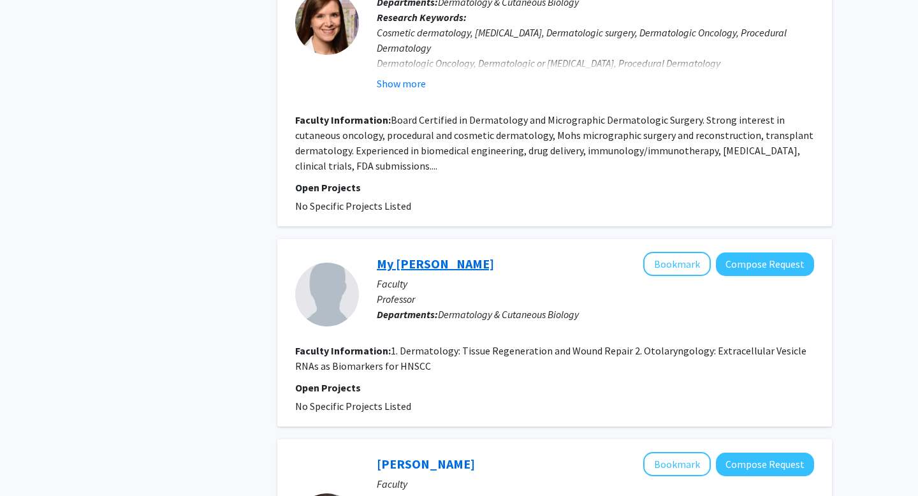
click at [418, 265] on link "My Mahoney" at bounding box center [435, 264] width 117 height 16
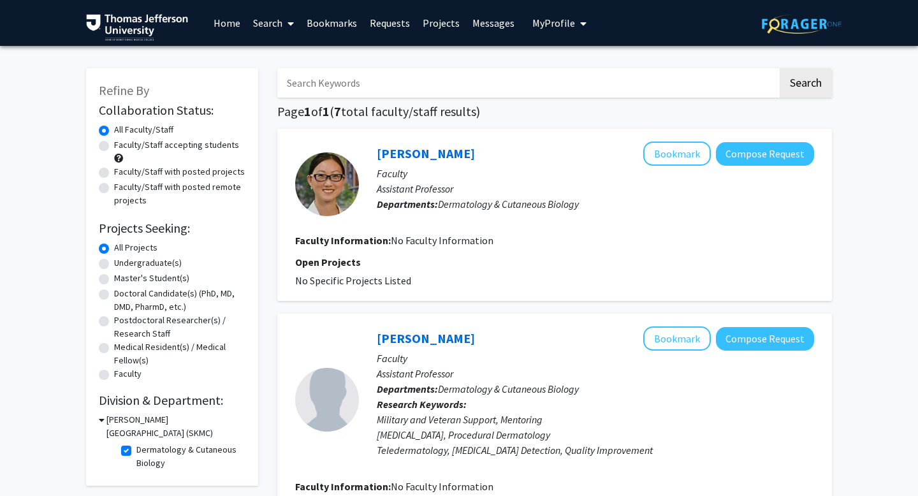
click at [395, 26] on link "Requests" at bounding box center [389, 23] width 53 height 45
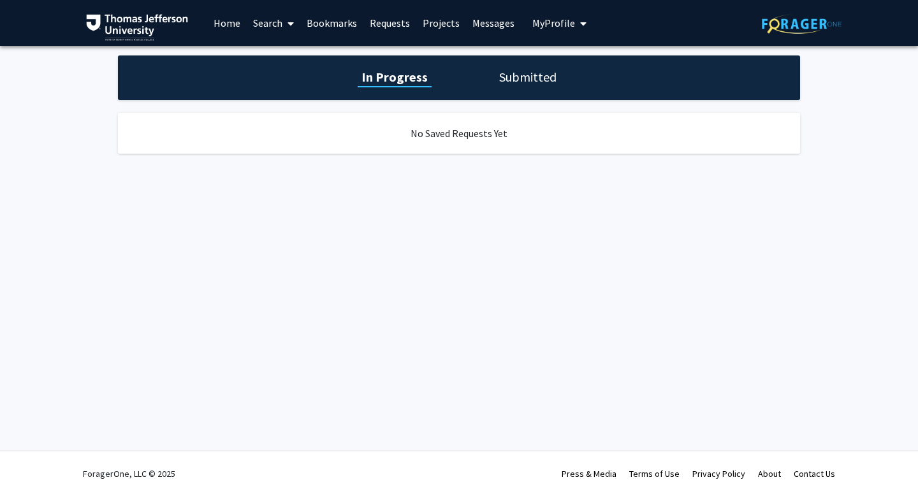
click at [325, 27] on link "Bookmarks" at bounding box center [331, 23] width 63 height 45
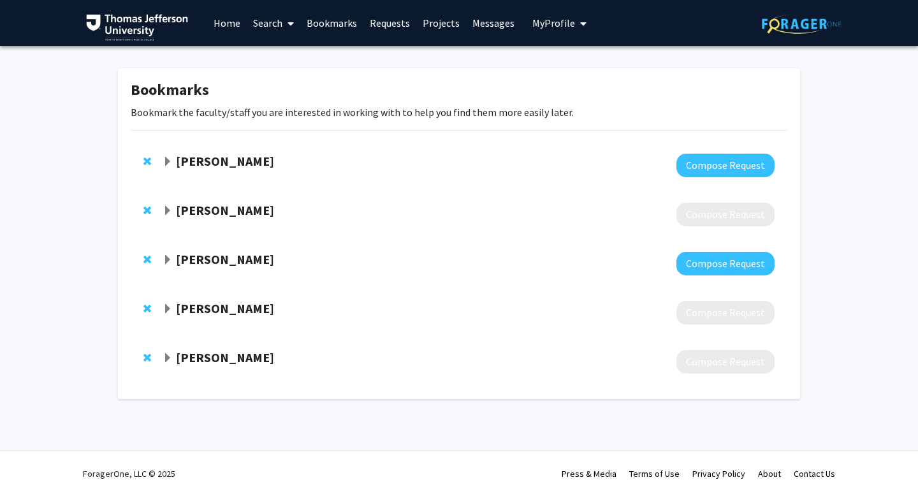
click at [208, 309] on strong "[PERSON_NAME]" at bounding box center [225, 308] width 98 height 16
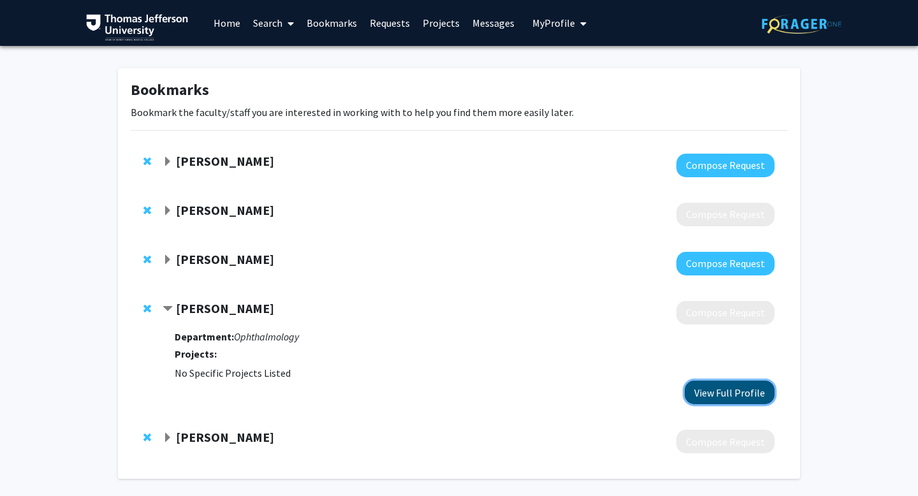
click at [743, 393] on button "View Full Profile" at bounding box center [730, 393] width 90 height 24
click at [170, 307] on span "Contract Zeba Syed Bookmark" at bounding box center [168, 309] width 10 height 10
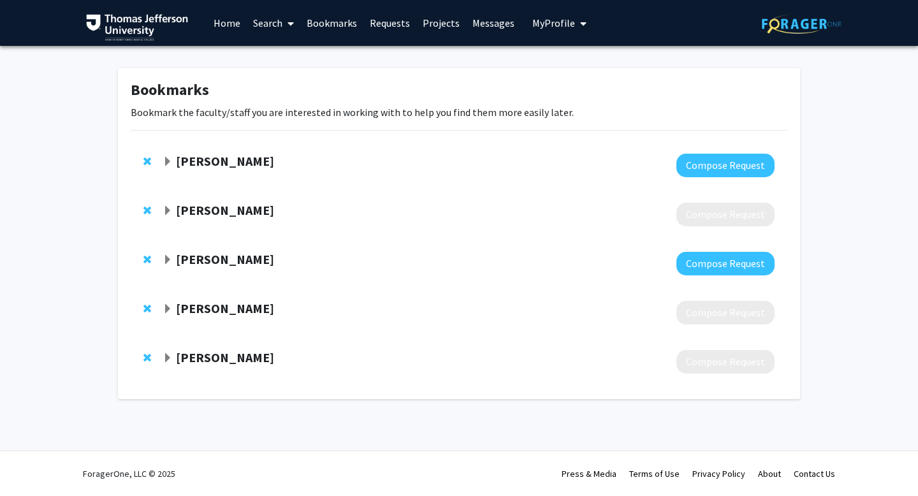
click at [165, 260] on span "Expand Joel Schuman Bookmark" at bounding box center [168, 260] width 10 height 10
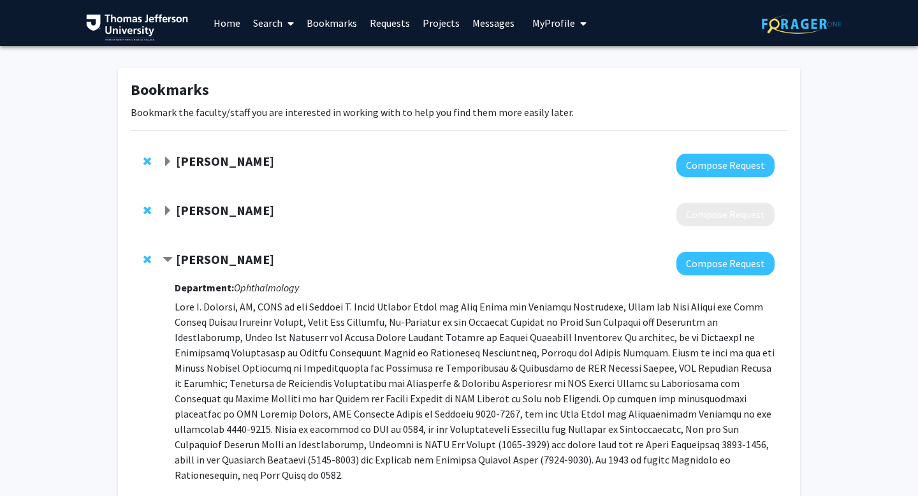
click at [165, 260] on span "Contract Joel Schuman Bookmark" at bounding box center [168, 260] width 10 height 10
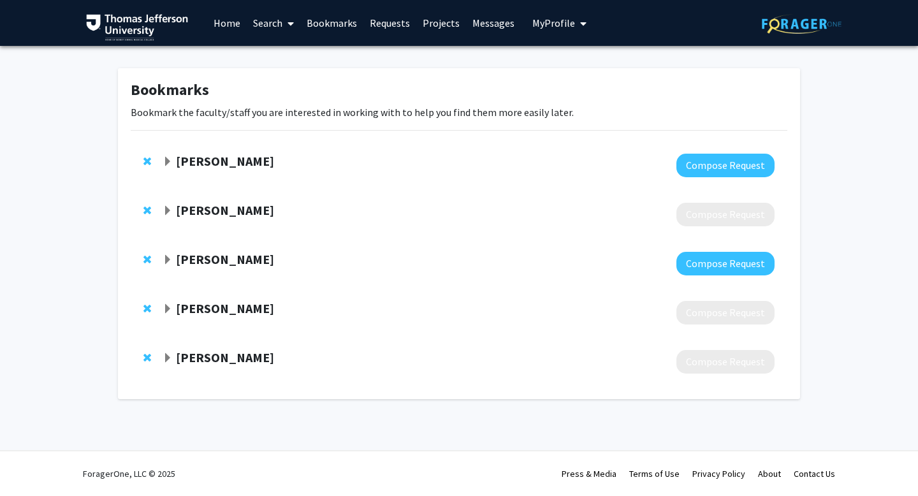
click at [235, 22] on link "Home" at bounding box center [227, 23] width 40 height 45
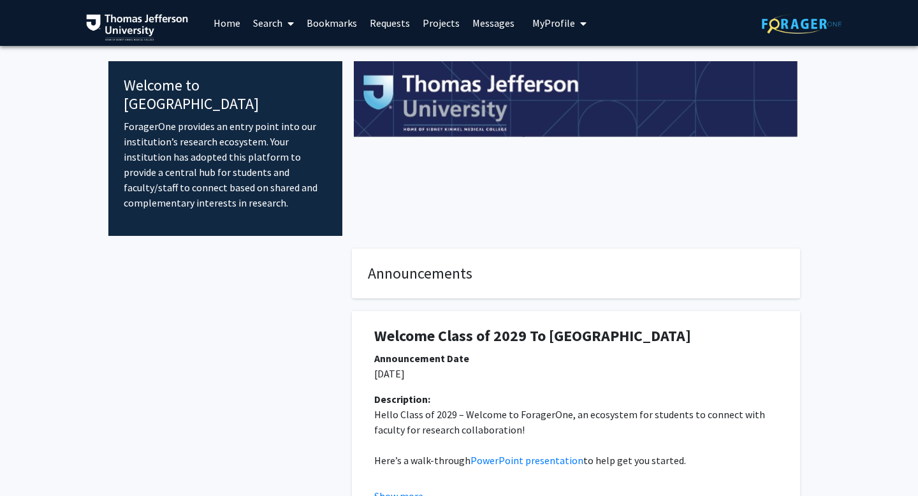
click at [275, 27] on link "Search" at bounding box center [274, 23] width 54 height 45
click at [296, 59] on span "Faculty/Staff" at bounding box center [294, 59] width 94 height 26
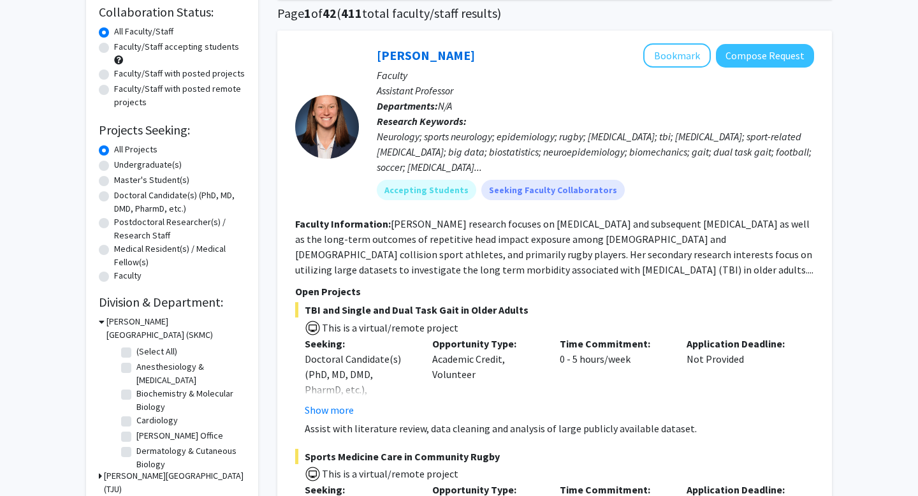
scroll to position [189, 0]
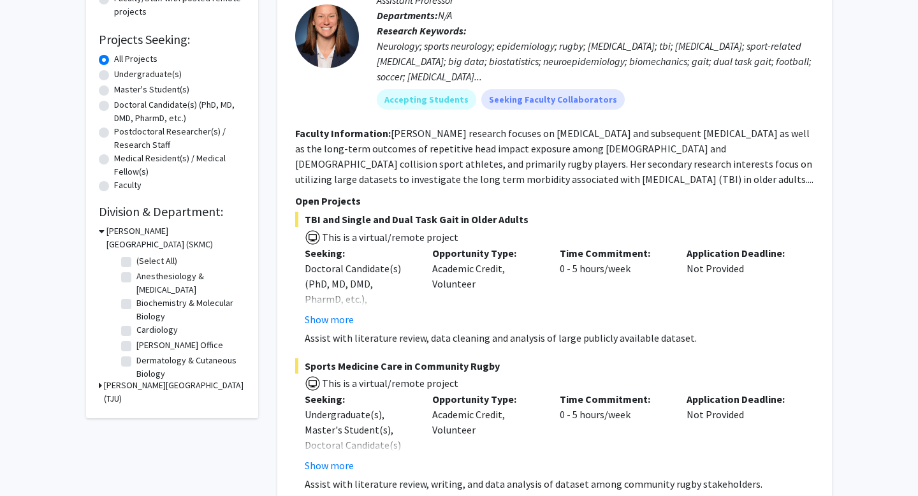
click at [102, 385] on div "[PERSON_NAME][GEOGRAPHIC_DATA] (TJU)" at bounding box center [172, 392] width 147 height 27
click at [99, 385] on icon at bounding box center [100, 385] width 3 height 13
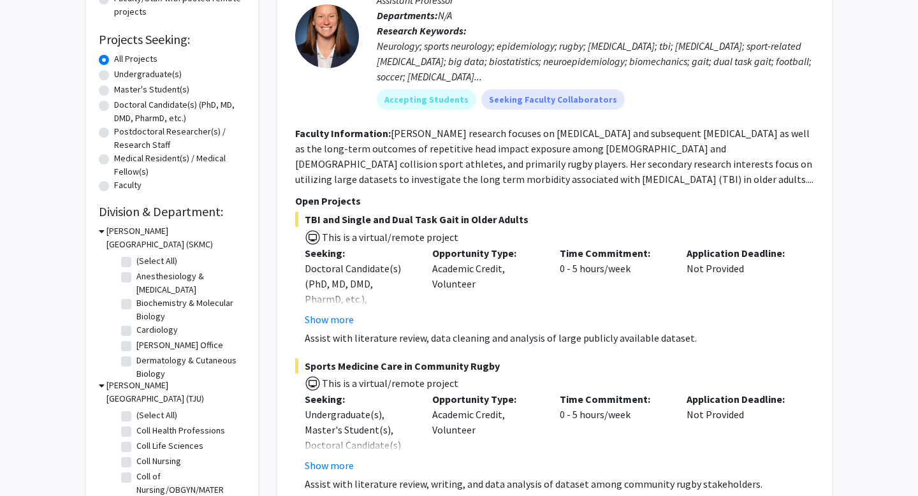
click at [99, 385] on icon at bounding box center [102, 385] width 6 height 13
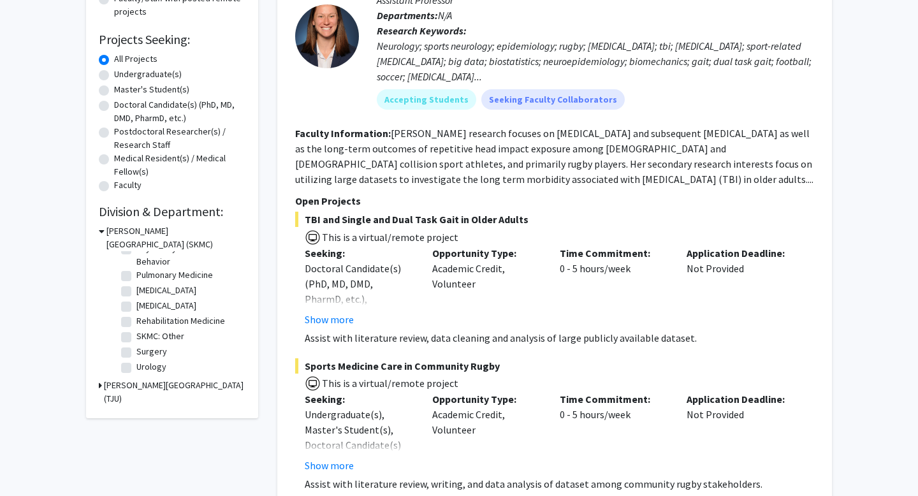
scroll to position [0, 0]
click at [136, 277] on label "Anesthesiology & [MEDICAL_DATA]" at bounding box center [189, 283] width 106 height 27
click at [136, 277] on input "Anesthesiology & [MEDICAL_DATA]" at bounding box center [140, 274] width 8 height 8
checkbox input "true"
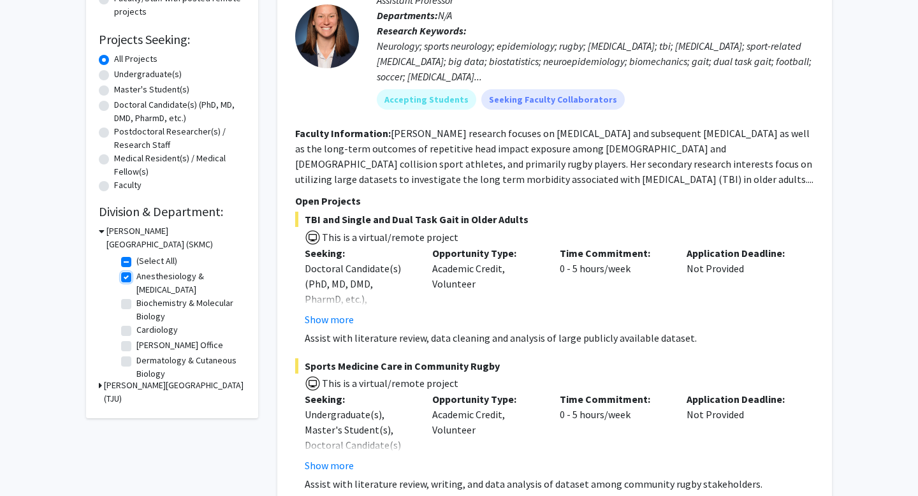
checkbox input "true"
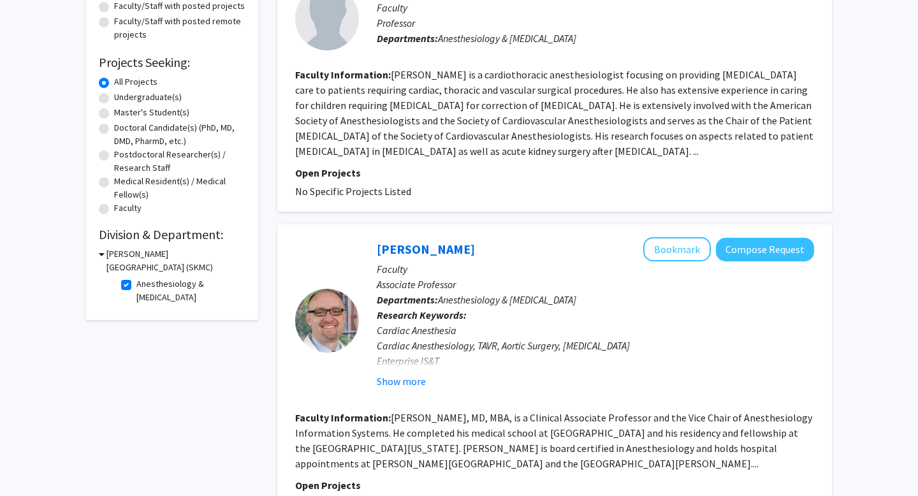
scroll to position [3, 0]
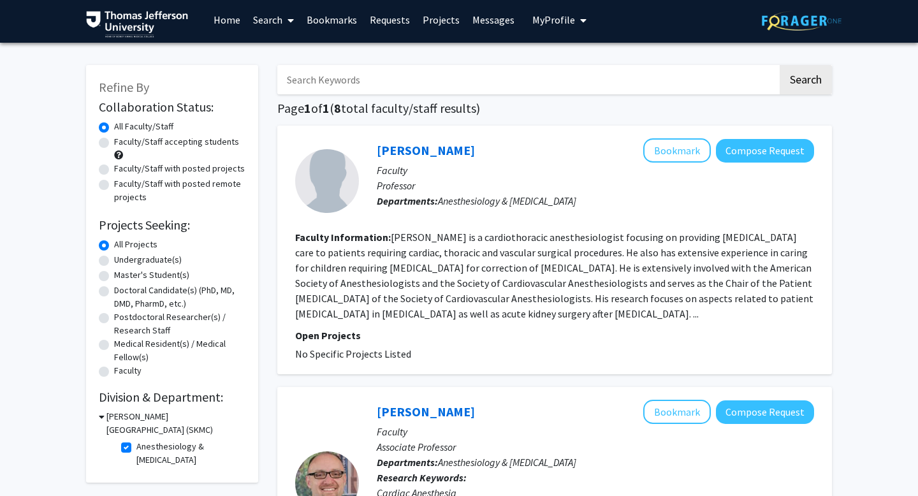
click at [136, 448] on label "Anesthesiology & [MEDICAL_DATA]" at bounding box center [189, 453] width 106 height 27
click at [136, 448] on input "Anesthesiology & [MEDICAL_DATA]" at bounding box center [140, 444] width 8 height 8
checkbox input "false"
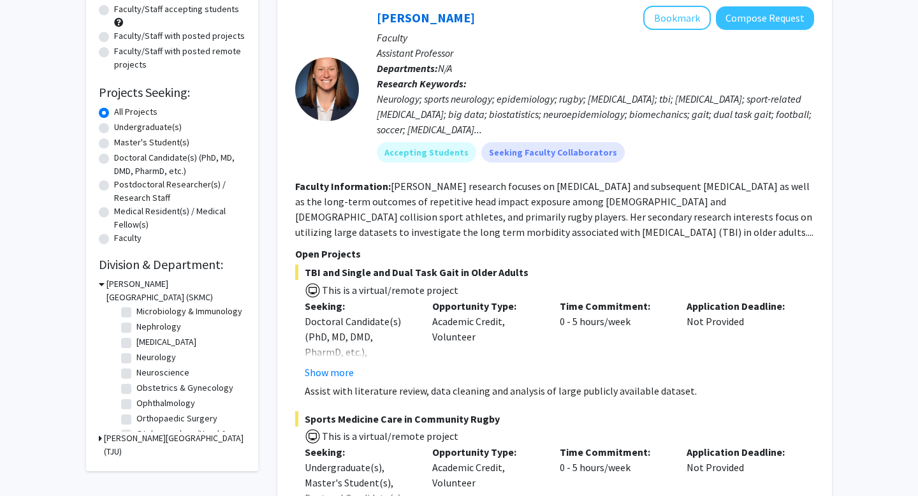
scroll to position [358, 0]
click at [136, 363] on label "Ophthalmology" at bounding box center [165, 359] width 59 height 13
click at [136, 362] on input "Ophthalmology" at bounding box center [140, 357] width 8 height 8
checkbox input "true"
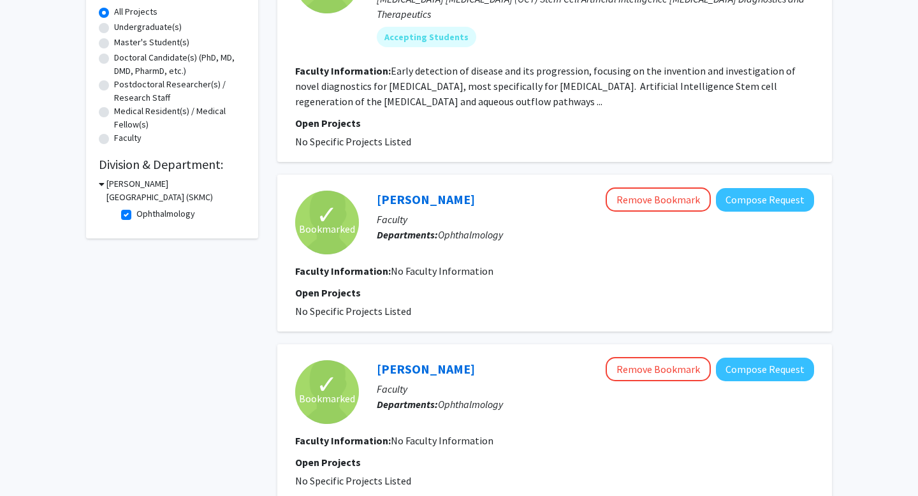
scroll to position [194, 0]
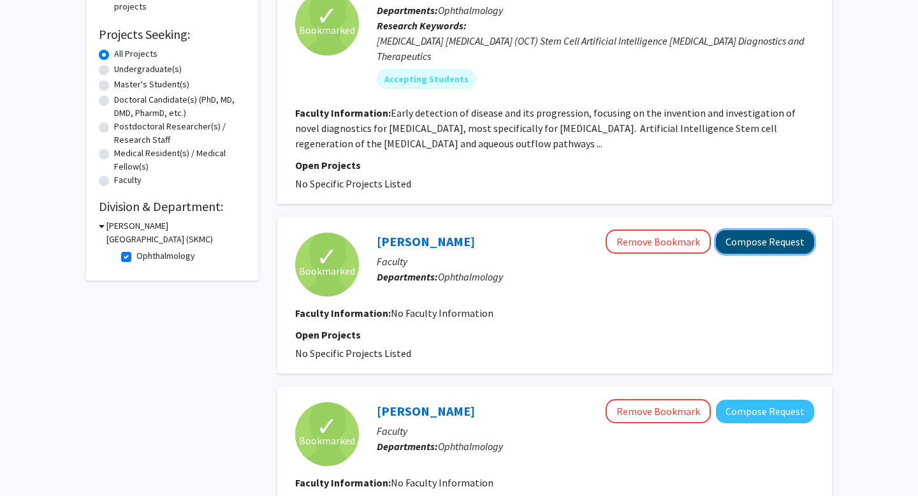
click at [782, 242] on button "Compose Request" at bounding box center [765, 242] width 98 height 24
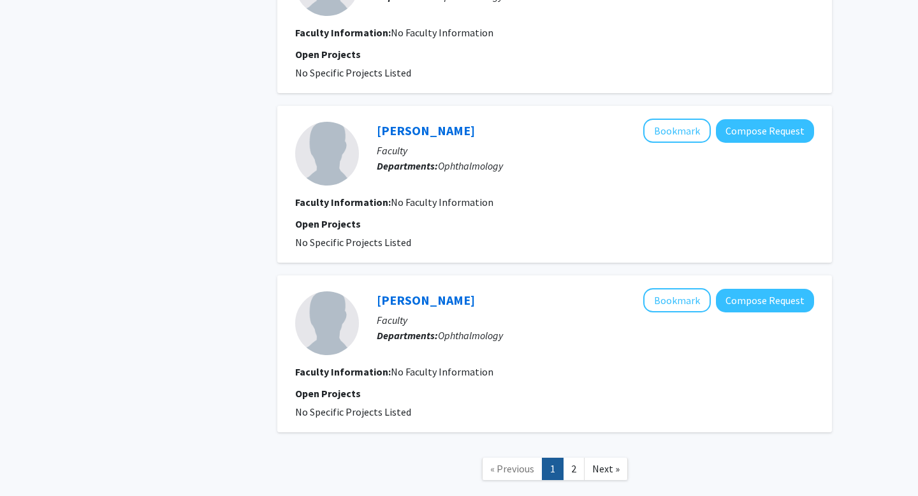
scroll to position [1585, 0]
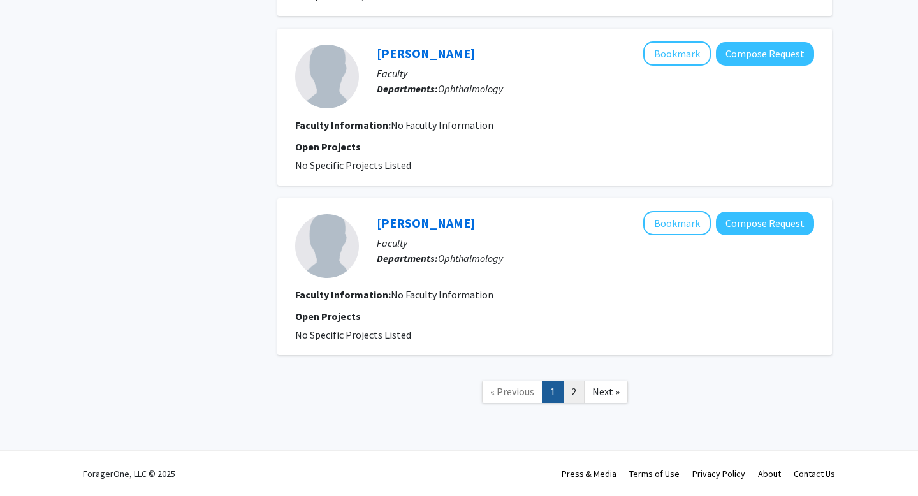
click at [573, 392] on link "2" at bounding box center [574, 392] width 22 height 22
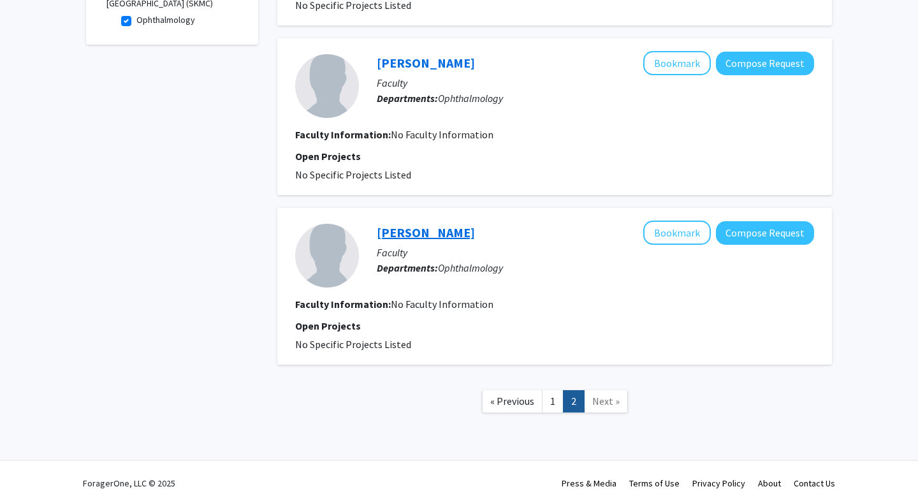
scroll to position [439, 0]
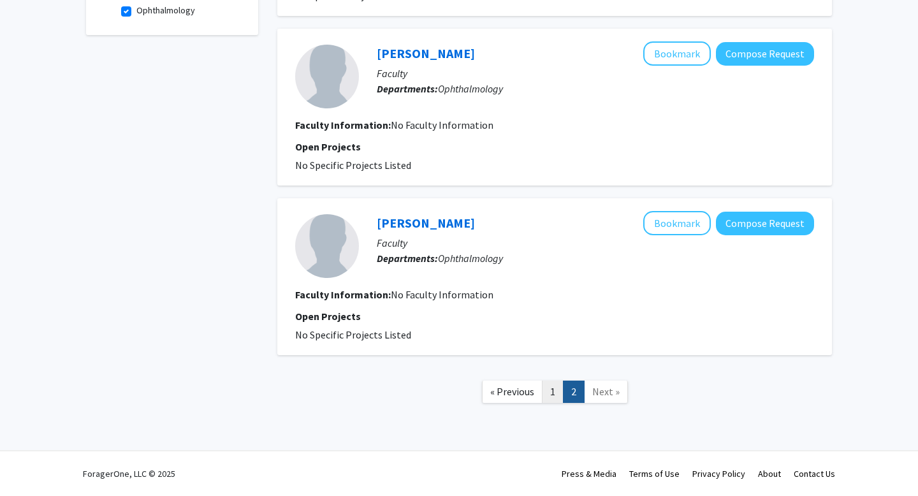
click at [561, 391] on link "1" at bounding box center [553, 392] width 22 height 22
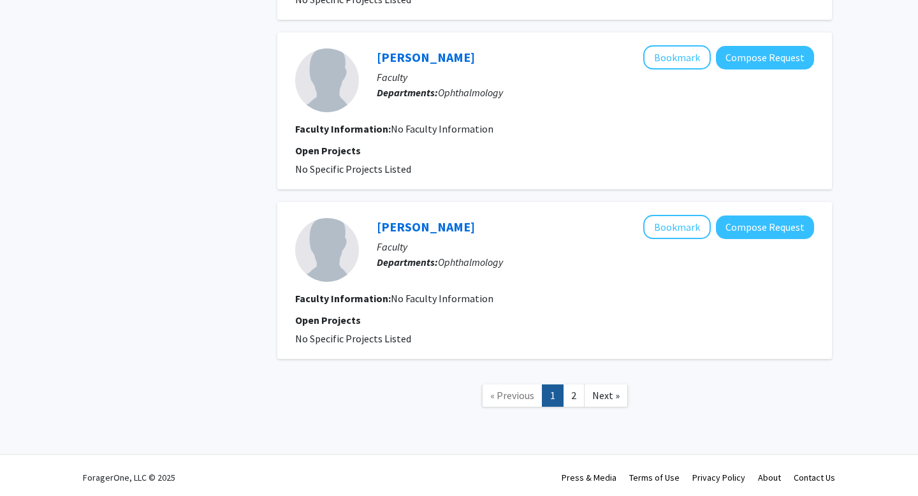
scroll to position [1585, 0]
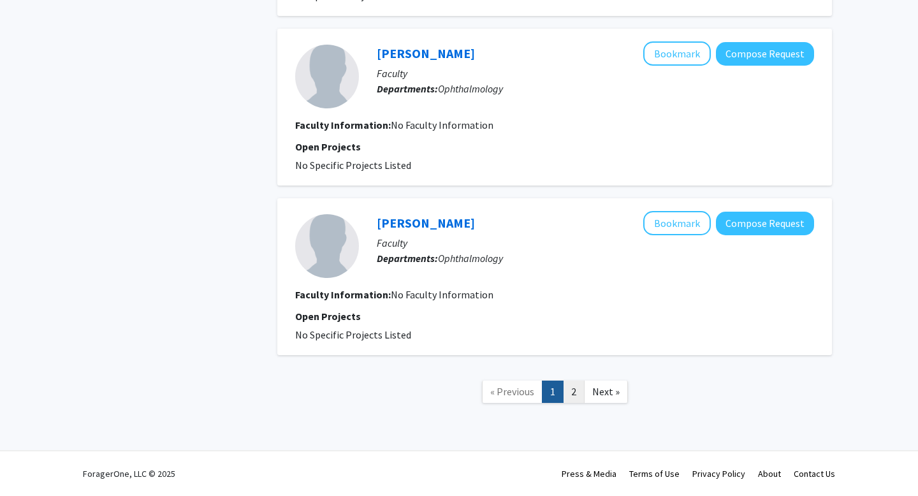
click at [575, 395] on link "2" at bounding box center [574, 392] width 22 height 22
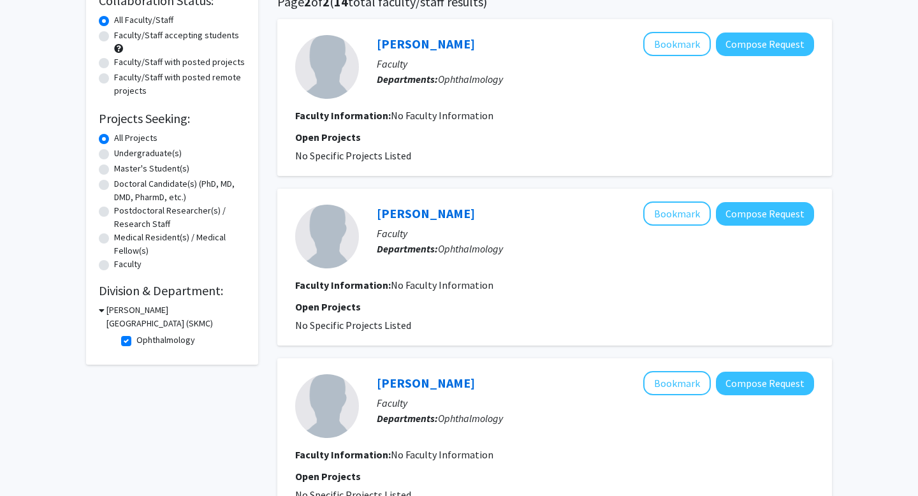
scroll to position [122, 0]
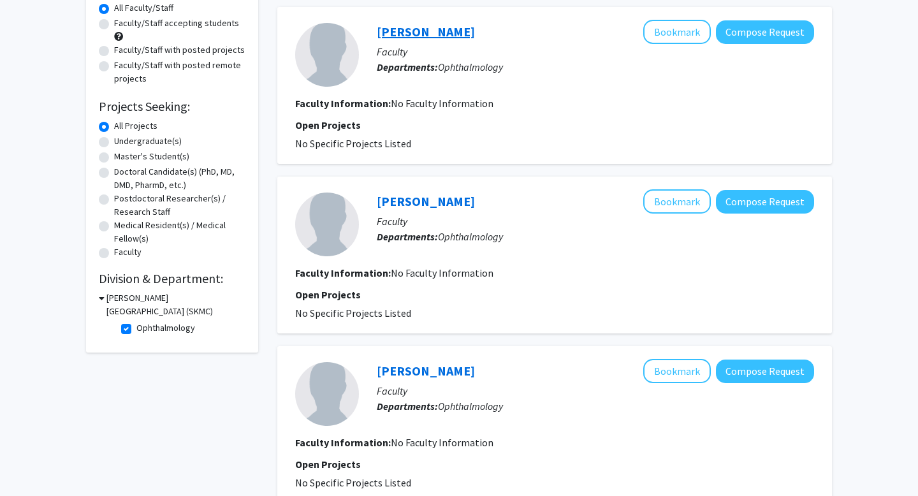
click at [455, 29] on link "[PERSON_NAME]" at bounding box center [426, 32] width 98 height 16
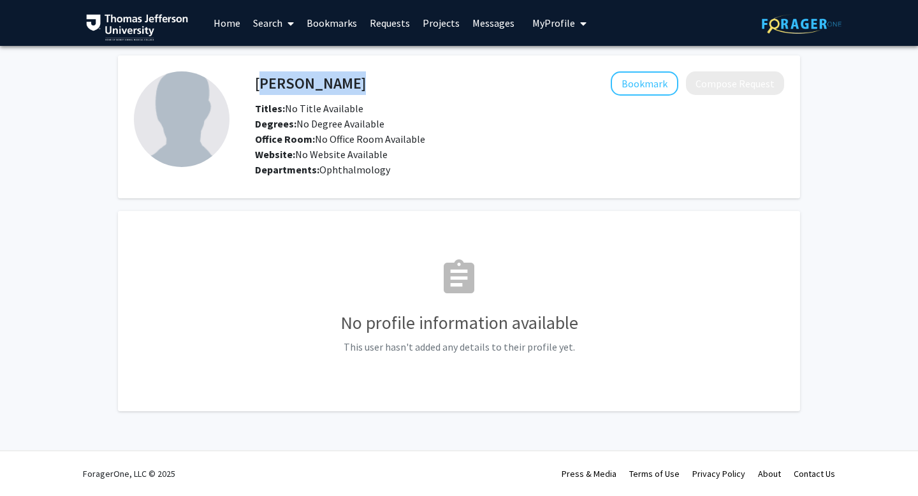
drag, startPoint x: 256, startPoint y: 84, endPoint x: 402, endPoint y: 89, distance: 145.5
click at [402, 89] on div "Yoshihiro Yonekawa Bookmark Compose Request" at bounding box center [520, 83] width 548 height 24
copy h4 "[PERSON_NAME]"
click at [230, 27] on link "Home" at bounding box center [227, 23] width 40 height 45
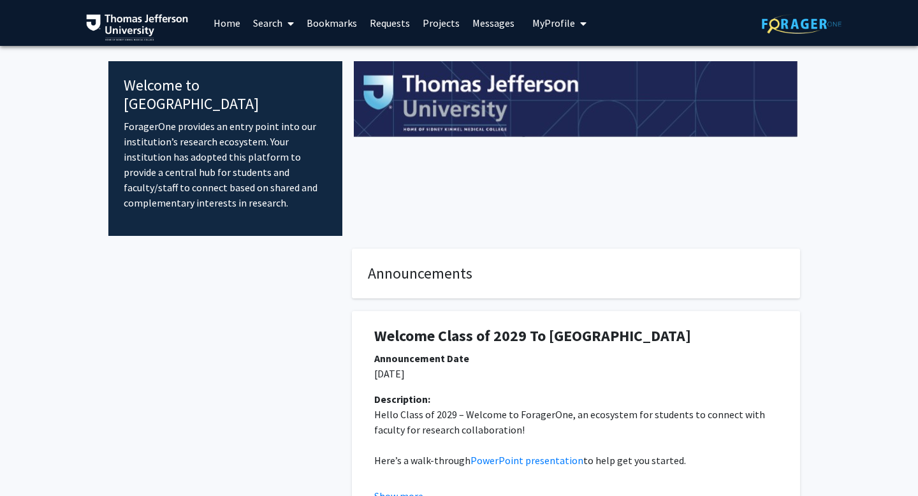
click at [267, 24] on link "Search" at bounding box center [274, 23] width 54 height 45
click at [294, 59] on span "Faculty/Staff" at bounding box center [294, 59] width 94 height 26
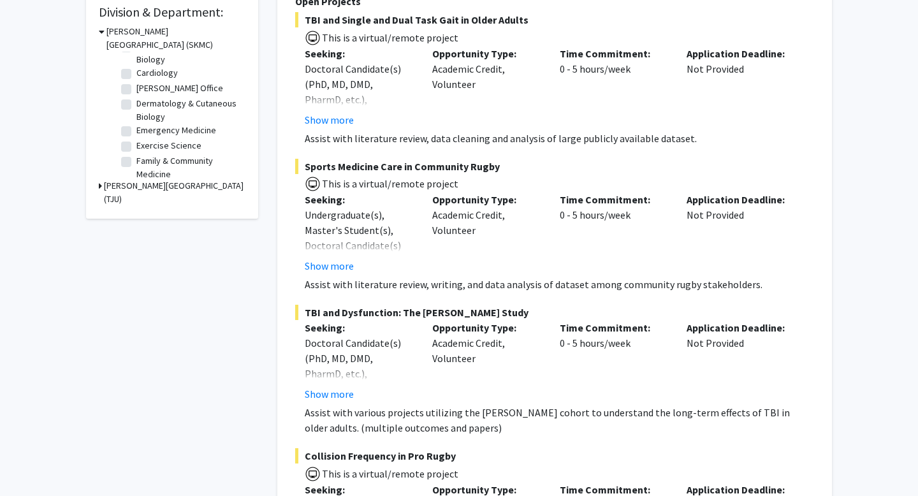
scroll to position [84, 0]
click at [136, 77] on label "Dermatology & Cutaneous Biology" at bounding box center [189, 83] width 106 height 27
click at [136, 77] on input "Dermatology & Cutaneous Biology" at bounding box center [140, 74] width 8 height 8
checkbox input "true"
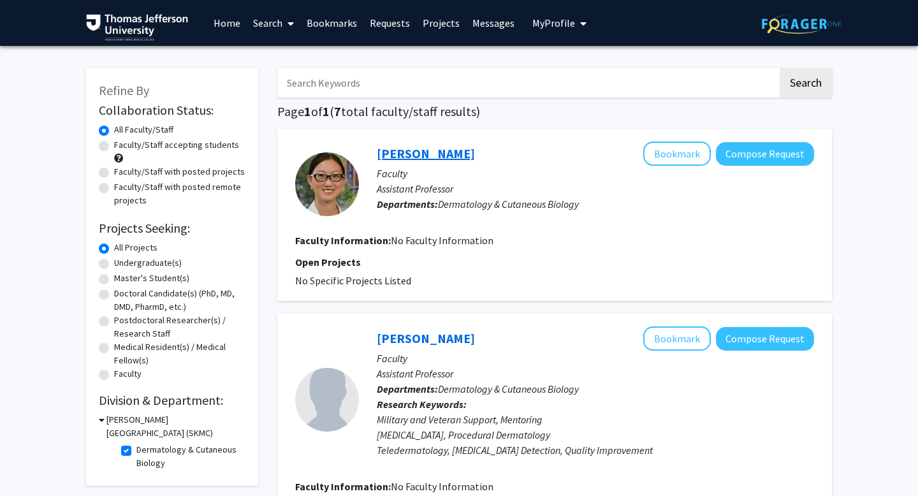
click at [413, 153] on link "Sherry Yang" at bounding box center [426, 153] width 98 height 16
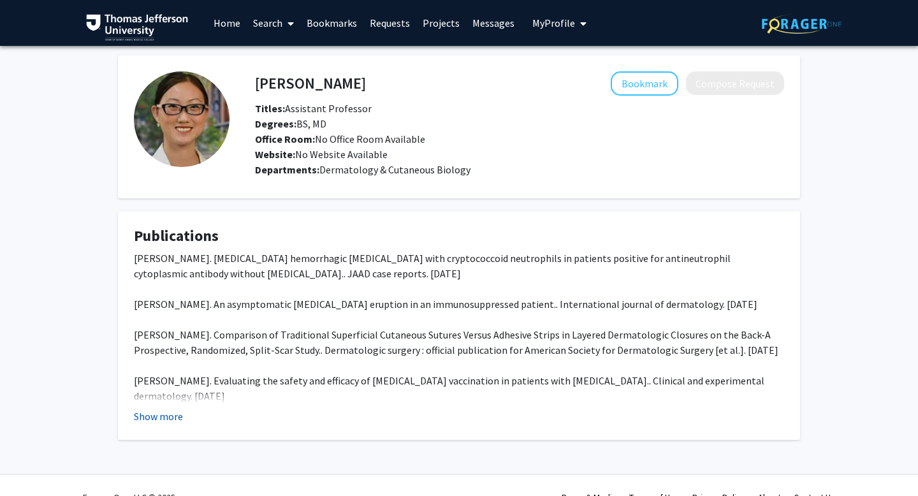
click at [161, 417] on button "Show more" at bounding box center [158, 416] width 49 height 15
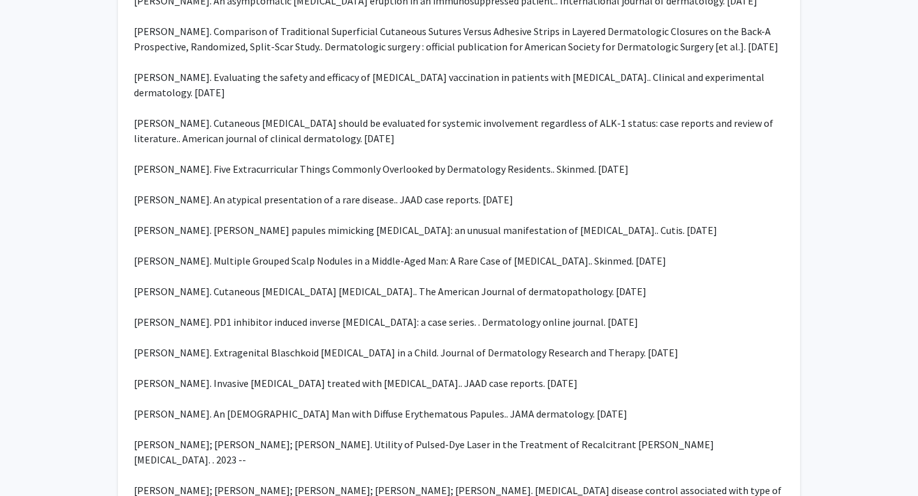
scroll to position [321, 0]
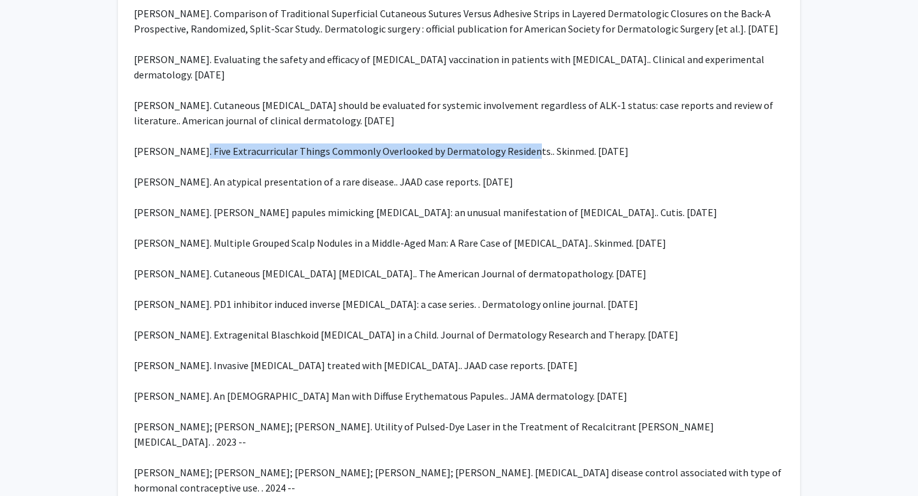
drag, startPoint x: 188, startPoint y: 163, endPoint x: 515, endPoint y: 166, distance: 326.5
click at [515, 166] on div "Sherry Yang. Bullous hemorrhagic Sweet syndrome with cryptococcoid neutrophils …" at bounding box center [459, 243] width 650 height 628
copy div "Five Extracurricular Things Commonly Overlooked by Dermatology Residents"
click at [515, 166] on div "Sherry Yang. Bullous hemorrhagic Sweet syndrome with cryptococcoid neutrophils …" at bounding box center [459, 243] width 650 height 628
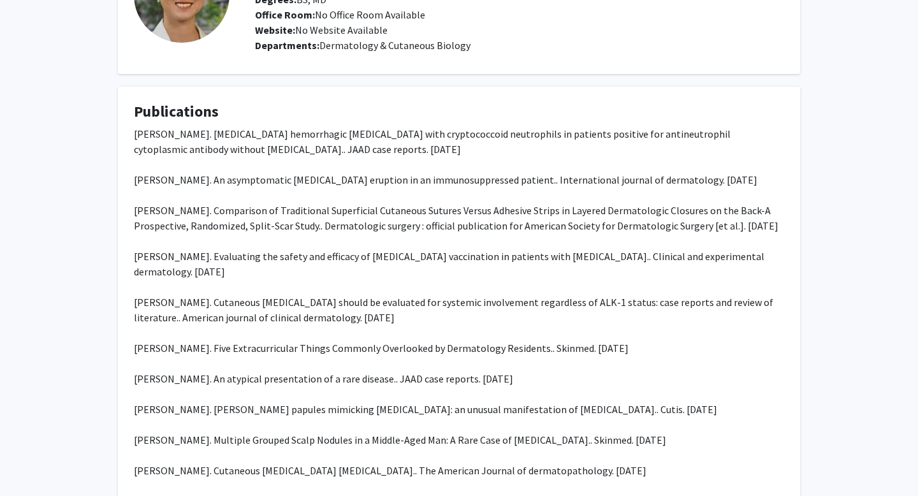
scroll to position [0, 0]
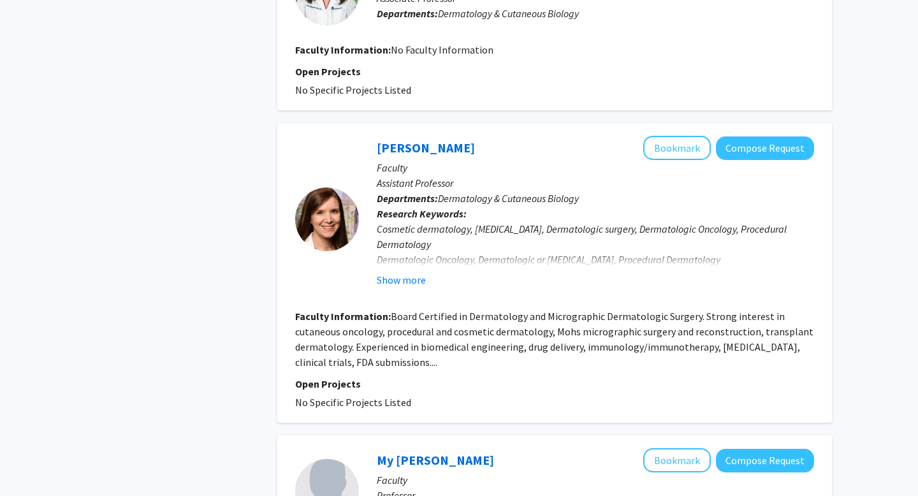
scroll to position [735, 0]
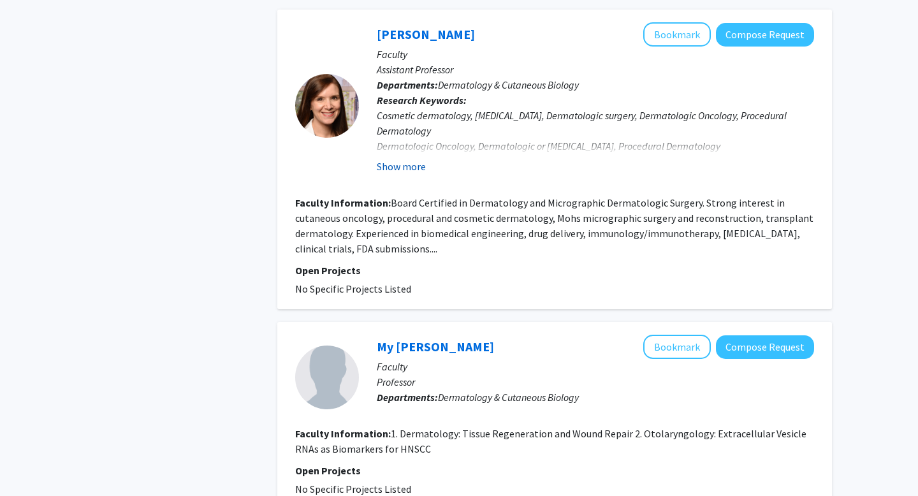
click at [403, 166] on button "Show more" at bounding box center [401, 166] width 49 height 15
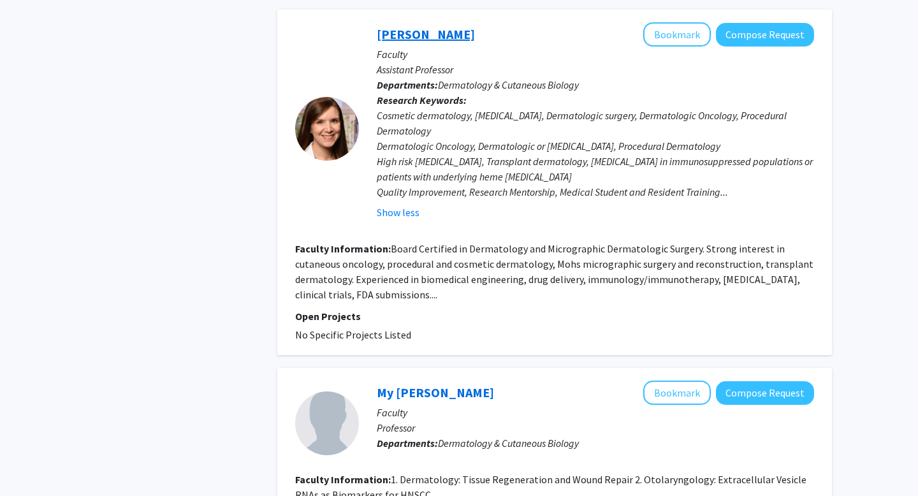
click at [455, 36] on link "Stephanie Jackson-Cullison" at bounding box center [426, 34] width 98 height 16
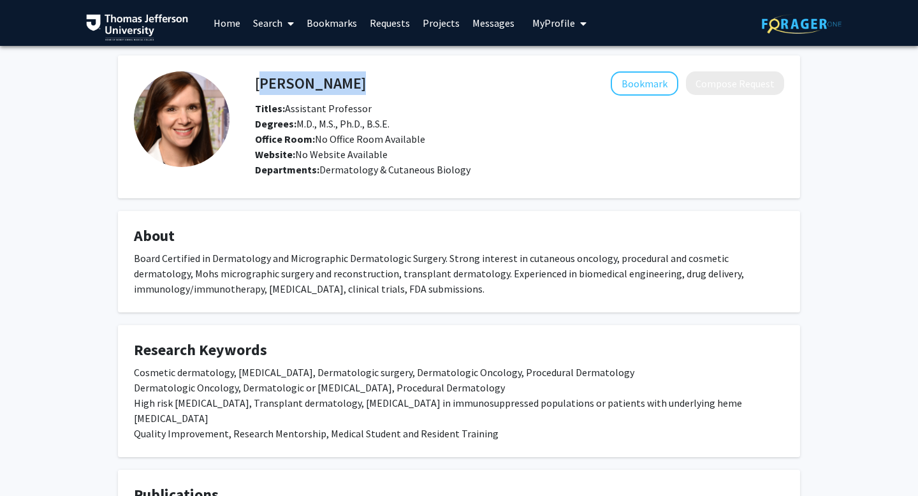
drag, startPoint x: 258, startPoint y: 85, endPoint x: 467, endPoint y: 88, distance: 209.2
click at [467, 88] on div "Stephanie Jackson-Cullison Bookmark Compose Request" at bounding box center [520, 83] width 548 height 24
copy h4 "Stephanie Jackson-Cullison"
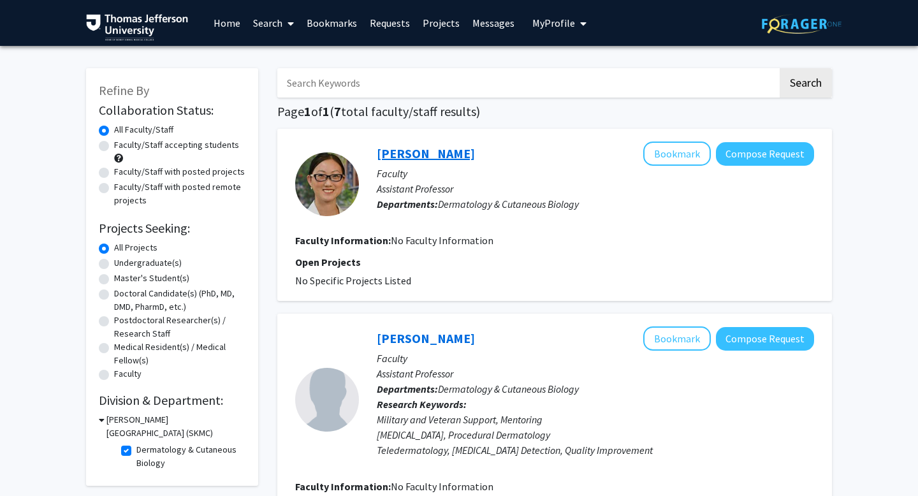
click at [415, 152] on link "Sherry Yang" at bounding box center [426, 153] width 98 height 16
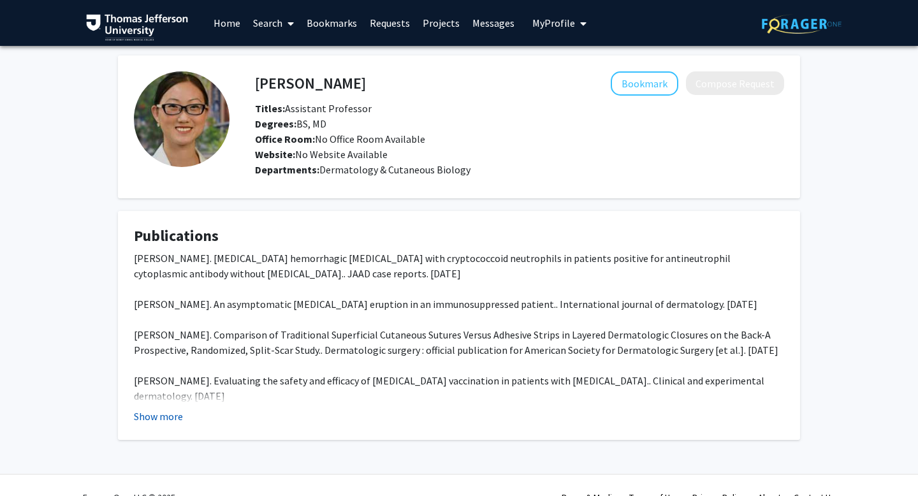
click at [156, 413] on button "Show more" at bounding box center [158, 416] width 49 height 15
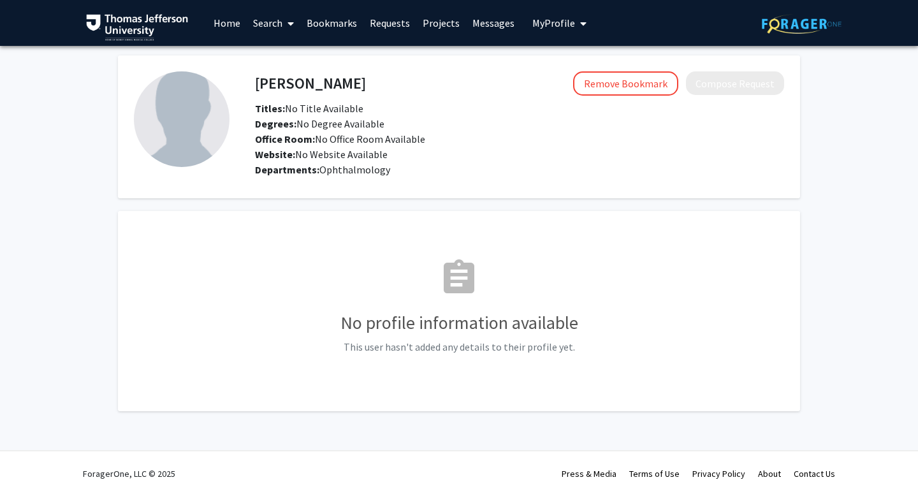
click at [215, 17] on link "Home" at bounding box center [227, 23] width 40 height 45
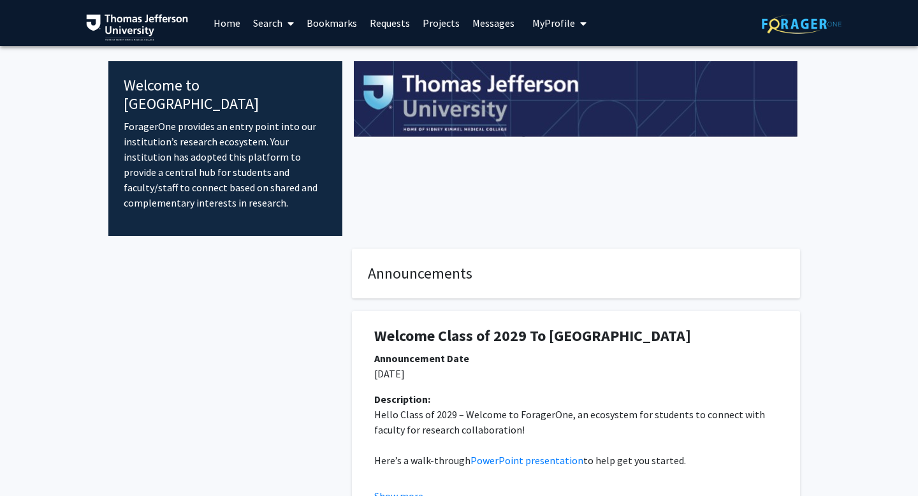
click at [269, 22] on link "Search" at bounding box center [274, 23] width 54 height 45
click at [287, 55] on span "Faculty/Staff" at bounding box center [294, 59] width 94 height 26
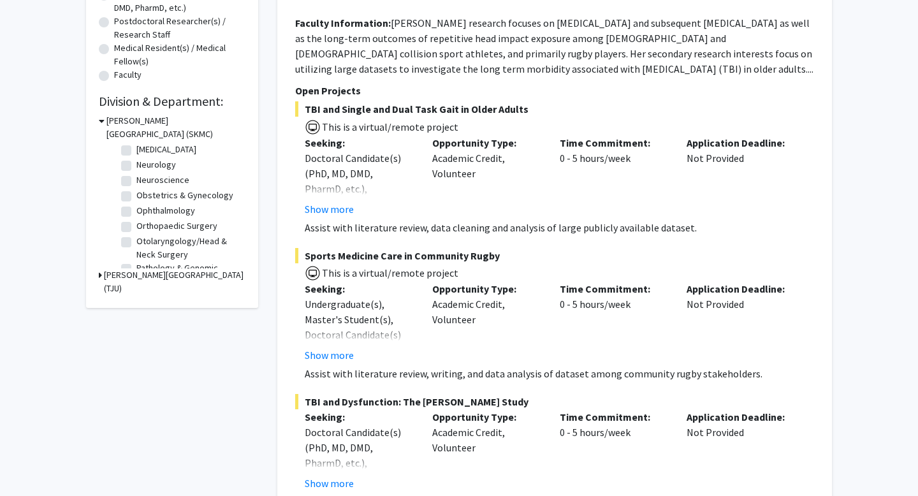
scroll to position [348, 0]
click at [136, 207] on label "Ophthalmology" at bounding box center [165, 206] width 59 height 13
click at [136, 207] on input "Ophthalmology" at bounding box center [140, 204] width 8 height 8
checkbox input "true"
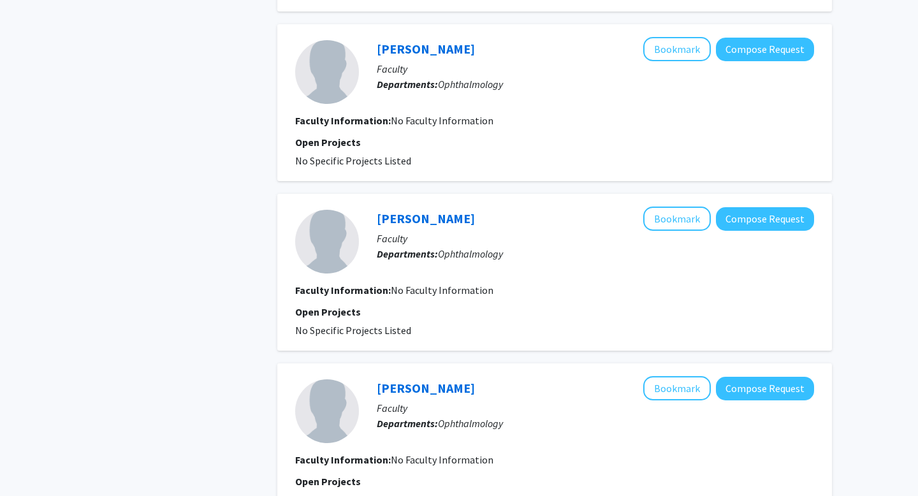
scroll to position [1528, 0]
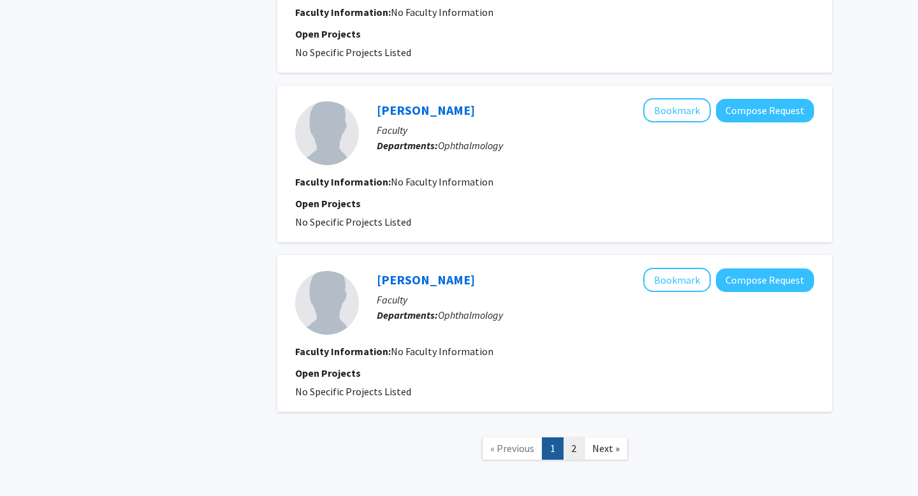
click at [579, 449] on link "2" at bounding box center [574, 448] width 22 height 22
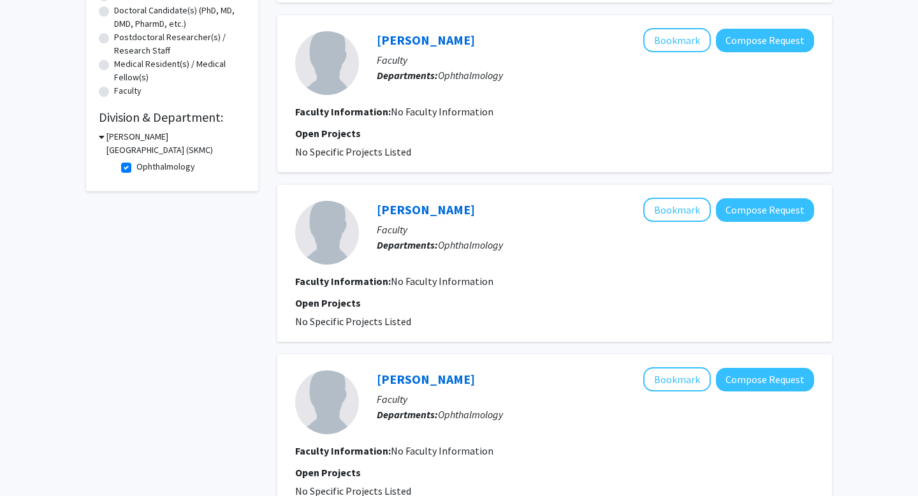
scroll to position [439, 0]
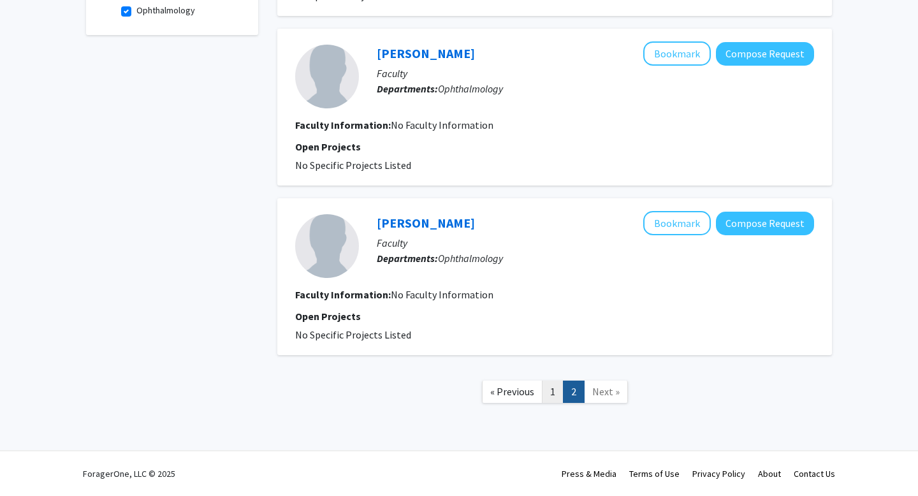
click at [549, 390] on link "1" at bounding box center [553, 392] width 22 height 22
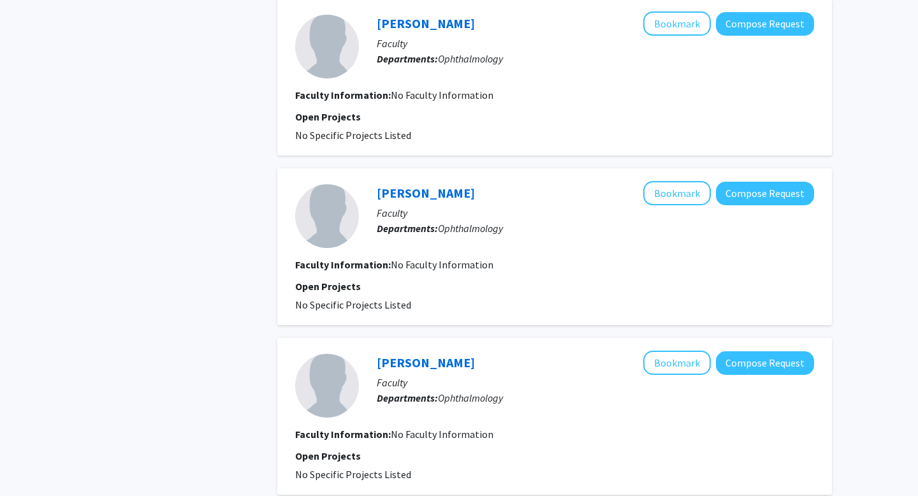
scroll to position [1585, 0]
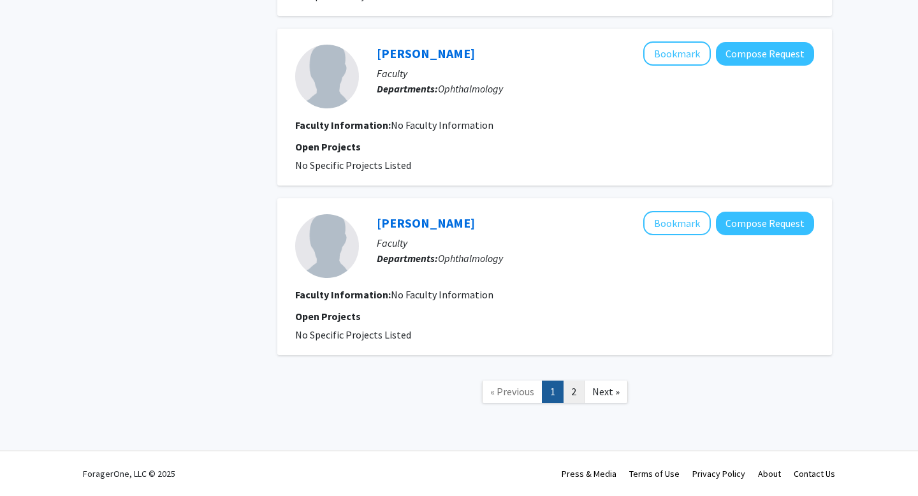
click at [577, 382] on link "2" at bounding box center [574, 392] width 22 height 22
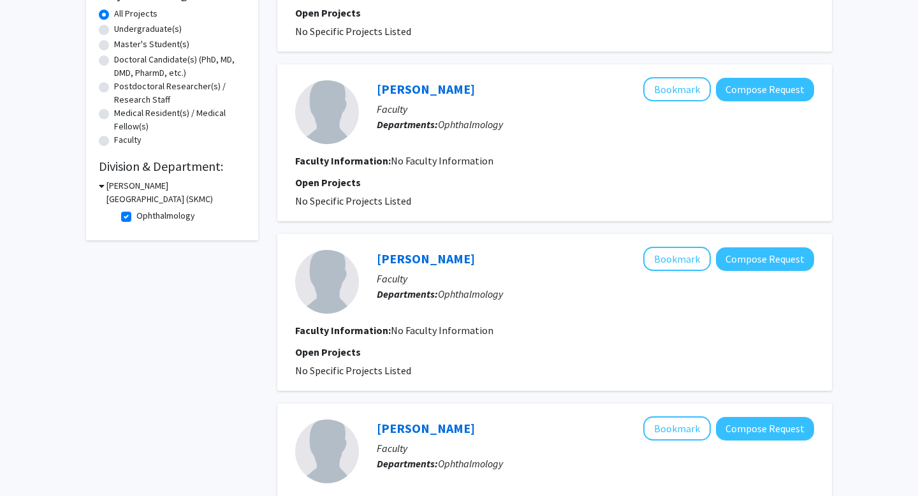
scroll to position [38, 0]
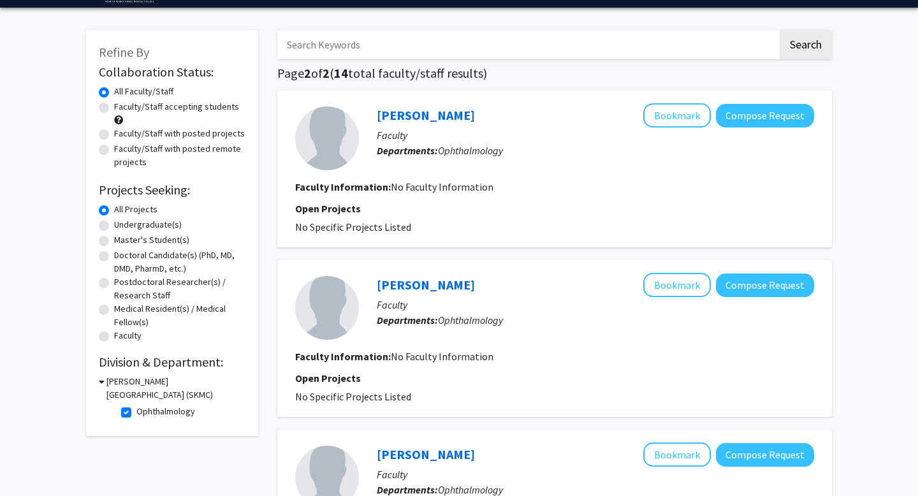
drag, startPoint x: 372, startPoint y: 108, endPoint x: 503, endPoint y: 109, distance: 130.7
click at [503, 109] on div "Yoshihiro Yonekawa Bookmark Compose Request Faculty Departments: Ophthalmology" at bounding box center [586, 138] width 455 height 70
copy link "[PERSON_NAME]"
click at [569, 104] on div "[PERSON_NAME] Bookmark Compose Request" at bounding box center [595, 115] width 437 height 24
drag, startPoint x: 517, startPoint y: 119, endPoint x: 363, endPoint y: 119, distance: 153.7
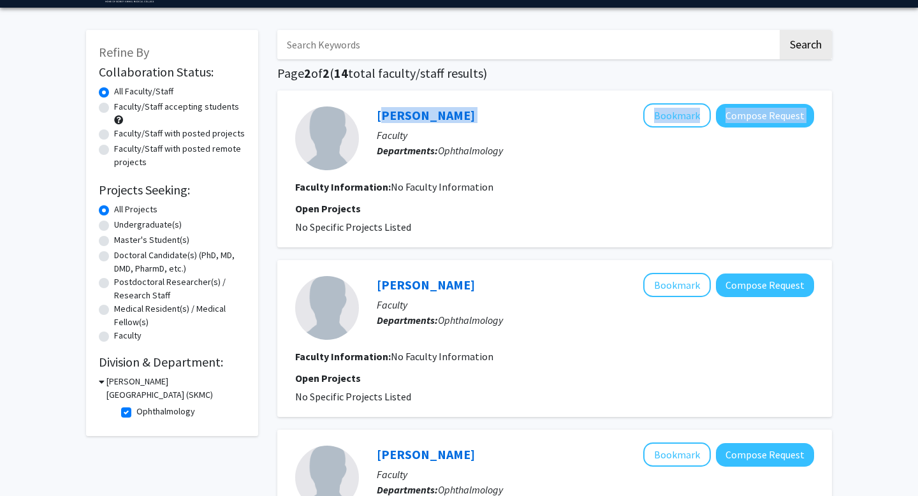
click at [363, 119] on div "Yoshihiro Yonekawa Bookmark Compose Request Faculty Departments: Ophthalmology" at bounding box center [586, 138] width 455 height 70
copy div "[PERSON_NAME] Bookmark Compose Request"
click at [263, 64] on div "Refine By Collaboration Status: Collaboration Status All Faculty/Staff Collabor…" at bounding box center [172, 423] width 191 height 813
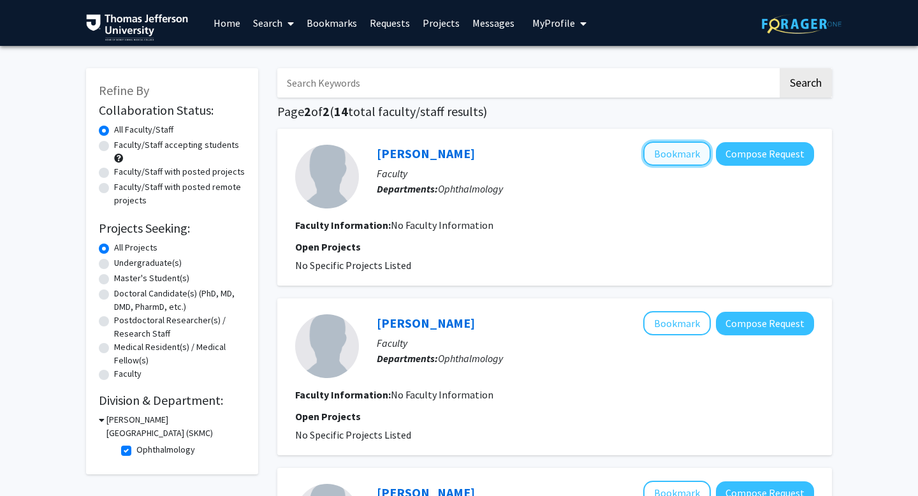
click at [669, 155] on button "Bookmark" at bounding box center [677, 154] width 68 height 24
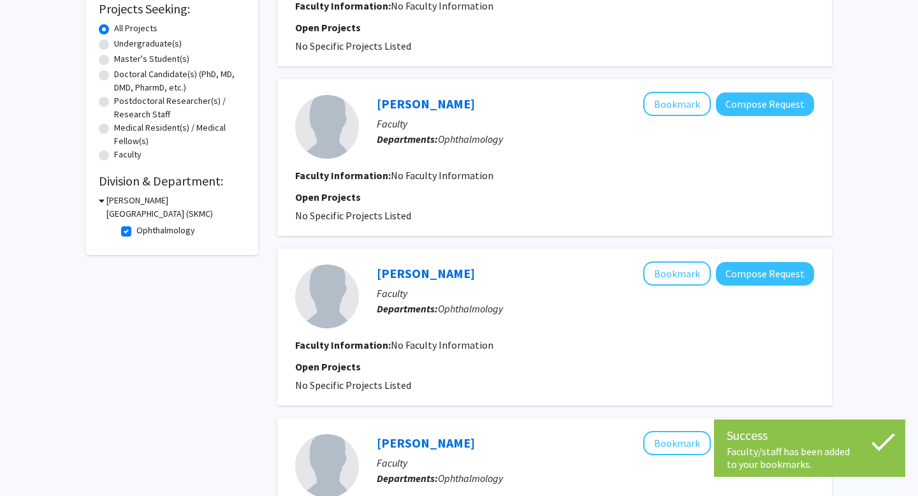
scroll to position [295, 0]
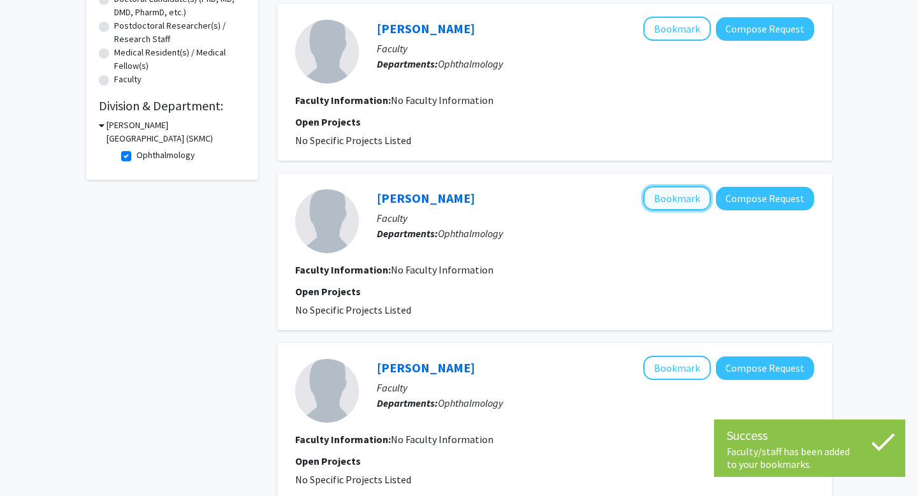
click at [680, 197] on button "Bookmark" at bounding box center [677, 198] width 68 height 24
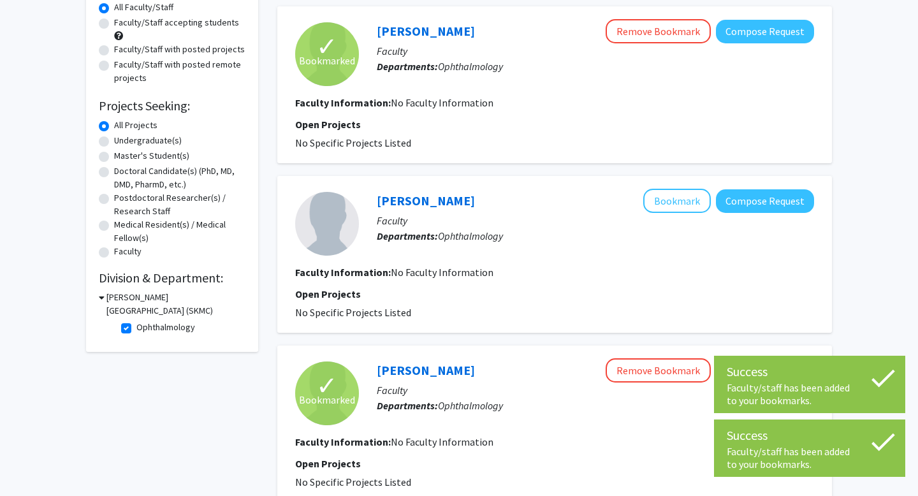
scroll to position [0, 0]
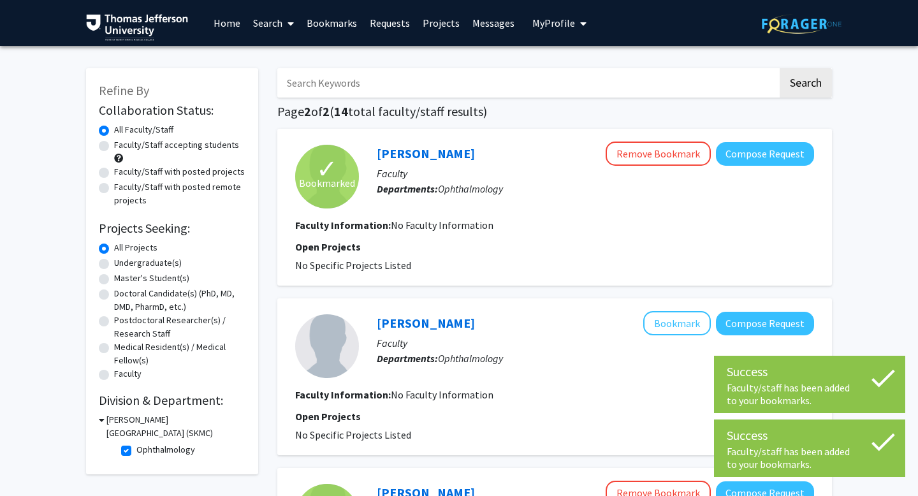
click at [338, 15] on link "Bookmarks" at bounding box center [331, 23] width 63 height 45
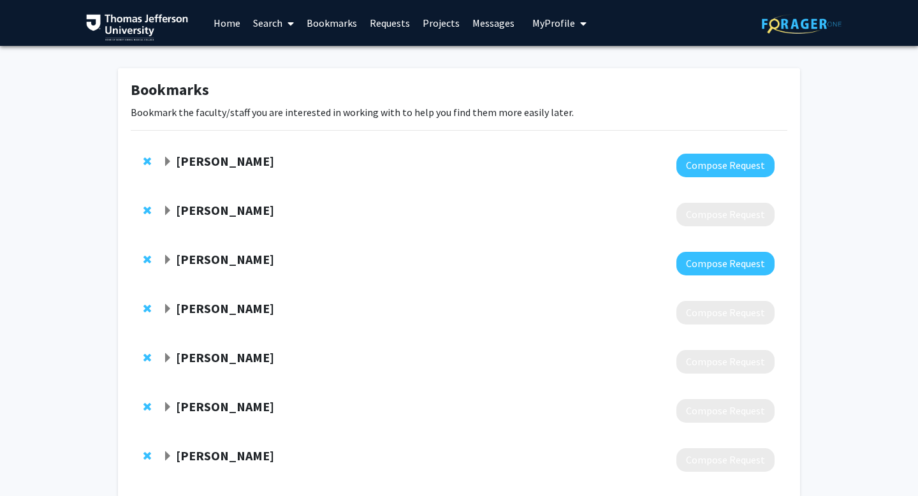
click at [203, 412] on strong "[PERSON_NAME]" at bounding box center [225, 407] width 98 height 16
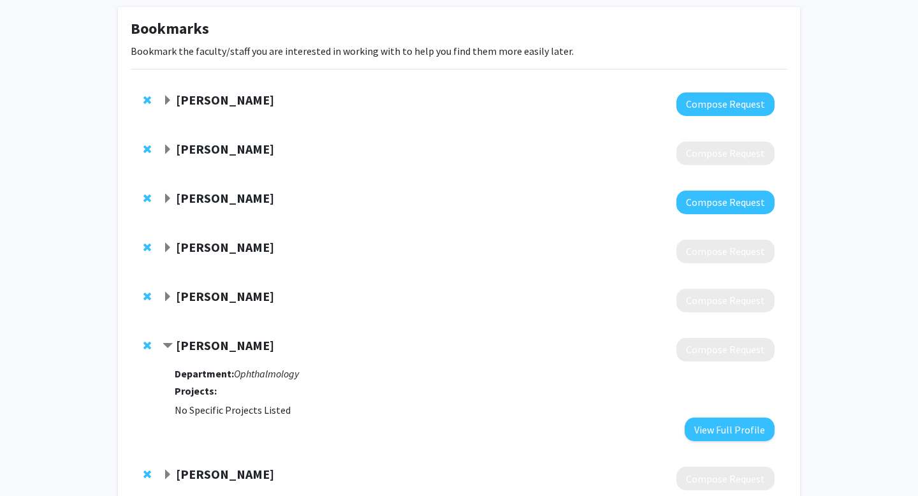
scroll to position [114, 0]
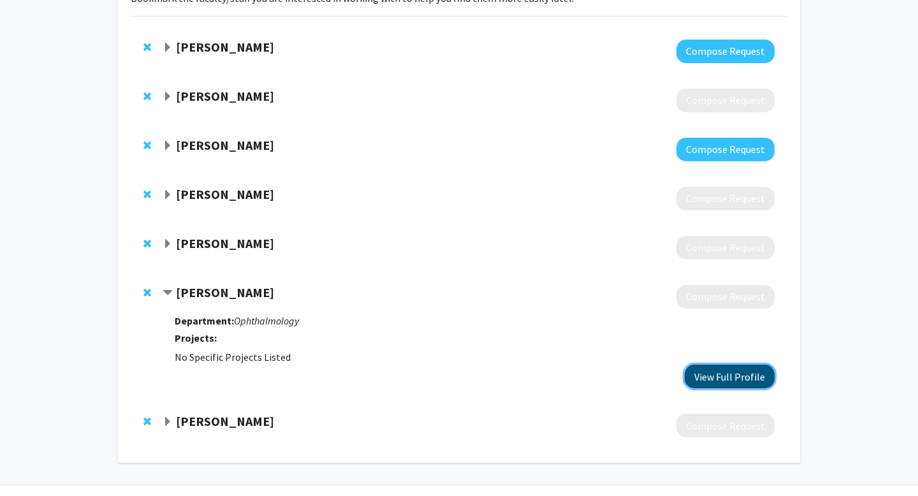
click at [734, 374] on button "View Full Profile" at bounding box center [730, 377] width 90 height 24
click at [170, 291] on span "Contract Yoshihiro Yonekawa Bookmark" at bounding box center [168, 293] width 10 height 10
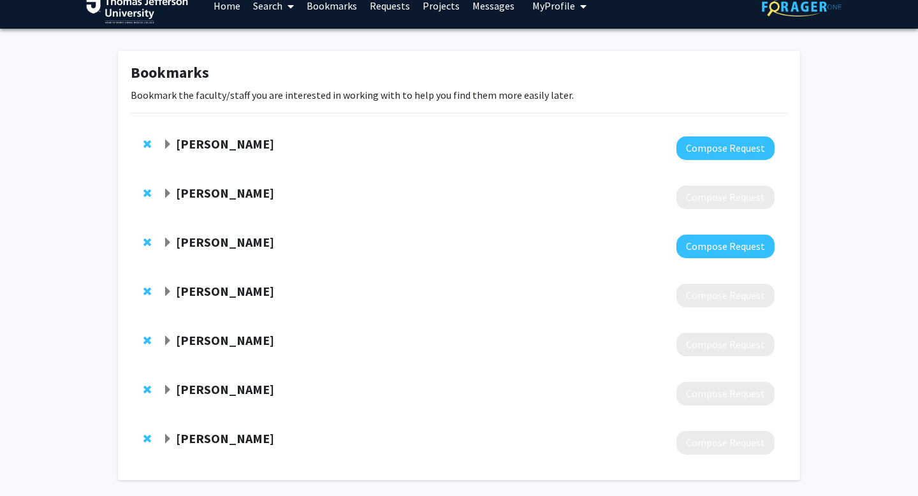
scroll to position [57, 0]
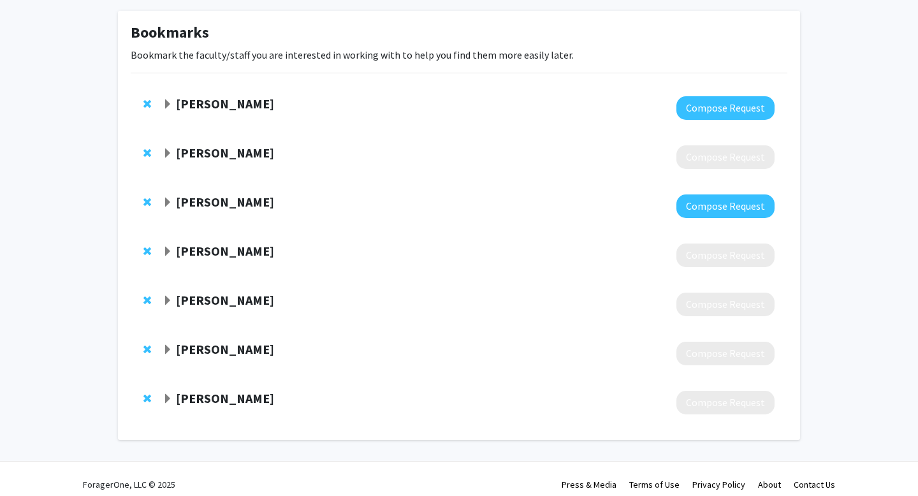
click at [147, 251] on span "Remove Zeba Syed from bookmarks" at bounding box center [147, 251] width 8 height 10
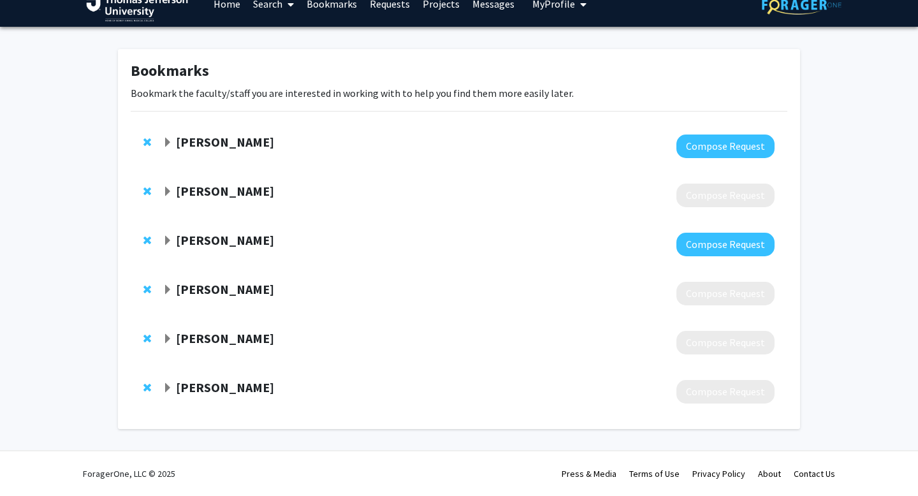
click at [148, 191] on span "Remove Leslie Hyman from bookmarks" at bounding box center [147, 191] width 8 height 10
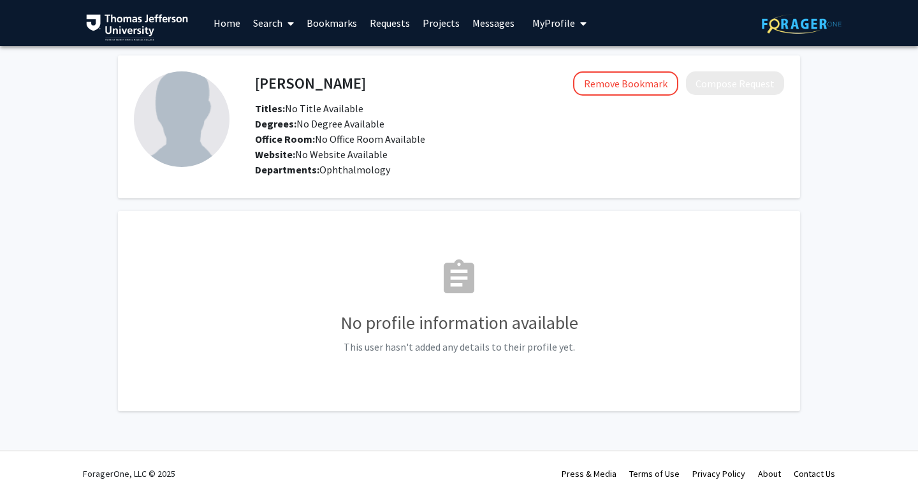
click at [229, 27] on link "Home" at bounding box center [227, 23] width 40 height 45
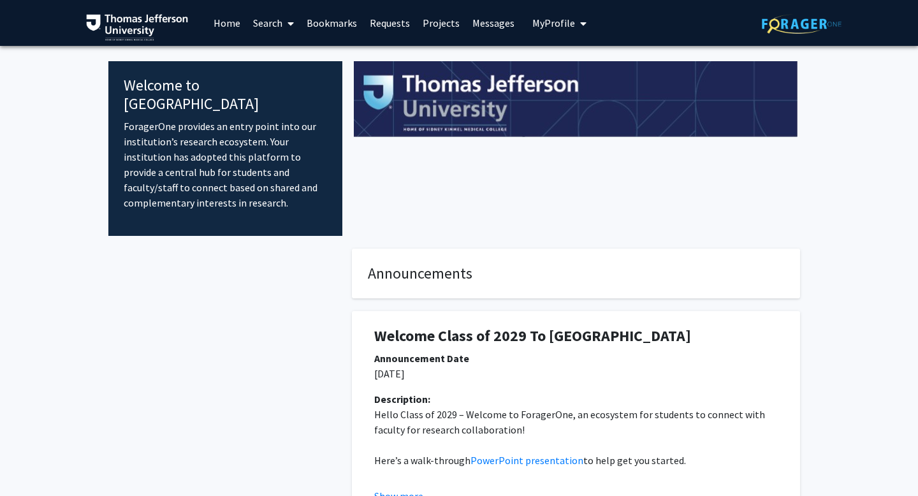
click at [277, 25] on link "Search" at bounding box center [274, 23] width 54 height 45
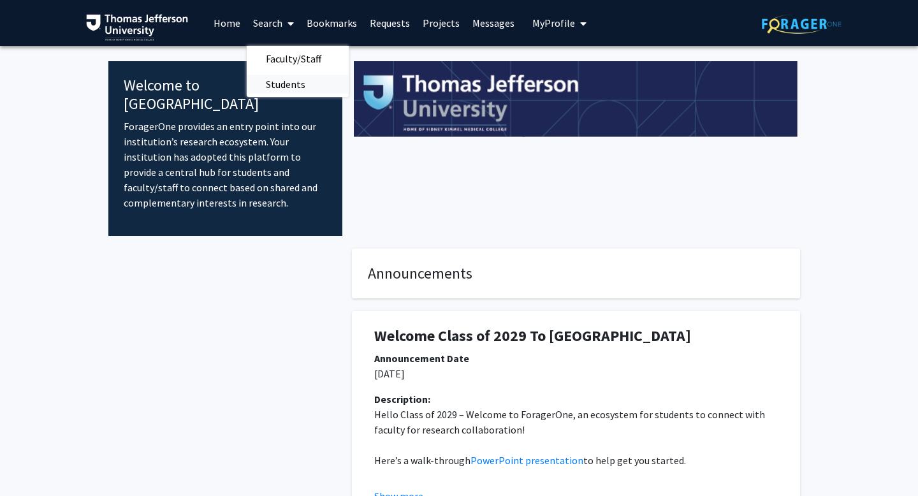
click at [285, 85] on span "Students" at bounding box center [286, 84] width 78 height 26
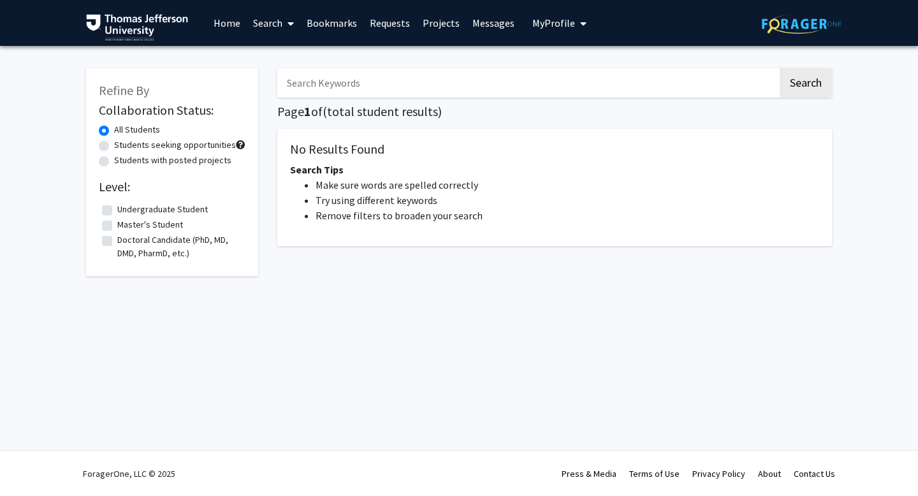
click at [267, 24] on link "Search" at bounding box center [274, 23] width 54 height 45
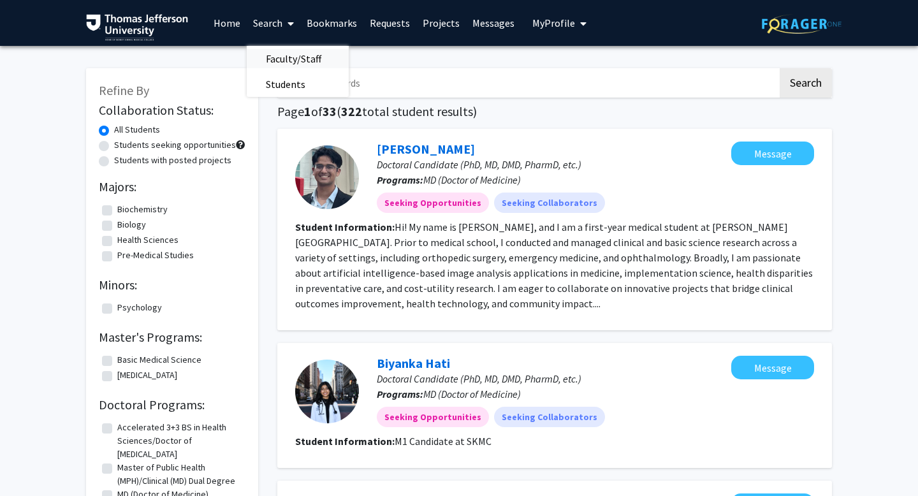
click at [277, 60] on span "Faculty/Staff" at bounding box center [294, 59] width 94 height 26
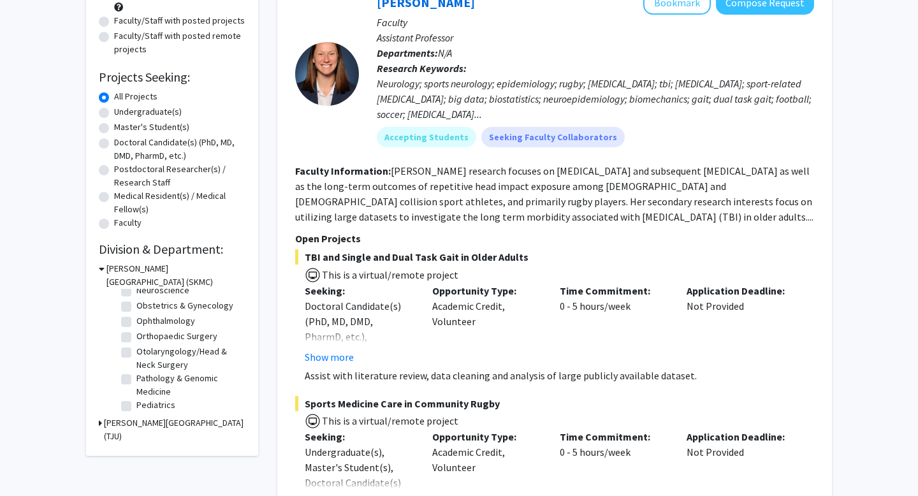
scroll to position [372, 0]
click at [136, 330] on label "Ophthalmology" at bounding box center [165, 329] width 59 height 13
click at [136, 330] on input "Ophthalmology" at bounding box center [140, 327] width 8 height 8
checkbox input "true"
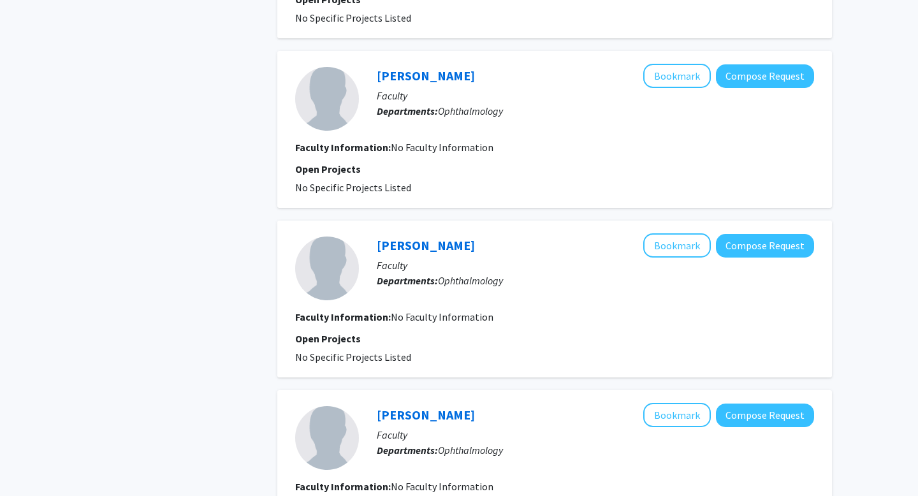
scroll to position [1036, 0]
